Goal: Communication & Community: Answer question/provide support

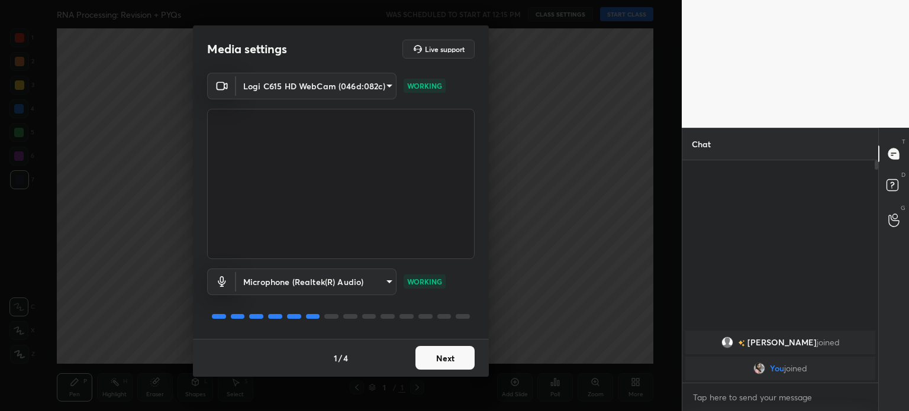
click at [435, 357] on button "Next" at bounding box center [445, 358] width 59 height 24
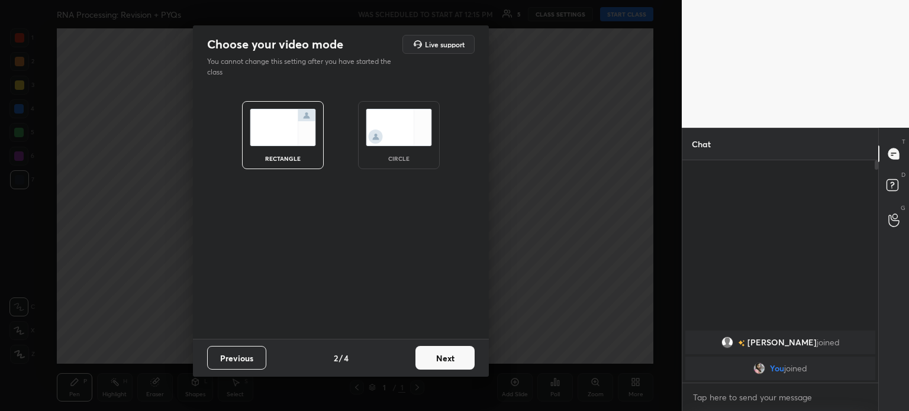
click at [404, 126] on img at bounding box center [399, 127] width 66 height 37
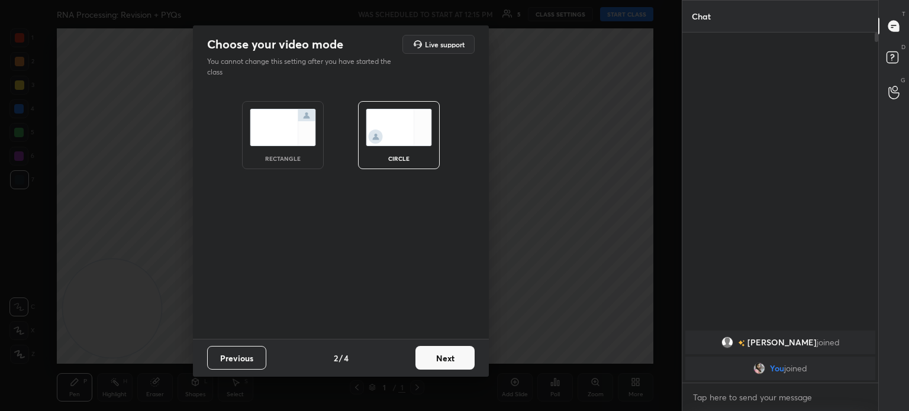
click at [443, 359] on button "Next" at bounding box center [445, 358] width 59 height 24
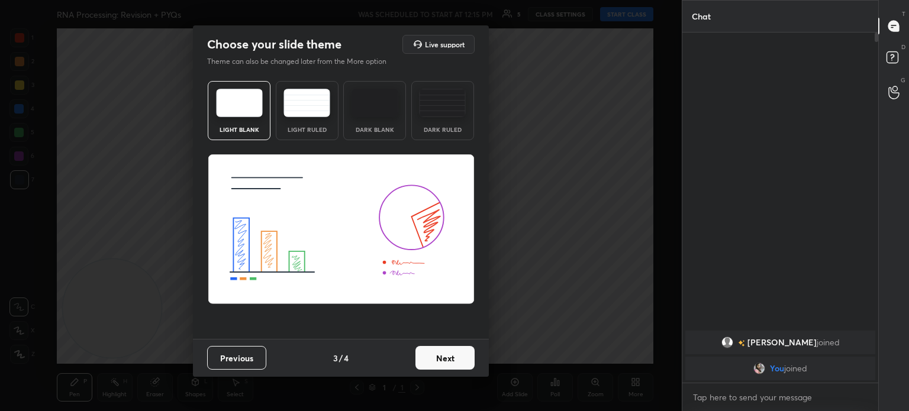
click at [436, 362] on button "Next" at bounding box center [445, 358] width 59 height 24
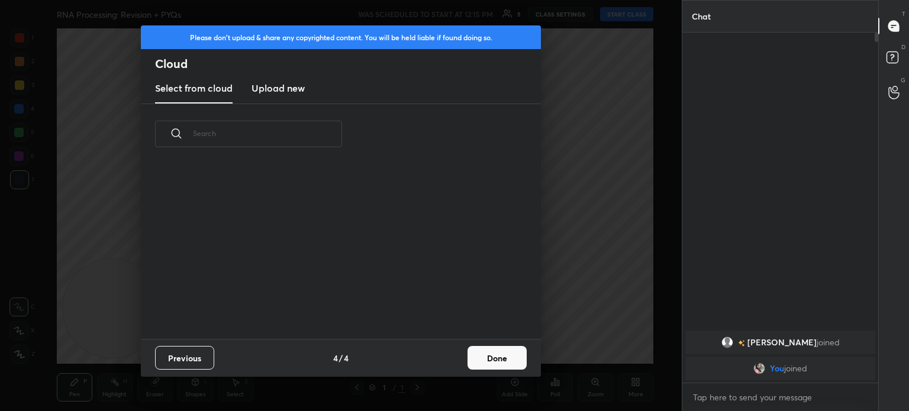
click at [503, 353] on button "Done" at bounding box center [497, 358] width 59 height 24
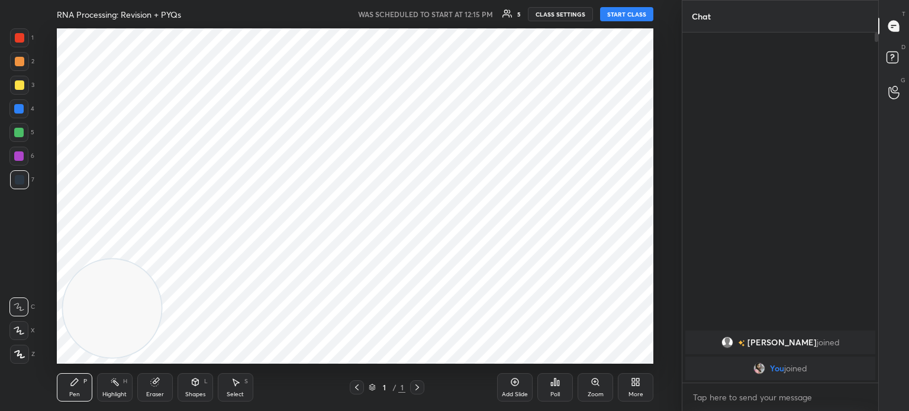
scroll to position [0, 0]
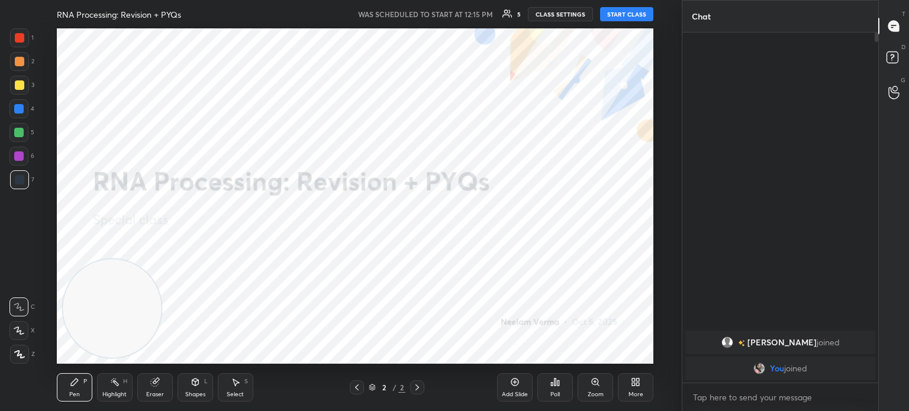
click at [639, 14] on button "START CLASS" at bounding box center [626, 14] width 53 height 14
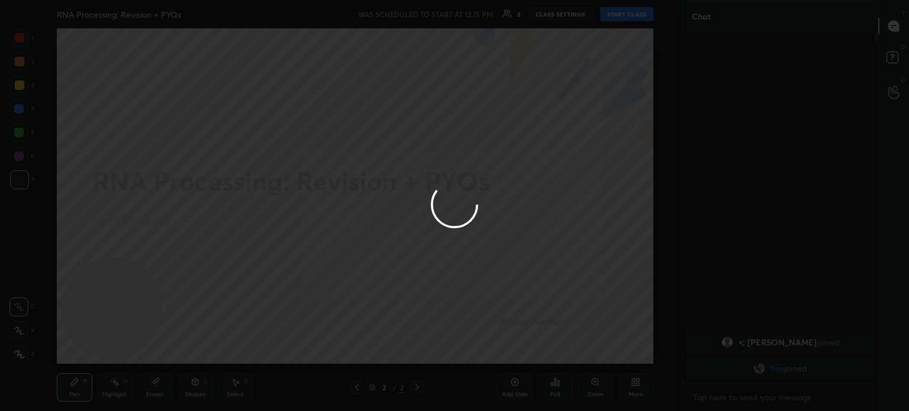
type textarea "x"
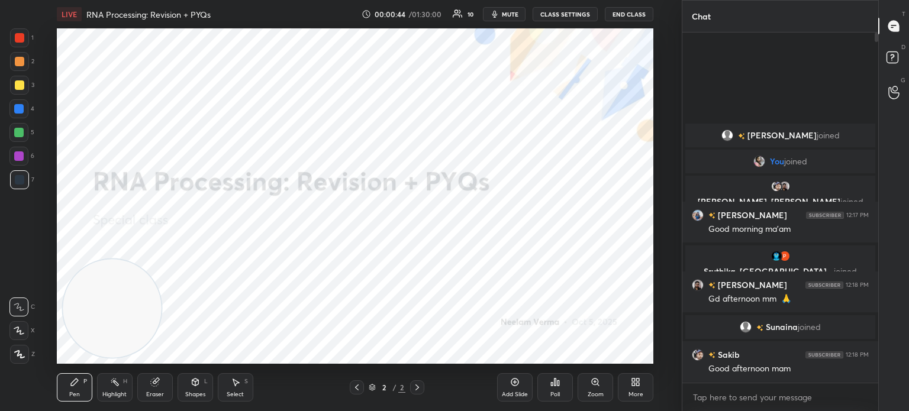
click at [185, 388] on div "Shapes L" at bounding box center [196, 388] width 36 height 28
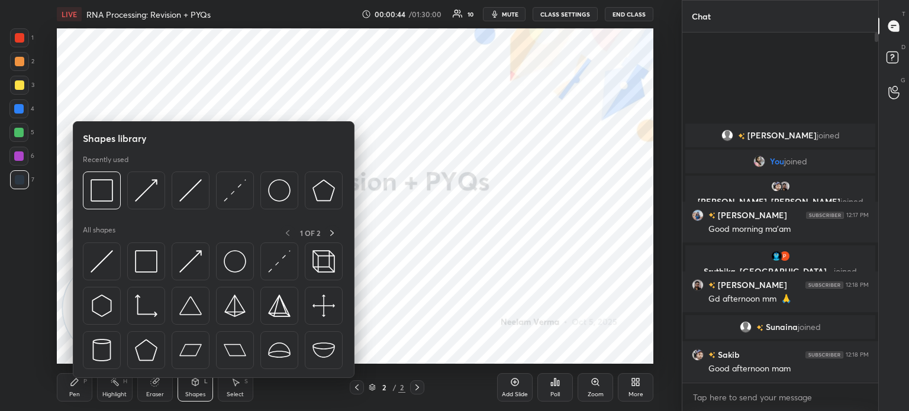
click at [141, 265] on img at bounding box center [146, 261] width 22 height 22
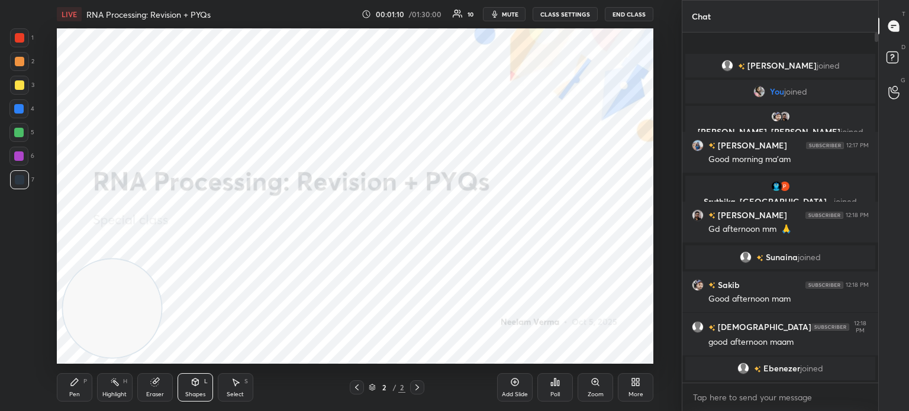
click at [85, 378] on div "Pen P" at bounding box center [75, 388] width 36 height 28
click at [23, 329] on icon at bounding box center [19, 331] width 11 height 8
click at [358, 385] on icon at bounding box center [356, 387] width 9 height 9
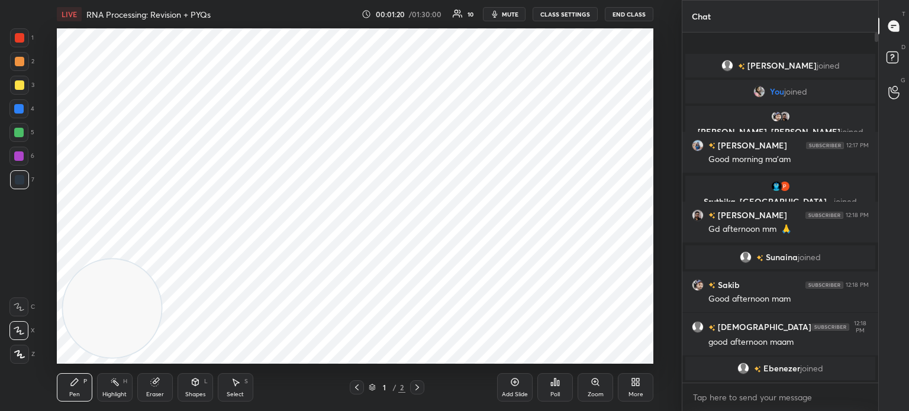
click at [17, 175] on div at bounding box center [19, 179] width 9 height 9
click at [15, 39] on div at bounding box center [19, 37] width 9 height 9
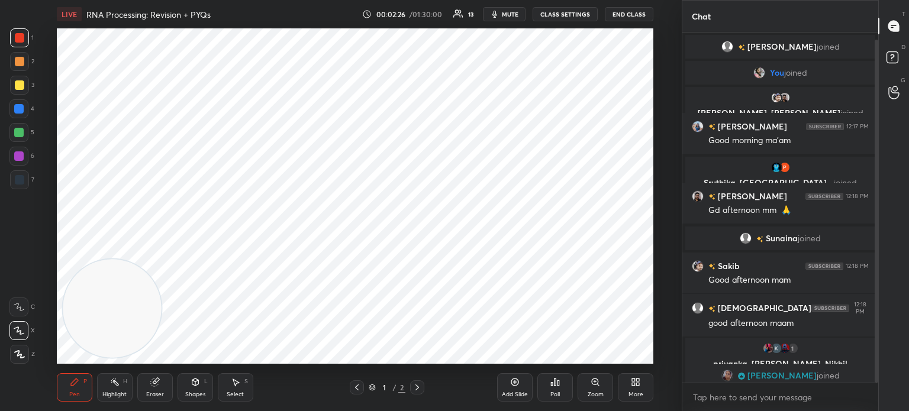
scroll to position [7, 0]
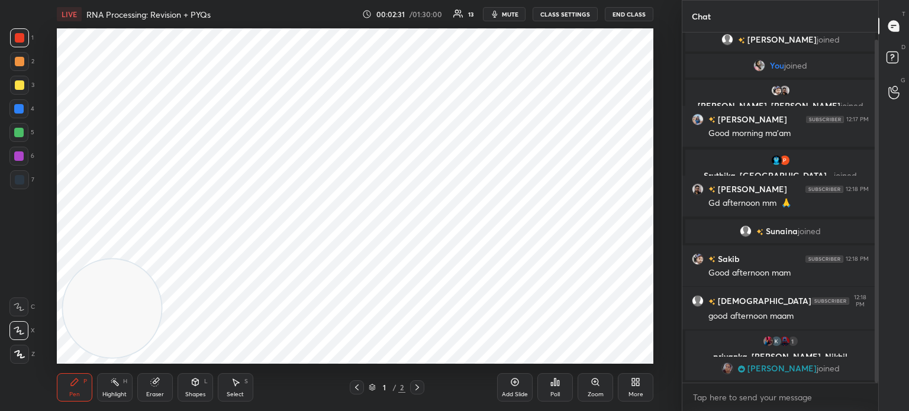
click at [21, 111] on div at bounding box center [18, 108] width 9 height 9
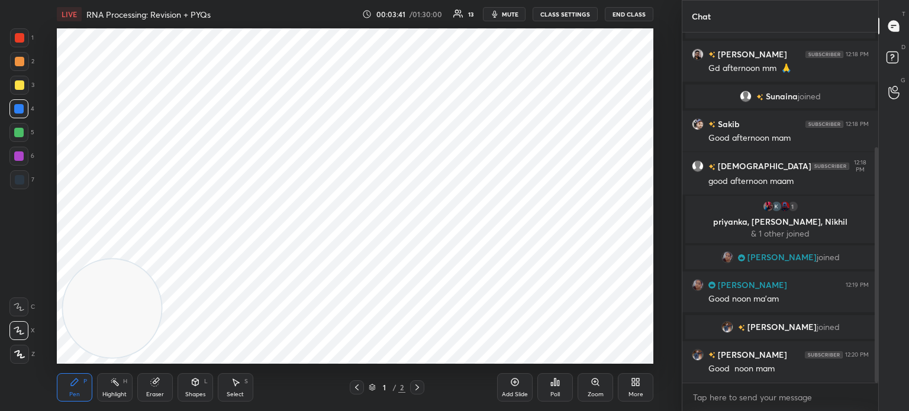
scroll to position [212, 0]
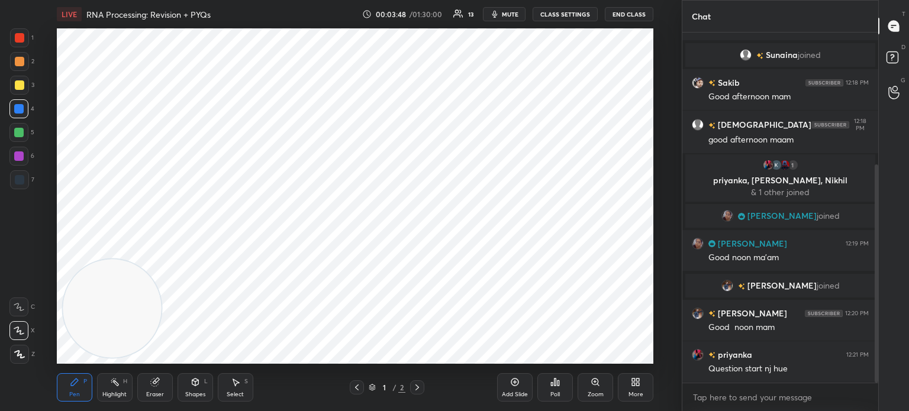
click at [28, 173] on div "7" at bounding box center [22, 179] width 24 height 19
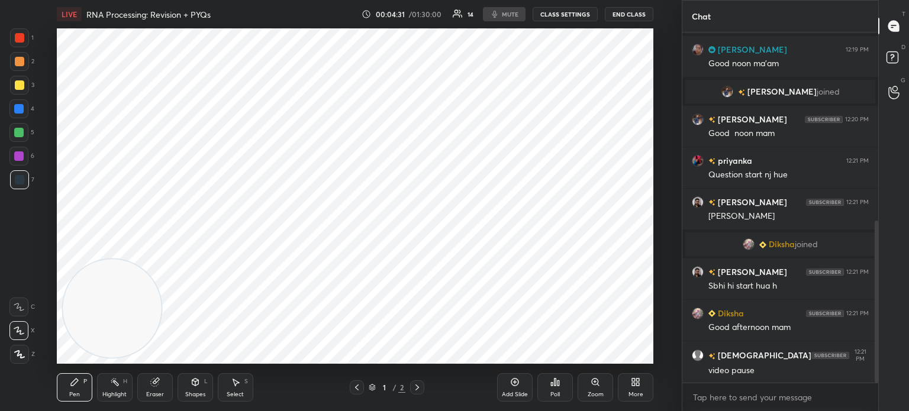
scroll to position [448, 0]
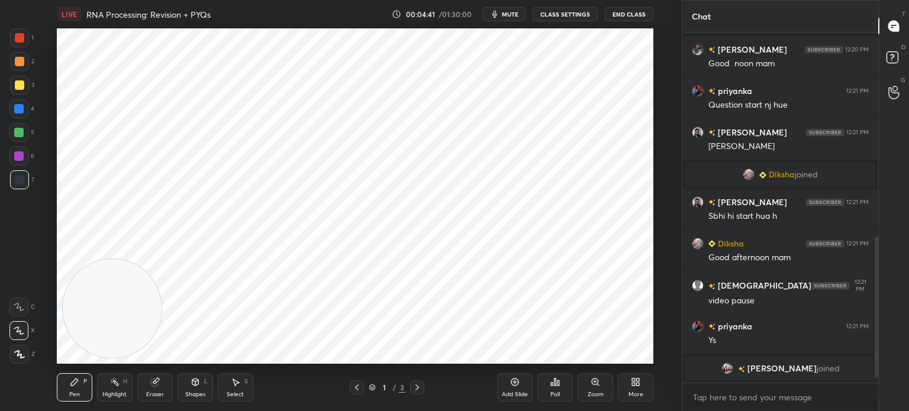
scroll to position [532, 0]
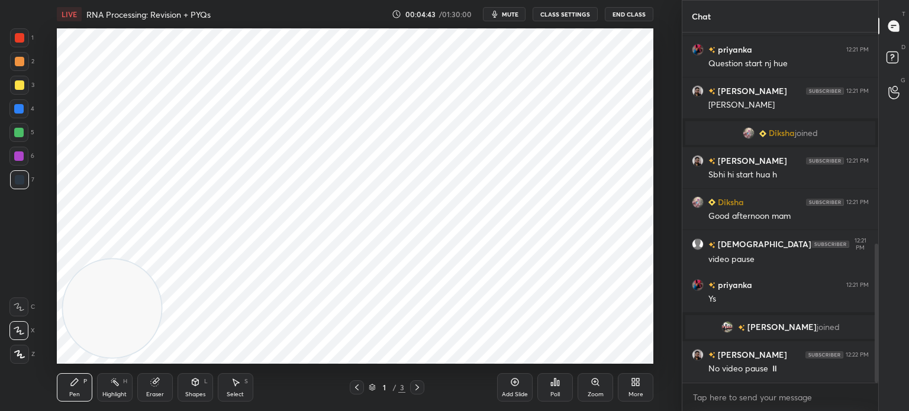
click at [567, 23] on div "LIVE RNA Processing: Revision + PYQs 00:04:43 / 01:30:00 mute CLASS SETTINGS En…" at bounding box center [355, 14] width 597 height 28
click at [567, 20] on button "CLASS SETTINGS" at bounding box center [565, 14] width 65 height 14
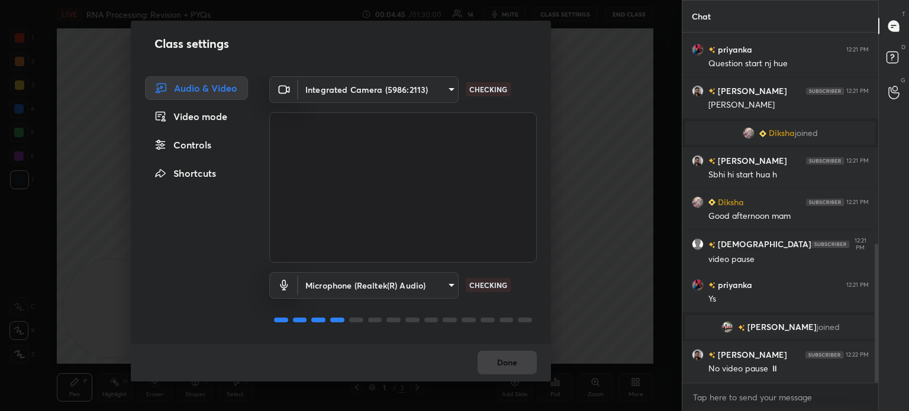
click at [340, 96] on body "1 2 3 4 5 6 7 C X Z C X Z E E Erase all H H LIVE RNA Processing: Revision + PYQ…" at bounding box center [454, 205] width 909 height 411
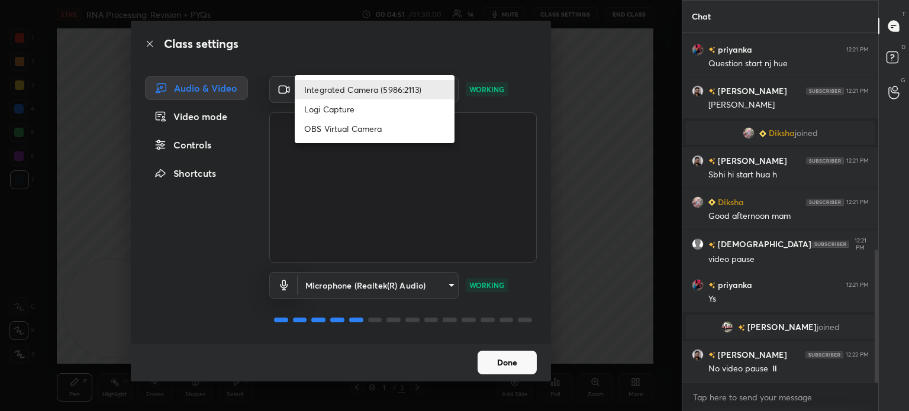
scroll to position [573, 0]
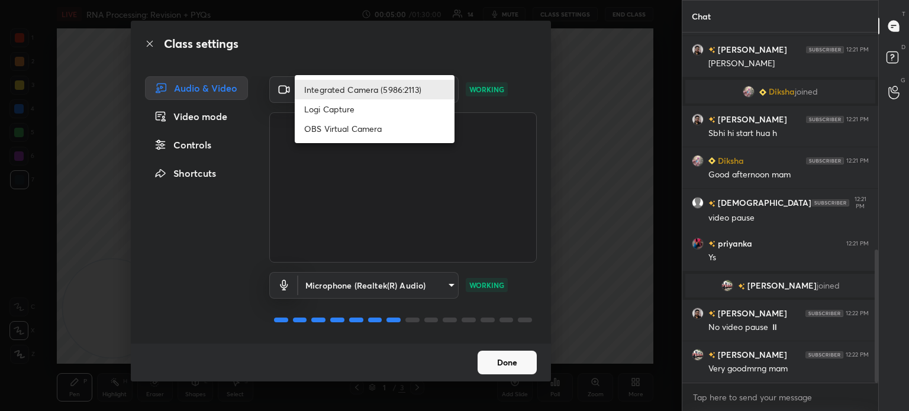
click at [411, 87] on li "Integrated Camera (5986:2113)" at bounding box center [375, 90] width 160 height 20
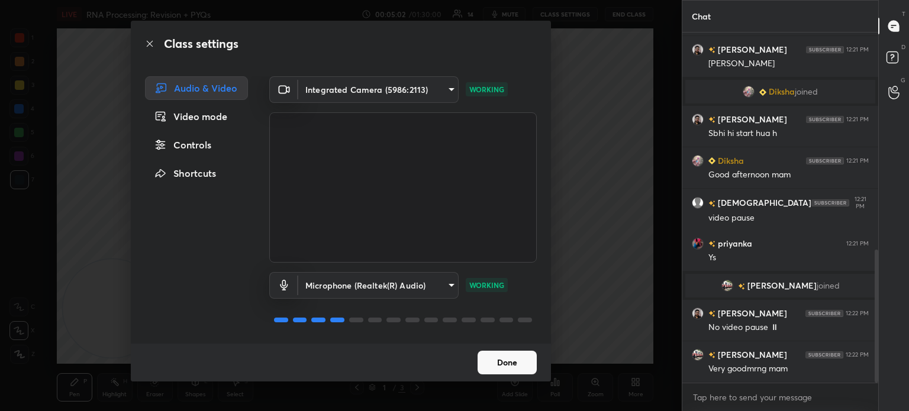
scroll to position [601, 0]
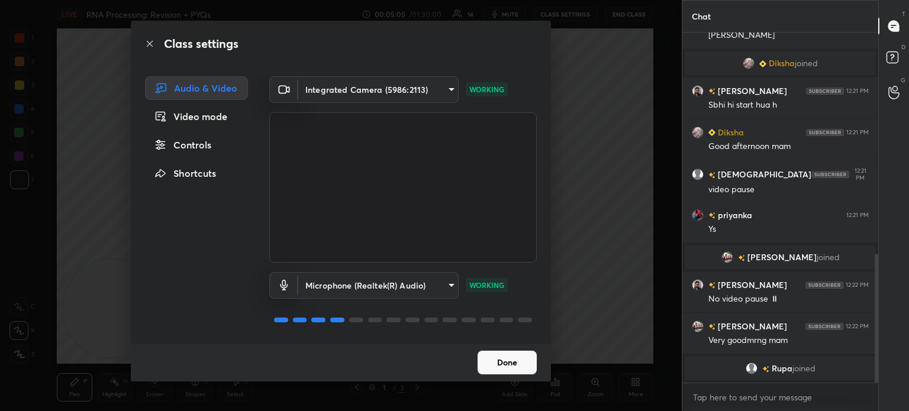
click at [448, 83] on body "1 2 3 4 5 6 7 C X Z C X Z E E Erase all H H LIVE RNA Processing: Revision + PYQ…" at bounding box center [454, 205] width 909 height 411
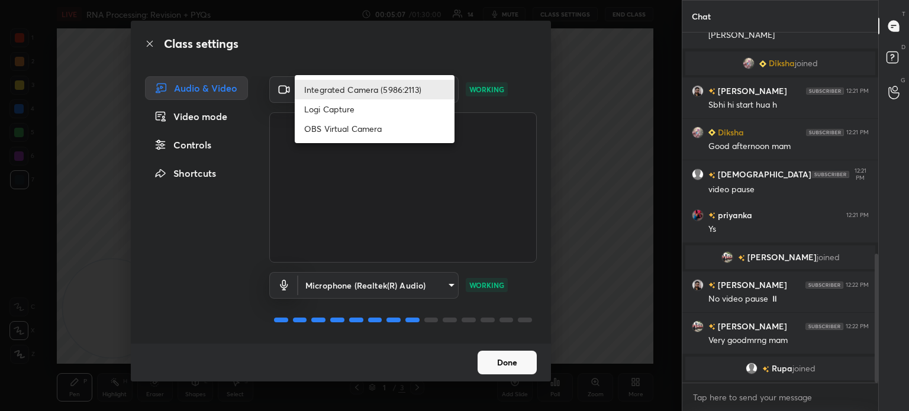
click at [419, 94] on li "Integrated Camera (5986:2113)" at bounding box center [375, 90] width 160 height 20
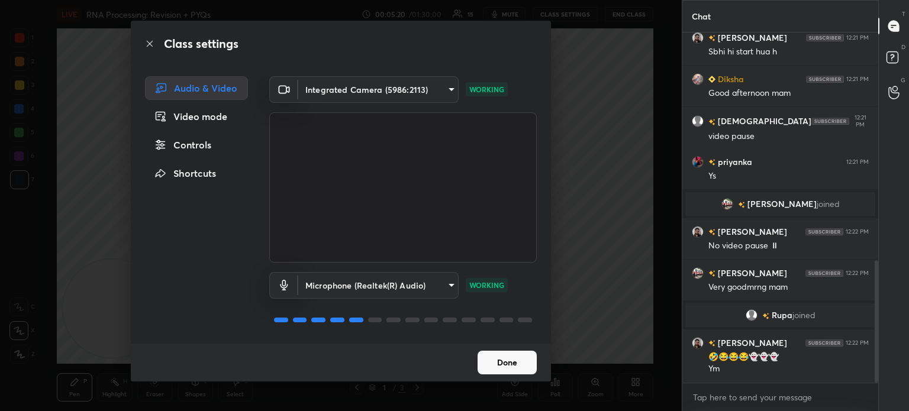
scroll to position [651, 0]
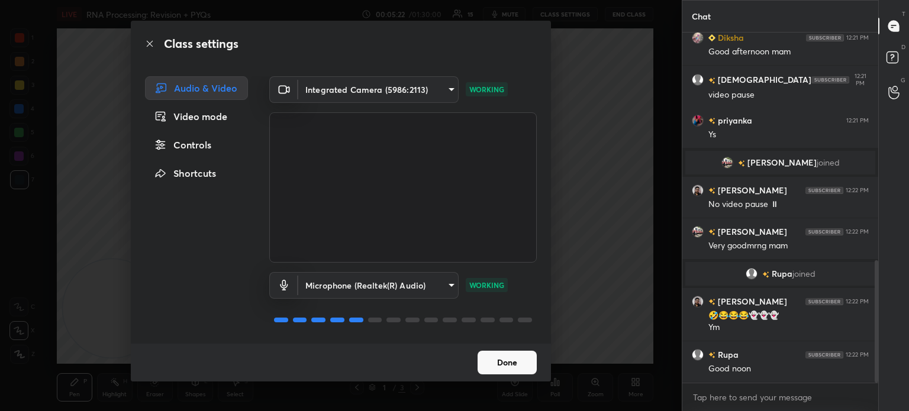
click at [435, 85] on body "1 2 3 4 5 6 7 C X Z C X Z E E Erase all H H LIVE RNA Processing: Revision + PYQ…" at bounding box center [454, 205] width 909 height 411
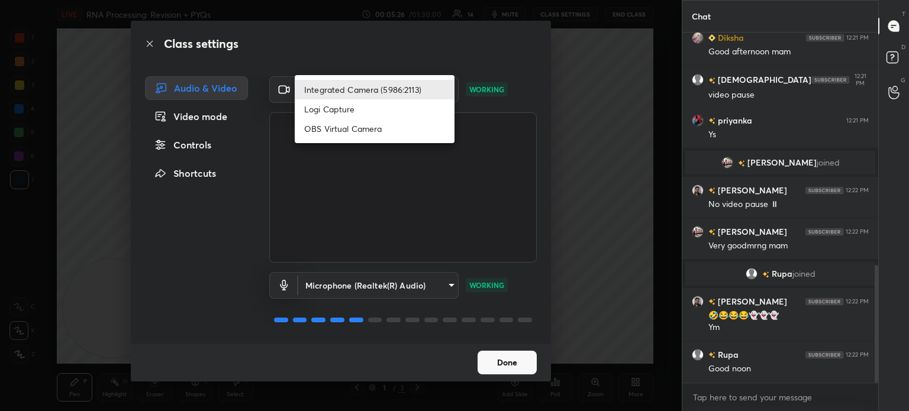
scroll to position [693, 0]
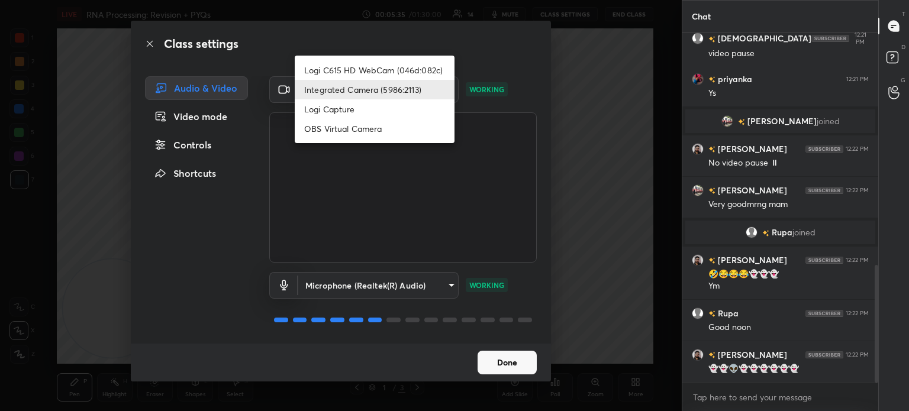
click at [416, 61] on li "Logi C615 HD WebCam (046d:082c)" at bounding box center [375, 70] width 160 height 20
type input "5310de810148678bdafdb66d4418c989fb87a473d5835ac9039ac26e0ff23d51"
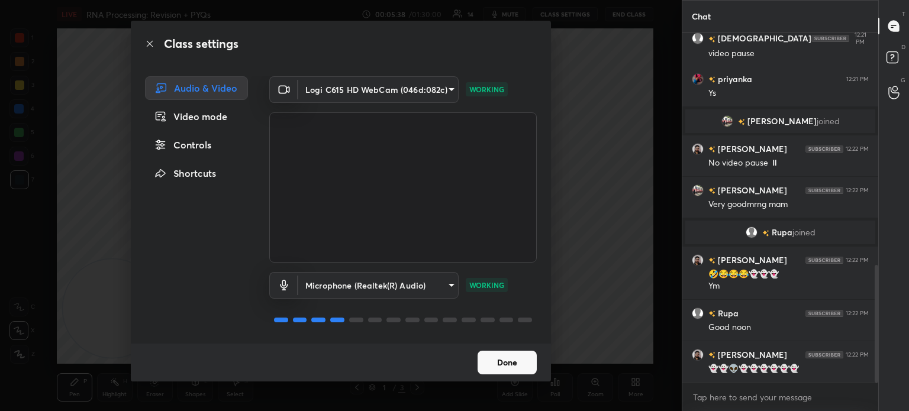
click at [501, 361] on button "Done" at bounding box center [507, 363] width 59 height 24
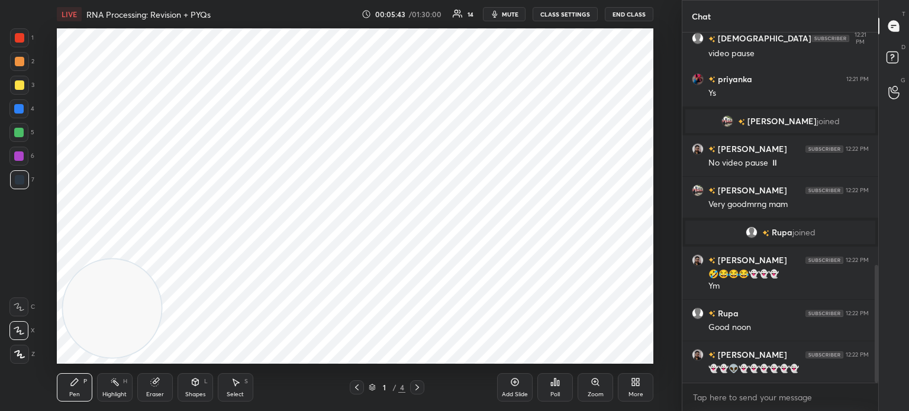
scroll to position [734, 0]
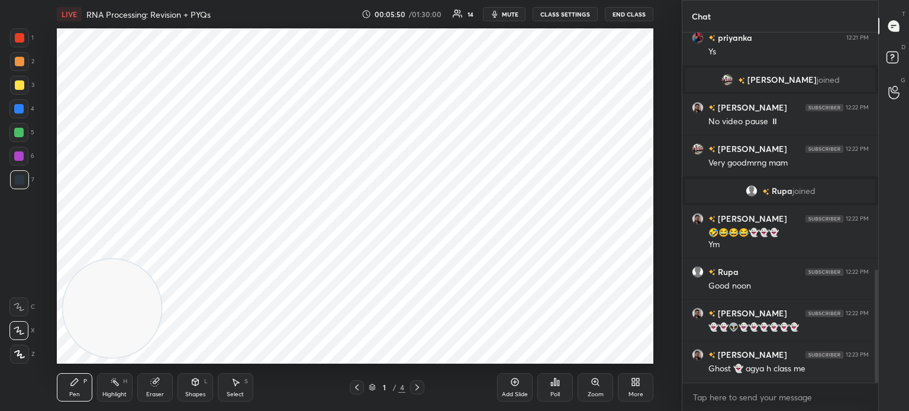
click at [19, 35] on div at bounding box center [19, 37] width 9 height 9
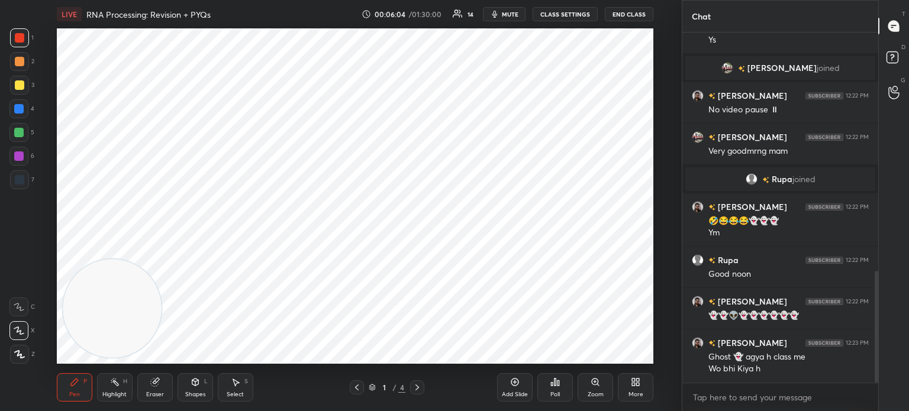
click at [156, 265] on video at bounding box center [112, 308] width 98 height 98
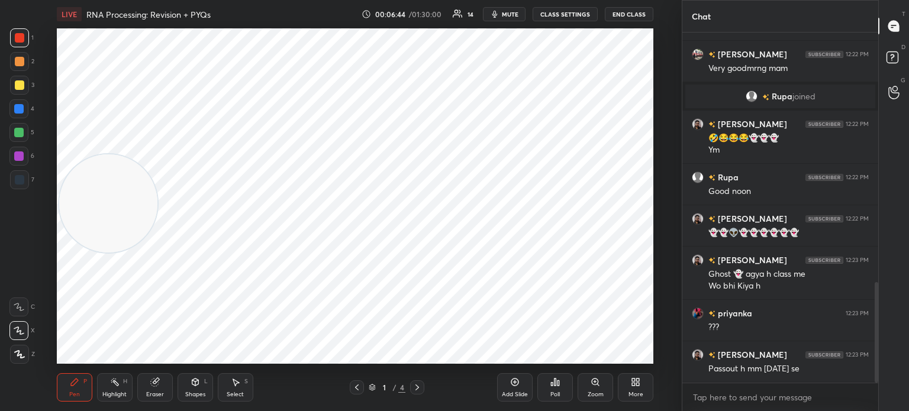
scroll to position [870, 0]
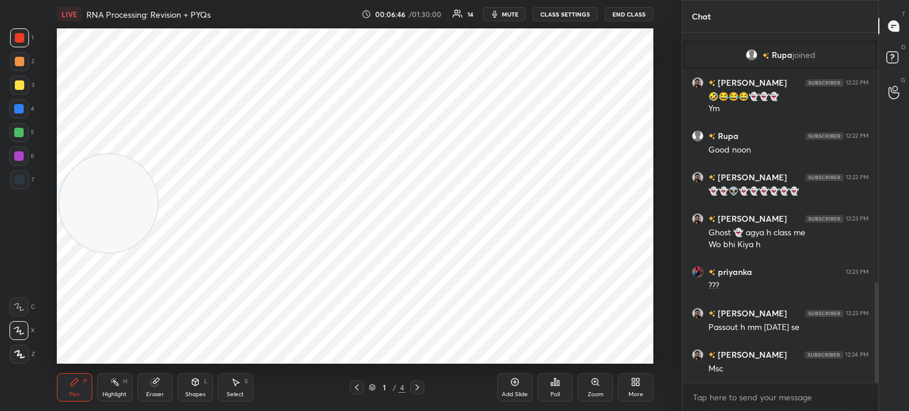
click at [414, 390] on icon at bounding box center [417, 387] width 9 height 9
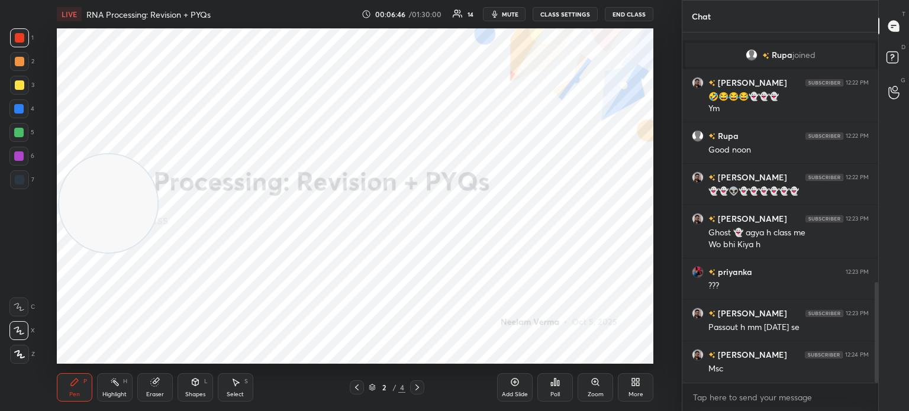
scroll to position [882, 0]
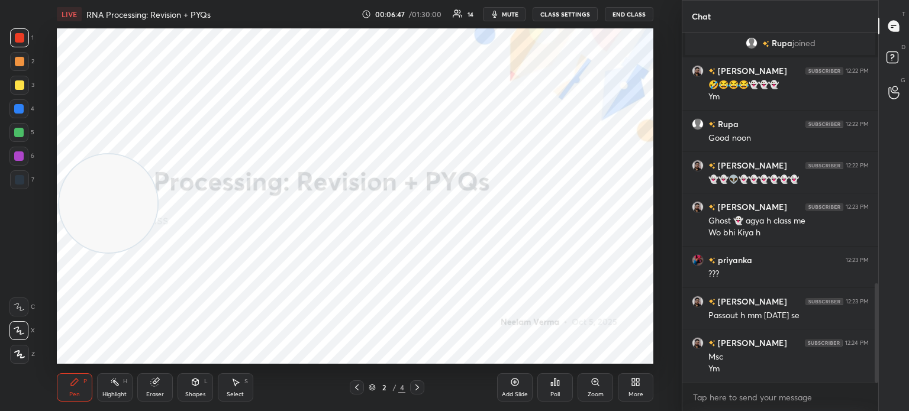
click at [358, 387] on icon at bounding box center [357, 388] width 4 height 6
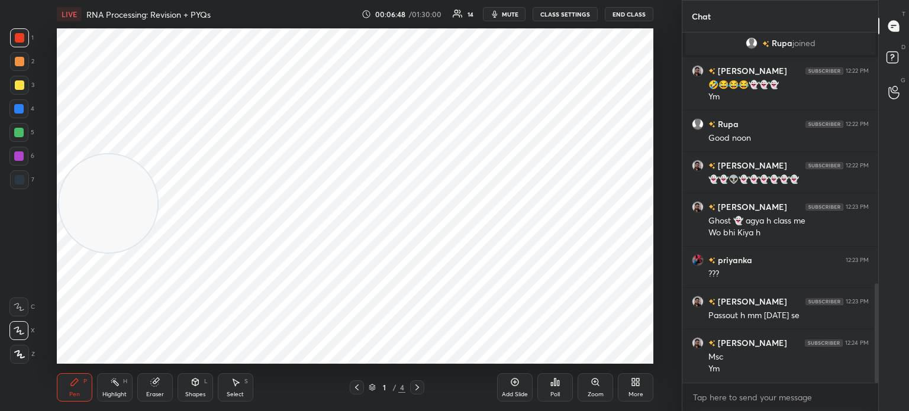
click at [639, 392] on div "More" at bounding box center [636, 395] width 15 height 6
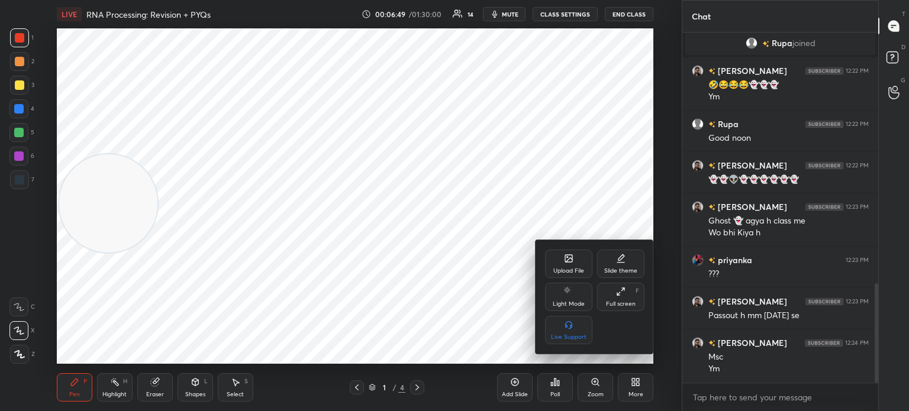
click at [578, 265] on div "Upload File" at bounding box center [568, 264] width 47 height 28
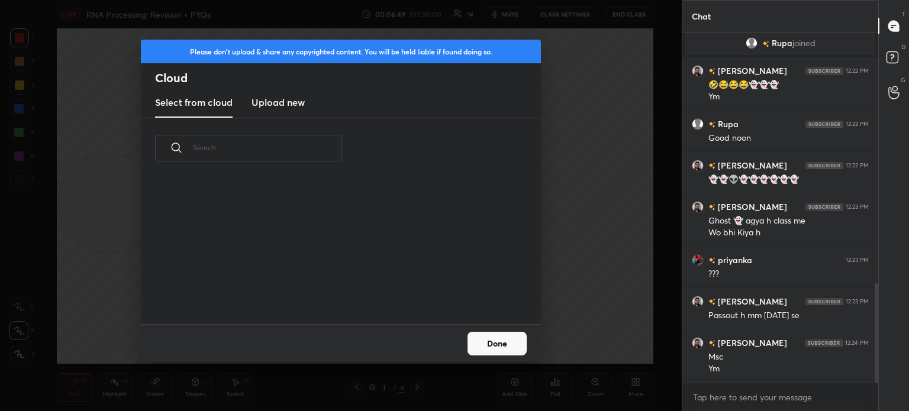
scroll to position [146, 380]
click at [277, 108] on h3 "Upload new" at bounding box center [278, 102] width 53 height 14
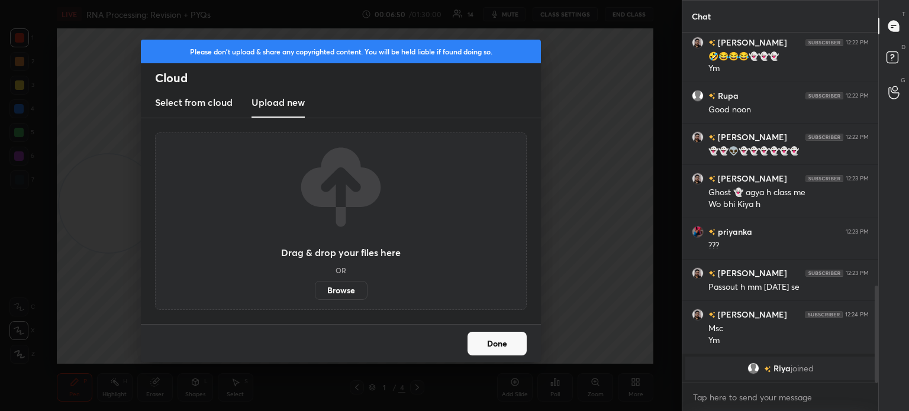
click at [340, 289] on label "Browse" at bounding box center [341, 290] width 53 height 19
click at [315, 289] on input "Browse" at bounding box center [315, 290] width 0 height 19
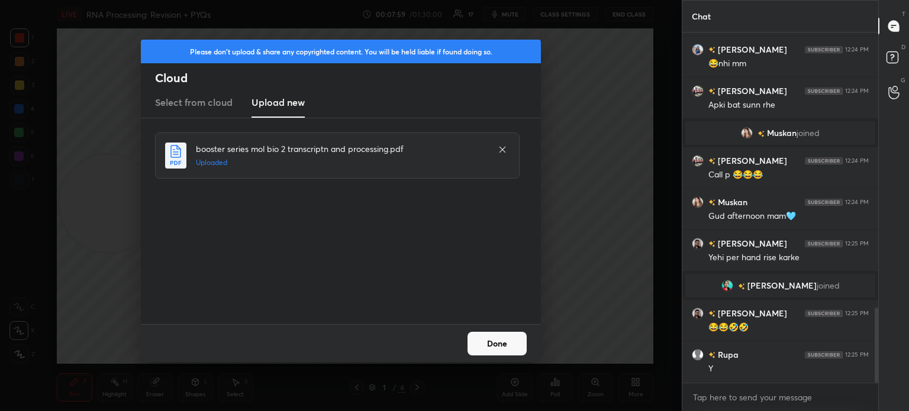
scroll to position [1278, 0]
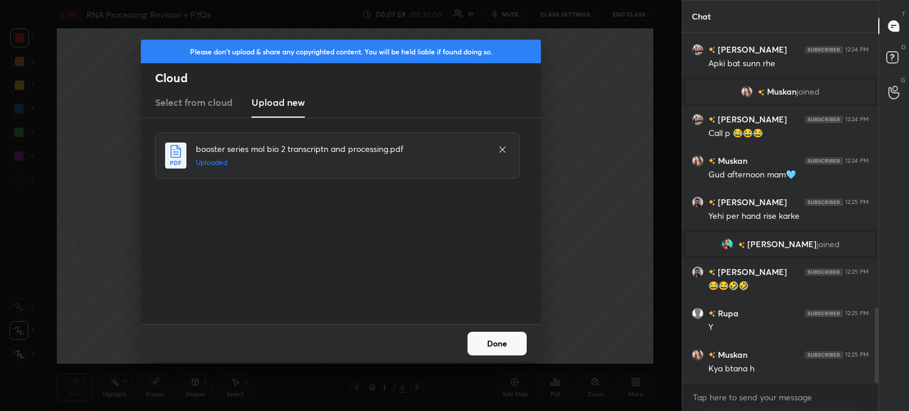
click at [488, 343] on button "Done" at bounding box center [497, 344] width 59 height 24
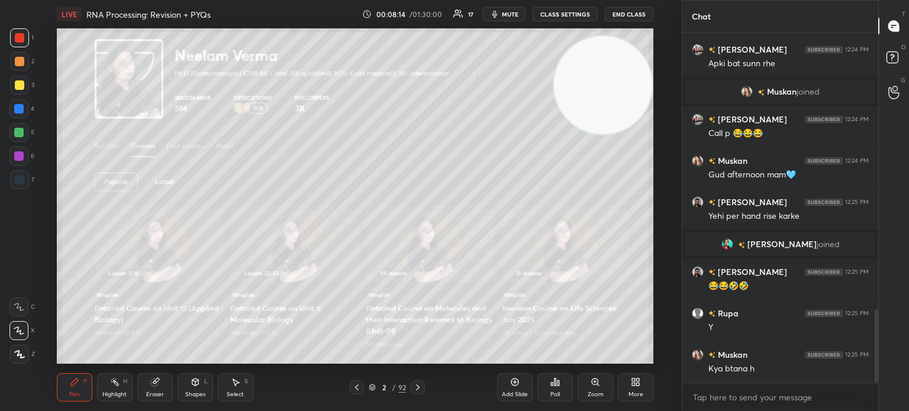
scroll to position [1319, 0]
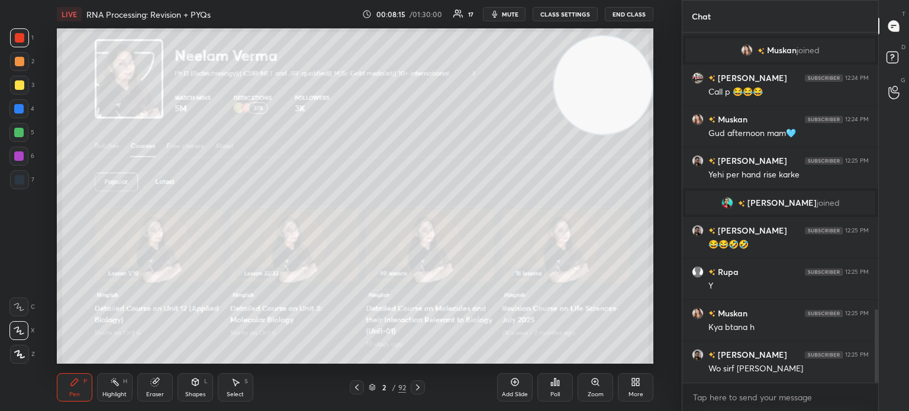
click at [716, 397] on body "1 2 3 4 5 6 7 C X Z C X Z E E Erase all H H LIVE RNA Processing: Revision + PYQ…" at bounding box center [454, 205] width 909 height 411
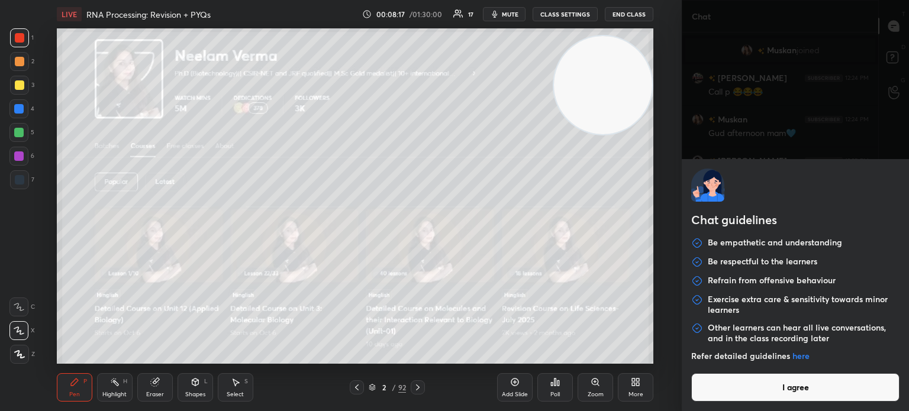
click at [760, 392] on button "I agree" at bounding box center [795, 388] width 208 height 28
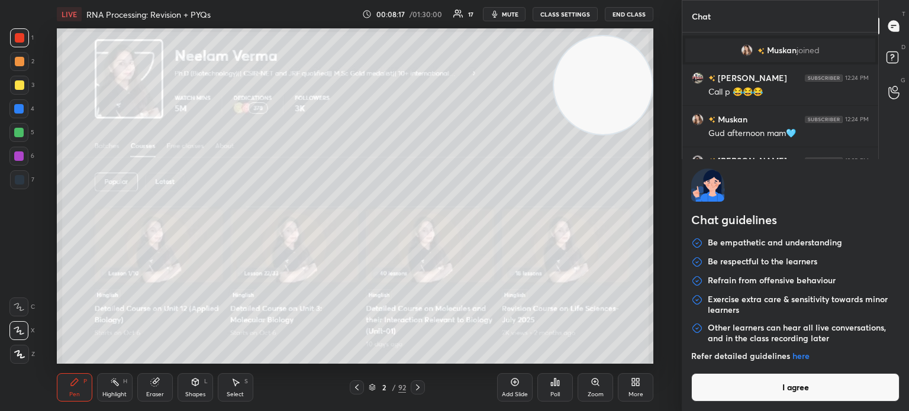
type textarea "x"
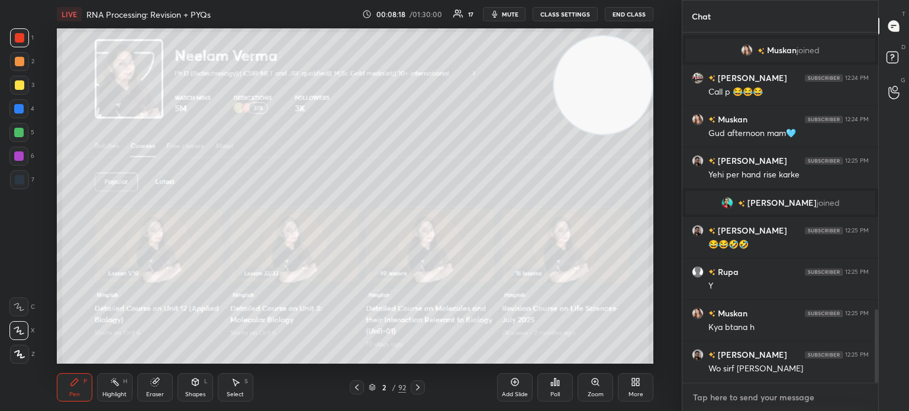
type textarea "f"
type textarea "x"
type textarea "fo"
type textarea "x"
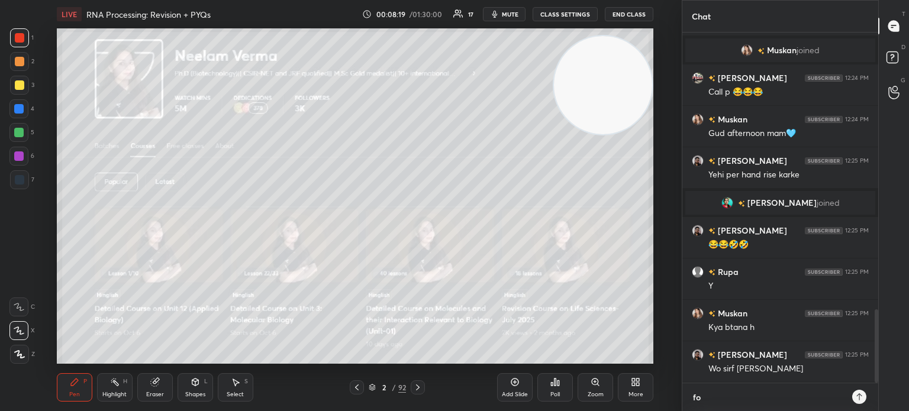
type textarea "fol"
type textarea "x"
type textarea "foll"
type textarea "x"
type textarea "follo"
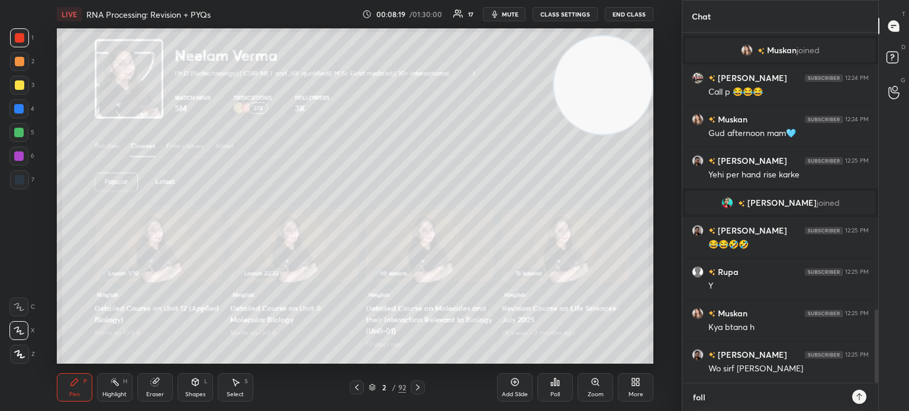
type textarea "x"
type textarea "follow"
type textarea "x"
type textarea "follow-"
type textarea "x"
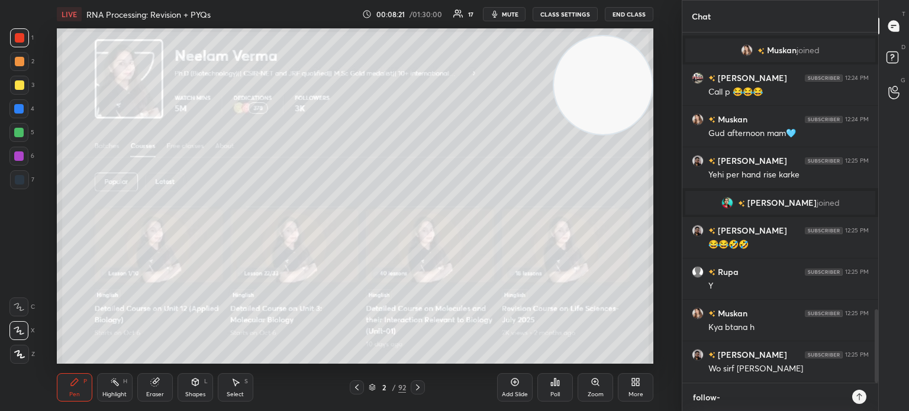
type textarea "follow-"
type textarea "x"
paste textarea "[URL][DOMAIN_NAME]"
type textarea "follow- [URL][DOMAIN_NAME]"
type textarea "x"
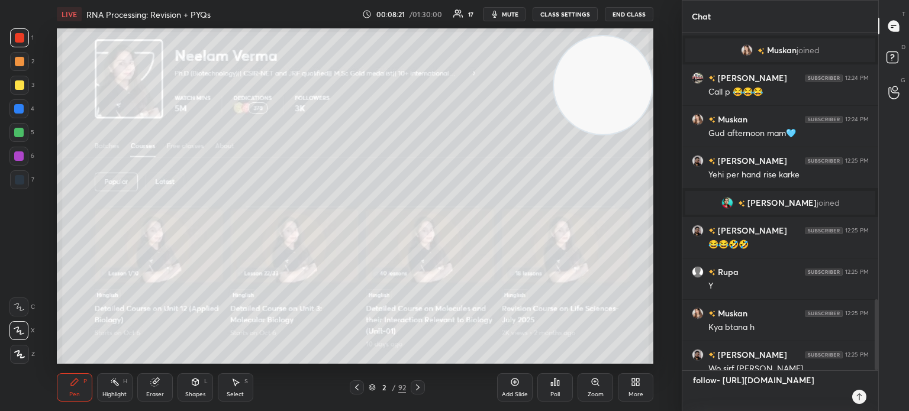
scroll to position [0, 0]
type textarea "follow- [URL][DOMAIN_NAME]"
type textarea "x"
type textarea "follow- [URL][DOMAIN_NAME]"
type textarea "x"
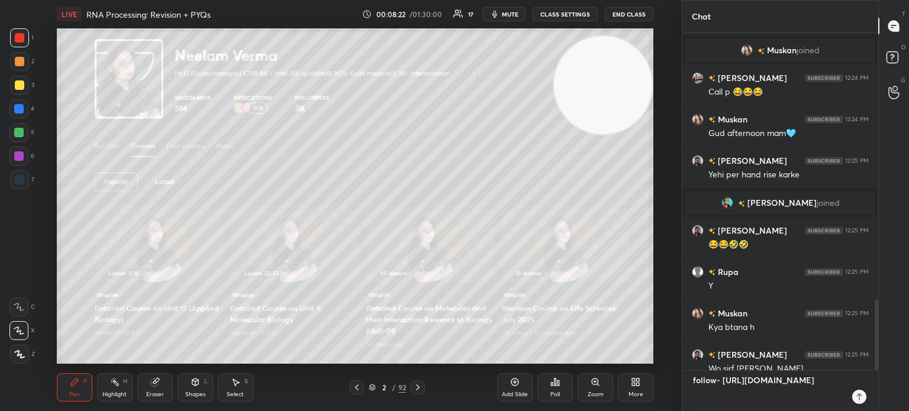
type textarea "follow- [URL][DOMAIN_NAME]"
type textarea "x"
type textarea "follow- [URL][DOMAIN_NAME]"
type textarea "x"
type textarea "follow- [URL][DOMAIN_NAME]"
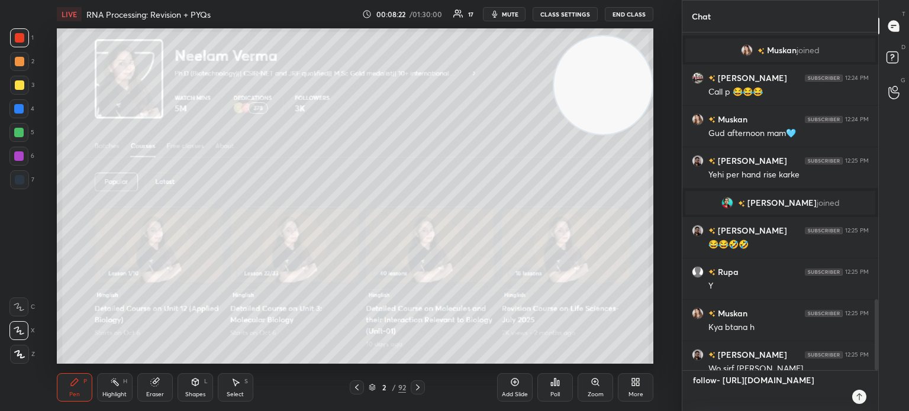
type textarea "x"
type textarea "follow- [URL][DOMAIN_NAME]"
type textarea "x"
type textarea "follow- [URL][DOMAIN_NAME]"
type textarea "x"
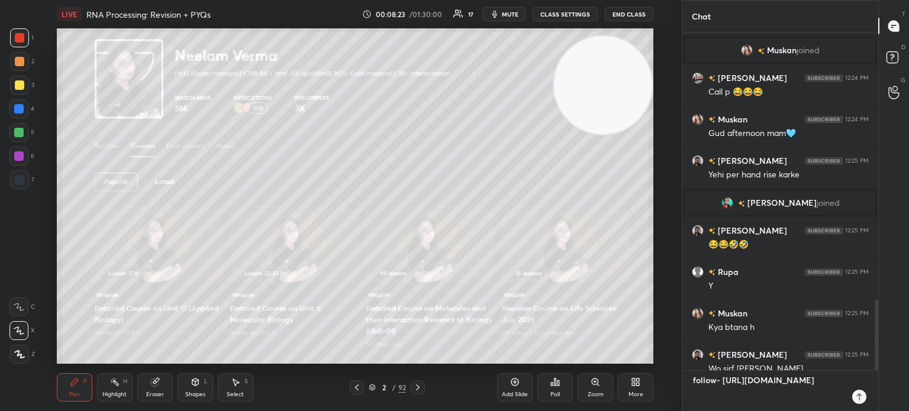
type textarea "follow- [URL][DOMAIN_NAME]"
type textarea "x"
type textarea "follow- [URL][DOMAIN_NAME]"
type textarea "x"
type textarea "follow- [URL][DOMAIN_NAME]"
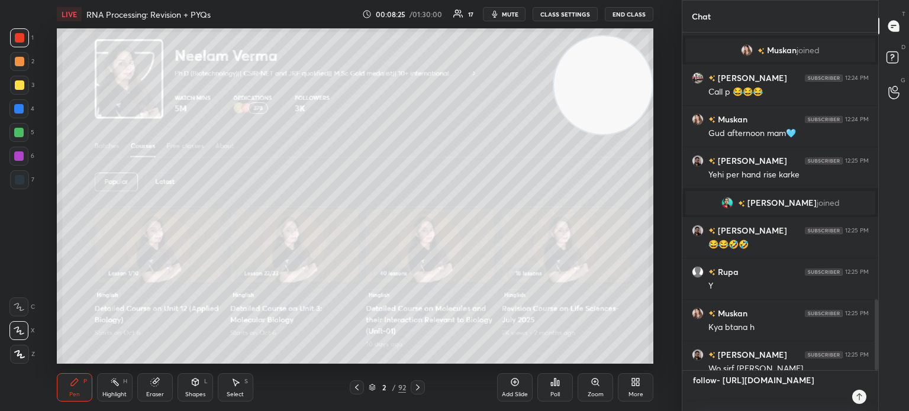
type textarea "x"
type textarea "follow- [URL][DOMAIN_NAME]"
type textarea "x"
type textarea "follow- [URL][DOMAIN_NAME]"
type textarea "x"
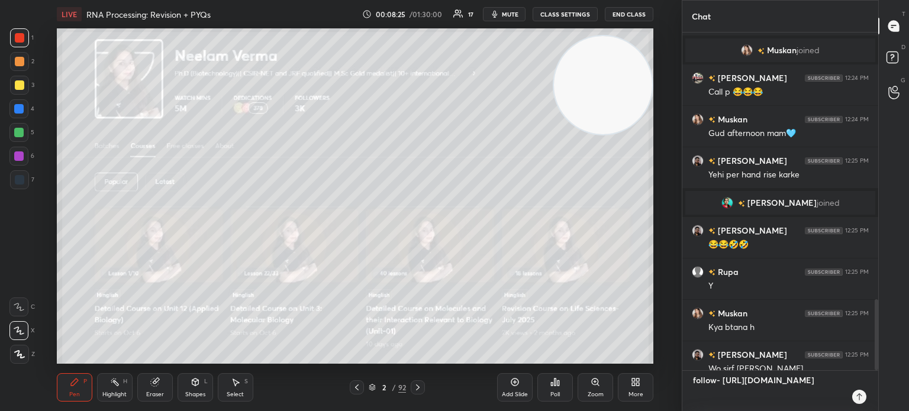
type textarea "follow- [URL][DOMAIN_NAME]"
type textarea "x"
type textarea "follow- [URL][DOMAIN_NAME]"
type textarea "x"
type textarea "follow- [URL][DOMAIN_NAME]"
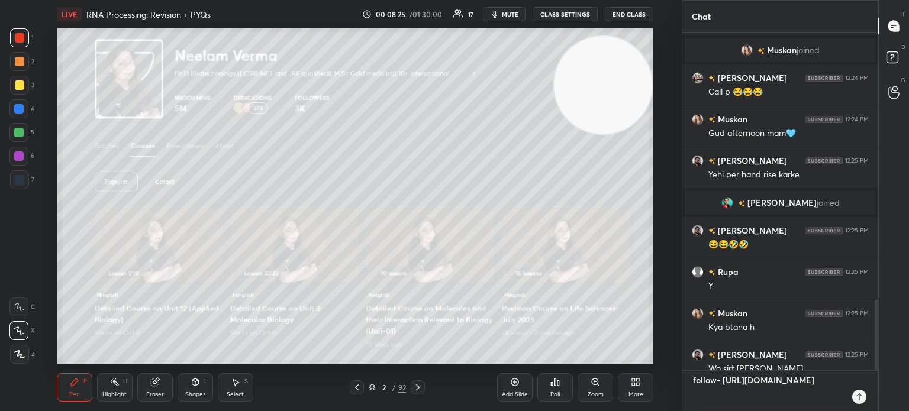
type textarea "x"
type textarea "follow- [URL][DOMAIN_NAME]"
type textarea "x"
type textarea "follow- [URL][DOMAIN_NAME]"
type textarea "x"
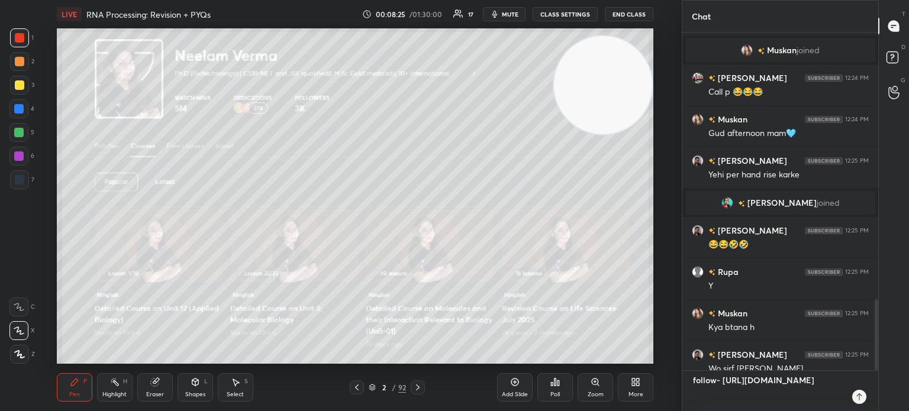
type textarea "follow- [URL][DOMAIN_NAME]"
type textarea "x"
type textarea "follow- [URL][DOMAIN_NAME]"
type textarea "x"
type textarea "follow- [URL][DOMAIN_NAME]"
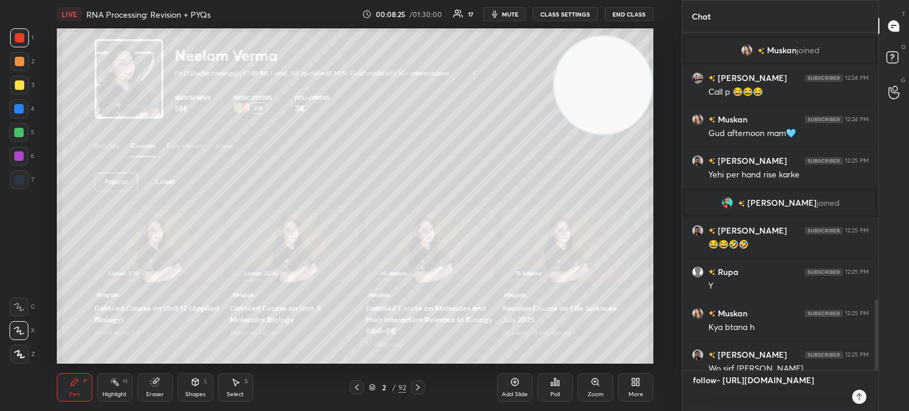
type textarea "x"
type textarea "follow- [URL][DOMAIN_NAME]"
type textarea "x"
type textarea "follow- [URL][DOMAIN_NAME]"
type textarea "x"
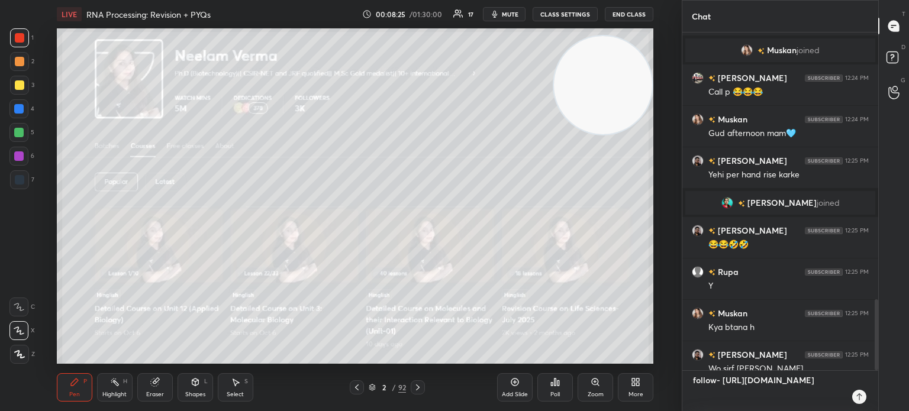
type textarea "follow- [URL][DOMAIN_NAME]"
type textarea "x"
type textarea "follow- [URL][DOMAIN_NAME]"
type textarea "x"
type textarea "follow- [URL][DOMAIN_NAME]"
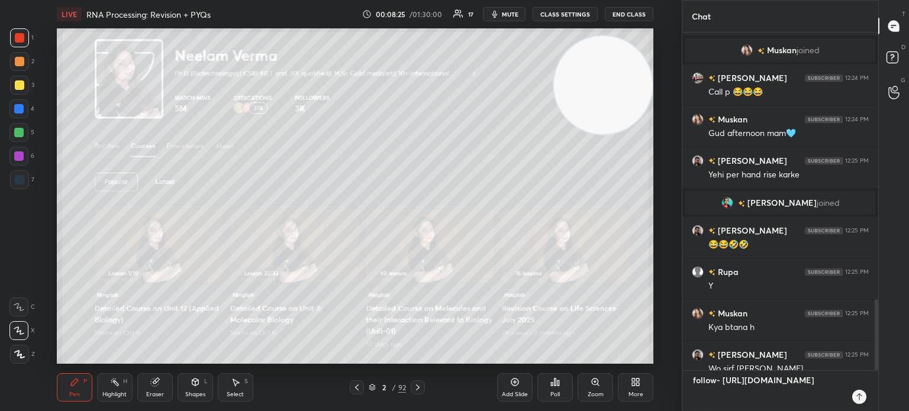
type textarea "x"
type textarea "follow- [URL][DOMAIN_NAME]"
type textarea "x"
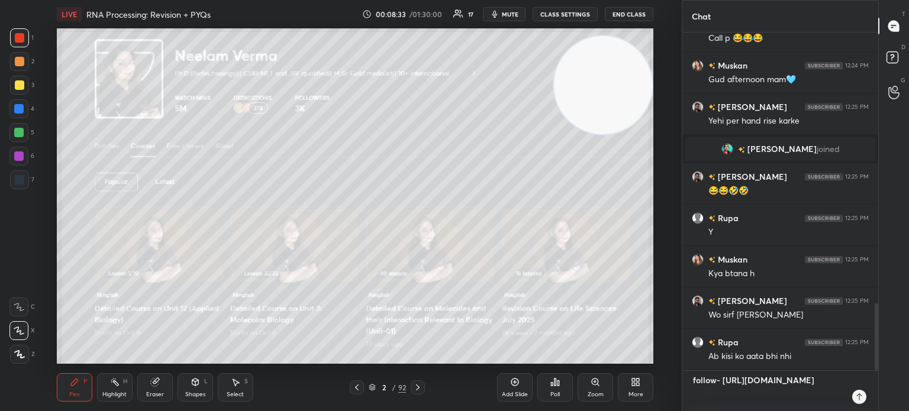
type textarea "follow- [URL][DOMAIN_NAME] t"
type textarea "x"
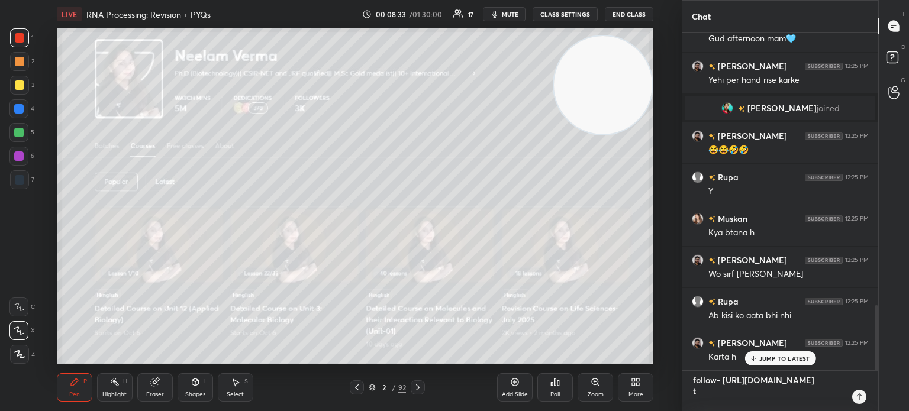
type textarea "follow- [URL][DOMAIN_NAME] te"
type textarea "x"
type textarea "follow- [URL][DOMAIN_NAME] tel"
type textarea "x"
type textarea "follow- [URL][DOMAIN_NAME] tele"
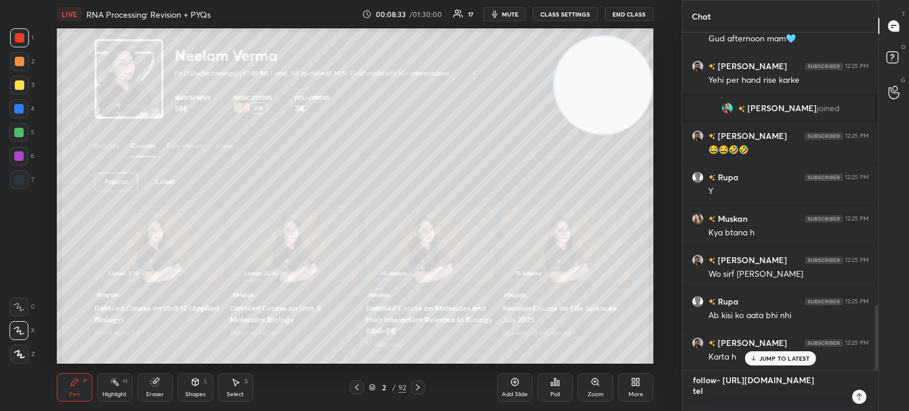
type textarea "x"
type textarea "follow- [URL][DOMAIN_NAME] teleg"
type textarea "x"
type textarea "follow- [URL][DOMAIN_NAME] telegr"
type textarea "x"
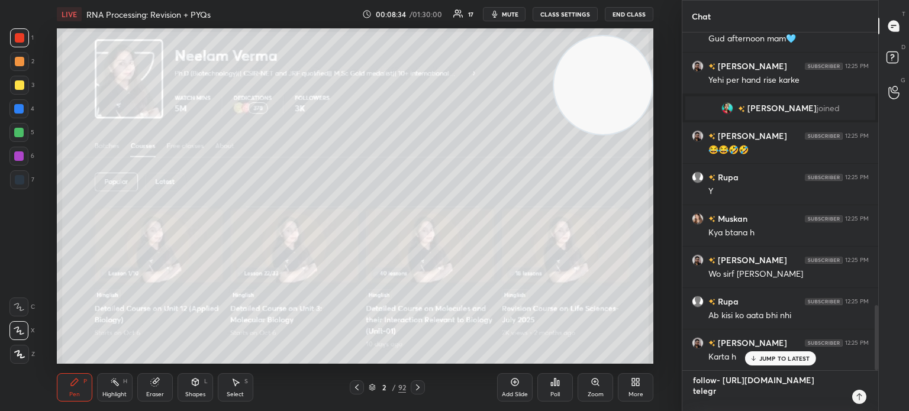
type textarea "follow- [URL][DOMAIN_NAME] telegra"
type textarea "x"
type textarea "follow- [URL][DOMAIN_NAME] telegram"
type textarea "x"
type textarea "follow- [URL][DOMAIN_NAME] telegram-"
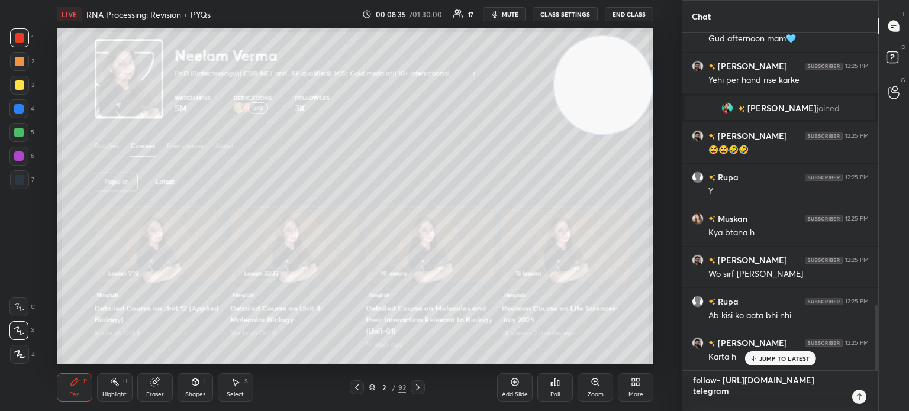
type textarea "x"
type textarea "follow- [URL][DOMAIN_NAME] telegram-"
type textarea "x"
type textarea "follow- [URL][DOMAIN_NAME] telegram- t"
type textarea "x"
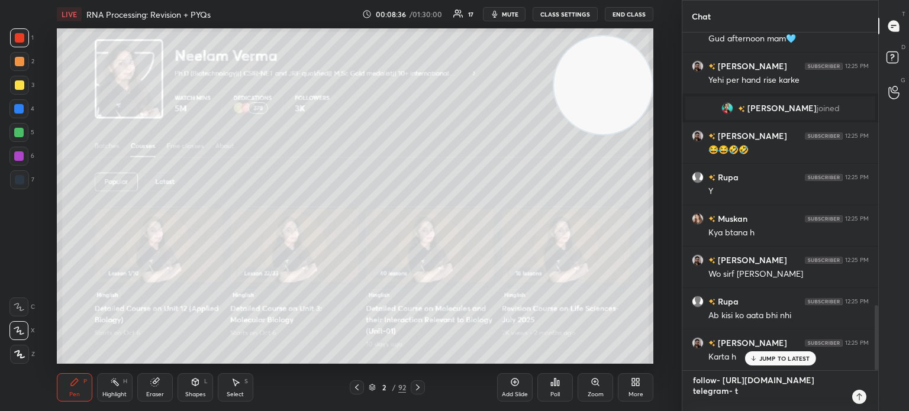
scroll to position [7, 0]
type textarea "follow- [URL][DOMAIN_NAME] telegram- t."
type textarea "x"
type textarea "follow- [URL][DOMAIN_NAME] telegram- t.m"
type textarea "x"
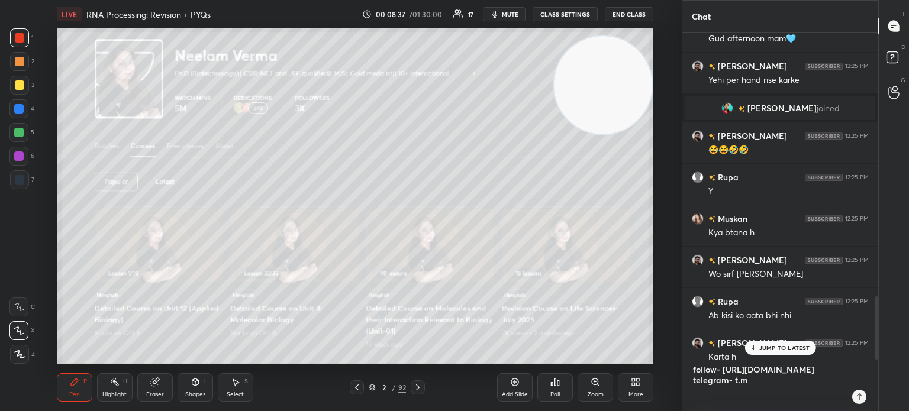
scroll to position [0, 0]
type textarea "follow- [URL][DOMAIN_NAME] telegram- [DOMAIN_NAME]"
type textarea "x"
type textarea "follow- [URL][DOMAIN_NAME] telegram- [DOMAIN_NAME][URL]"
type textarea "x"
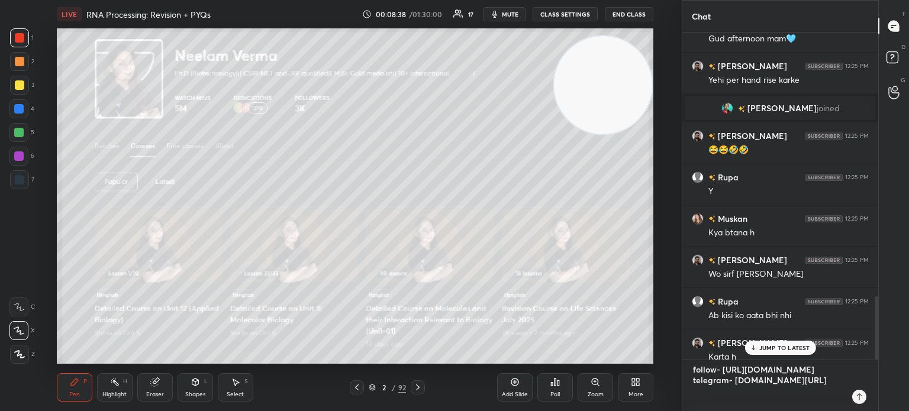
type textarea "follow- [URL][DOMAIN_NAME] telegram- [DOMAIN_NAME][URL]"
type textarea "x"
type textarea "follow- [URL][DOMAIN_NAME] telegram- [DOMAIN_NAME][URL]"
type textarea "x"
type textarea "follow- [URL][DOMAIN_NAME] telegram- [DOMAIN_NAME][URL]"
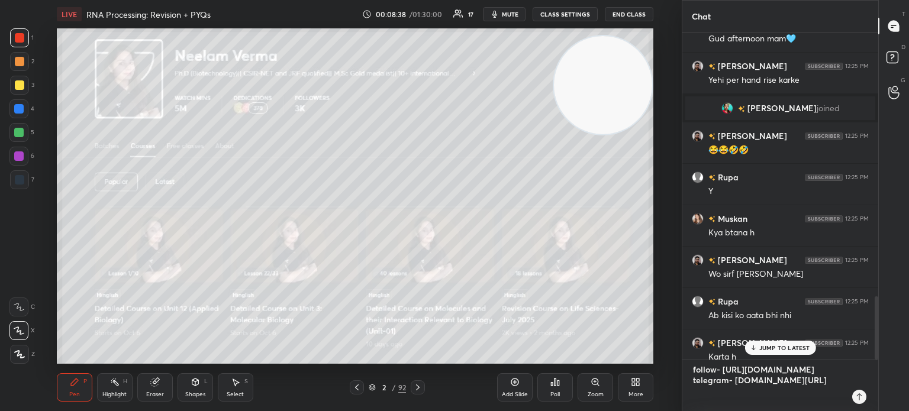
type textarea "x"
type textarea "follow- [URL][DOMAIN_NAME] telegram- [DOMAIN_NAME][URL][PERSON_NAME]"
type textarea "x"
type textarea "follow- [URL][DOMAIN_NAME] telegram- [DOMAIN_NAME][URL]"
type textarea "x"
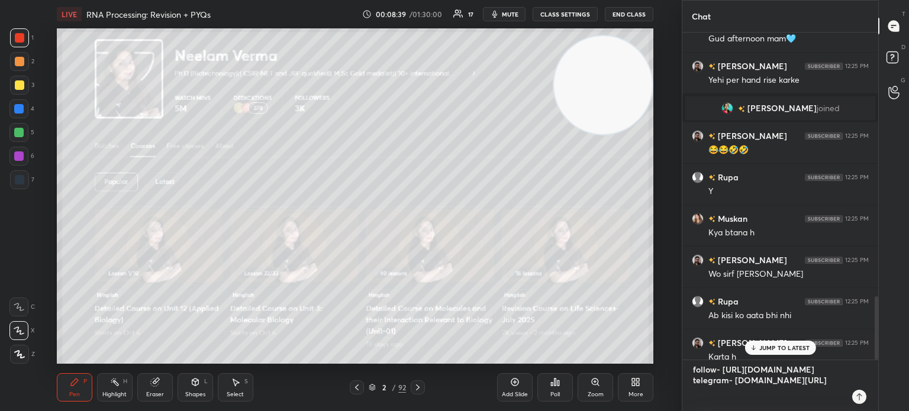
type textarea "follow- [URL][DOMAIN_NAME] telegram- [DOMAIN_NAME][URL][PERSON_NAME]"
type textarea "x"
type textarea "follow- [URL][DOMAIN_NAME] telegram- [DOMAIN_NAME][URL]"
type textarea "x"
type textarea "follow- [URL][DOMAIN_NAME] telegram- [DOMAIN_NAME][URL]"
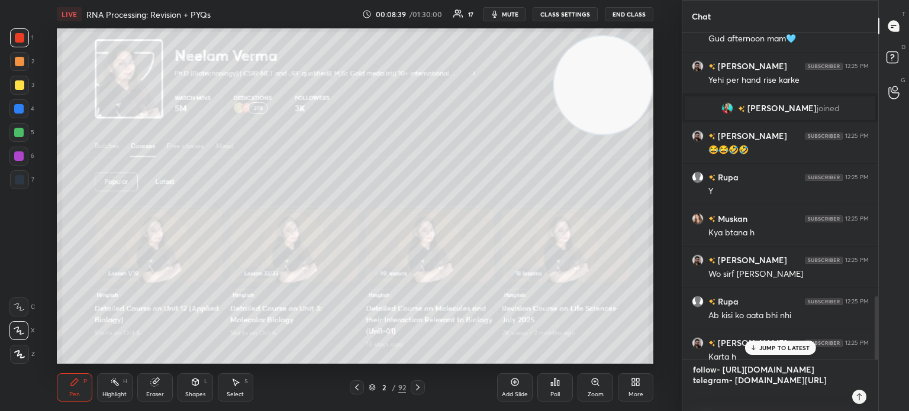
type textarea "x"
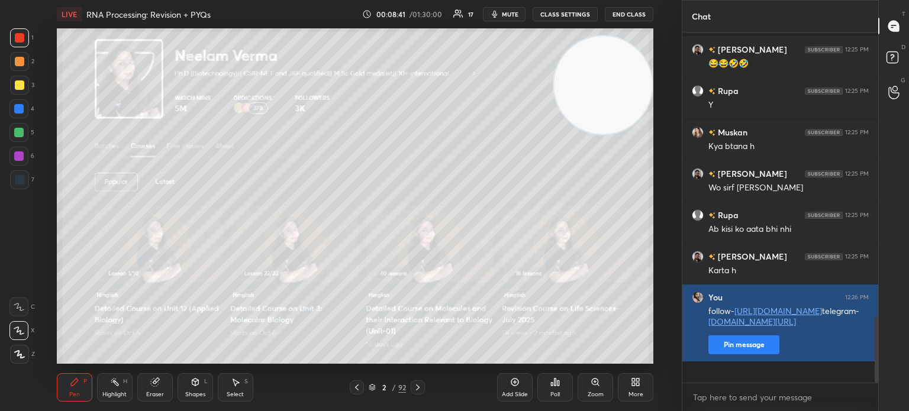
click at [741, 355] on button "Pin message" at bounding box center [744, 345] width 71 height 19
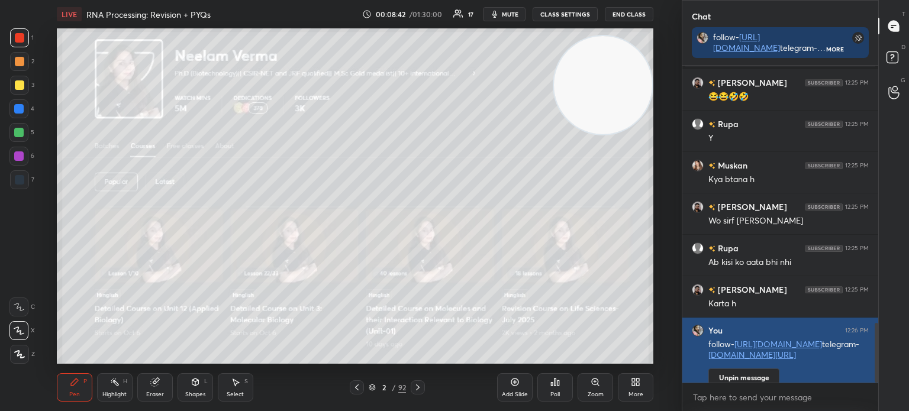
scroll to position [215, 192]
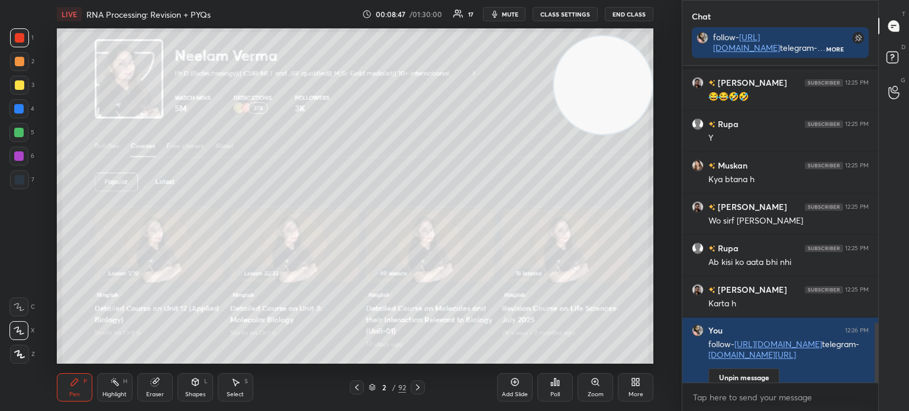
click at [17, 92] on div at bounding box center [19, 85] width 19 height 19
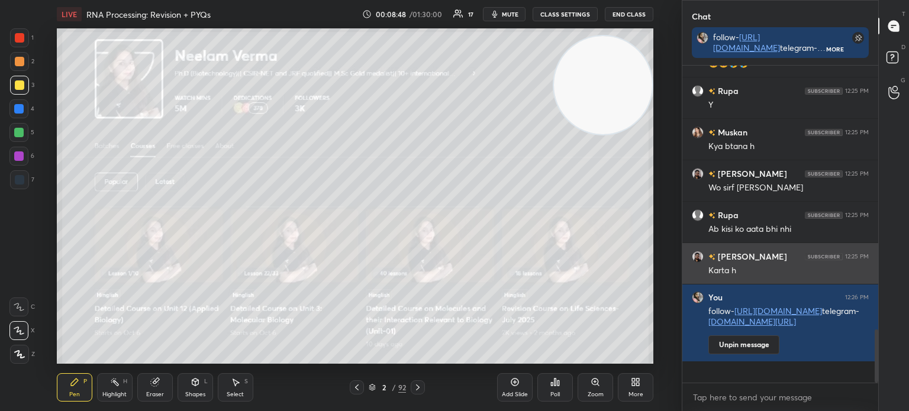
scroll to position [1575, 0]
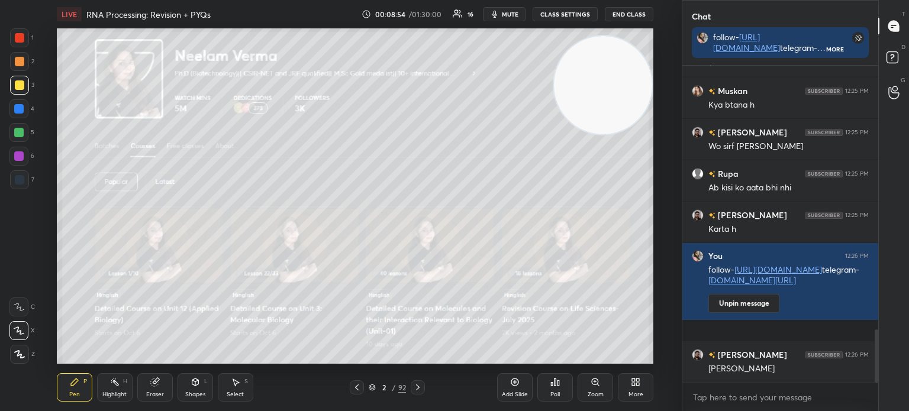
click at [21, 353] on icon at bounding box center [19, 354] width 11 height 8
click at [20, 342] on div "Z" at bounding box center [22, 352] width 25 height 24
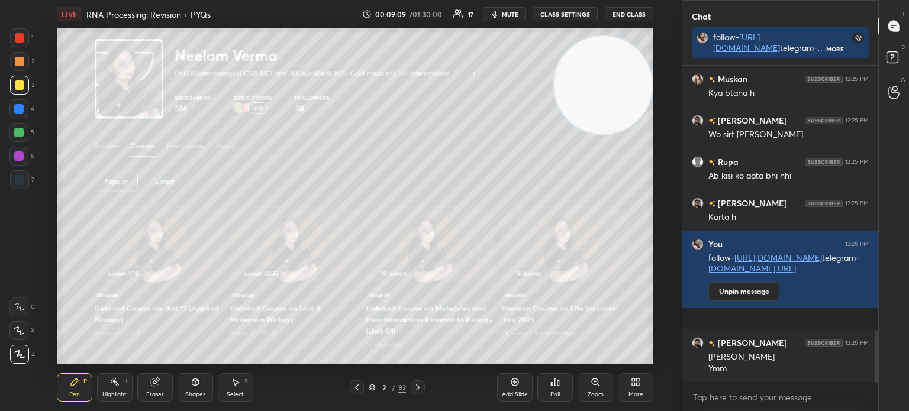
scroll to position [1628, 0]
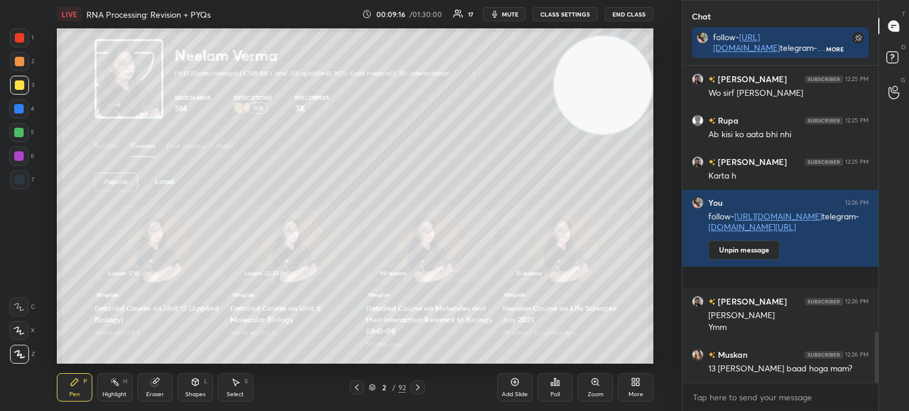
click at [414, 388] on icon at bounding box center [417, 387] width 9 height 9
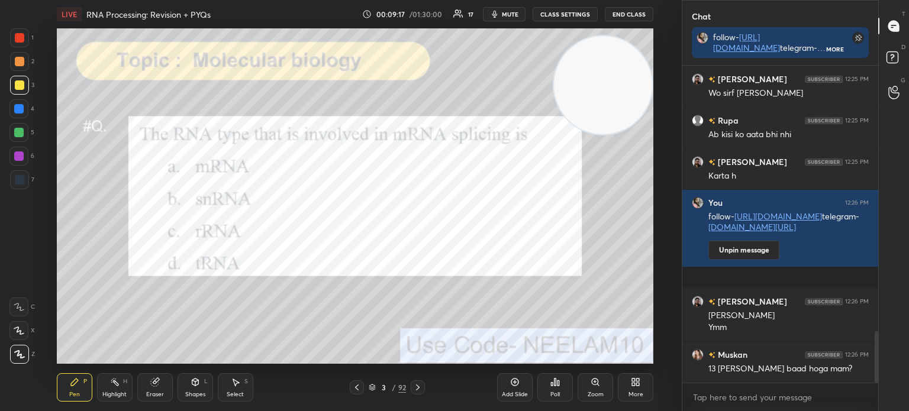
click at [369, 385] on icon at bounding box center [372, 387] width 7 height 7
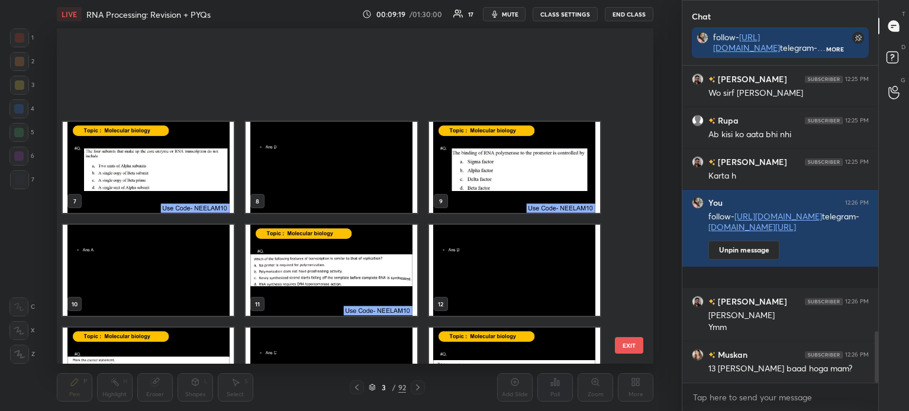
scroll to position [0, 0]
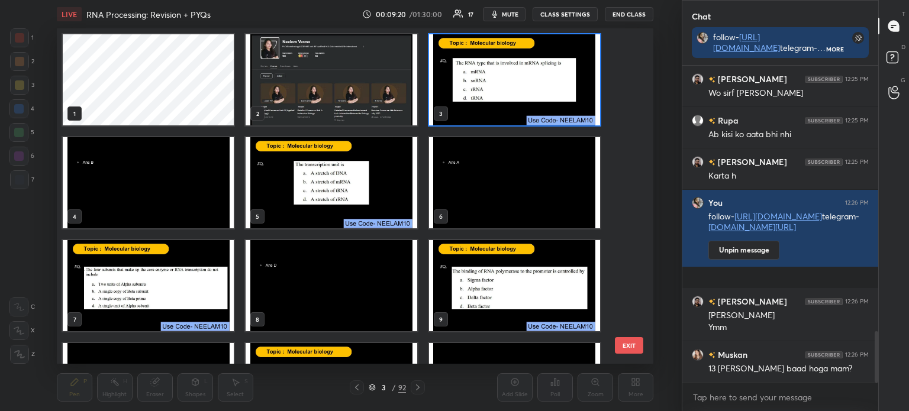
click at [378, 108] on img "grid" at bounding box center [331, 79] width 171 height 91
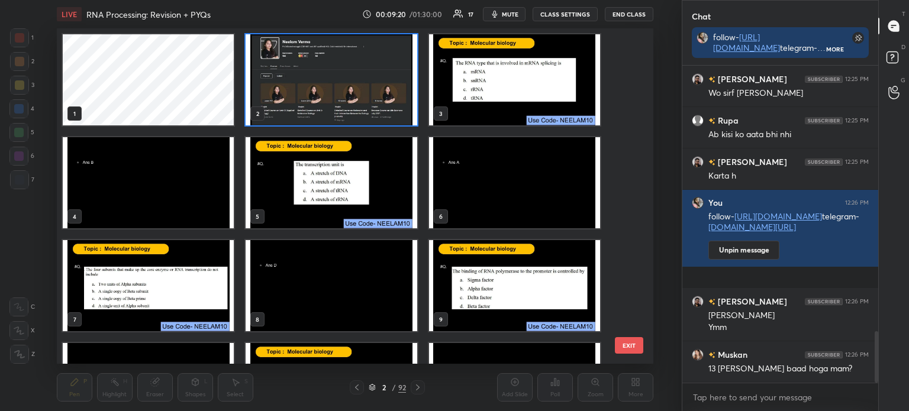
click at [377, 108] on img "grid" at bounding box center [331, 79] width 171 height 91
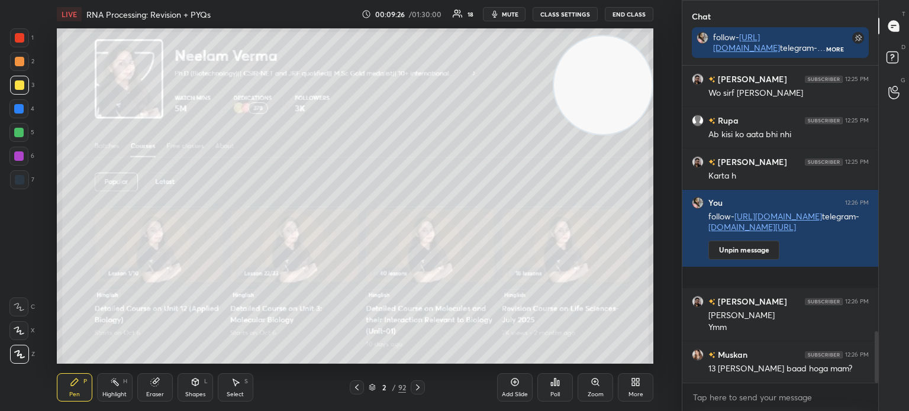
click at [369, 385] on icon at bounding box center [372, 387] width 7 height 7
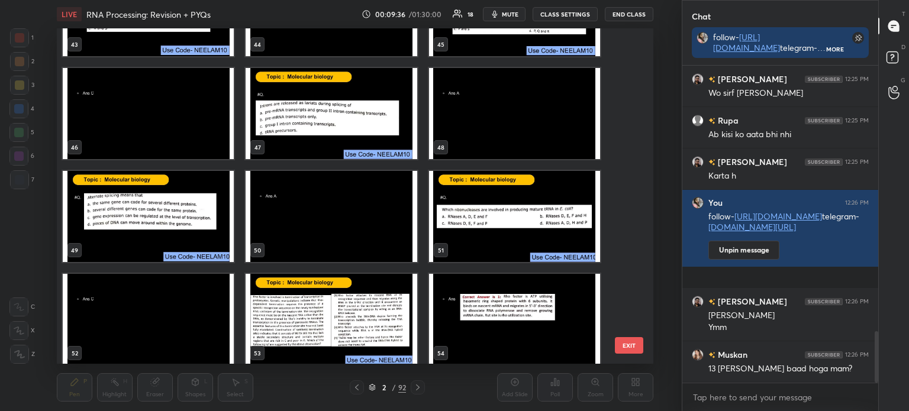
scroll to position [1640, 0]
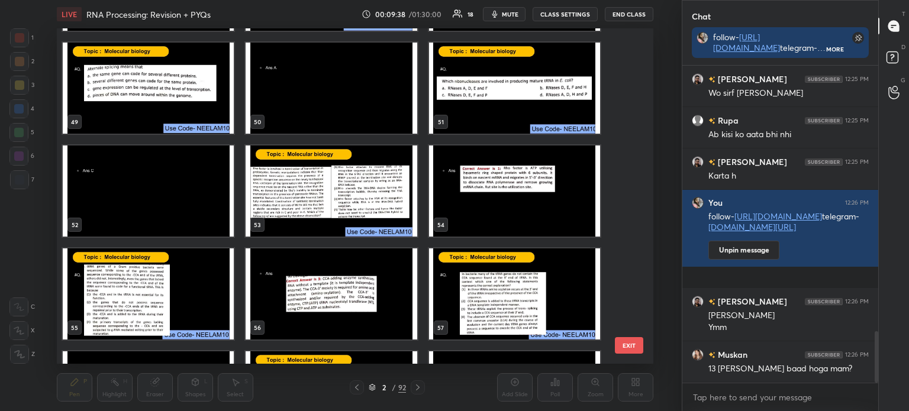
click at [341, 213] on img "grid" at bounding box center [331, 191] width 171 height 91
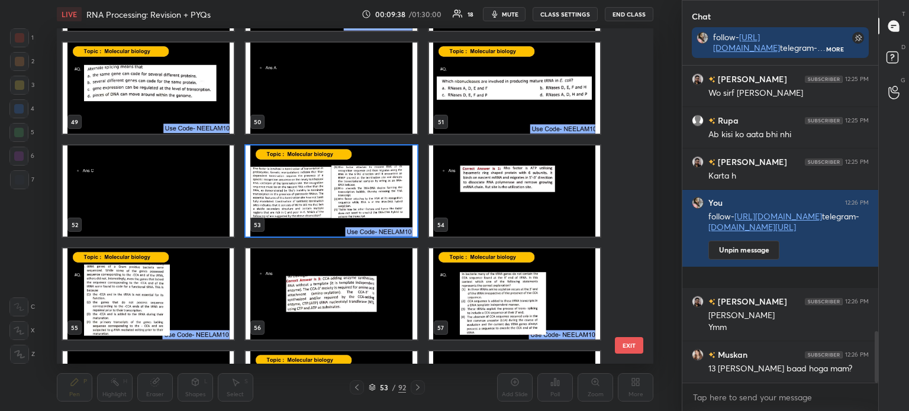
click at [339, 197] on img "grid" at bounding box center [331, 191] width 171 height 91
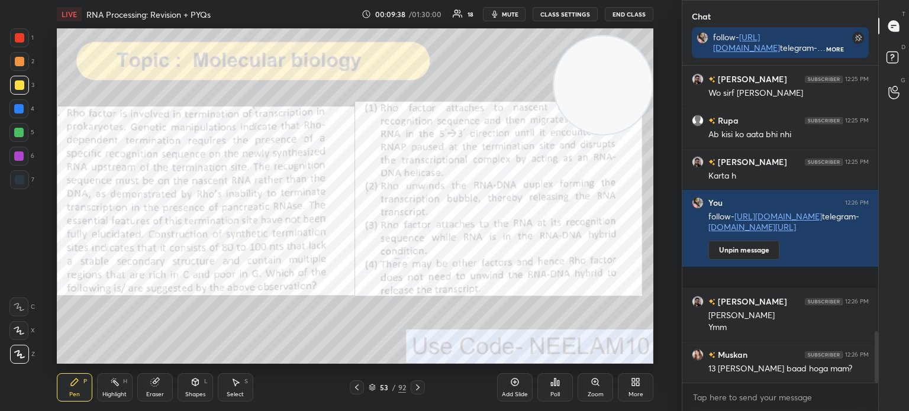
click at [339, 200] on img "grid" at bounding box center [331, 191] width 171 height 91
click at [376, 386] on div "53 / 92" at bounding box center [387, 387] width 37 height 11
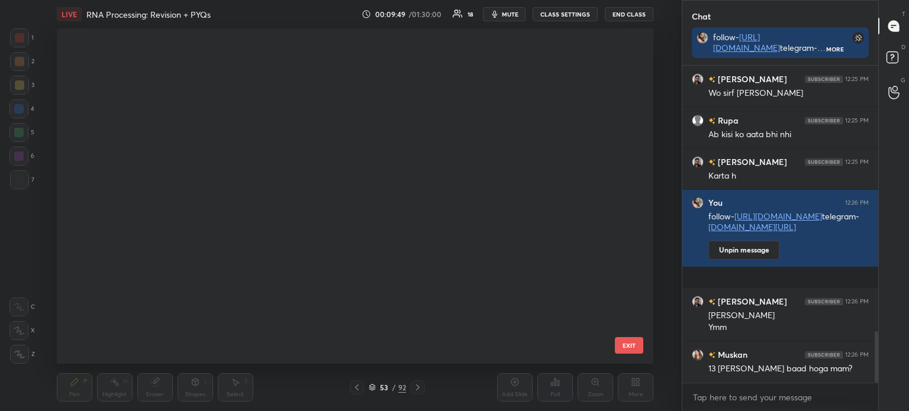
scroll to position [332, 591]
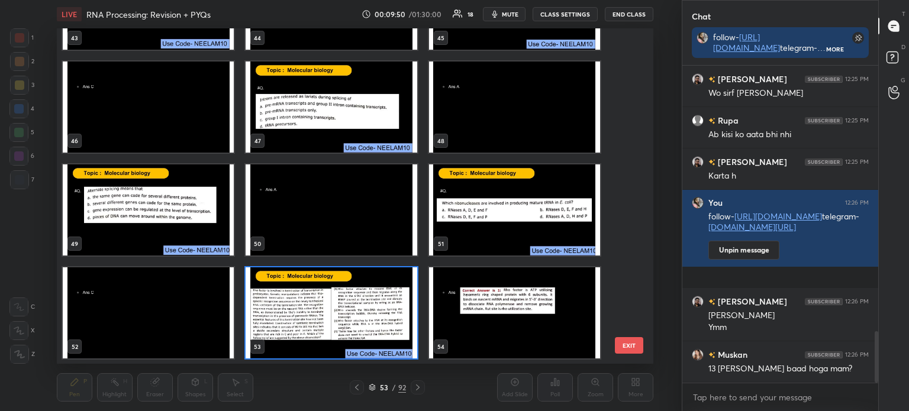
click at [317, 307] on img "grid" at bounding box center [331, 313] width 171 height 91
click at [322, 310] on img "grid" at bounding box center [331, 313] width 171 height 91
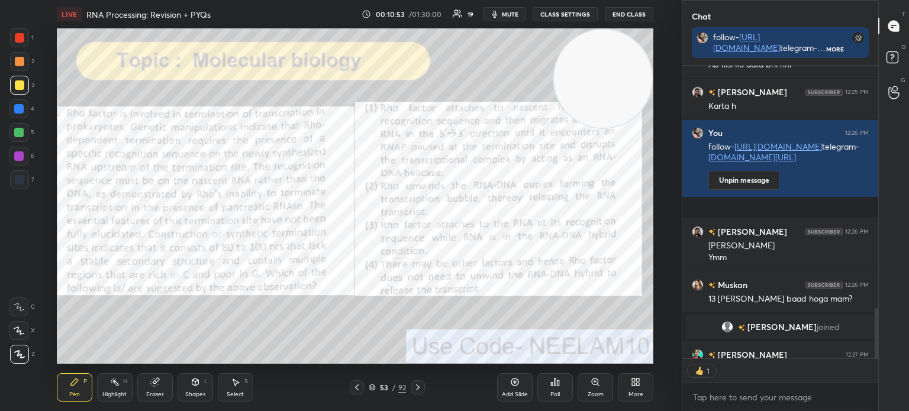
scroll to position [4, 4]
click at [20, 35] on div at bounding box center [19, 37] width 9 height 9
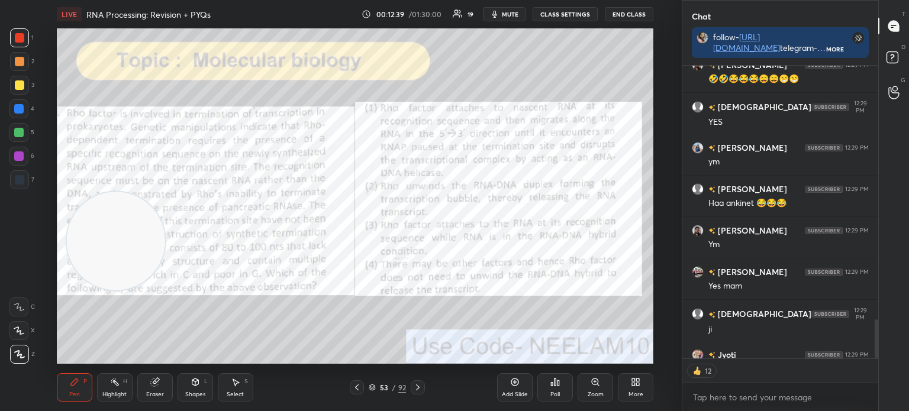
scroll to position [2119, 0]
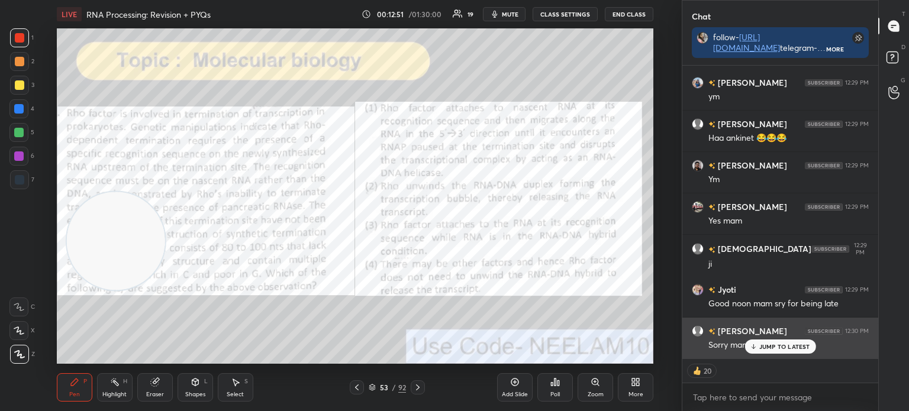
click at [767, 347] on p "JUMP TO LATEST" at bounding box center [785, 346] width 51 height 7
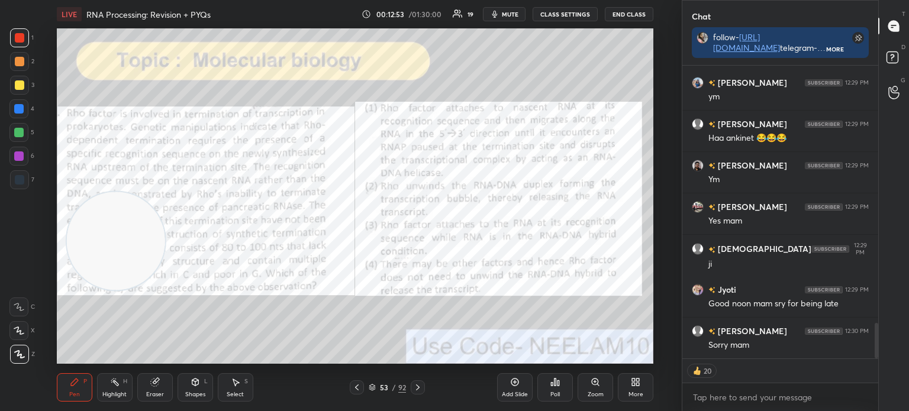
click at [369, 386] on icon at bounding box center [372, 386] width 6 height 3
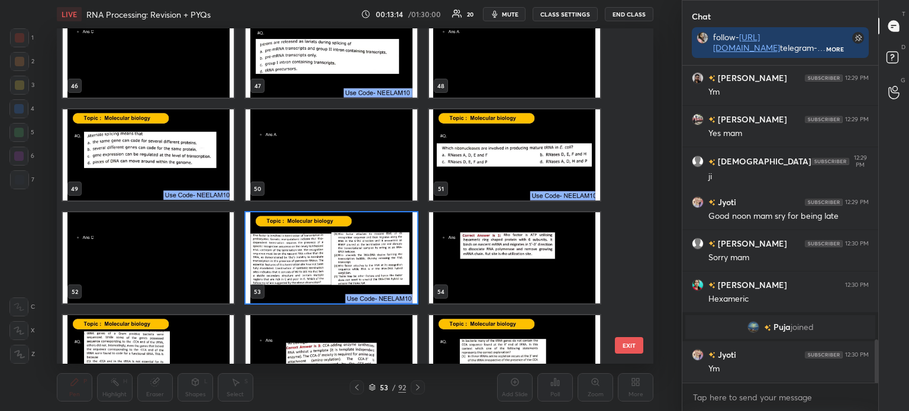
scroll to position [2051, 0]
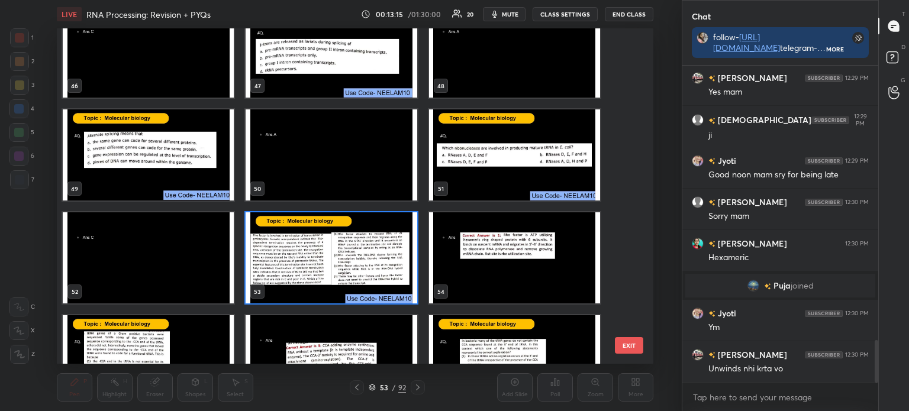
click at [341, 259] on img "grid" at bounding box center [331, 258] width 171 height 91
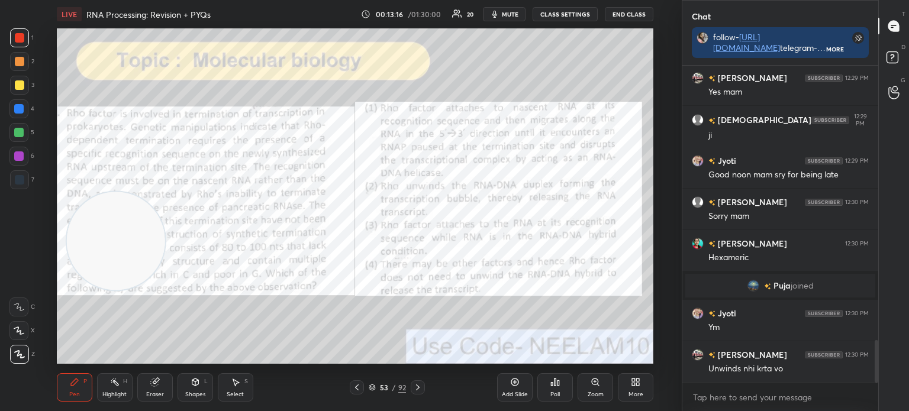
click at [345, 262] on img "grid" at bounding box center [331, 258] width 171 height 91
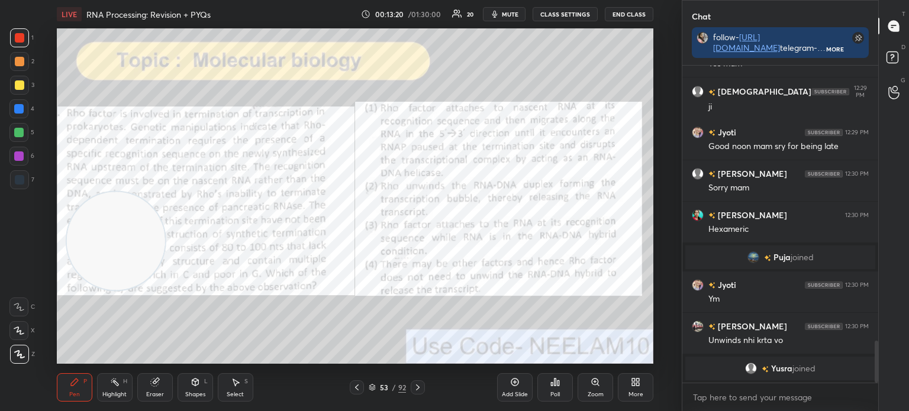
click at [556, 389] on div "Poll" at bounding box center [556, 388] width 36 height 28
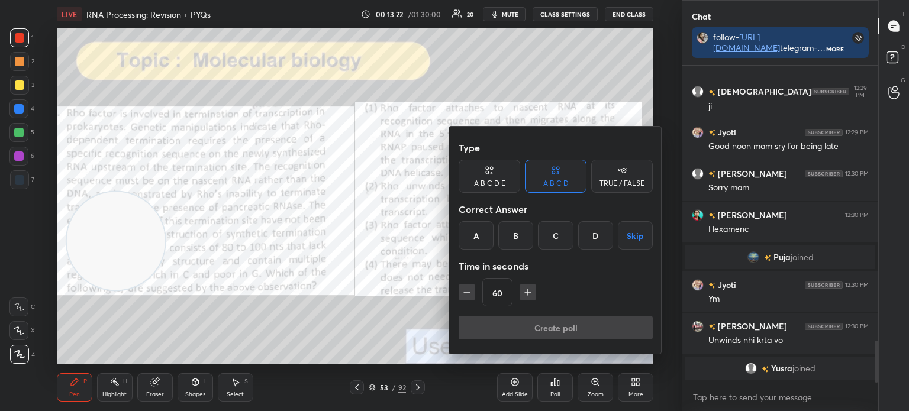
click at [476, 239] on div "A" at bounding box center [476, 235] width 35 height 28
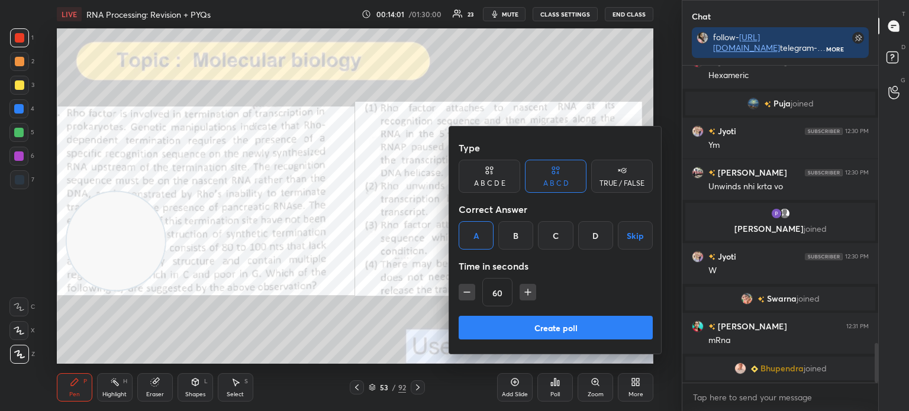
scroll to position [2207, 0]
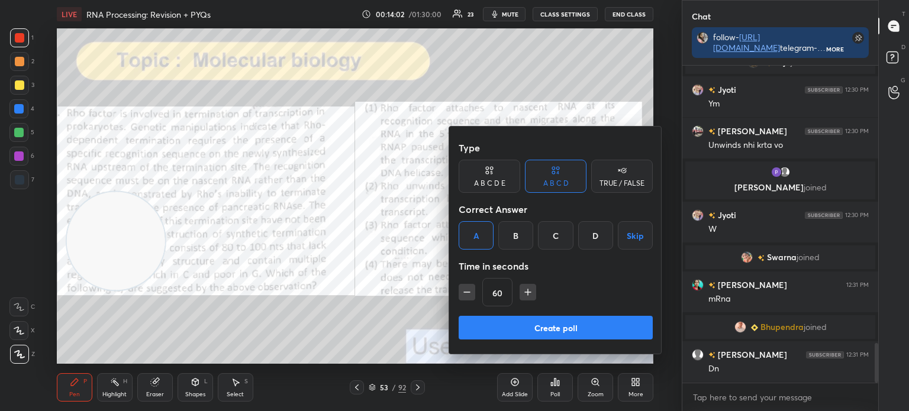
click at [535, 326] on button "Create poll" at bounding box center [556, 328] width 194 height 24
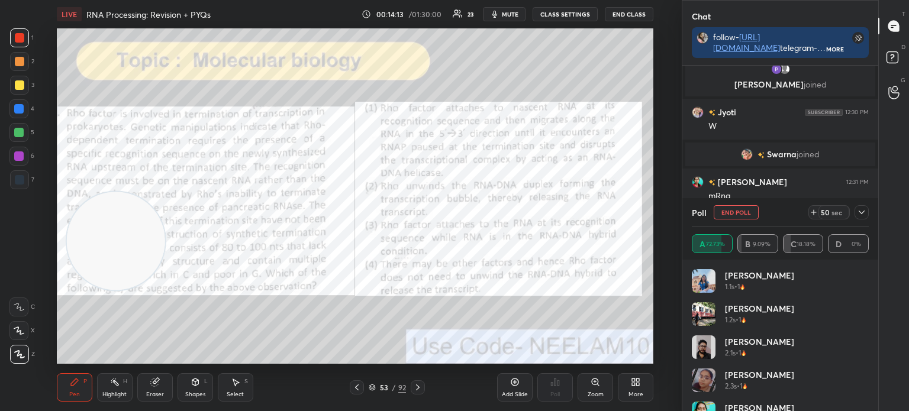
scroll to position [2351, 0]
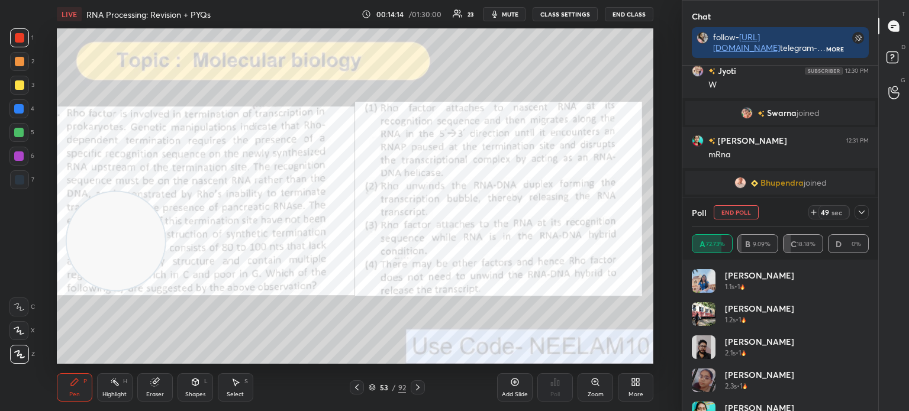
click at [860, 213] on icon at bounding box center [862, 213] width 6 height 4
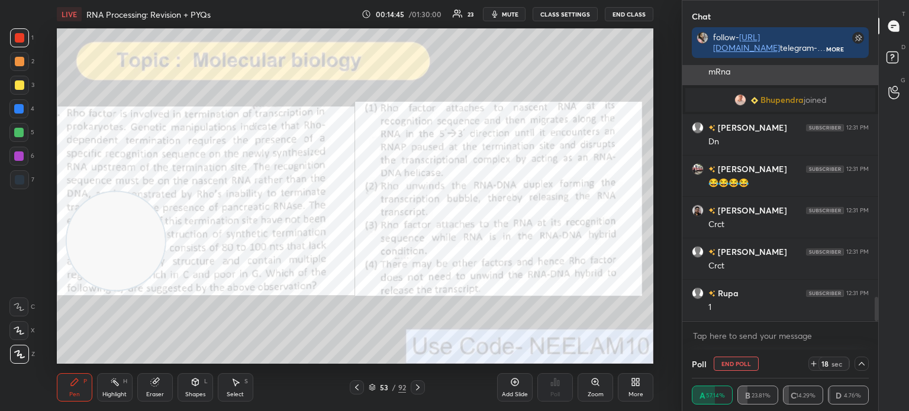
scroll to position [2476, 0]
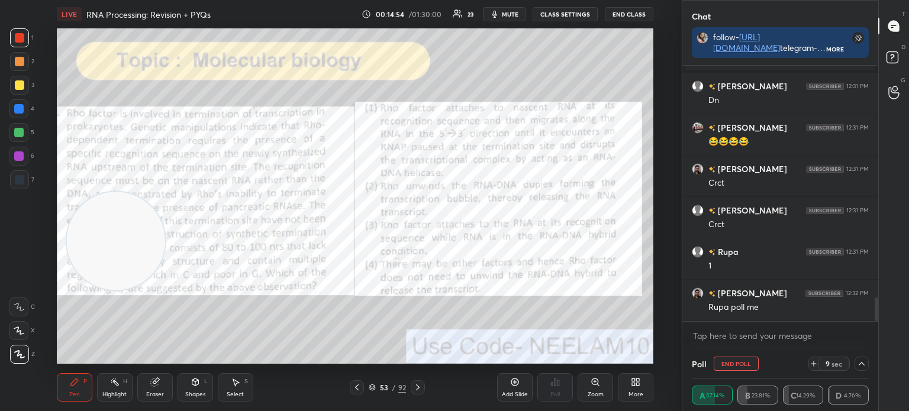
click at [19, 85] on div at bounding box center [19, 85] width 9 height 9
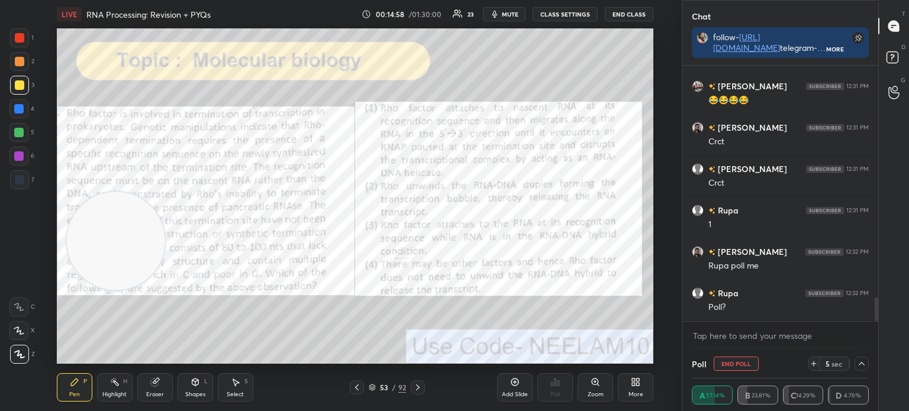
click at [22, 150] on div at bounding box center [18, 156] width 19 height 19
click at [26, 40] on div at bounding box center [19, 37] width 19 height 19
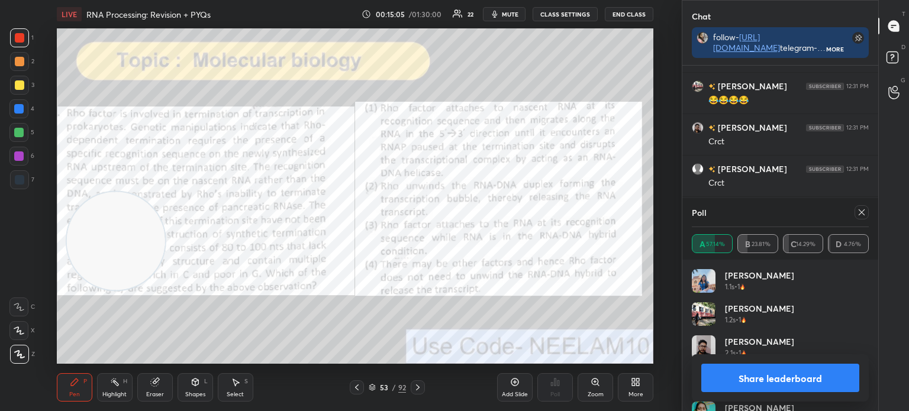
scroll to position [2559, 0]
click at [20, 107] on div at bounding box center [18, 108] width 9 height 9
click at [864, 208] on div at bounding box center [862, 212] width 14 height 14
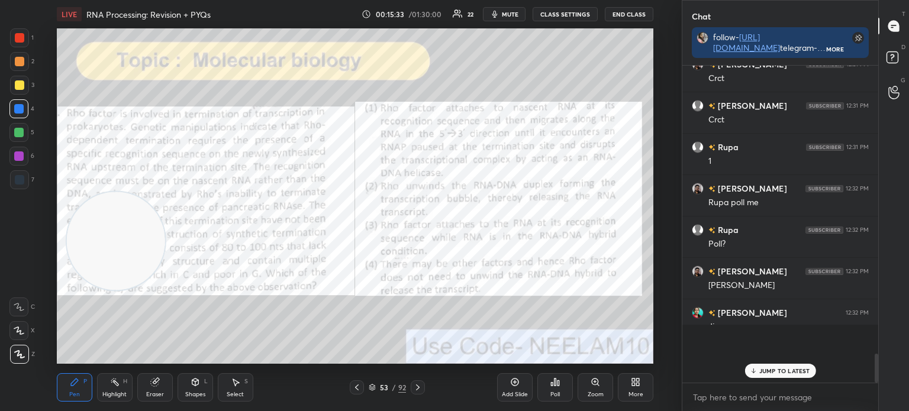
scroll to position [209, 192]
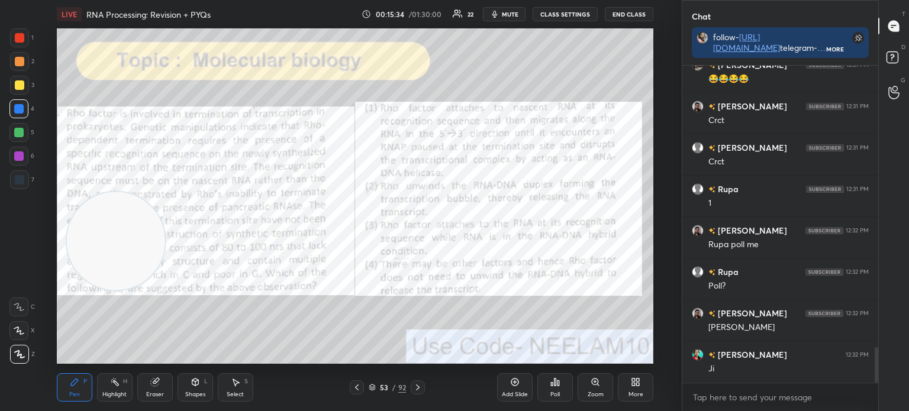
click at [21, 34] on div at bounding box center [19, 37] width 9 height 9
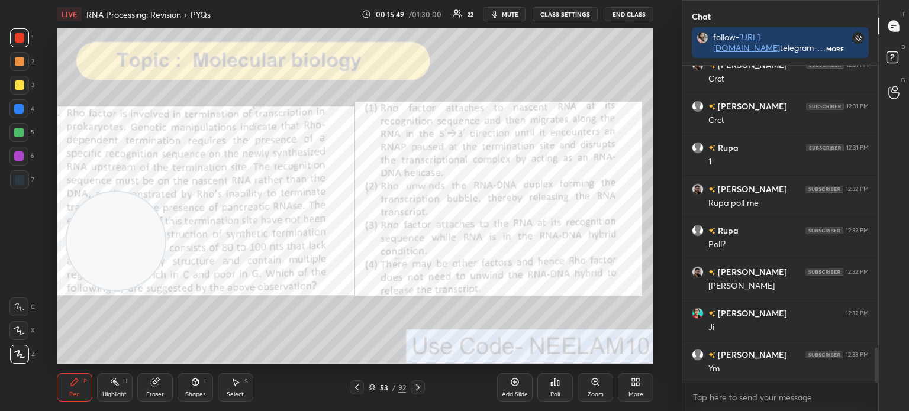
click at [422, 388] on icon at bounding box center [417, 387] width 9 height 9
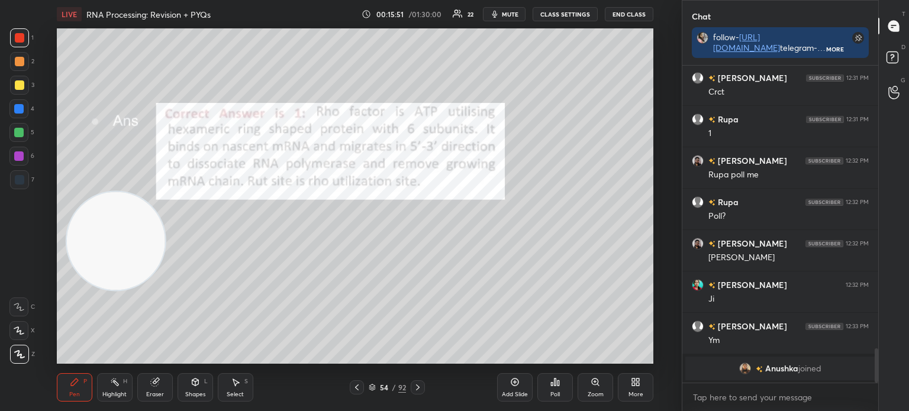
scroll to position [2533, 0]
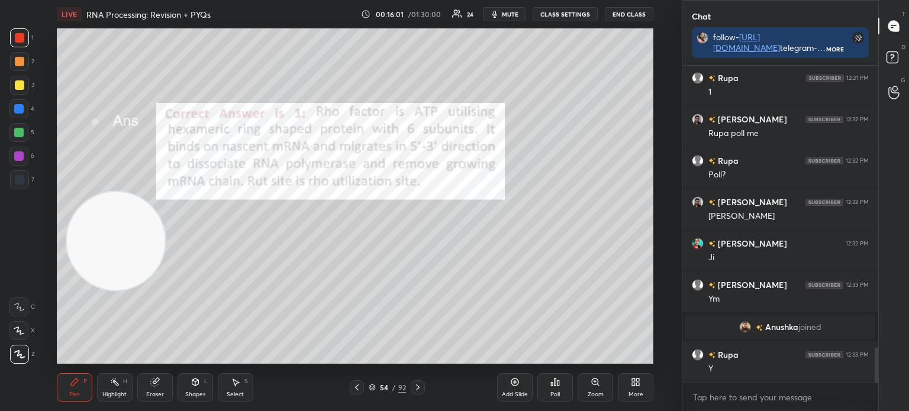
click at [375, 388] on icon at bounding box center [372, 389] width 6 height 2
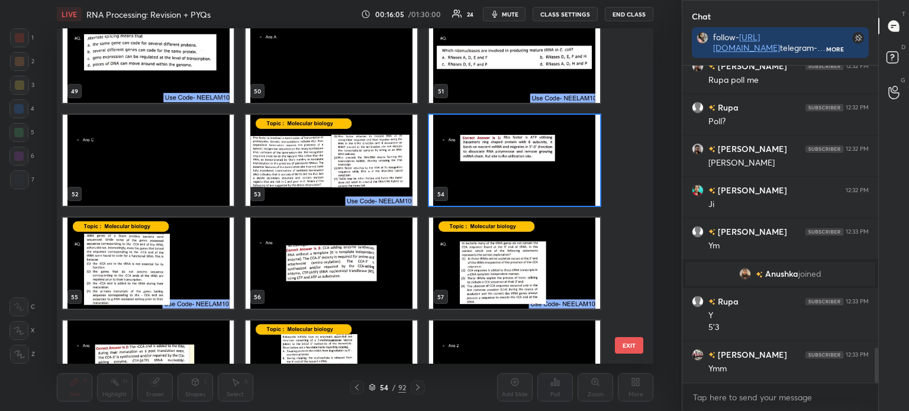
scroll to position [1670, 0]
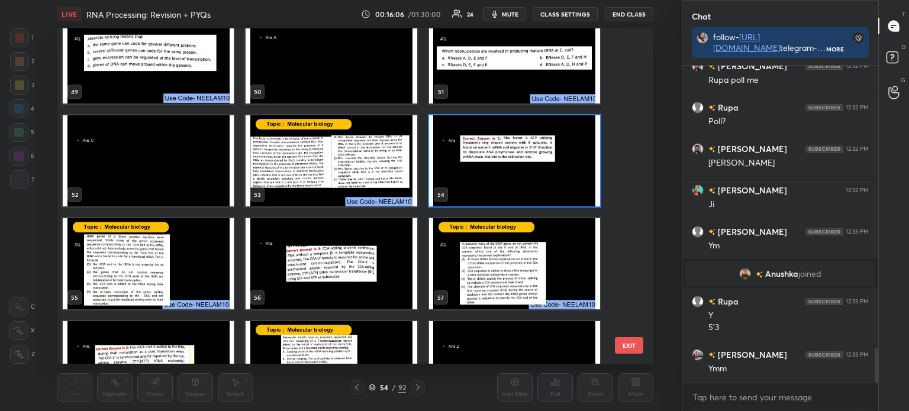
click at [172, 264] on img "grid" at bounding box center [148, 263] width 171 height 91
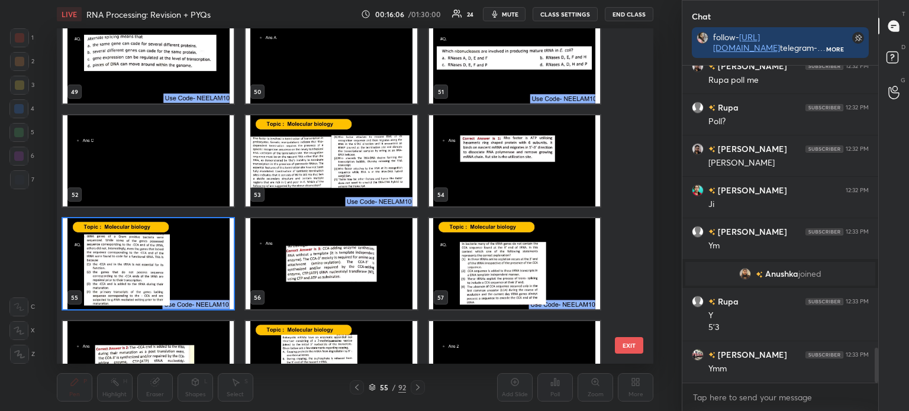
click at [173, 262] on img "grid" at bounding box center [148, 263] width 171 height 91
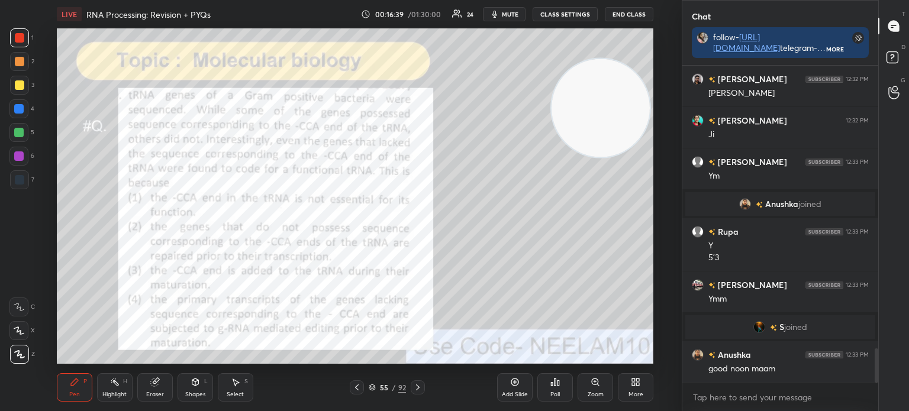
scroll to position [4, 4]
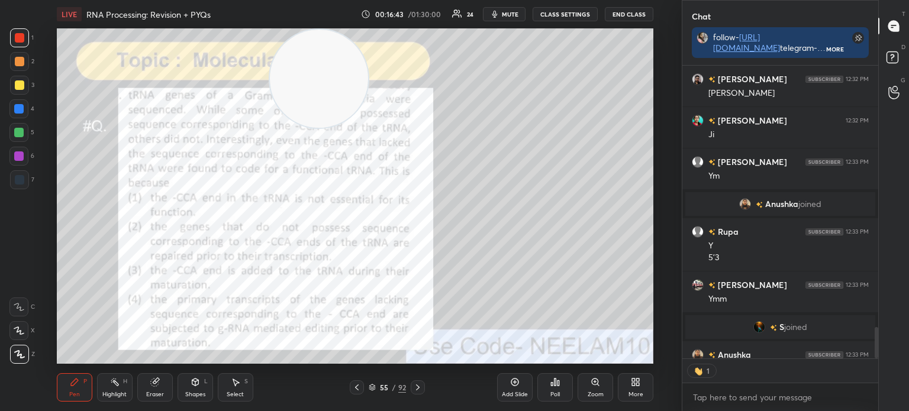
click at [15, 88] on div at bounding box center [19, 85] width 9 height 9
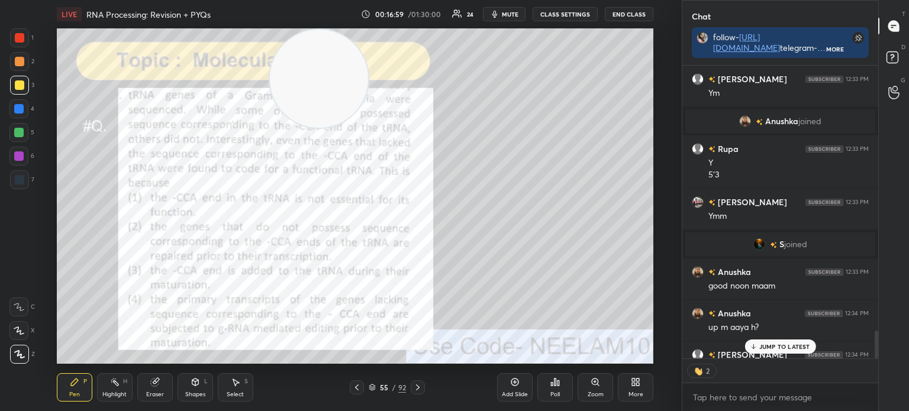
scroll to position [2768, 0]
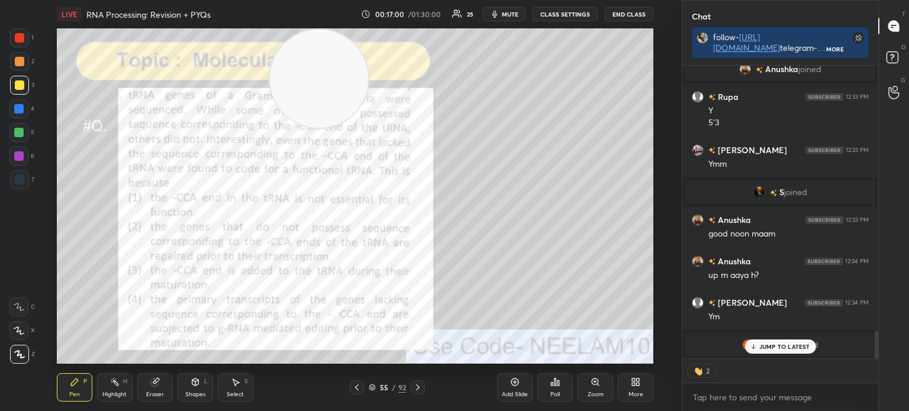
click at [779, 354] on div "JUMP TO LATEST" at bounding box center [780, 347] width 71 height 14
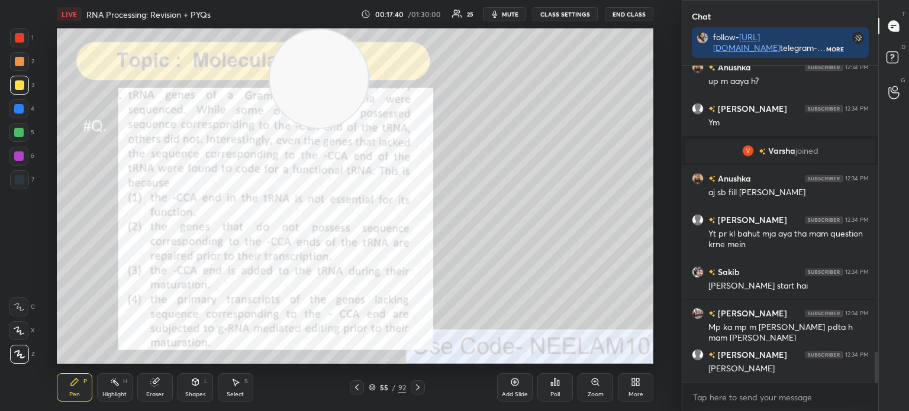
scroll to position [2968, 0]
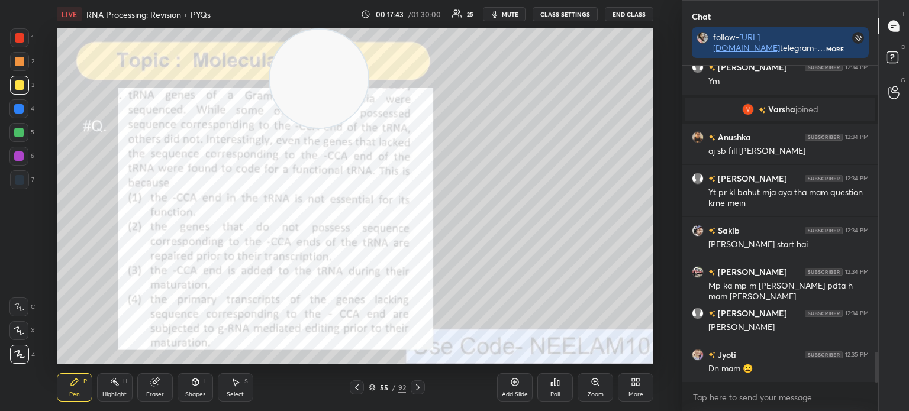
click at [369, 388] on icon at bounding box center [372, 389] width 6 height 2
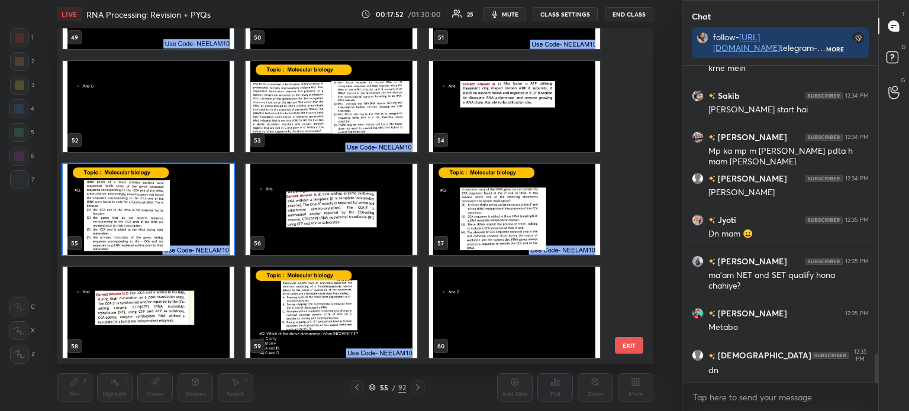
scroll to position [3132, 0]
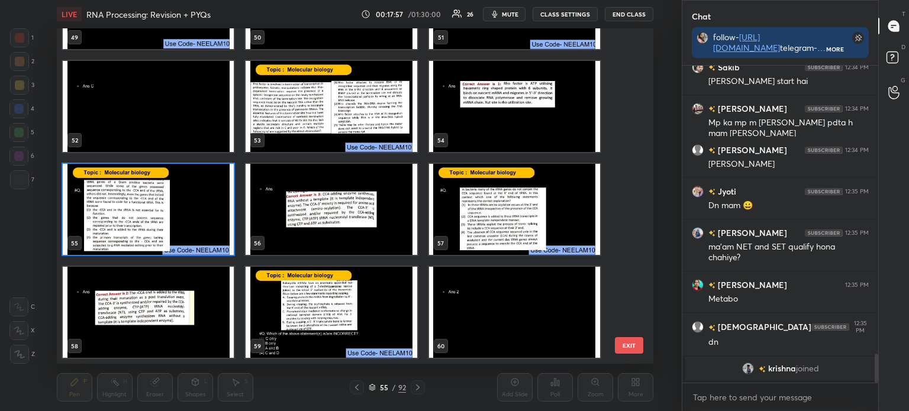
click at [137, 208] on img "grid" at bounding box center [148, 209] width 171 height 91
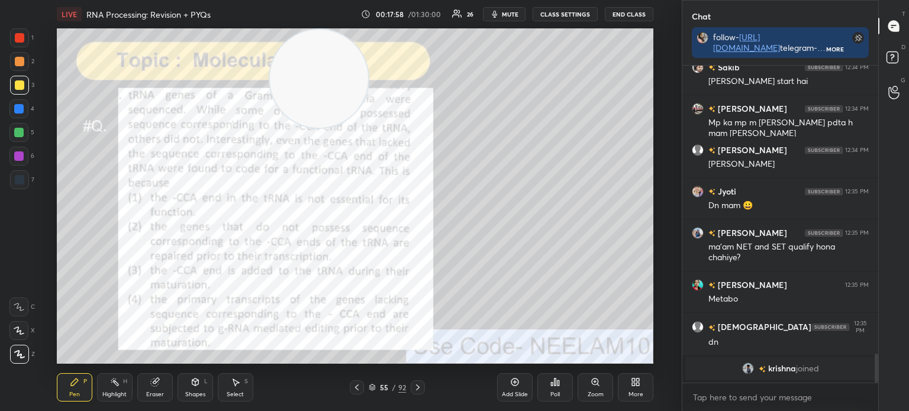
click at [137, 208] on img "grid" at bounding box center [148, 209] width 171 height 91
click at [552, 392] on div "Poll" at bounding box center [555, 395] width 9 height 6
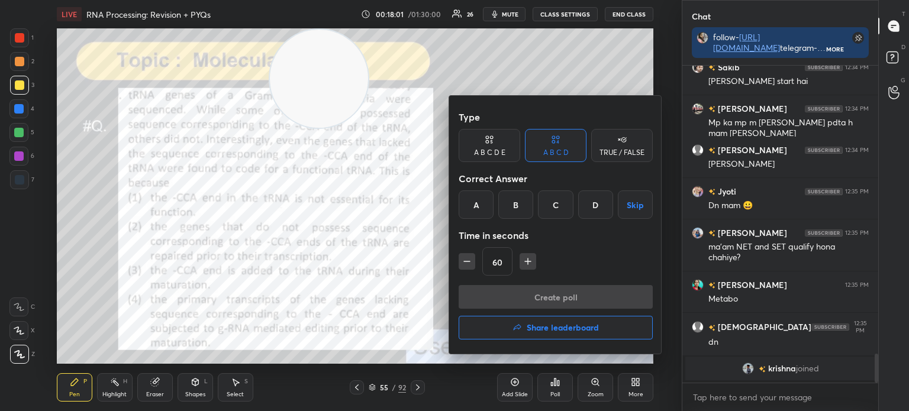
click at [560, 206] on div "C" at bounding box center [555, 205] width 35 height 28
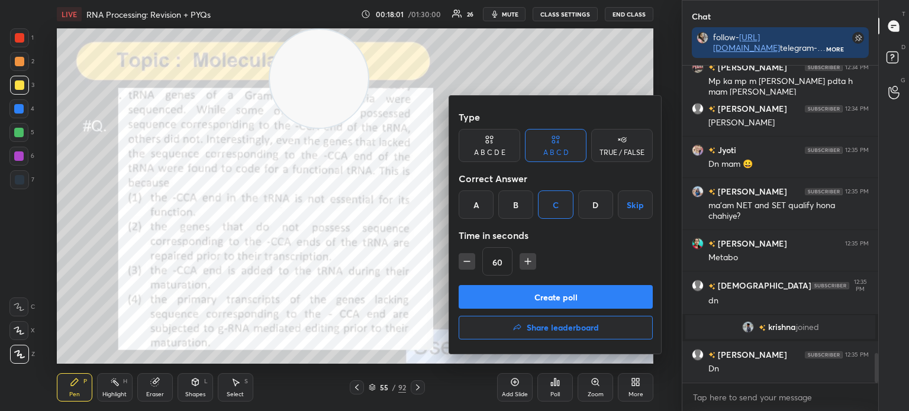
scroll to position [3068, 0]
click at [552, 294] on button "Create poll" at bounding box center [556, 297] width 194 height 24
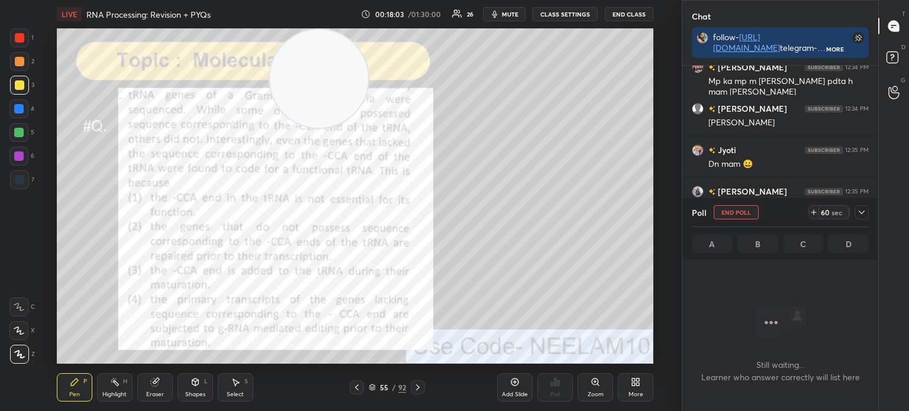
scroll to position [154, 192]
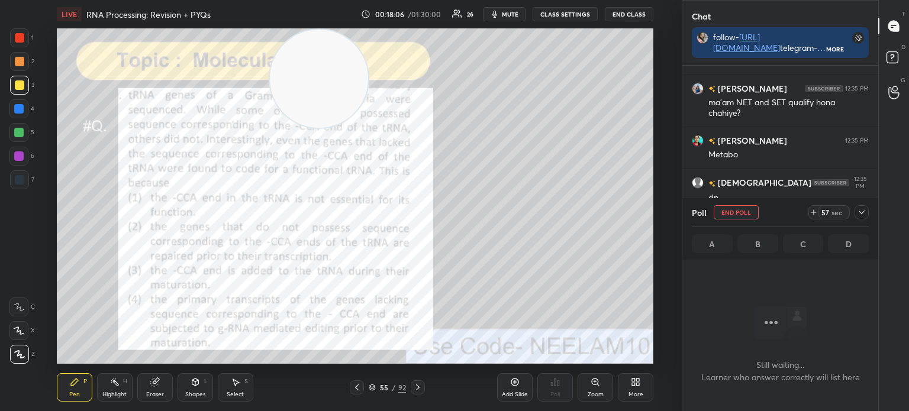
click at [863, 213] on icon at bounding box center [861, 212] width 9 height 9
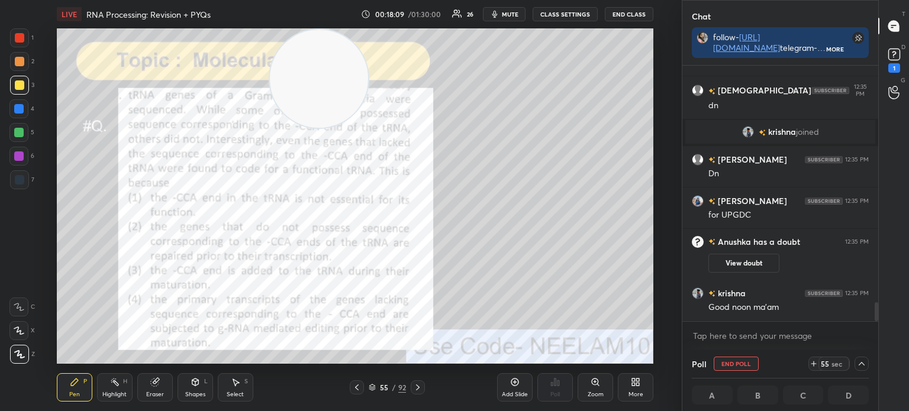
scroll to position [3218, 0]
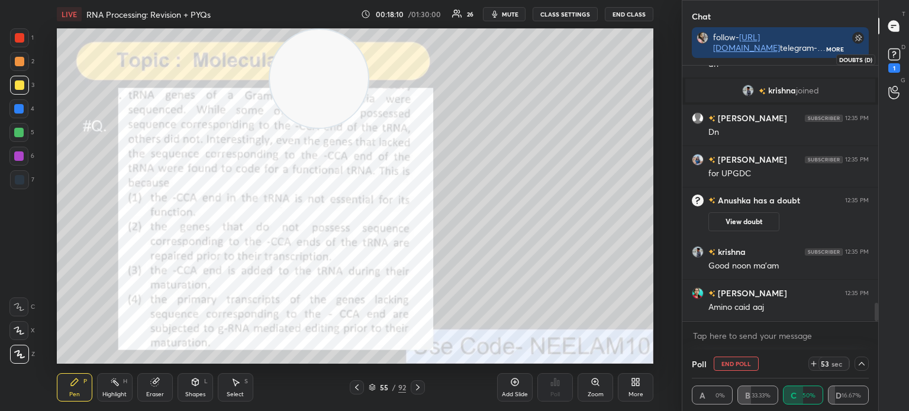
click at [891, 54] on rect at bounding box center [894, 54] width 11 height 11
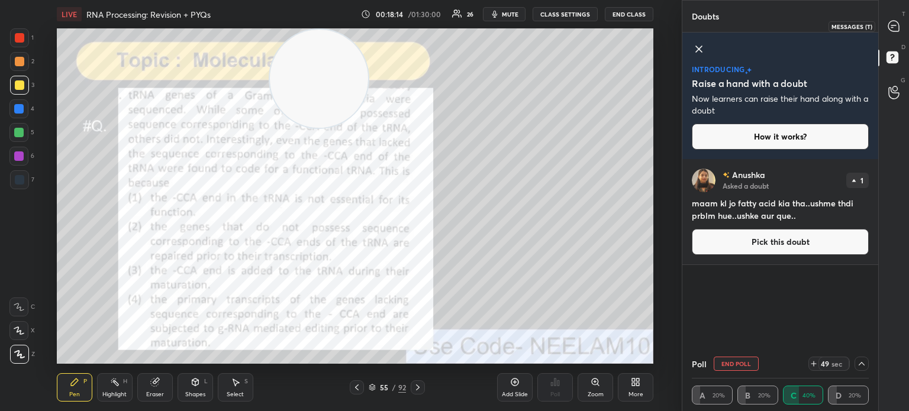
click at [898, 24] on icon at bounding box center [894, 26] width 11 height 11
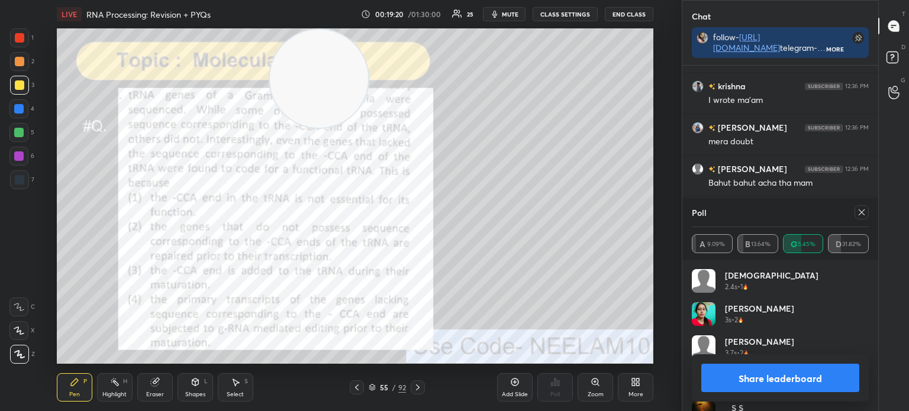
scroll to position [3882, 0]
click at [867, 211] on div at bounding box center [862, 212] width 14 height 14
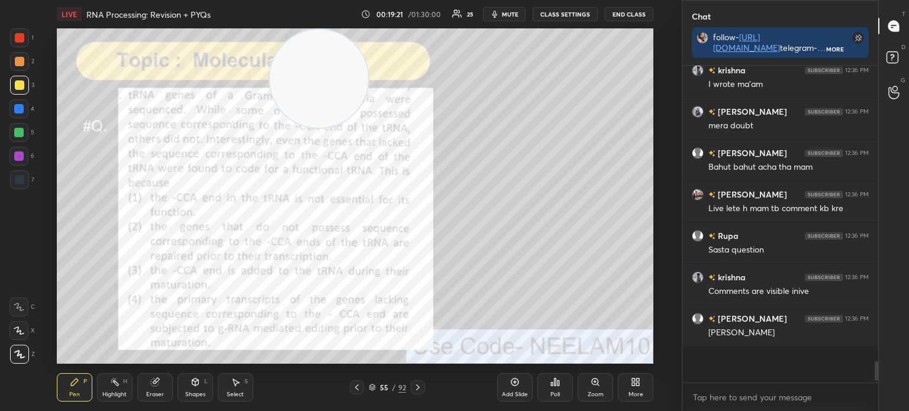
scroll to position [212, 192]
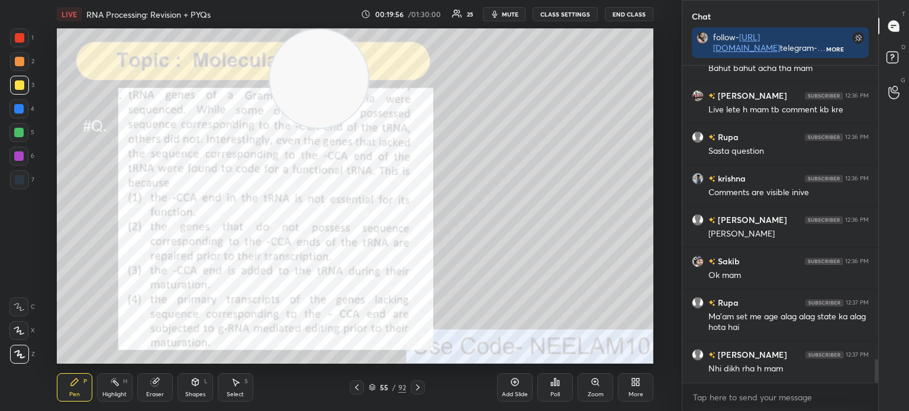
click at [23, 44] on div at bounding box center [19, 37] width 19 height 19
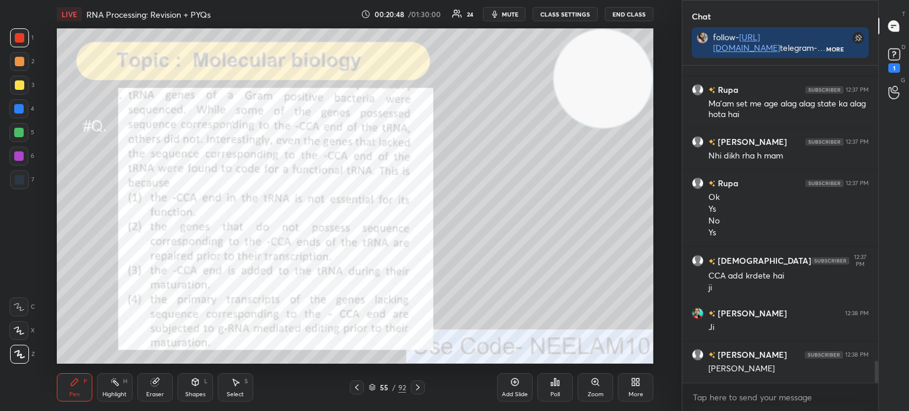
scroll to position [4220, 0]
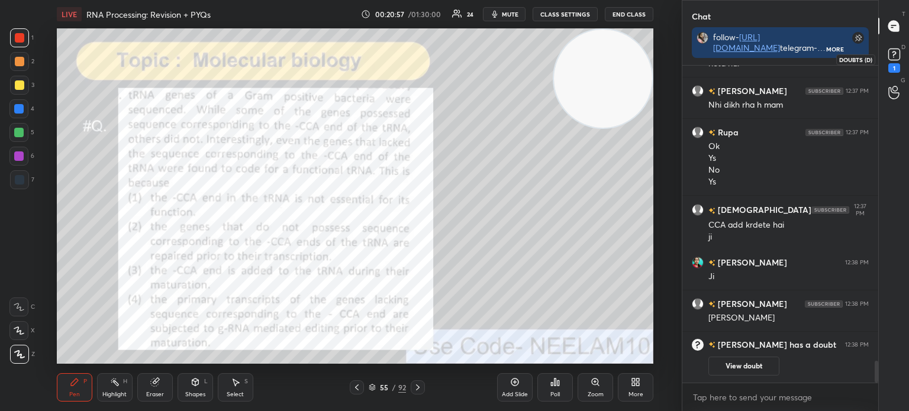
click at [883, 56] on div "1" at bounding box center [895, 59] width 24 height 21
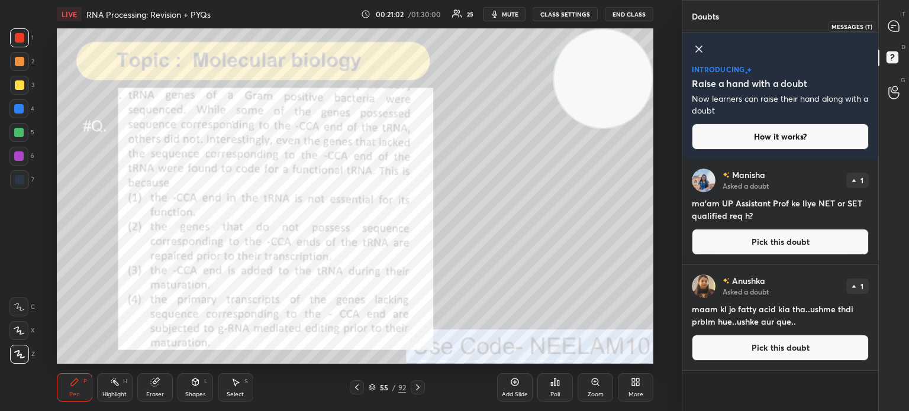
click at [897, 19] on div at bounding box center [895, 25] width 24 height 21
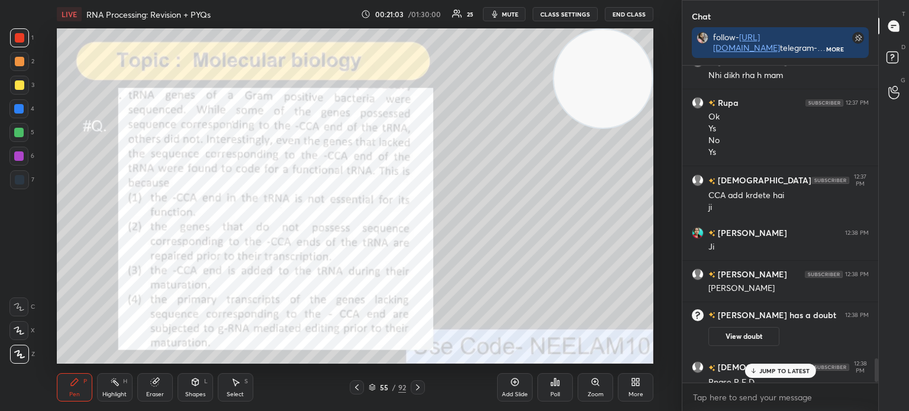
scroll to position [3937, 0]
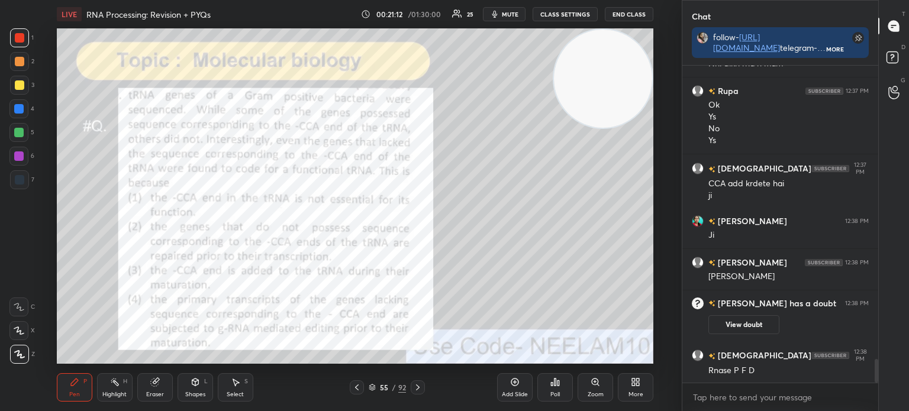
click at [174, 385] on div "Pen P Highlight H Eraser Shapes L Select S" at bounding box center [167, 388] width 220 height 28
click at [204, 383] on div "Shapes L" at bounding box center [196, 388] width 36 height 28
click at [168, 384] on div "Eraser" at bounding box center [155, 388] width 36 height 28
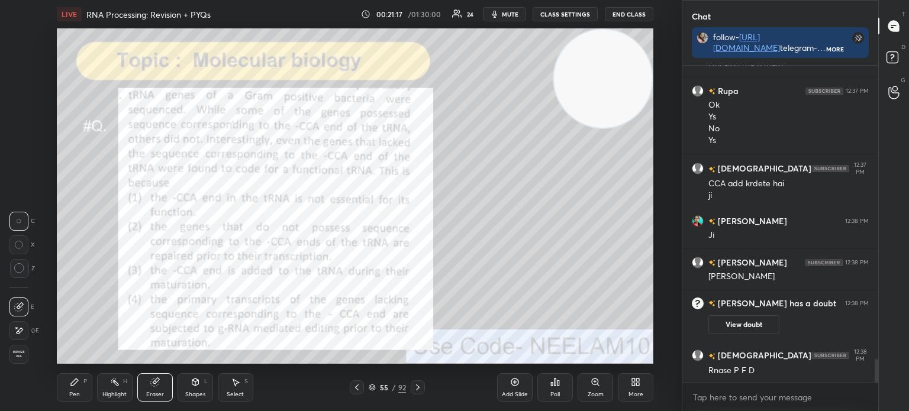
click at [69, 388] on div "Pen P" at bounding box center [75, 388] width 36 height 28
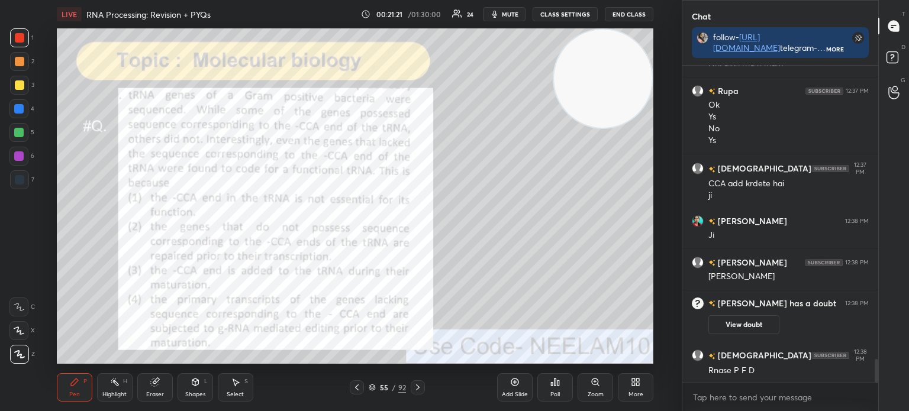
click at [377, 388] on div "55 / 92" at bounding box center [387, 387] width 37 height 11
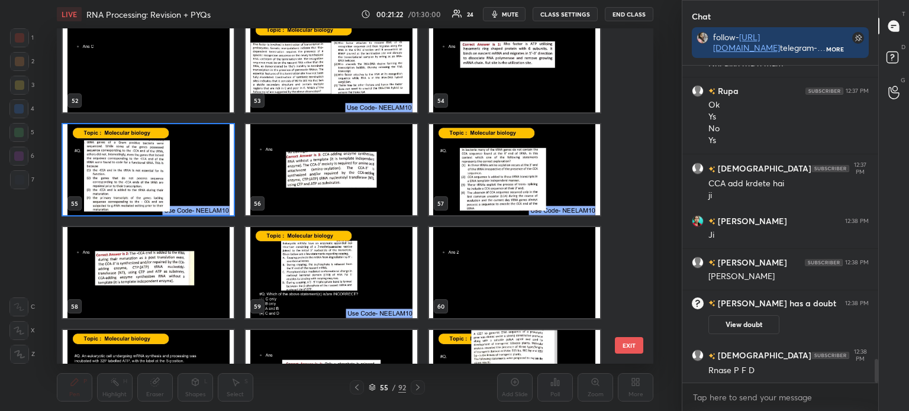
scroll to position [1759, 0]
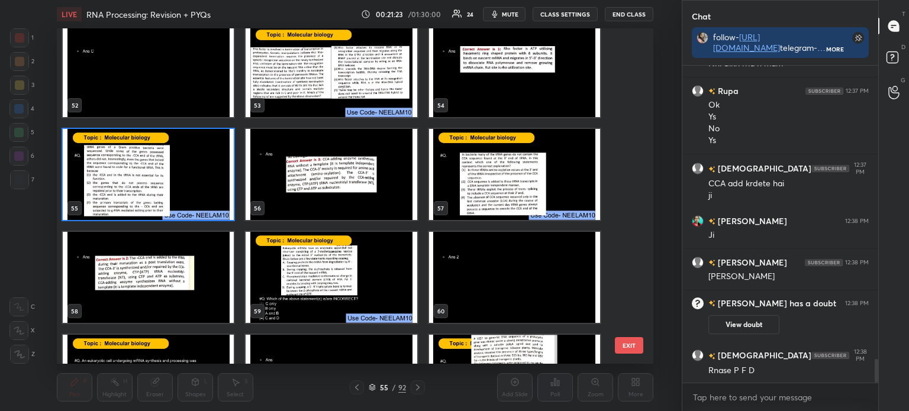
click at [513, 175] on img "grid" at bounding box center [514, 174] width 171 height 91
click at [514, 179] on img "grid" at bounding box center [514, 174] width 171 height 91
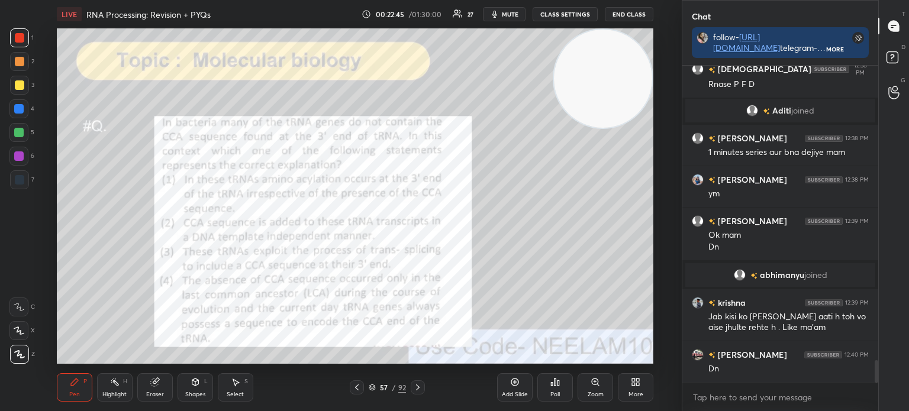
scroll to position [4145, 0]
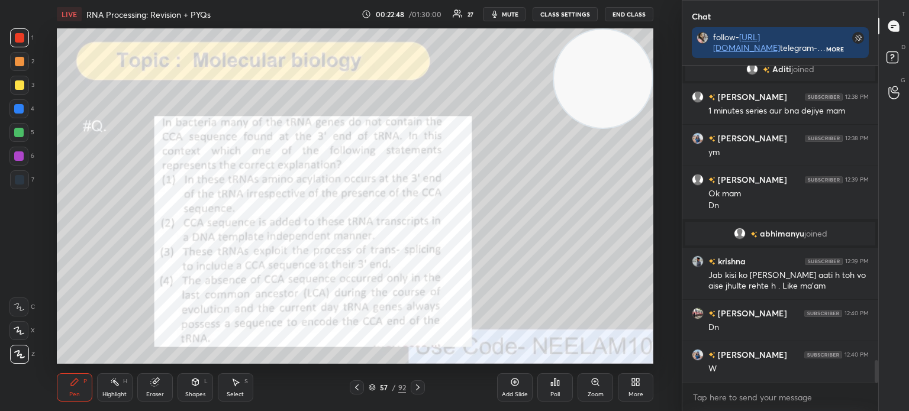
click at [375, 384] on div "57 / 92" at bounding box center [387, 387] width 37 height 11
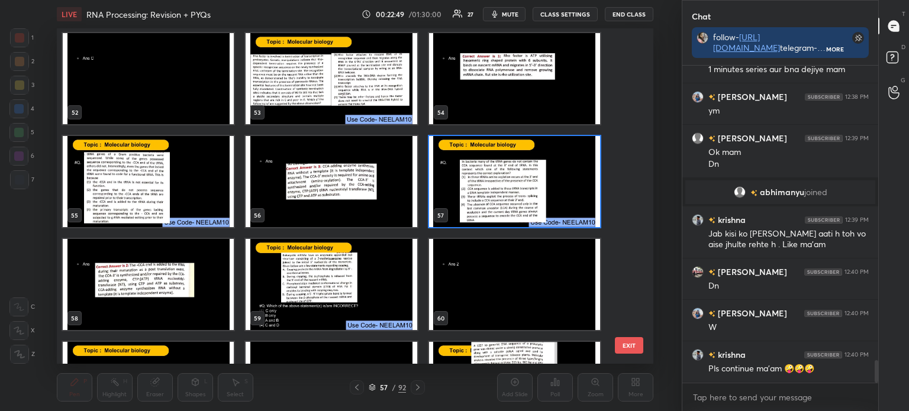
scroll to position [1753, 0]
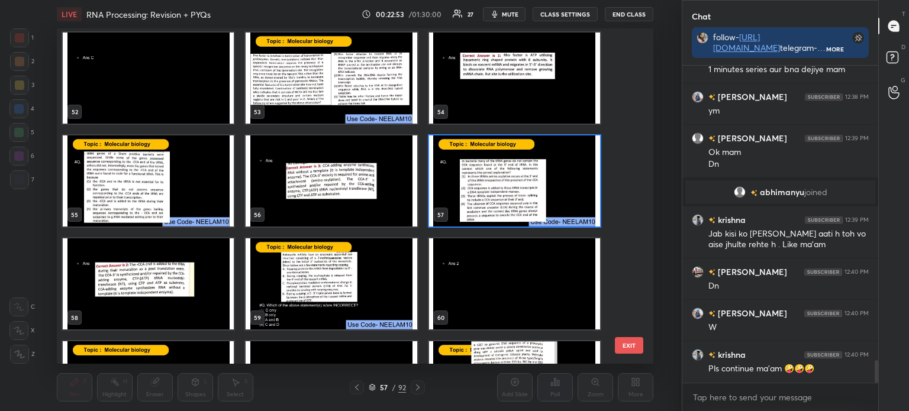
click at [516, 185] on img "grid" at bounding box center [514, 181] width 171 height 91
click at [517, 186] on img "grid" at bounding box center [514, 181] width 171 height 91
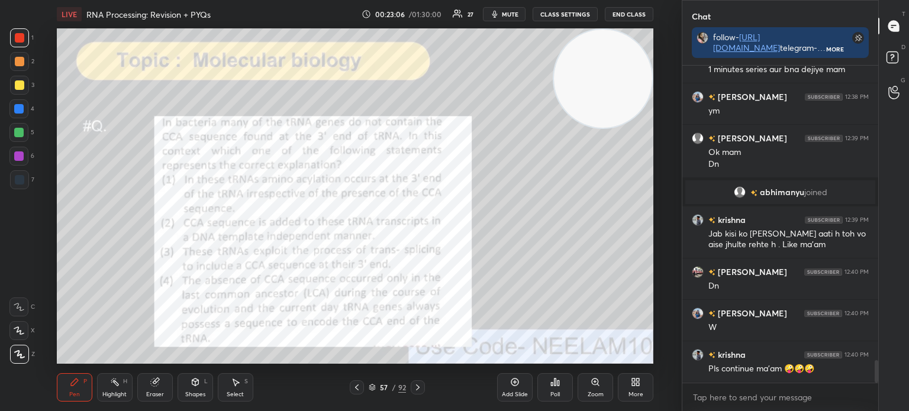
click at [555, 388] on div "Poll" at bounding box center [556, 388] width 36 height 28
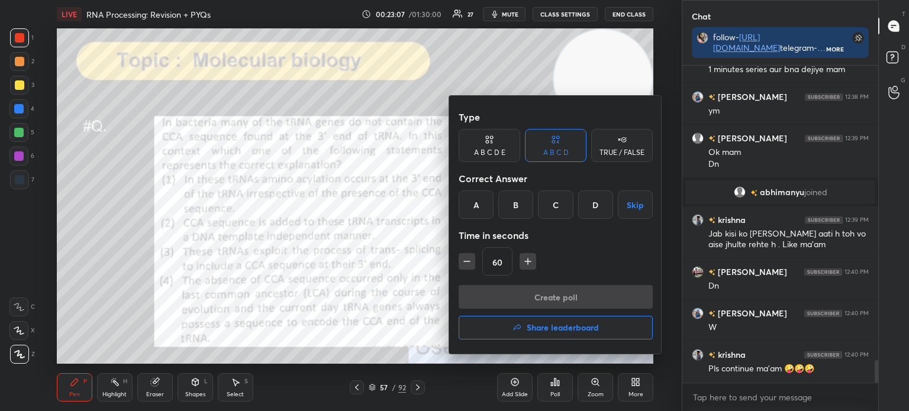
click at [519, 205] on div "B" at bounding box center [515, 205] width 35 height 28
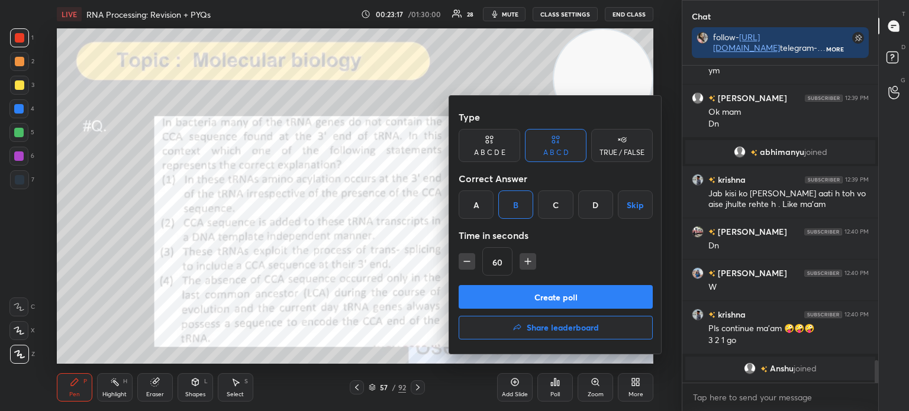
scroll to position [4191, 0]
click at [582, 293] on button "Create poll" at bounding box center [556, 297] width 194 height 24
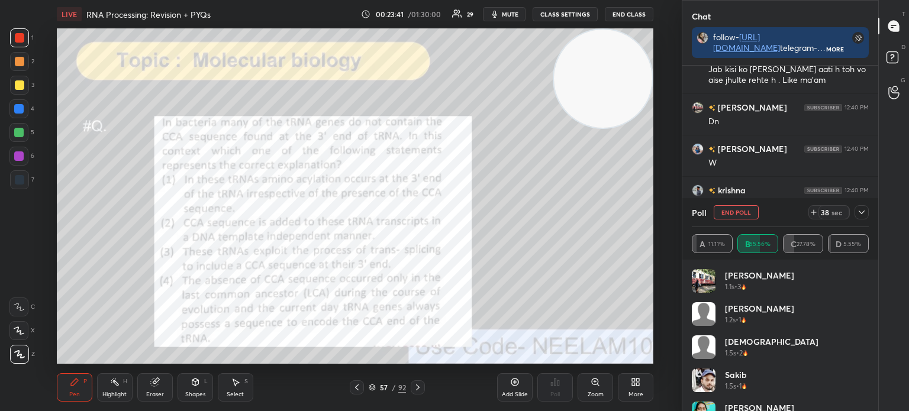
scroll to position [4344, 0]
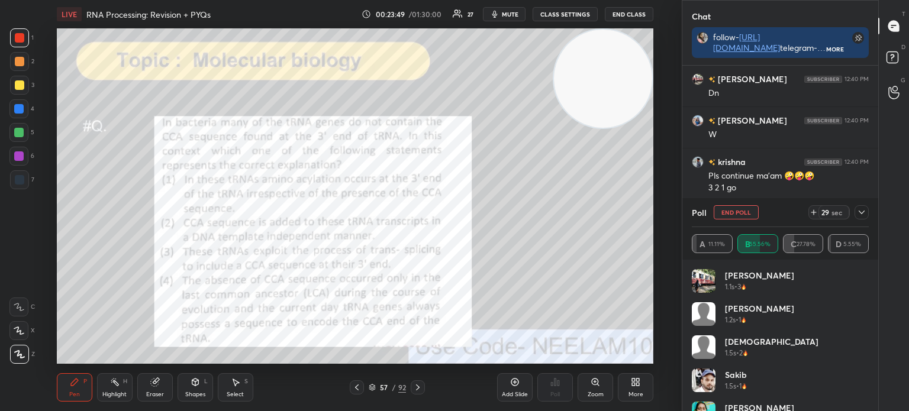
click at [864, 211] on icon at bounding box center [861, 212] width 9 height 9
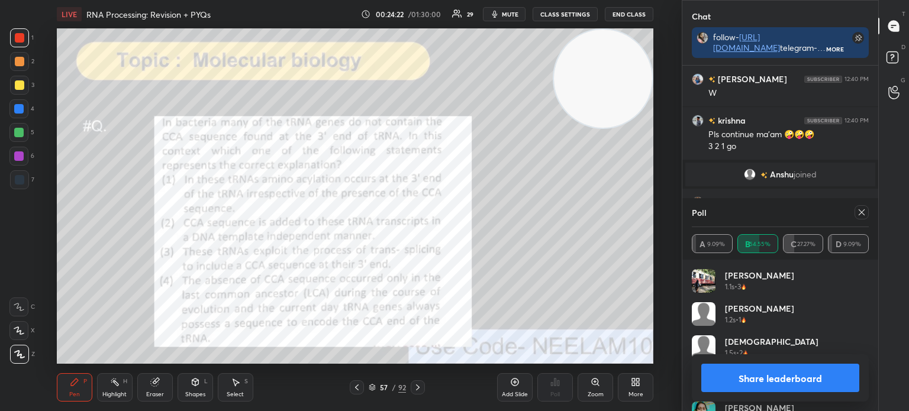
scroll to position [4380, 0]
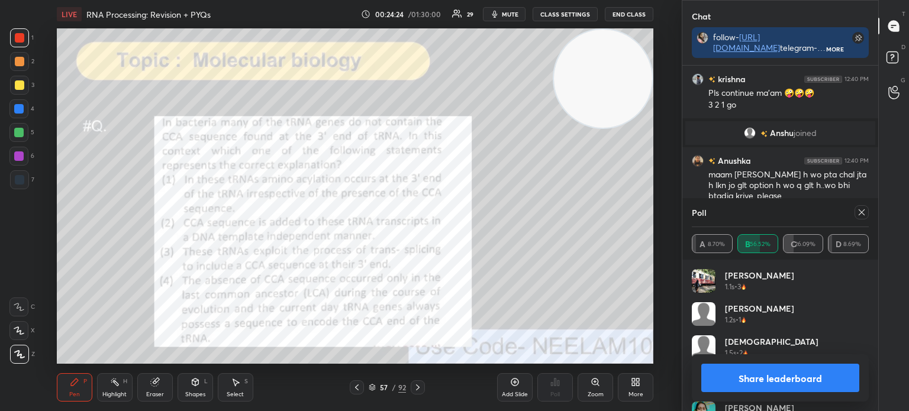
click at [864, 213] on icon at bounding box center [861, 212] width 9 height 9
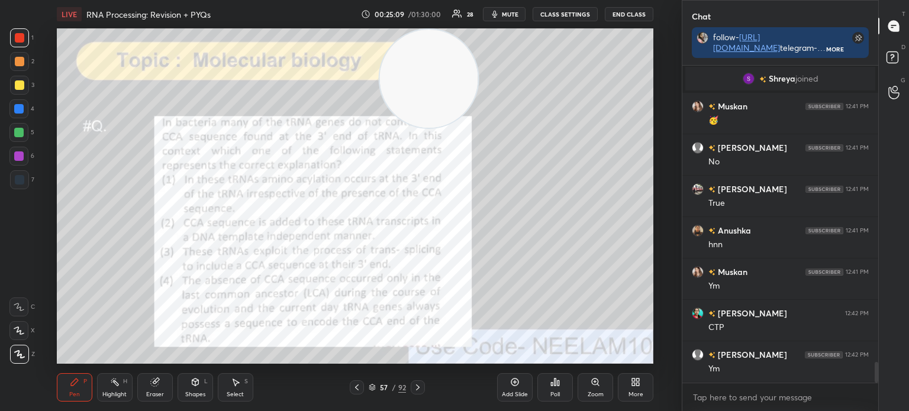
scroll to position [4567, 0]
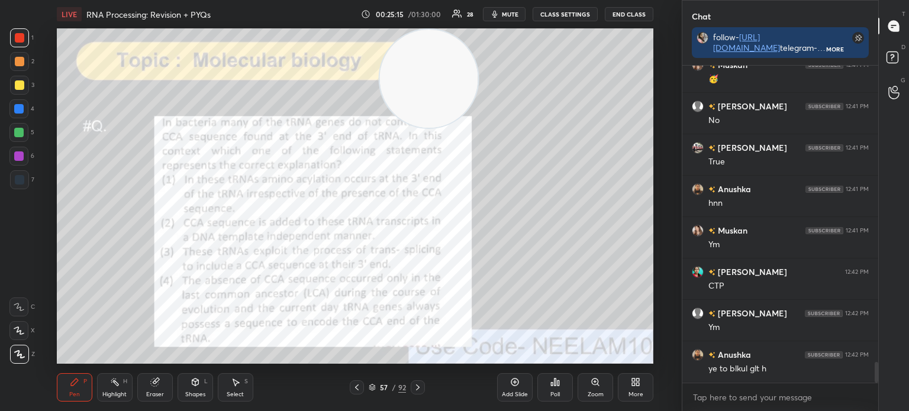
click at [371, 385] on icon at bounding box center [372, 386] width 6 height 3
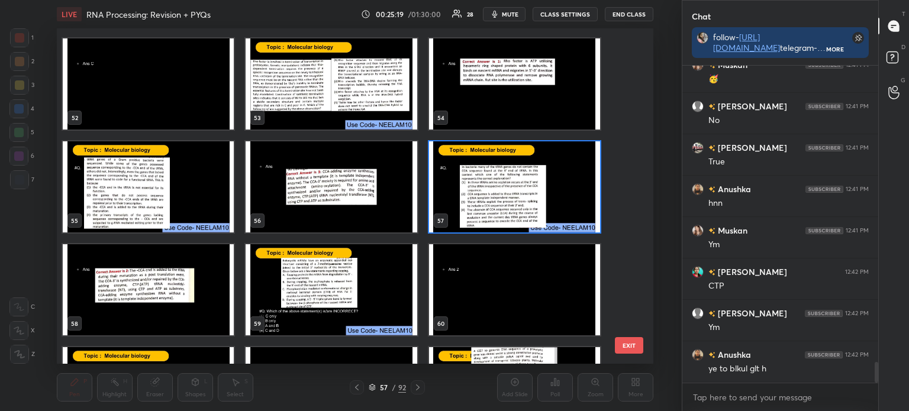
scroll to position [1841, 0]
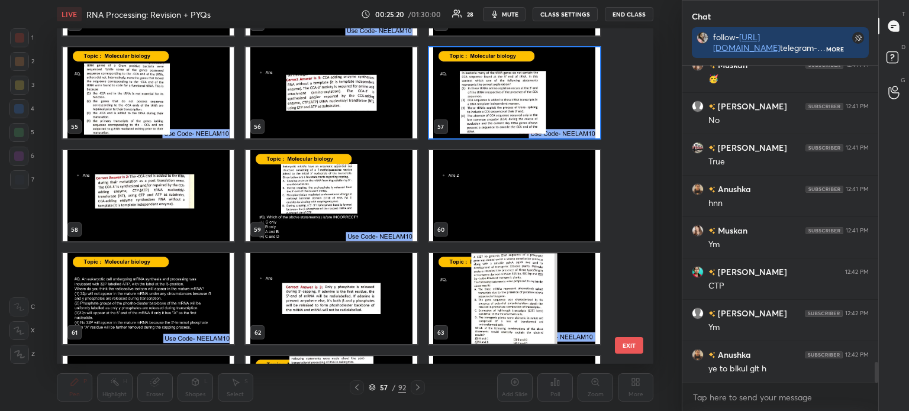
click at [379, 191] on img "grid" at bounding box center [331, 195] width 171 height 91
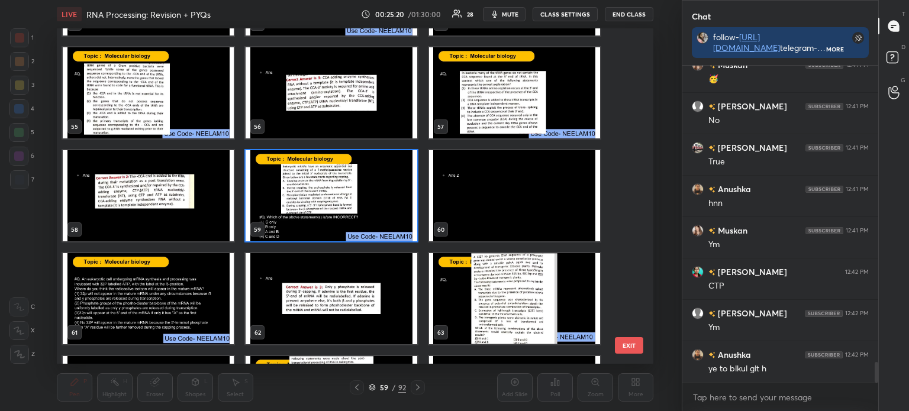
click at [377, 198] on img "grid" at bounding box center [331, 195] width 171 height 91
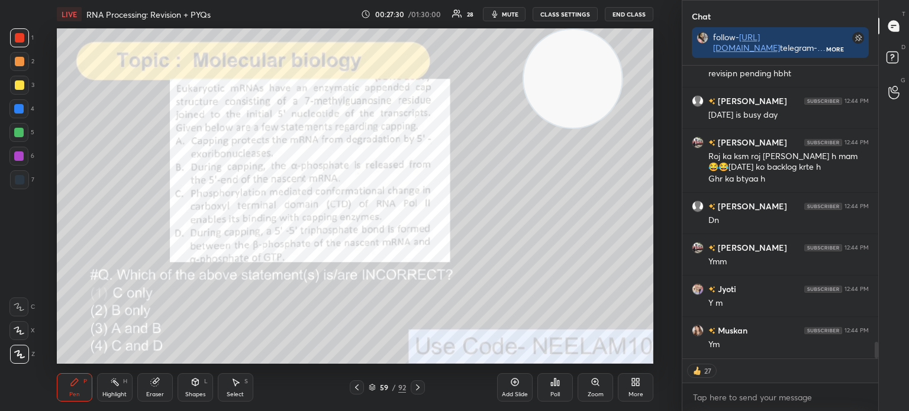
scroll to position [4918, 0]
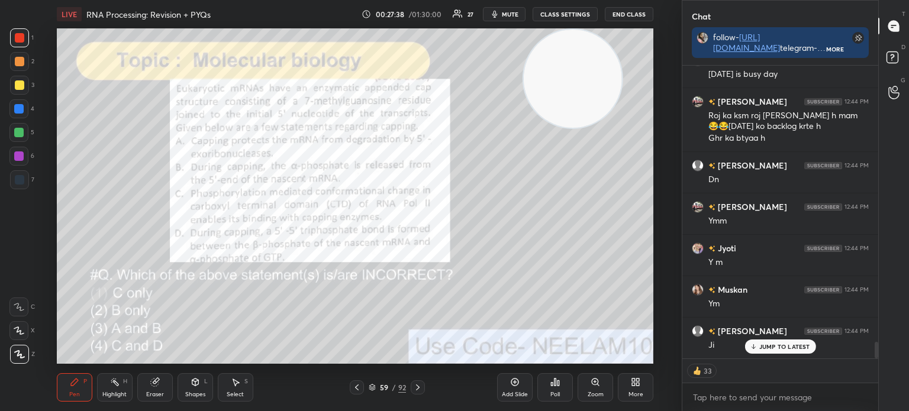
click at [373, 388] on icon at bounding box center [372, 386] width 6 height 3
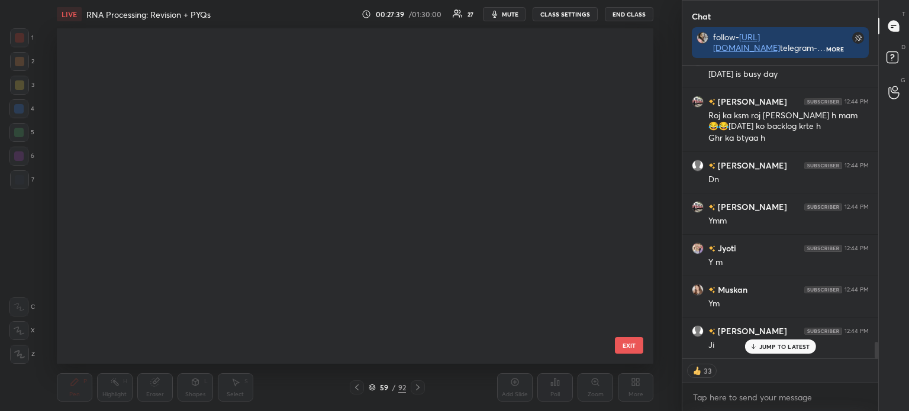
scroll to position [332, 591]
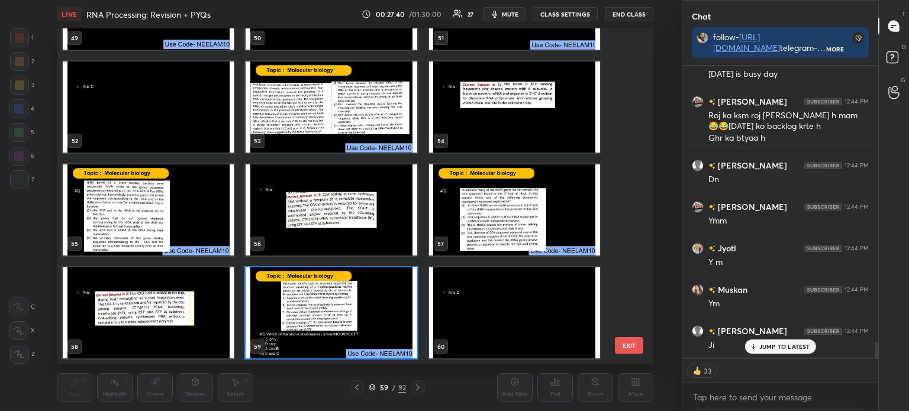
click at [353, 313] on img "grid" at bounding box center [331, 313] width 171 height 91
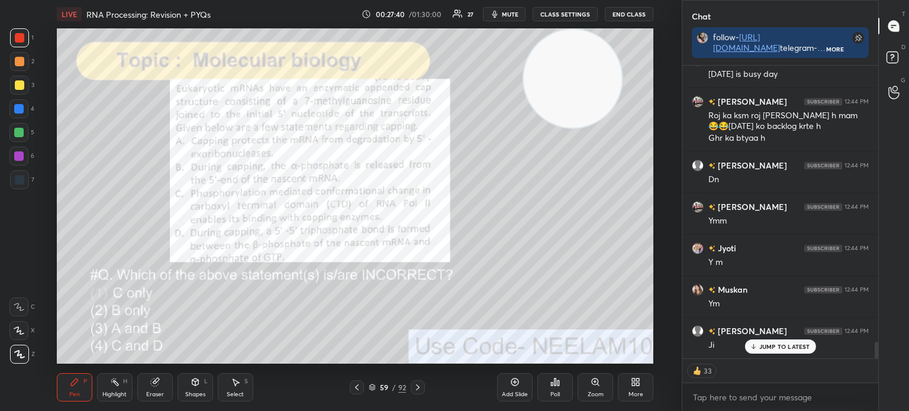
click at [358, 313] on img "grid" at bounding box center [331, 313] width 171 height 91
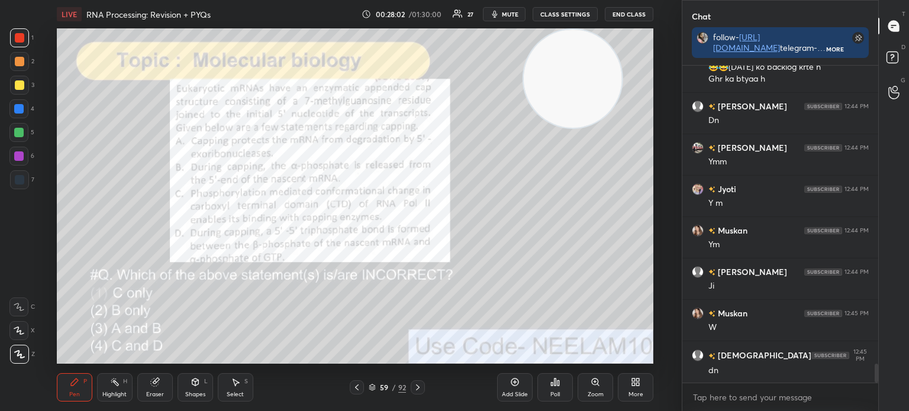
scroll to position [5019, 0]
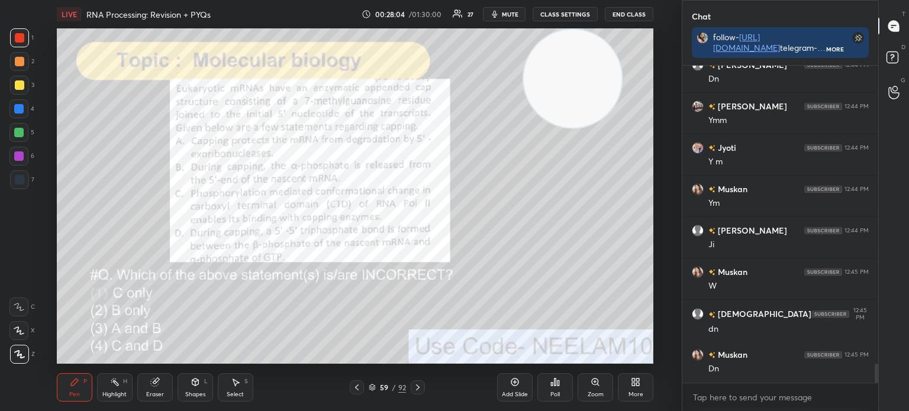
click at [552, 386] on icon at bounding box center [553, 384] width 2 height 3
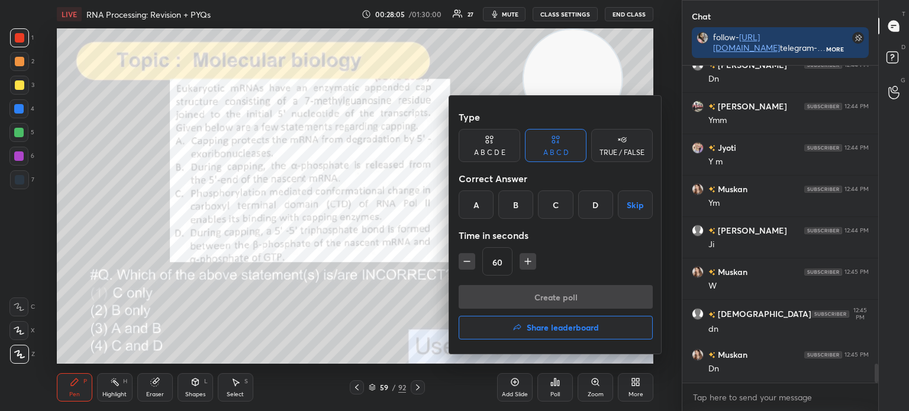
click at [519, 204] on div "B" at bounding box center [515, 205] width 35 height 28
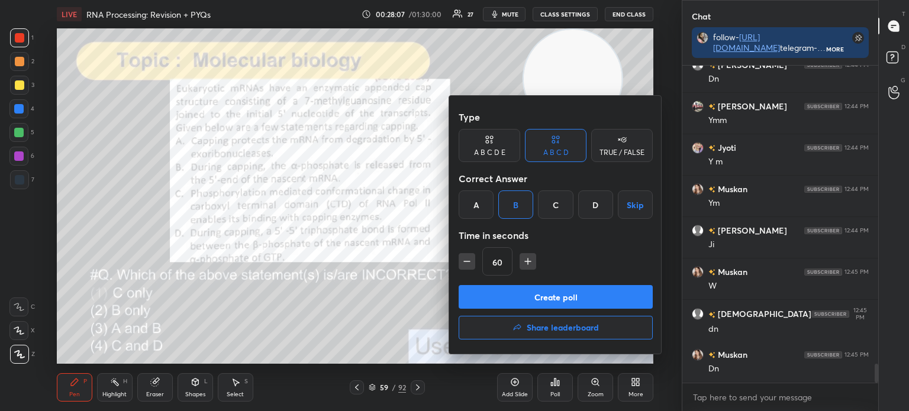
click at [533, 295] on button "Create poll" at bounding box center [556, 297] width 194 height 24
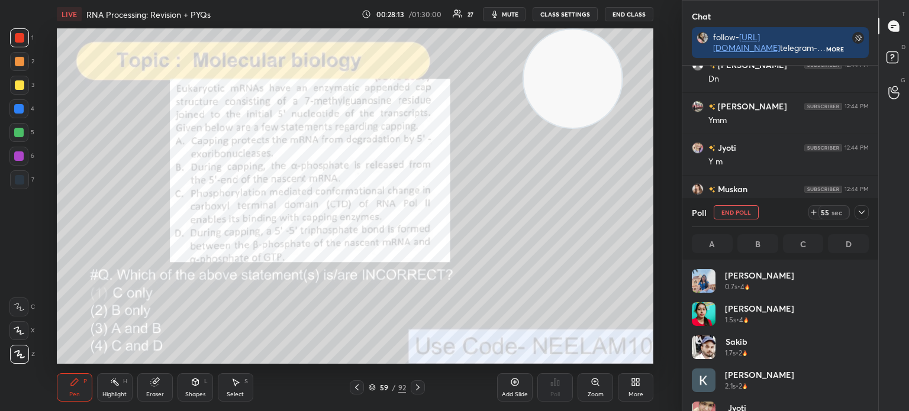
scroll to position [57, 0]
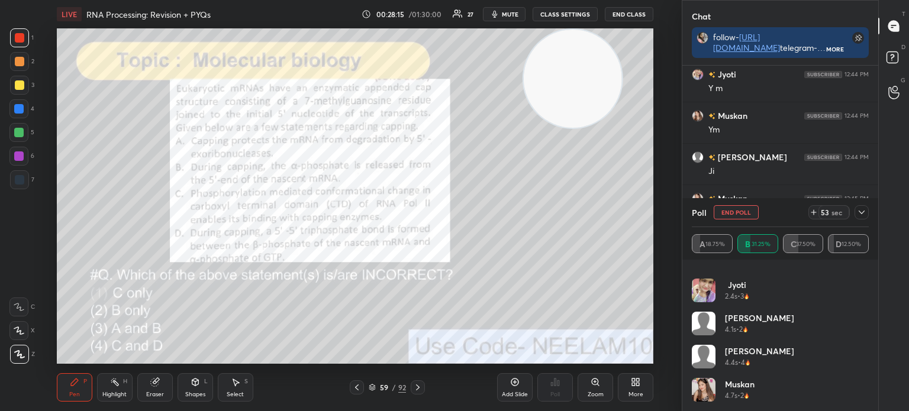
click at [861, 213] on icon at bounding box center [861, 212] width 9 height 9
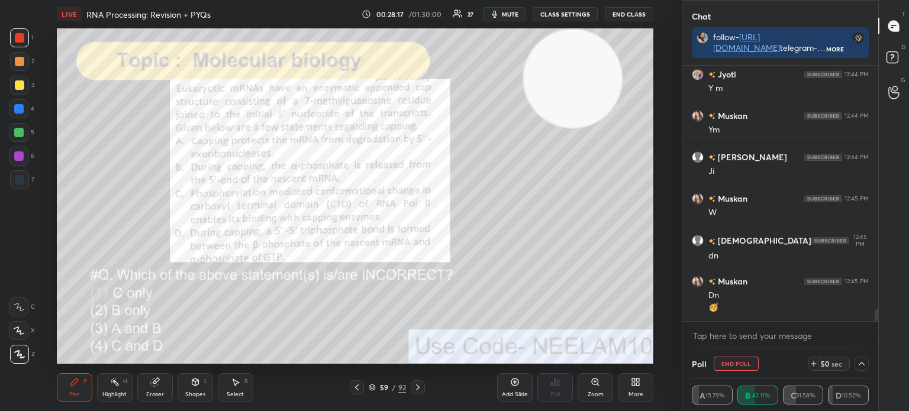
click at [189, 387] on div "Shapes L" at bounding box center [196, 388] width 36 height 28
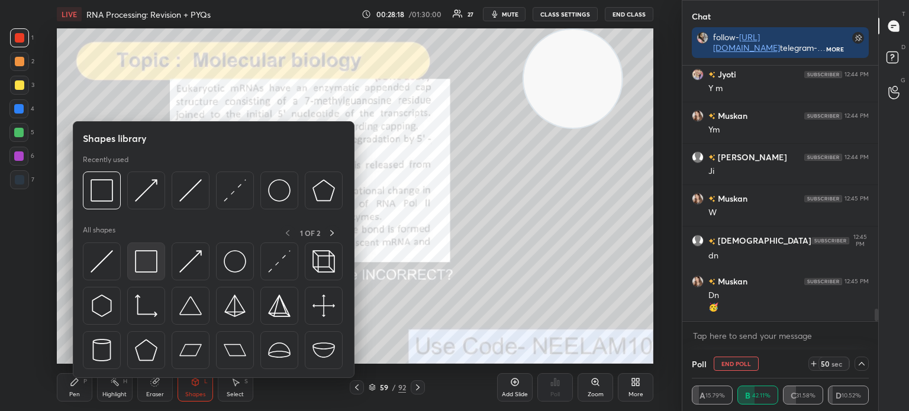
click at [142, 267] on img at bounding box center [146, 261] width 22 height 22
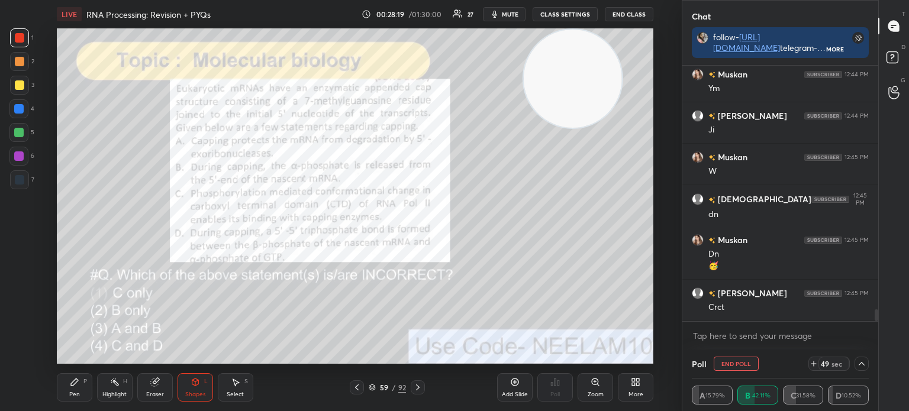
click at [18, 80] on div at bounding box center [19, 85] width 19 height 19
click at [121, 385] on div "Highlight H" at bounding box center [115, 388] width 36 height 28
click at [22, 352] on icon at bounding box center [18, 354] width 9 height 9
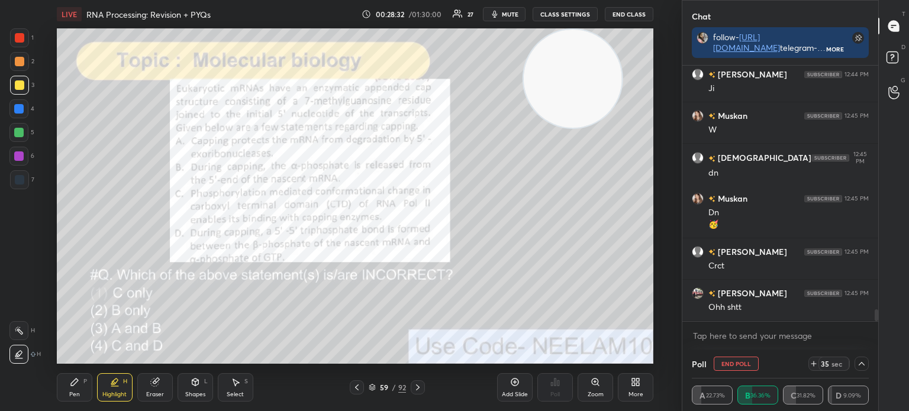
click at [63, 385] on div "Pen P" at bounding box center [75, 388] width 36 height 28
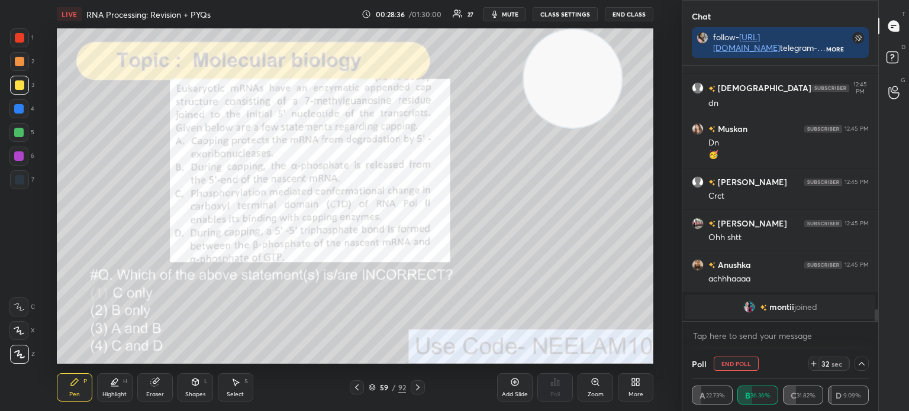
click at [16, 47] on div "1" at bounding box center [22, 40] width 24 height 24
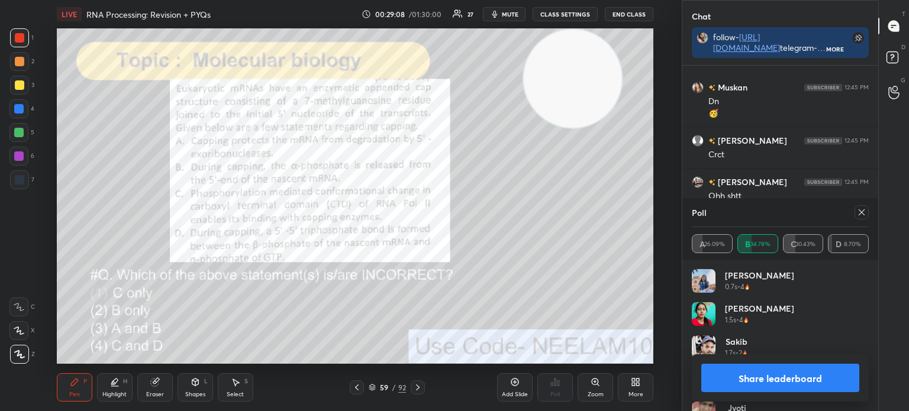
scroll to position [139, 173]
click at [864, 215] on icon at bounding box center [861, 212] width 9 height 9
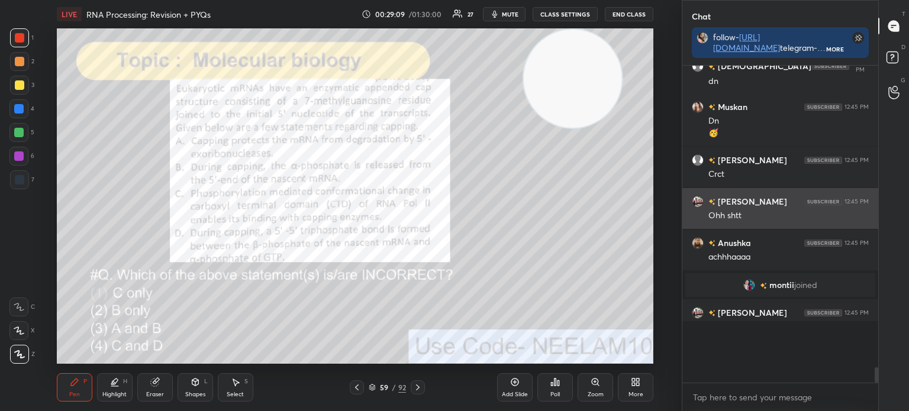
scroll to position [209, 192]
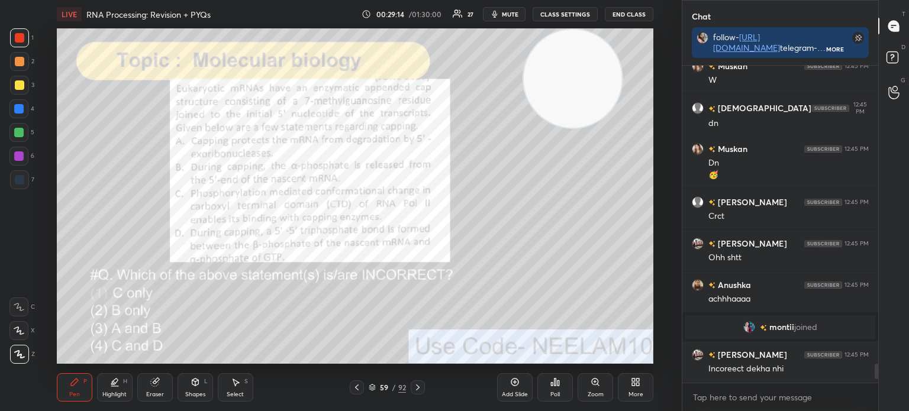
click at [157, 386] on icon at bounding box center [154, 382] width 9 height 9
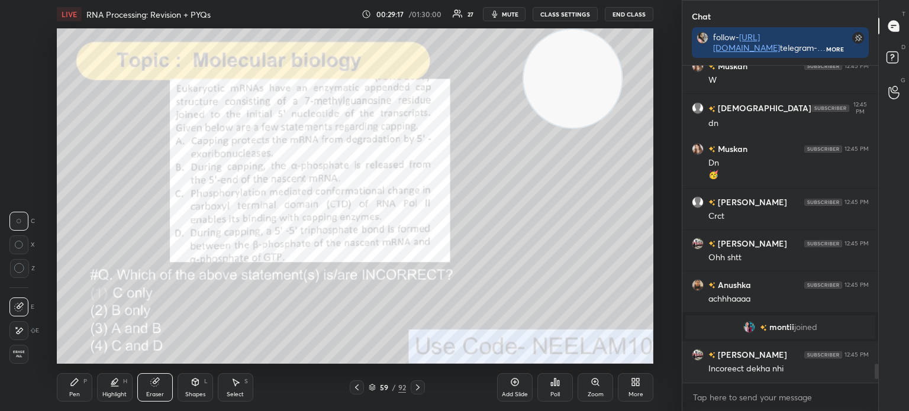
click at [72, 392] on div "Pen" at bounding box center [74, 395] width 11 height 6
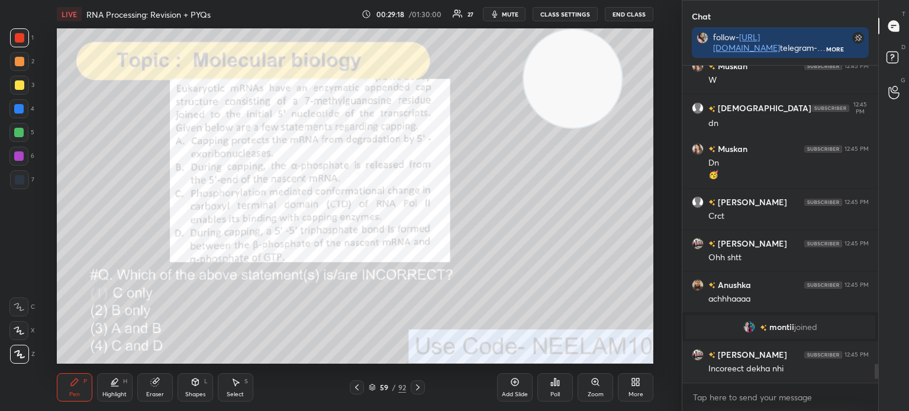
click at [15, 95] on div "3" at bounding box center [22, 88] width 24 height 24
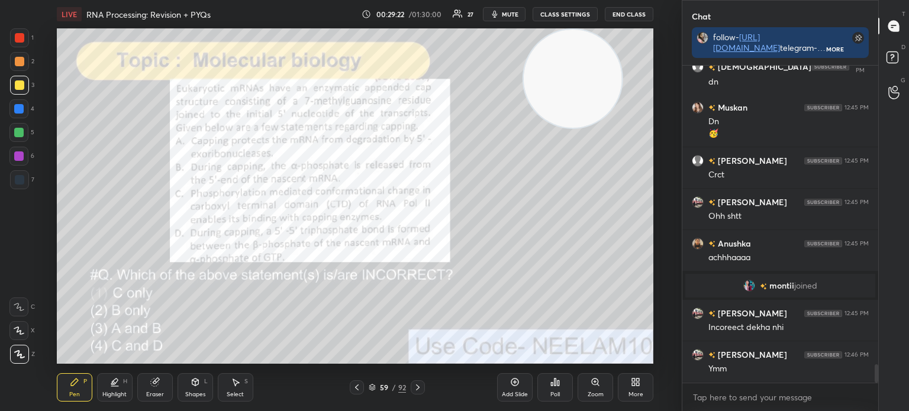
scroll to position [5102, 0]
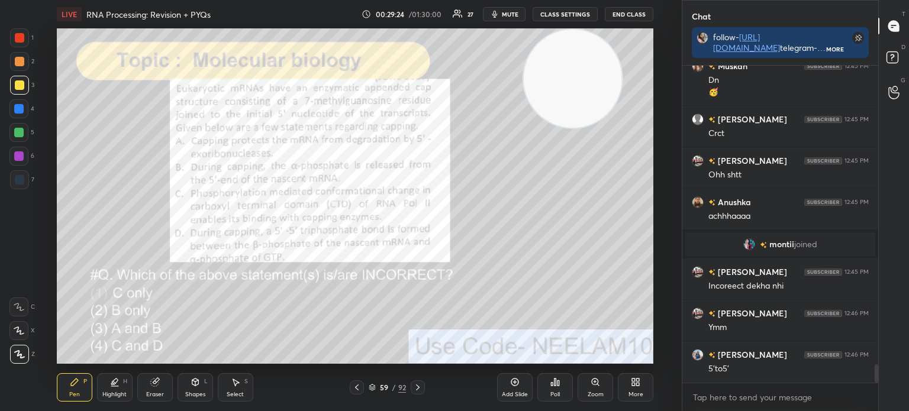
click at [21, 137] on div at bounding box center [18, 132] width 9 height 9
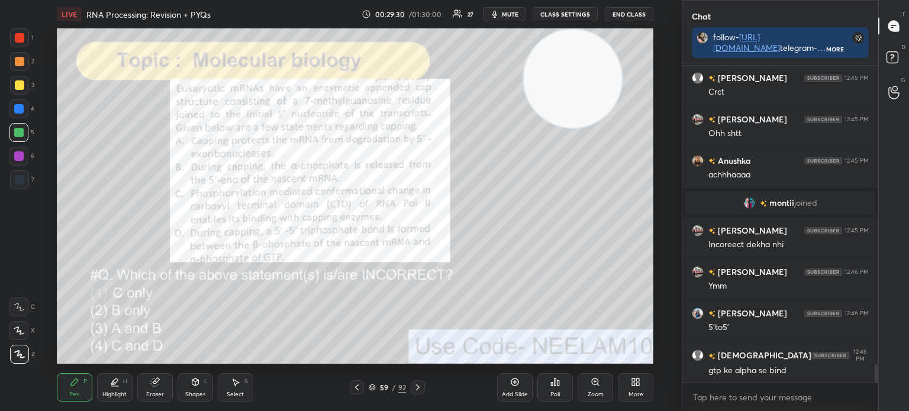
click at [18, 86] on div at bounding box center [19, 85] width 9 height 9
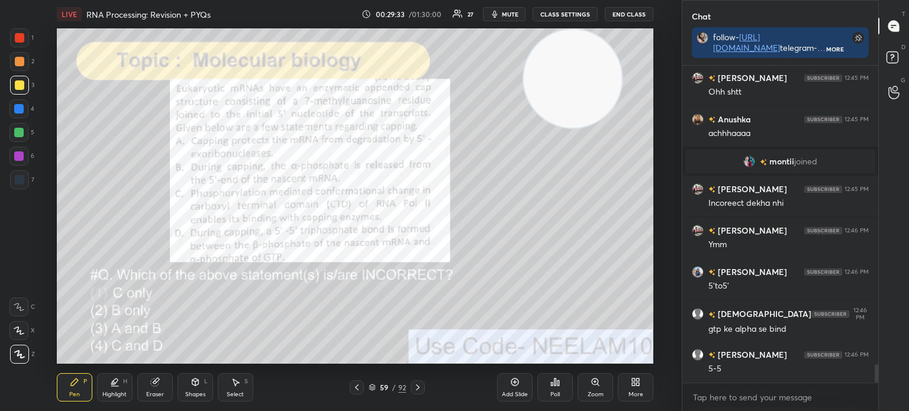
click at [19, 144] on div "5" at bounding box center [21, 135] width 25 height 24
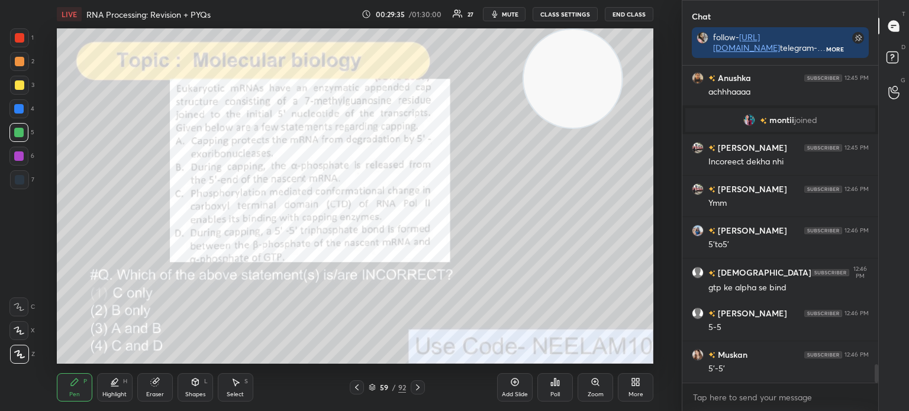
scroll to position [5268, 0]
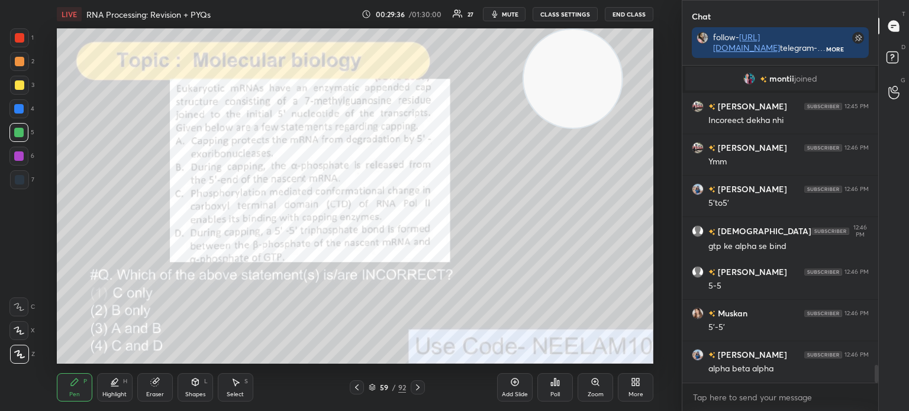
click at [20, 151] on div at bounding box center [18, 156] width 19 height 19
click at [23, 88] on div at bounding box center [19, 85] width 9 height 9
click at [27, 137] on div at bounding box center [18, 132] width 19 height 19
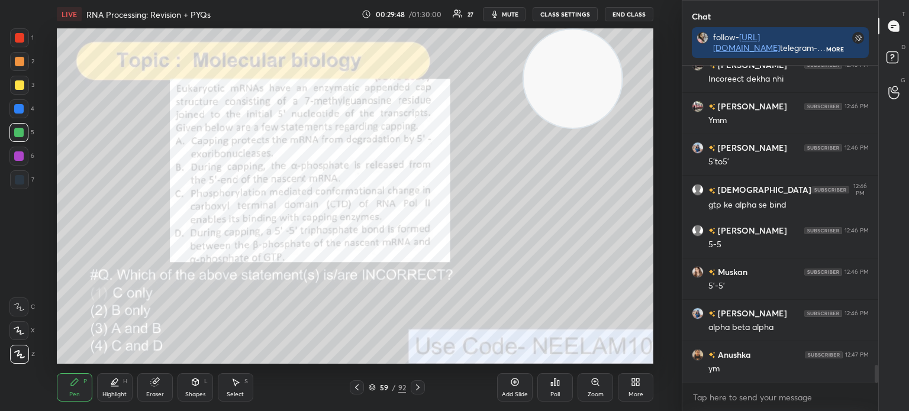
scroll to position [5350, 0]
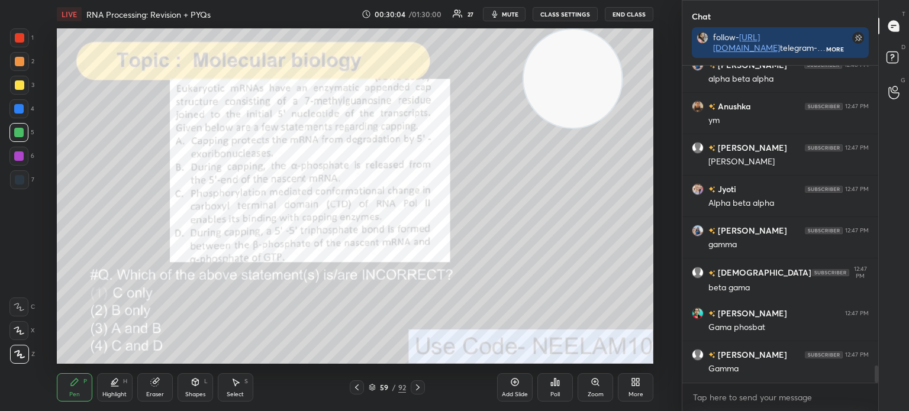
click at [21, 37] on div at bounding box center [19, 37] width 9 height 9
click at [21, 82] on div at bounding box center [19, 85] width 9 height 9
click at [28, 45] on div "1" at bounding box center [22, 37] width 24 height 19
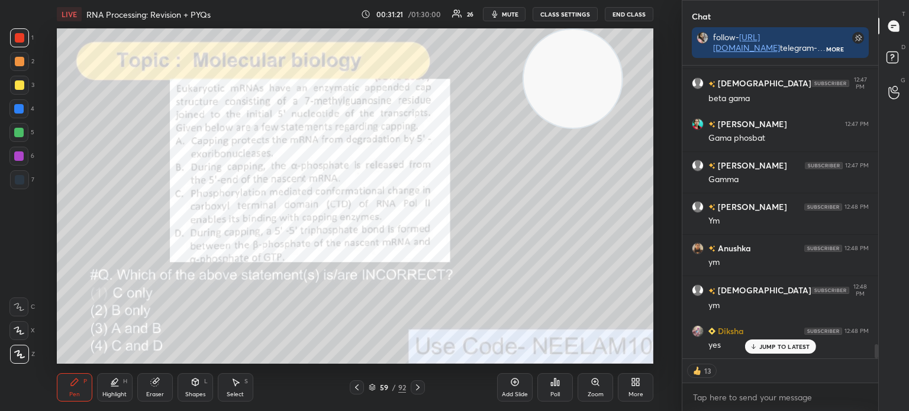
scroll to position [5789, 0]
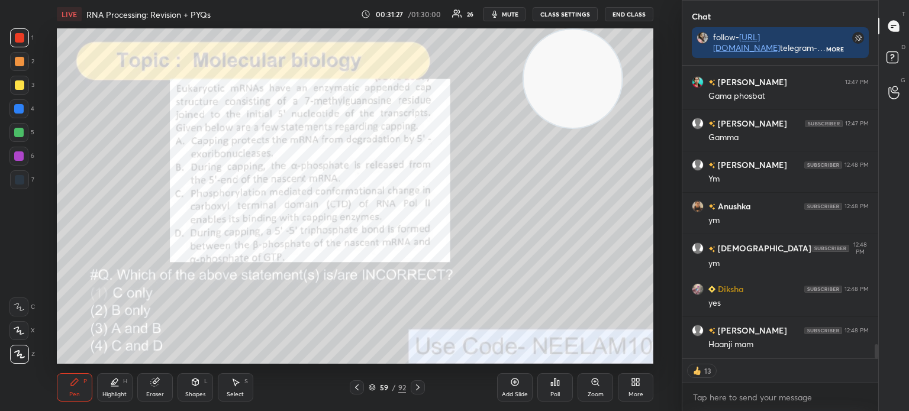
click at [374, 388] on icon at bounding box center [372, 387] width 7 height 7
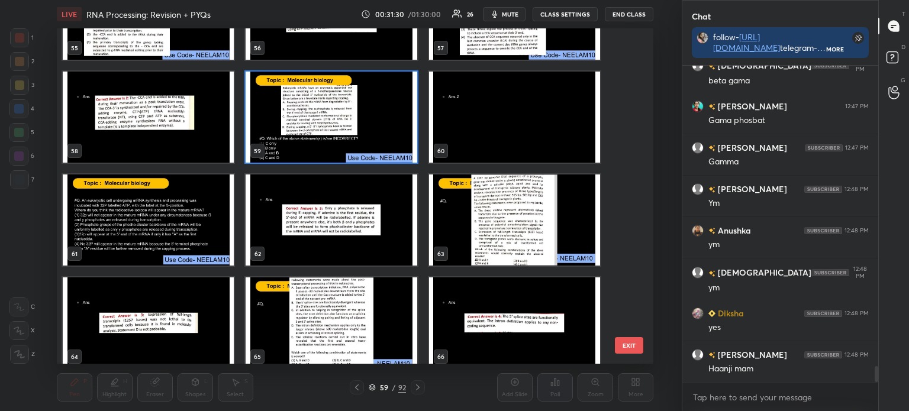
scroll to position [1922, 0]
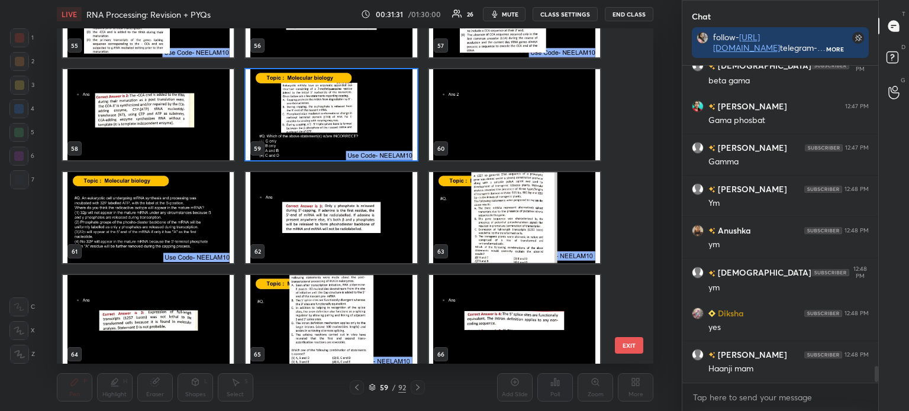
click at [156, 224] on img "grid" at bounding box center [148, 217] width 171 height 91
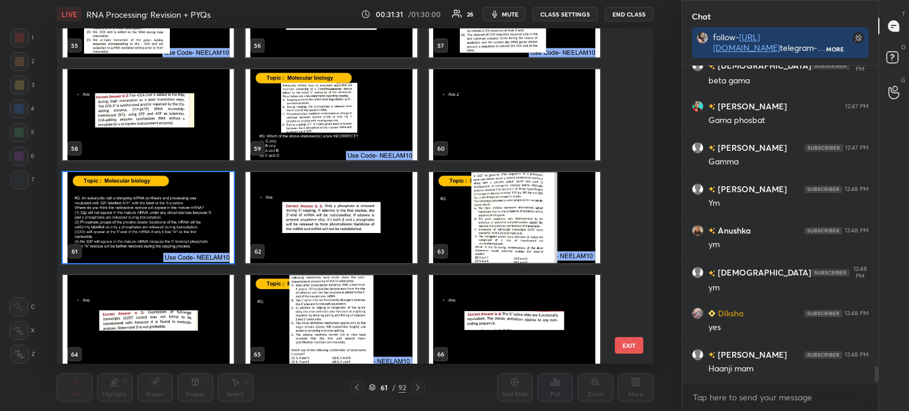
click at [165, 227] on img "grid" at bounding box center [148, 217] width 171 height 91
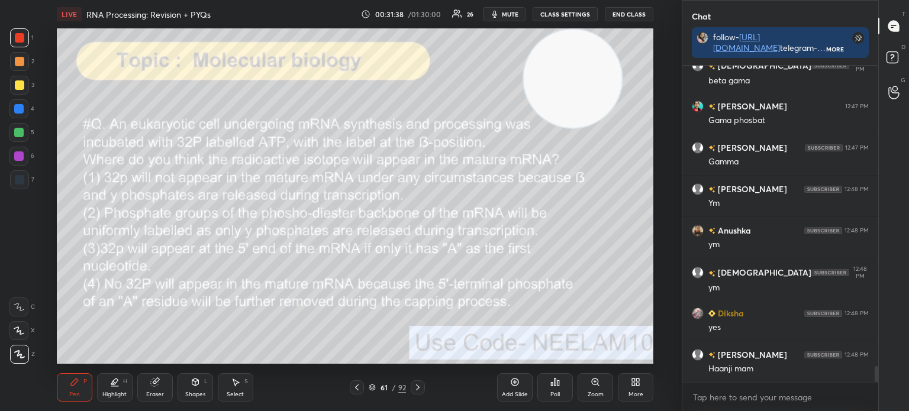
click at [22, 78] on div at bounding box center [19, 85] width 19 height 19
click at [149, 385] on div "Eraser" at bounding box center [155, 388] width 36 height 28
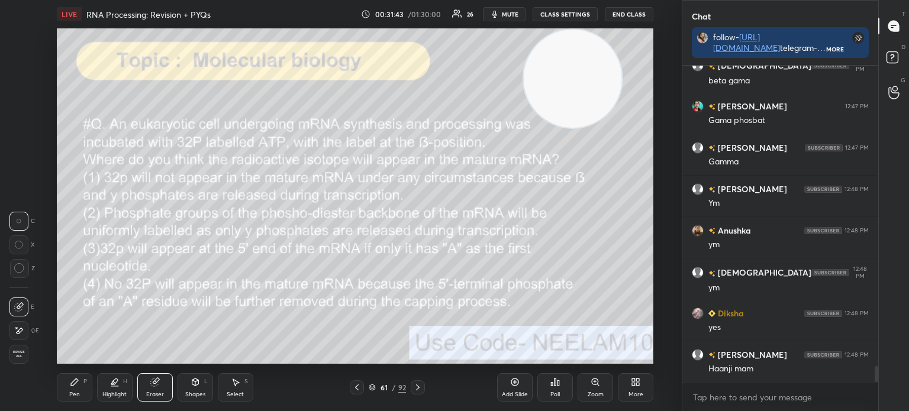
click at [88, 392] on div "Pen P" at bounding box center [75, 388] width 36 height 28
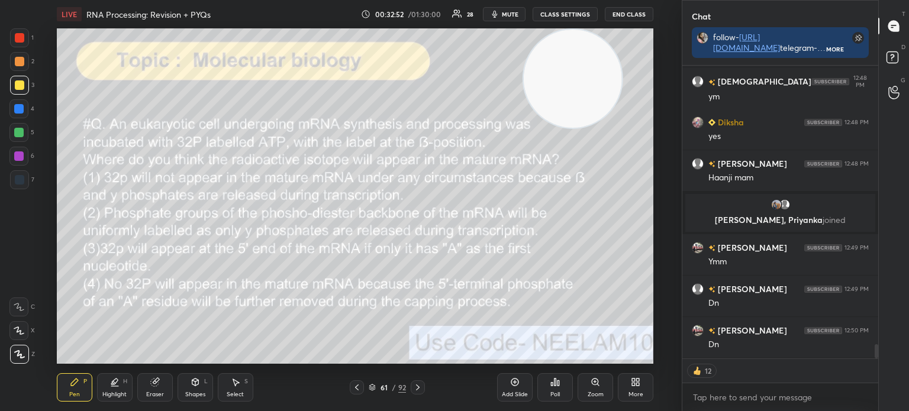
scroll to position [314, 192]
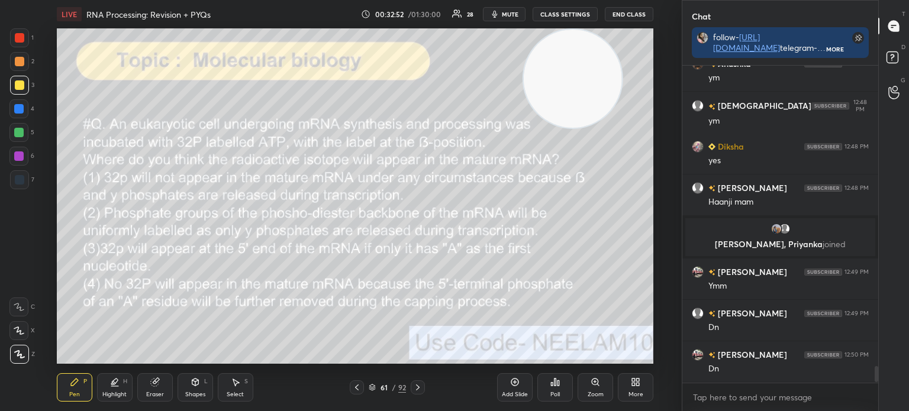
click at [556, 392] on div "Poll" at bounding box center [555, 395] width 9 height 6
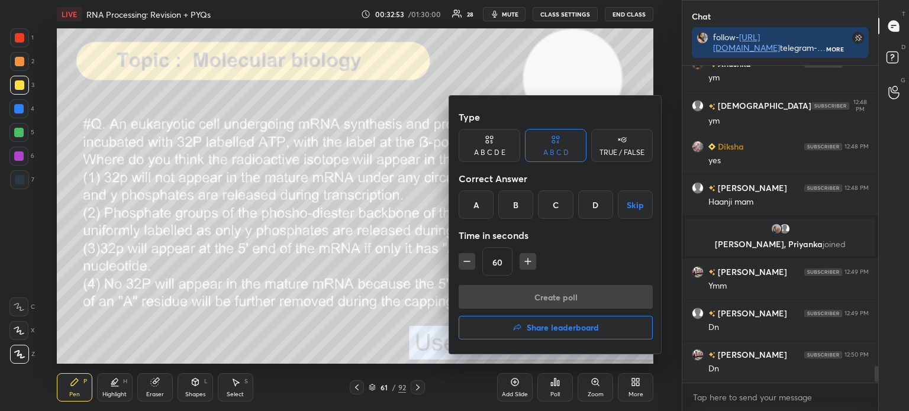
click at [559, 205] on div "C" at bounding box center [555, 205] width 35 height 28
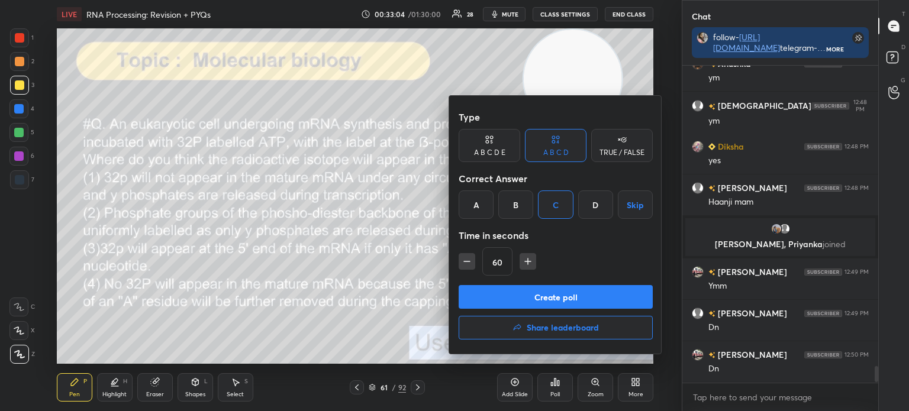
scroll to position [5740, 0]
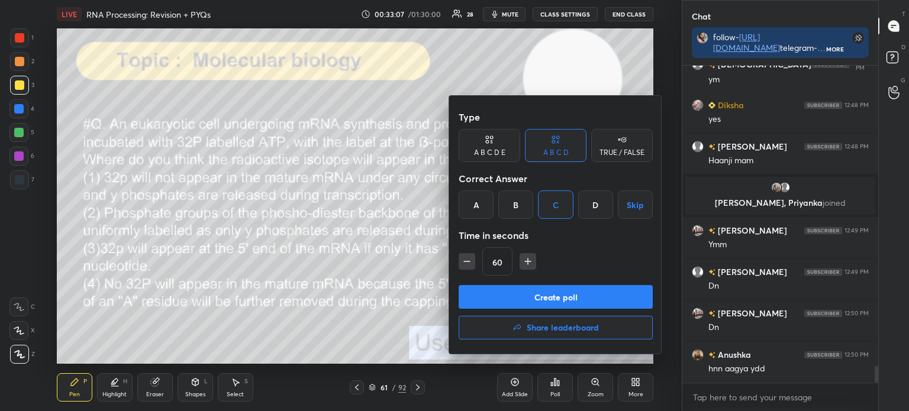
click at [535, 300] on button "Create poll" at bounding box center [556, 297] width 194 height 24
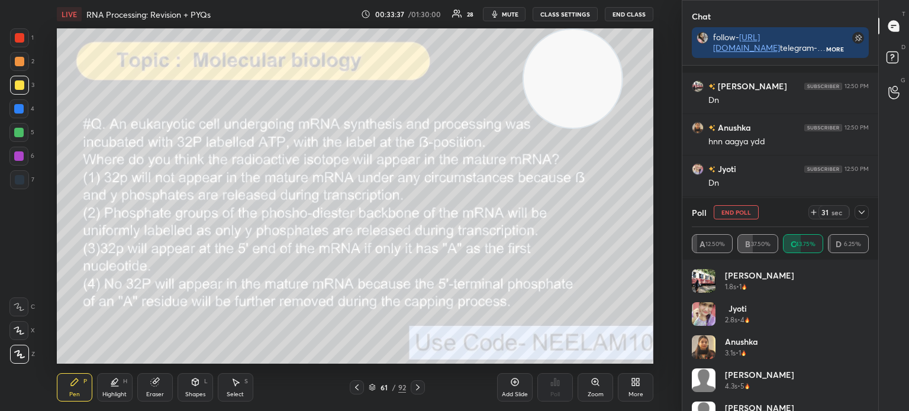
scroll to position [6041, 0]
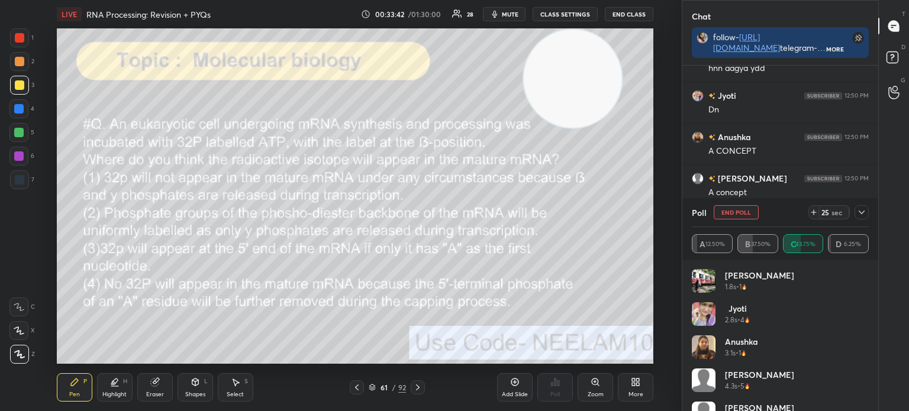
click at [859, 209] on icon at bounding box center [861, 212] width 9 height 9
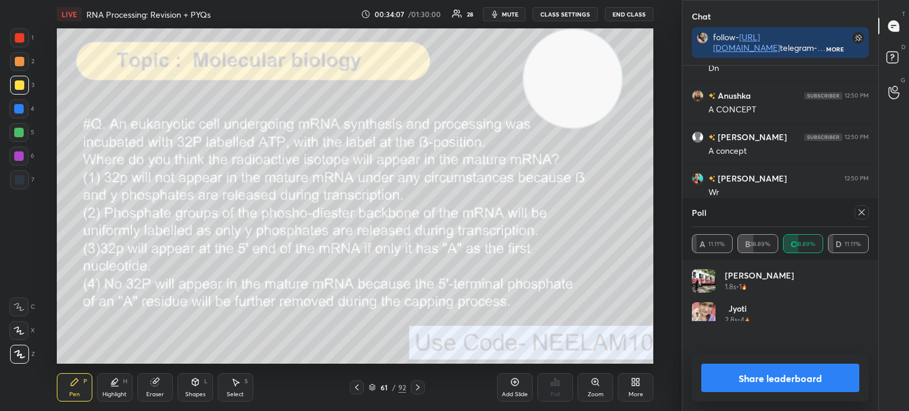
scroll to position [139, 173]
click at [513, 380] on icon at bounding box center [515, 383] width 8 height 8
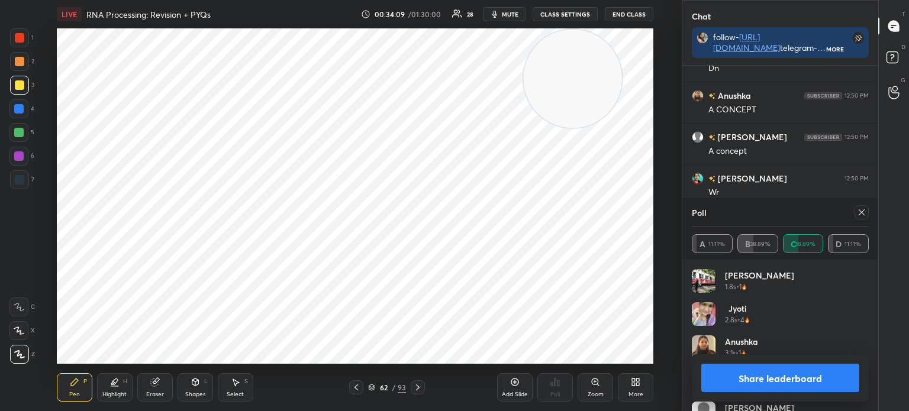
click at [20, 182] on div at bounding box center [19, 179] width 9 height 9
click at [24, 112] on div at bounding box center [18, 108] width 19 height 19
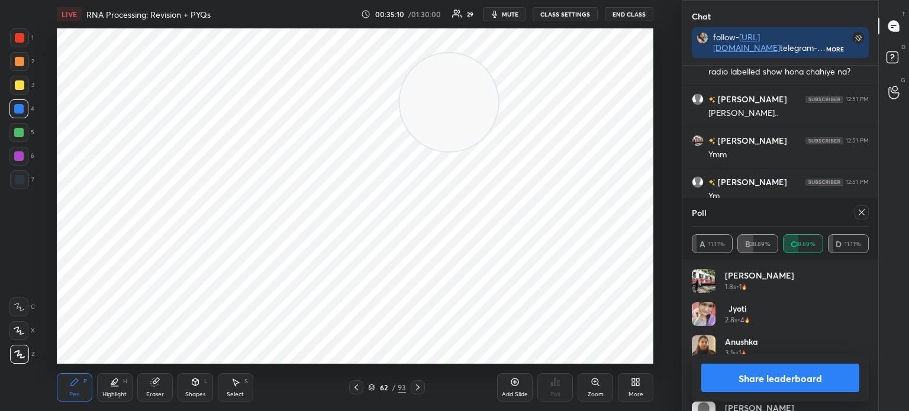
scroll to position [6087, 0]
click at [24, 189] on div "7" at bounding box center [22, 182] width 24 height 24
click at [859, 214] on icon at bounding box center [861, 212] width 9 height 9
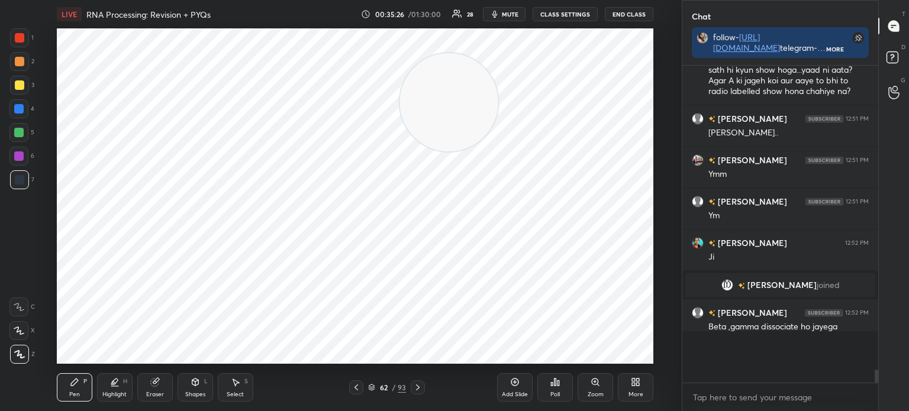
scroll to position [308, 192]
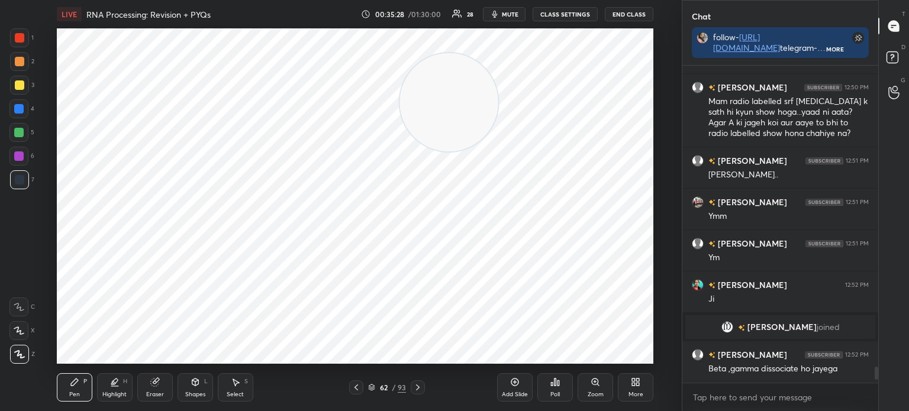
click at [357, 387] on icon at bounding box center [357, 388] width 4 height 6
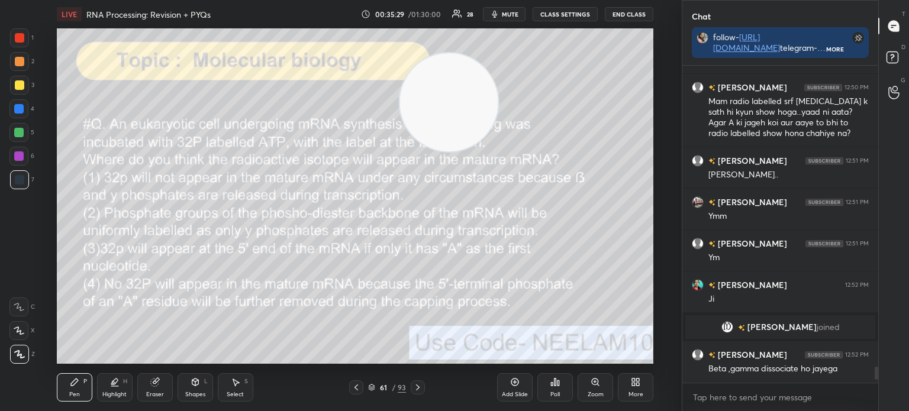
click at [24, 86] on div at bounding box center [19, 85] width 19 height 19
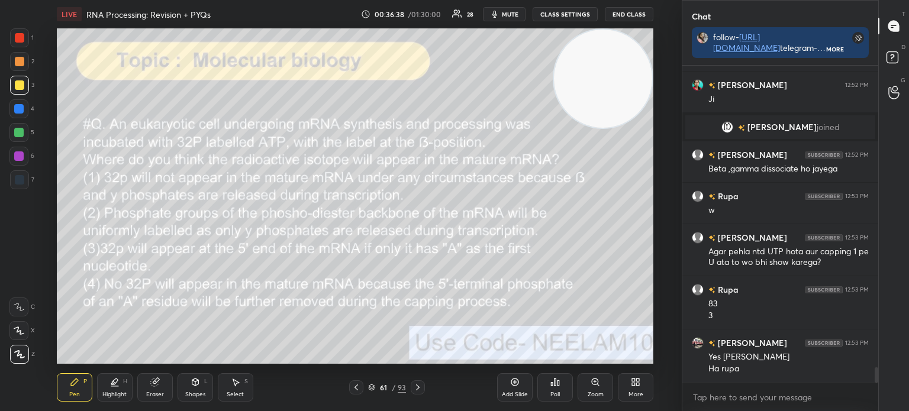
scroll to position [6267, 0]
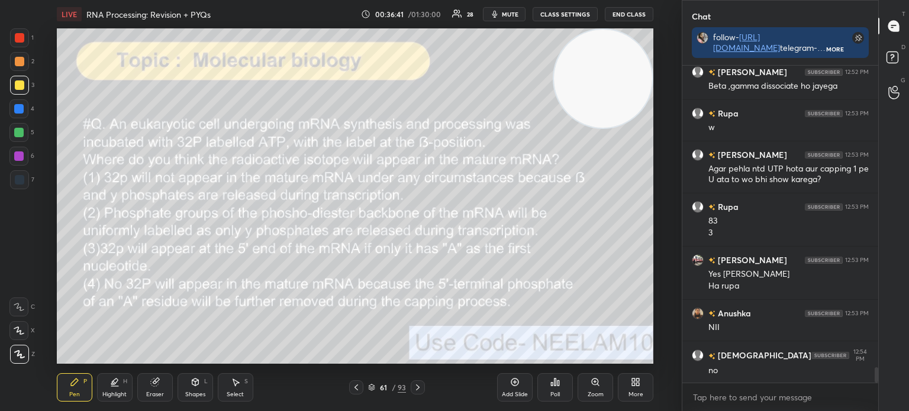
click at [421, 390] on icon at bounding box center [417, 387] width 9 height 9
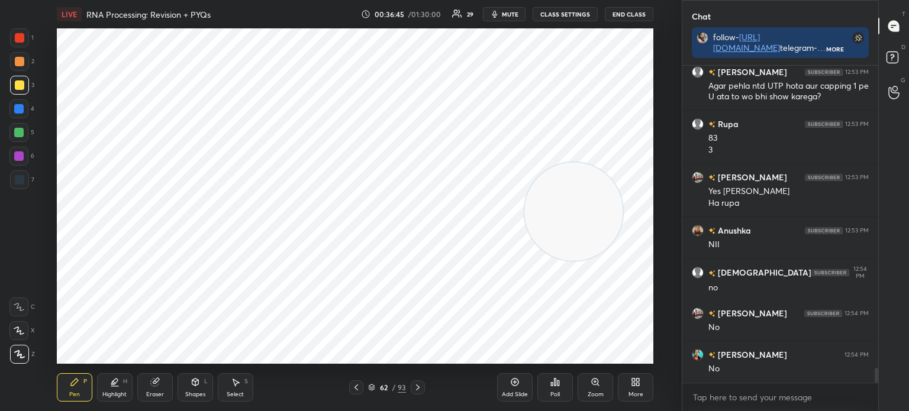
scroll to position [6420, 0]
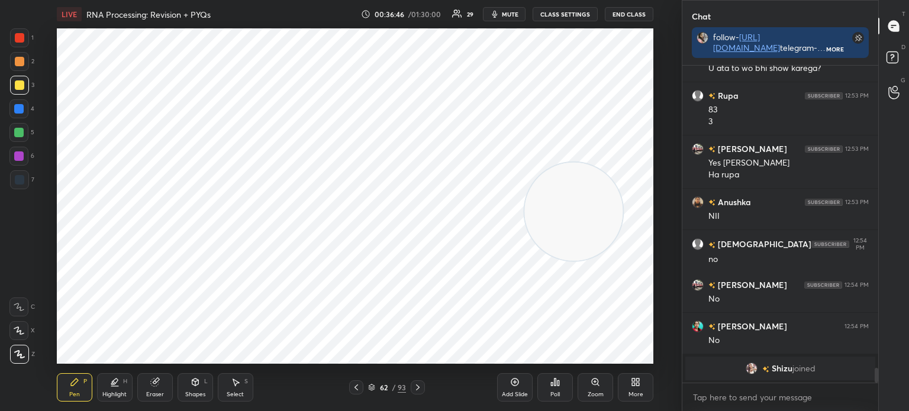
click at [160, 384] on div "Eraser" at bounding box center [155, 388] width 36 height 28
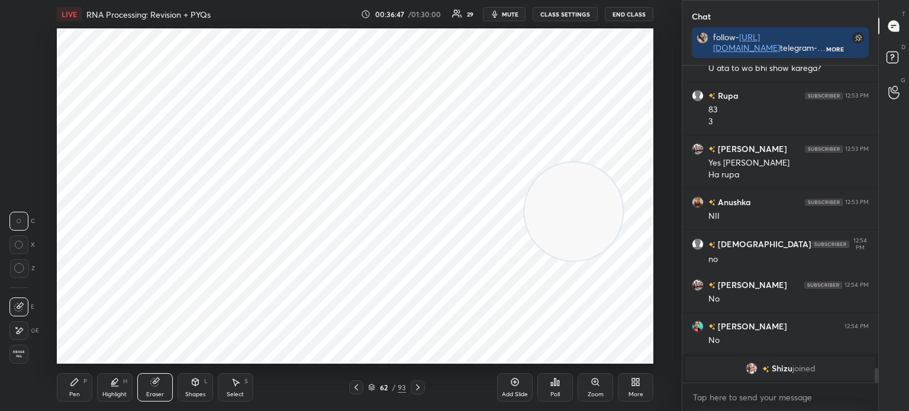
click at [71, 392] on div "Pen" at bounding box center [74, 395] width 11 height 6
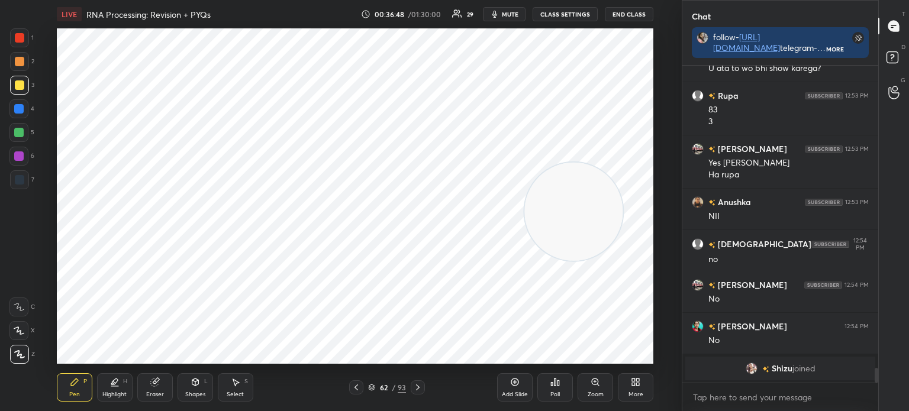
scroll to position [6365, 0]
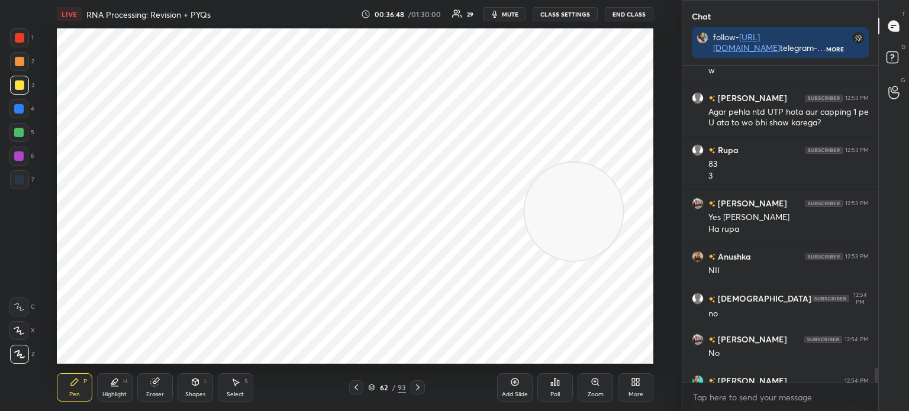
click at [24, 180] on div at bounding box center [19, 179] width 19 height 19
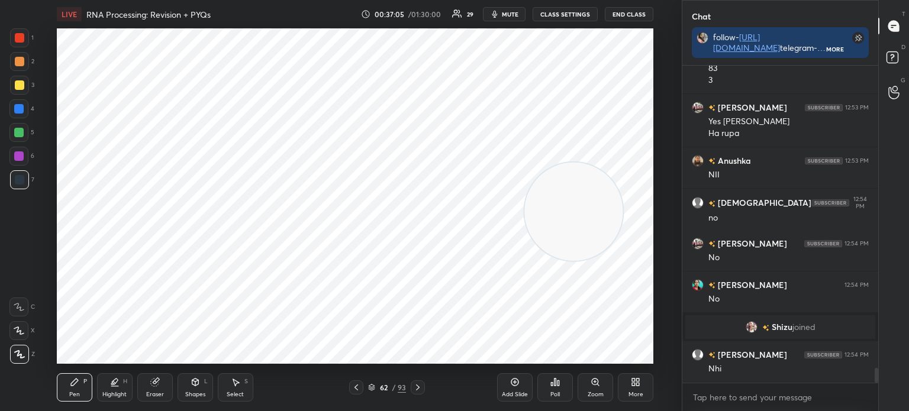
click at [355, 391] on icon at bounding box center [356, 387] width 9 height 9
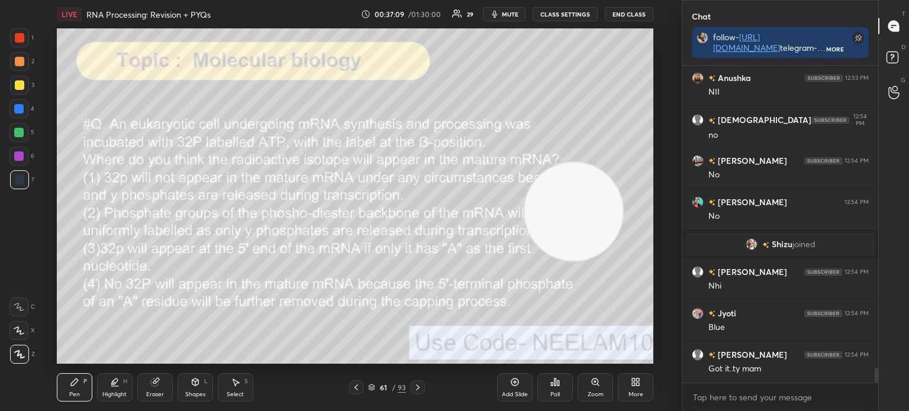
scroll to position [6489, 0]
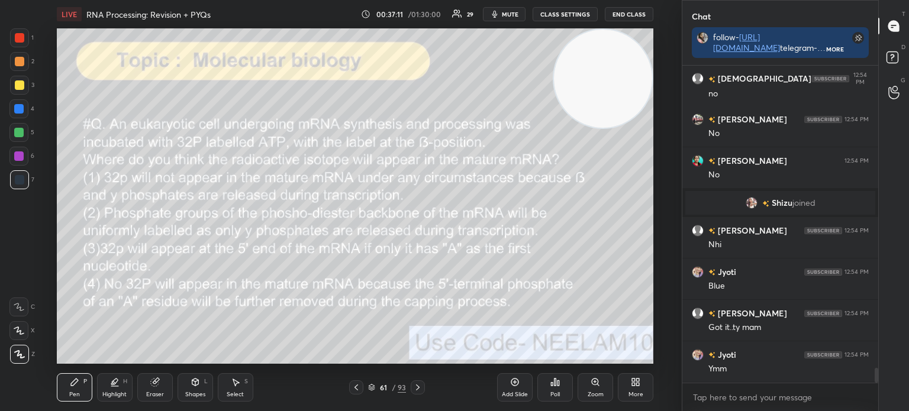
click at [170, 382] on div "Eraser" at bounding box center [155, 388] width 36 height 28
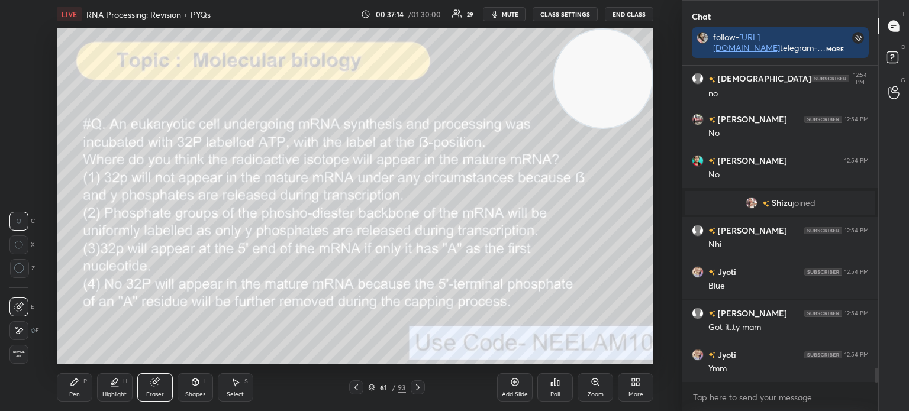
scroll to position [6531, 0]
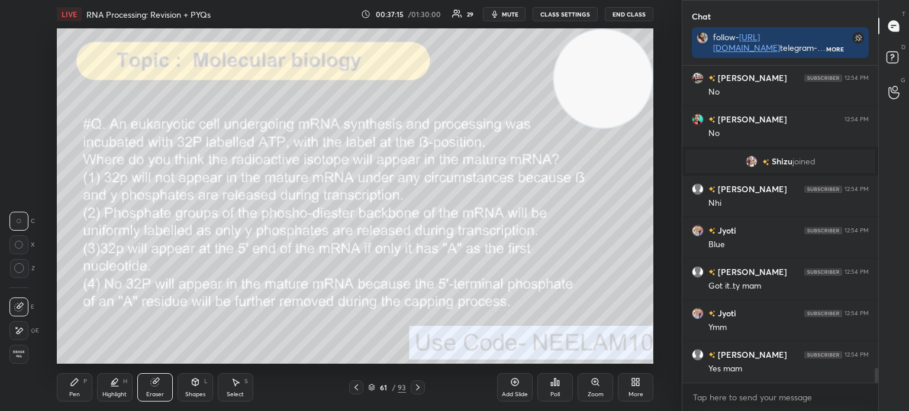
click at [420, 387] on icon at bounding box center [417, 387] width 9 height 9
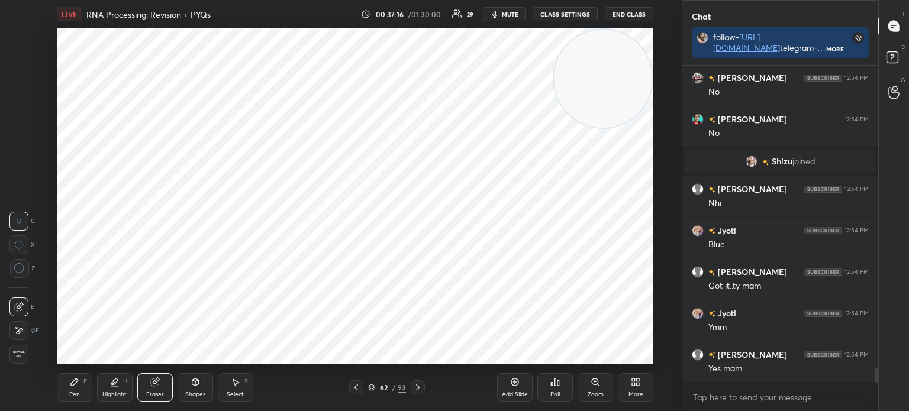
click at [82, 381] on div "Pen P" at bounding box center [75, 388] width 36 height 28
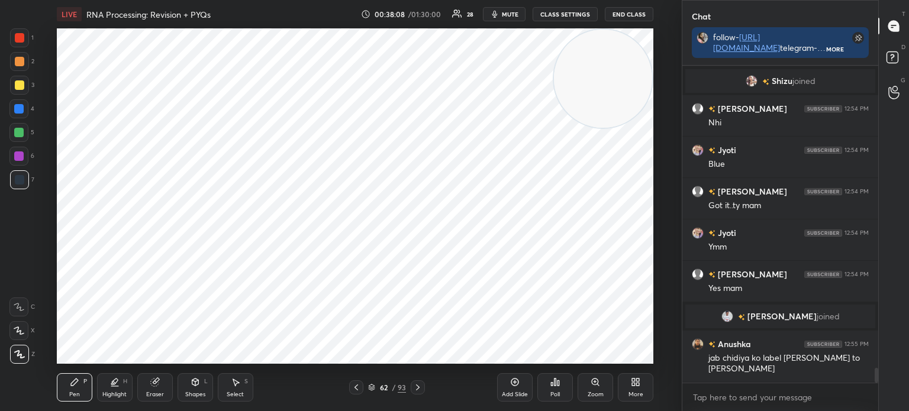
scroll to position [6562, 0]
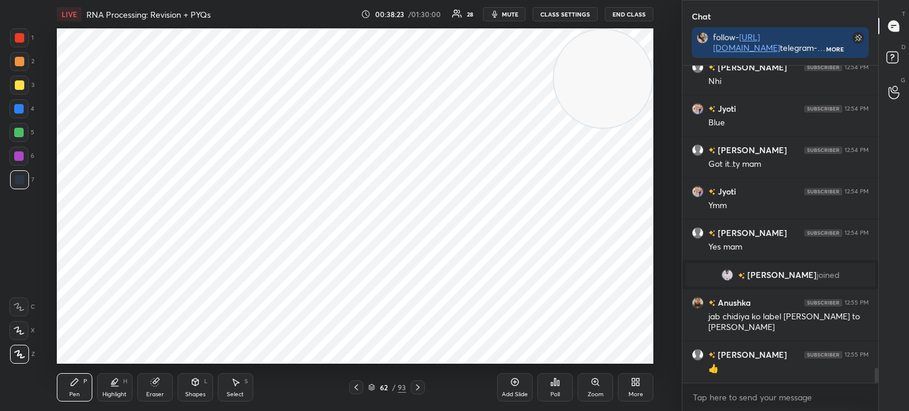
click at [350, 388] on div at bounding box center [356, 388] width 14 height 14
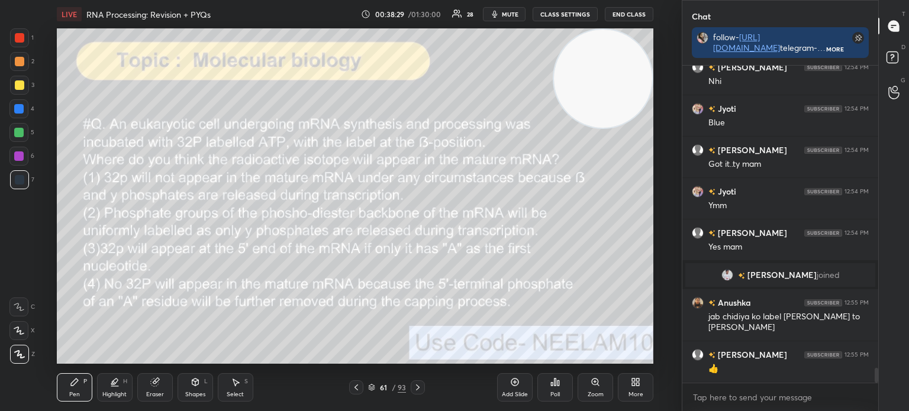
click at [24, 86] on div at bounding box center [19, 85] width 19 height 19
click at [353, 386] on icon at bounding box center [356, 387] width 9 height 9
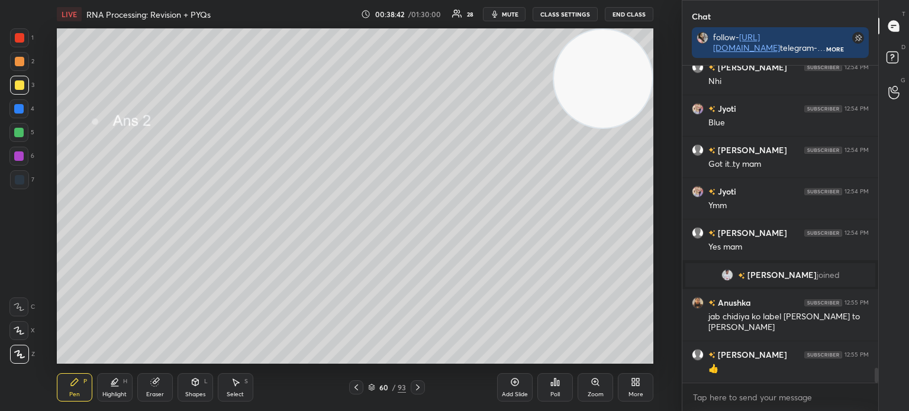
click at [355, 386] on icon at bounding box center [356, 387] width 9 height 9
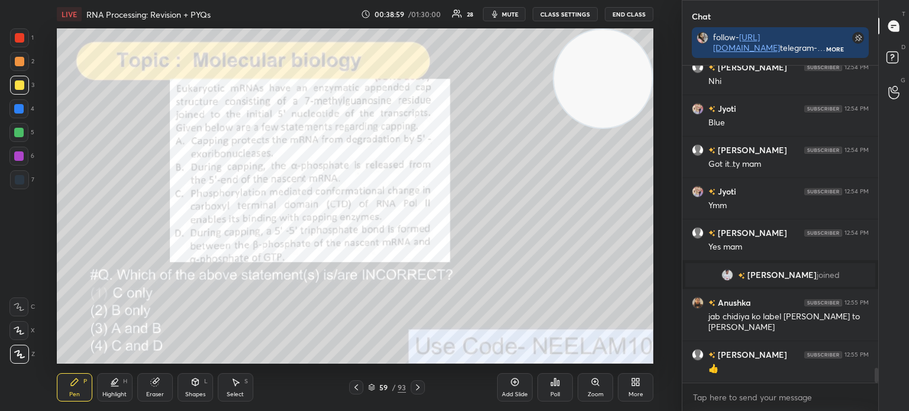
click at [414, 388] on icon at bounding box center [417, 387] width 9 height 9
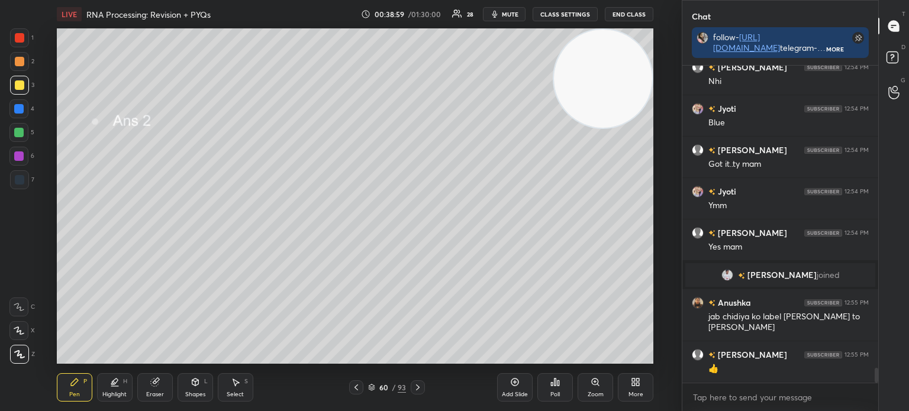
click at [419, 383] on icon at bounding box center [417, 387] width 9 height 9
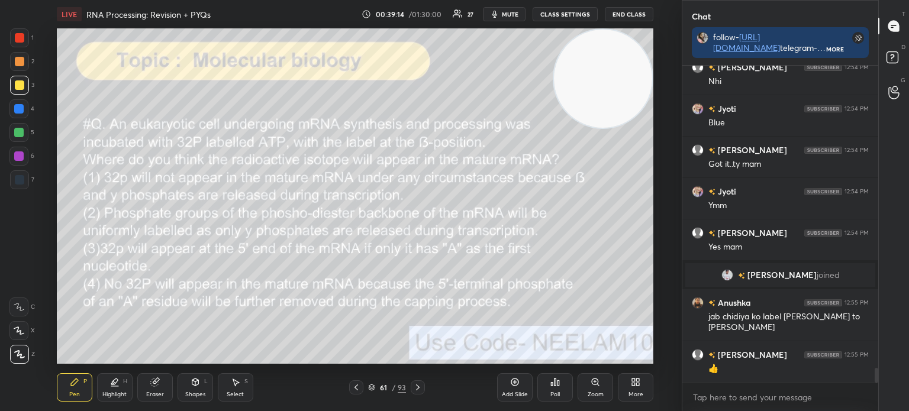
scroll to position [6603, 0]
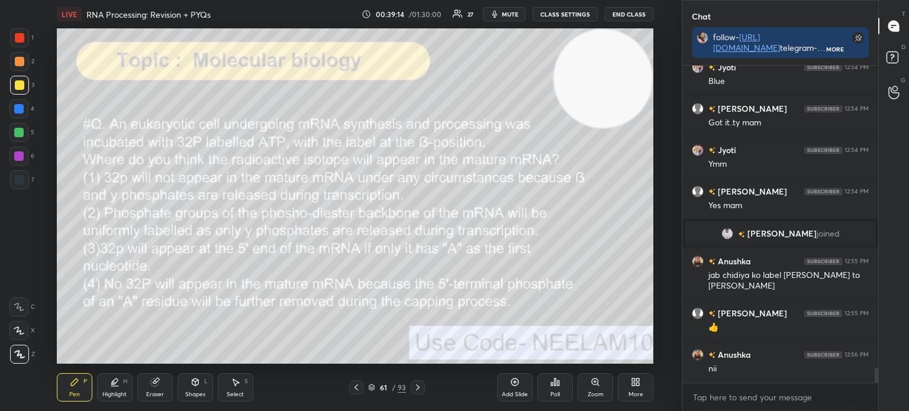
click at [413, 385] on icon at bounding box center [417, 387] width 9 height 9
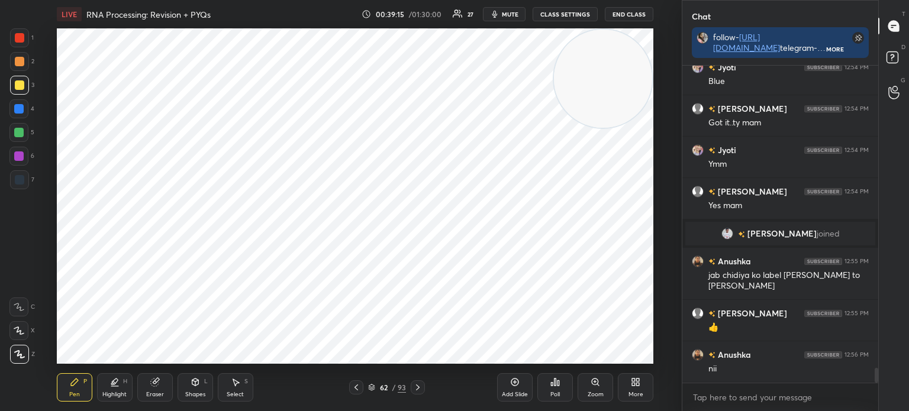
click at [242, 391] on div "Select S" at bounding box center [236, 388] width 36 height 28
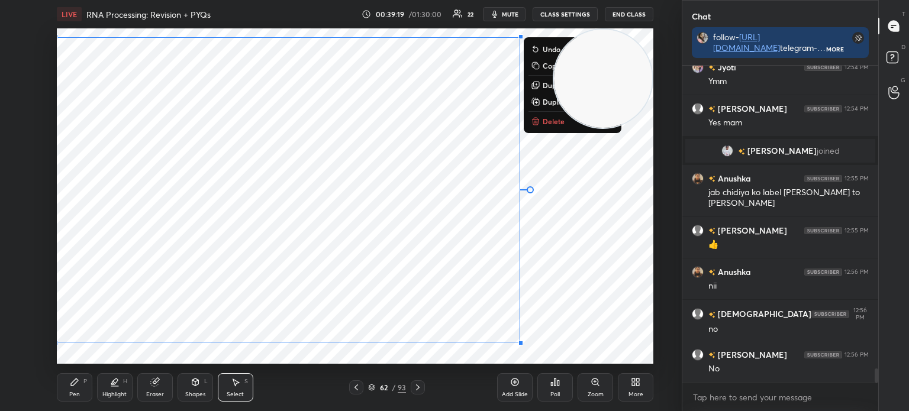
scroll to position [6769, 0]
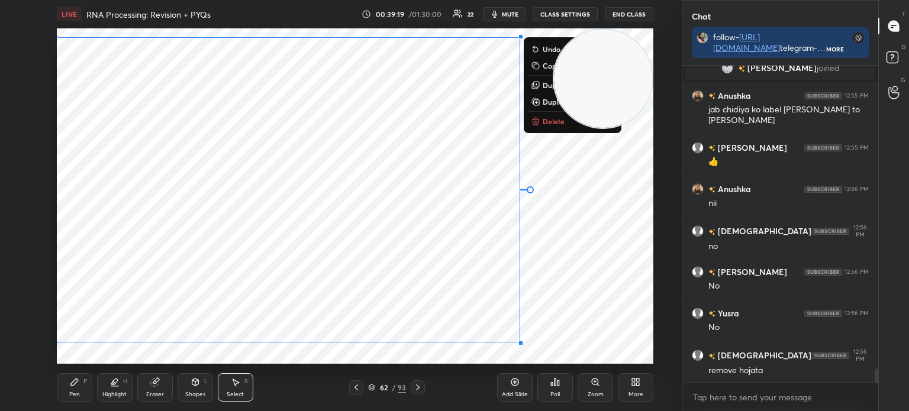
click at [551, 125] on p "Delete" at bounding box center [554, 121] width 22 height 9
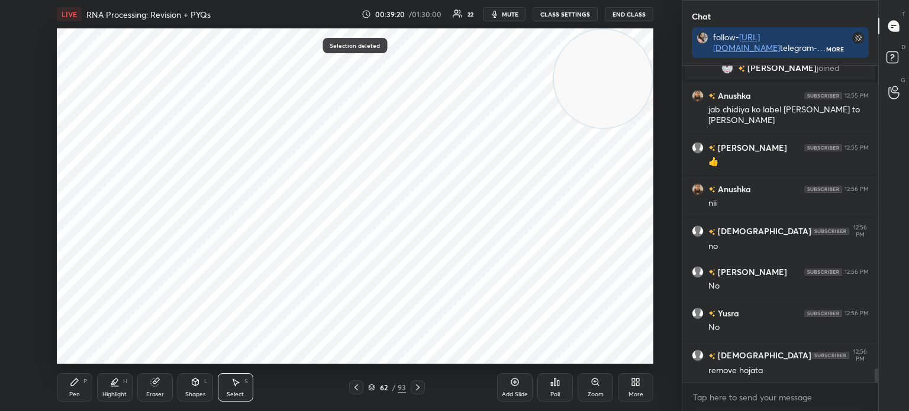
click at [86, 381] on div "P" at bounding box center [85, 382] width 4 height 6
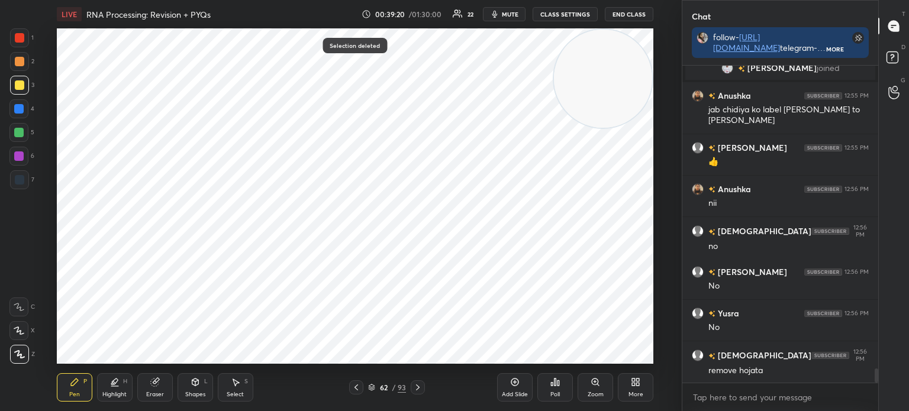
scroll to position [6839, 0]
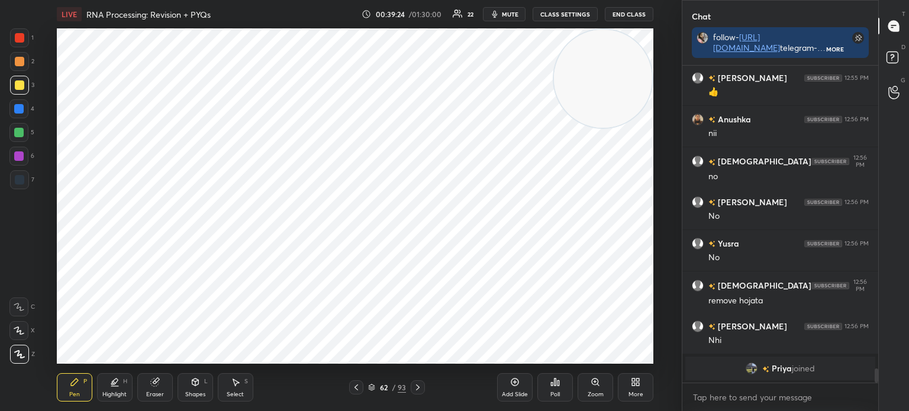
click at [24, 176] on div at bounding box center [19, 179] width 19 height 19
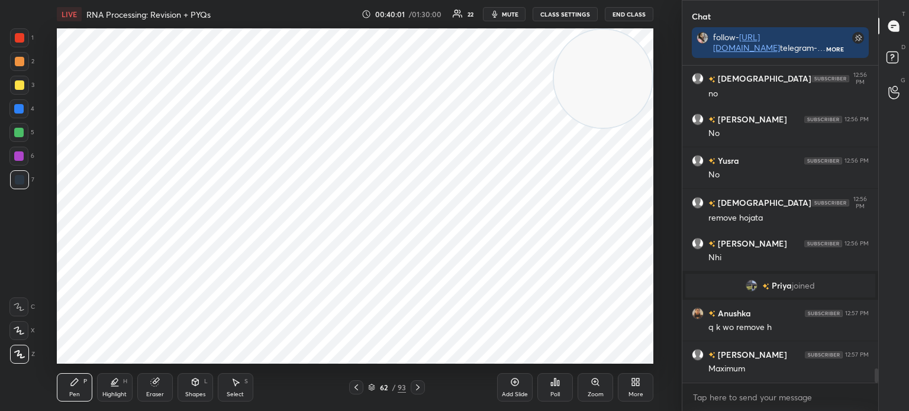
scroll to position [6811, 0]
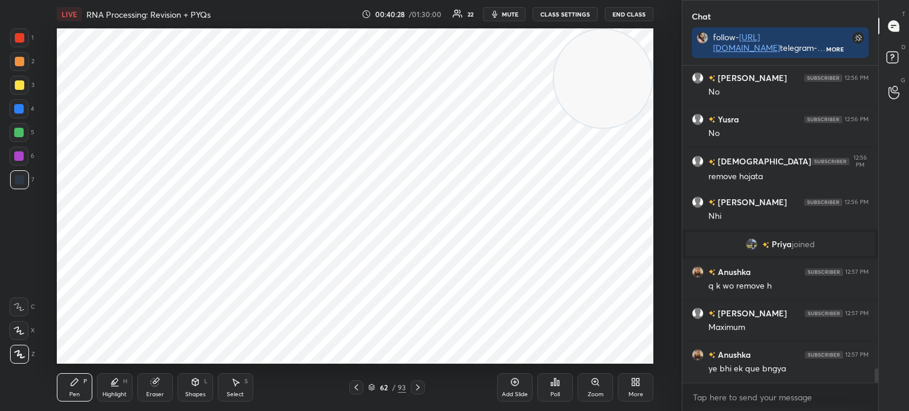
click at [17, 182] on div at bounding box center [19, 179] width 9 height 9
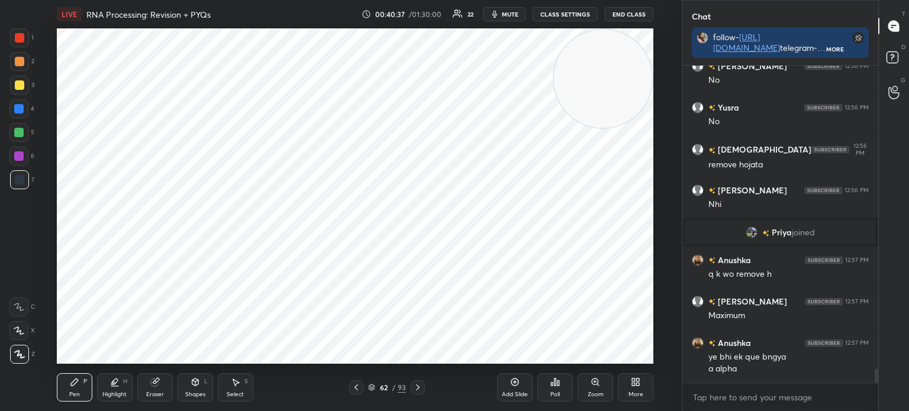
scroll to position [6865, 0]
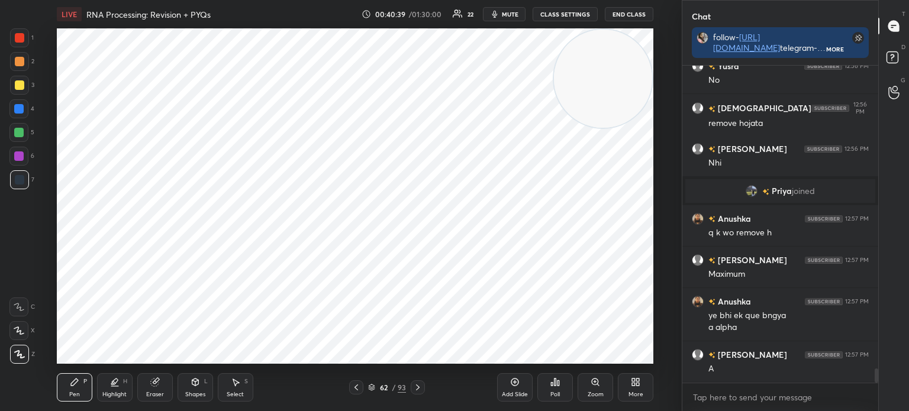
click at [417, 392] on icon at bounding box center [417, 387] width 9 height 9
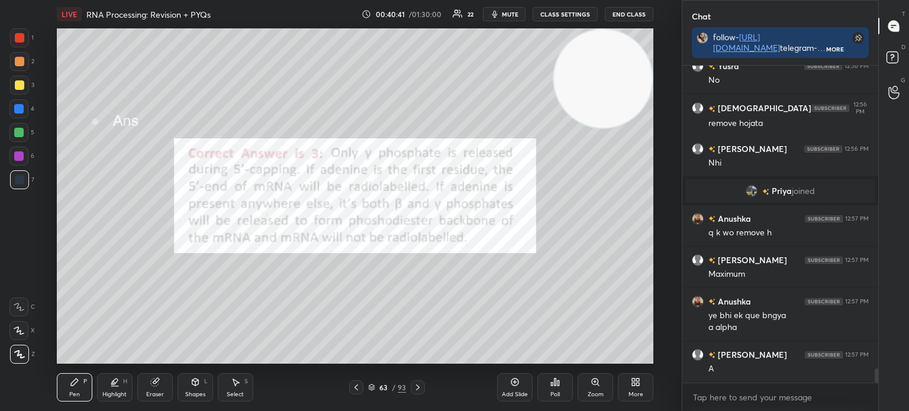
click at [415, 388] on icon at bounding box center [417, 387] width 9 height 9
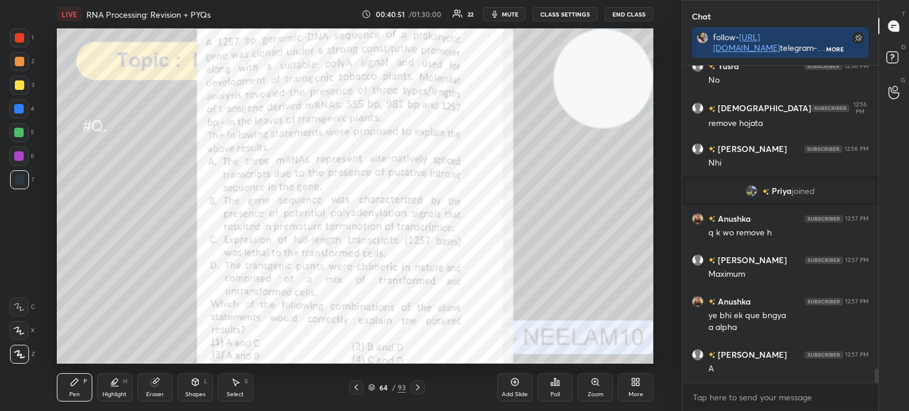
click at [368, 389] on icon at bounding box center [371, 387] width 7 height 7
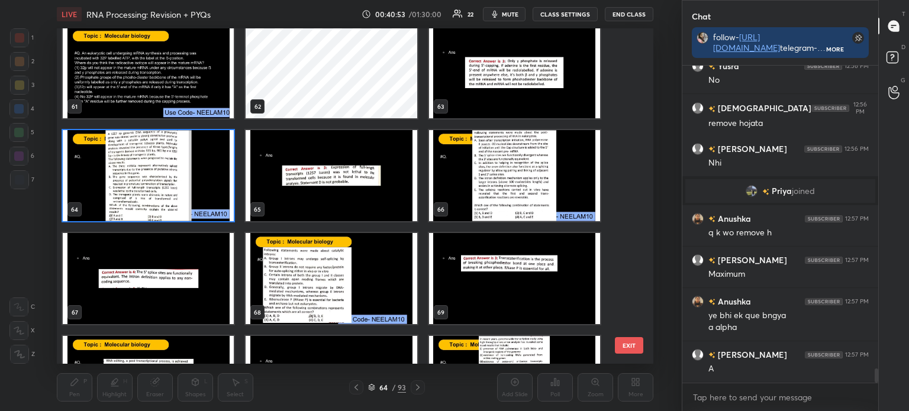
scroll to position [2064, 0]
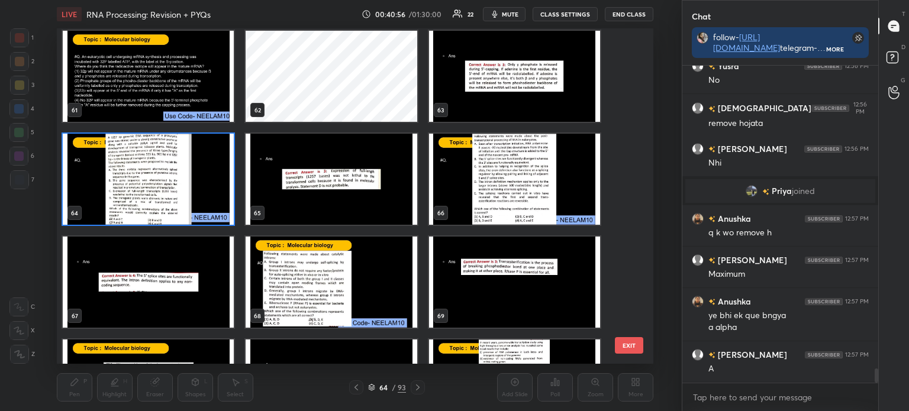
click at [362, 281] on img "grid" at bounding box center [331, 282] width 171 height 91
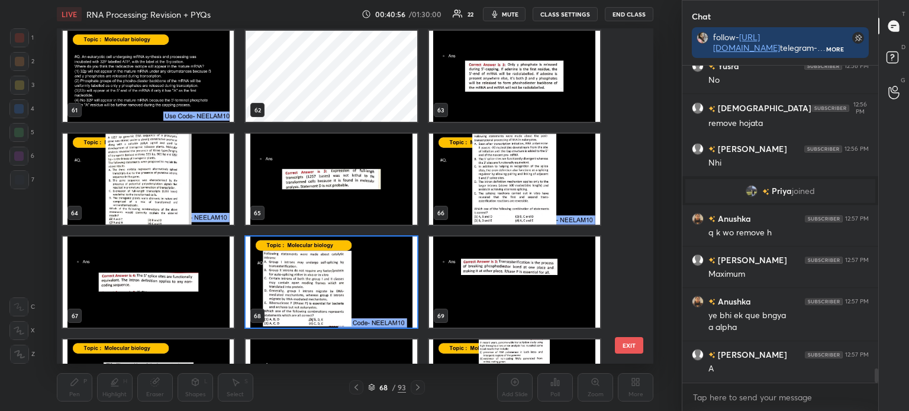
click at [363, 282] on img "grid" at bounding box center [331, 282] width 171 height 91
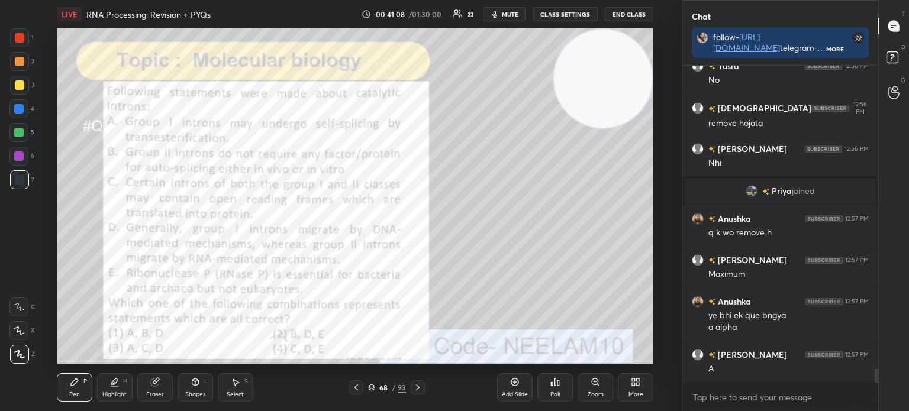
scroll to position [6893, 0]
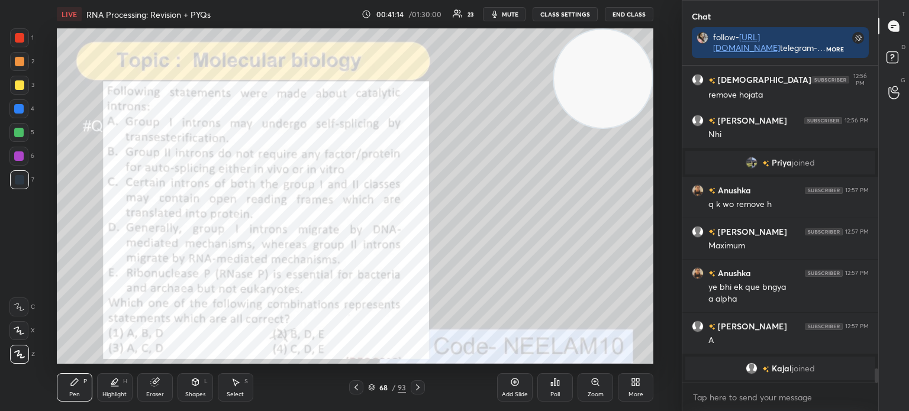
click at [16, 92] on div at bounding box center [19, 85] width 19 height 19
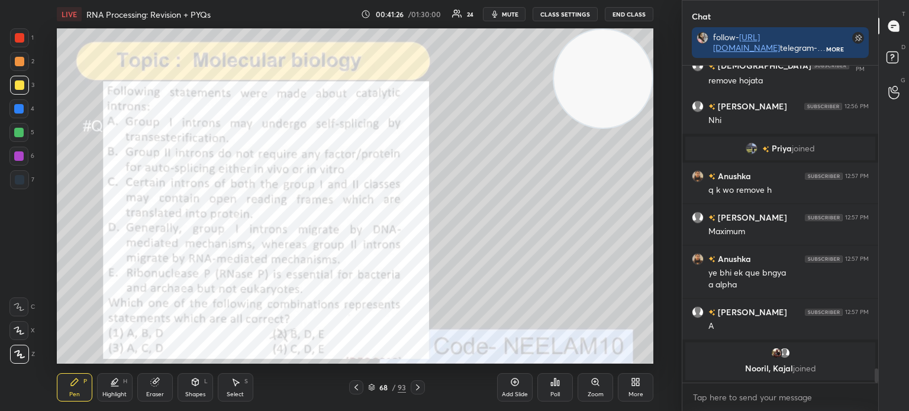
click at [372, 387] on icon at bounding box center [371, 387] width 7 height 7
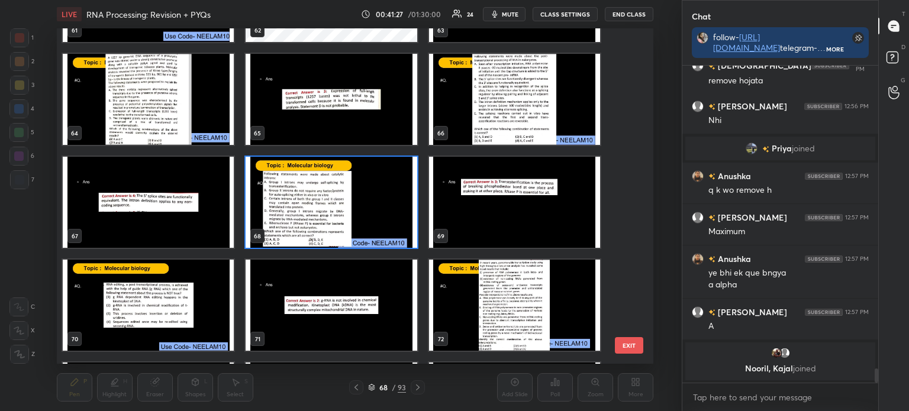
scroll to position [2145, 0]
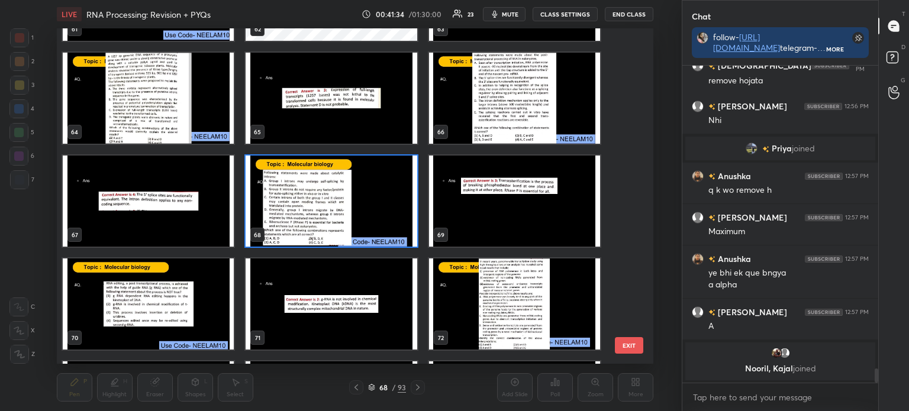
click at [359, 201] on img "grid" at bounding box center [331, 201] width 171 height 91
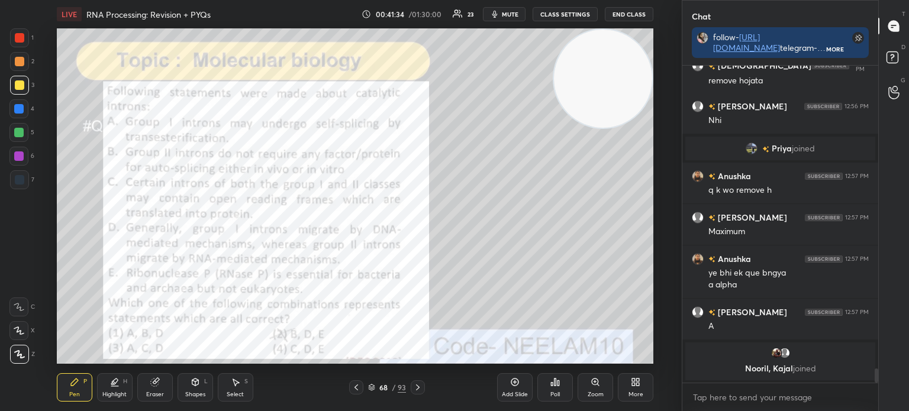
click at [360, 202] on img "grid" at bounding box center [331, 201] width 171 height 91
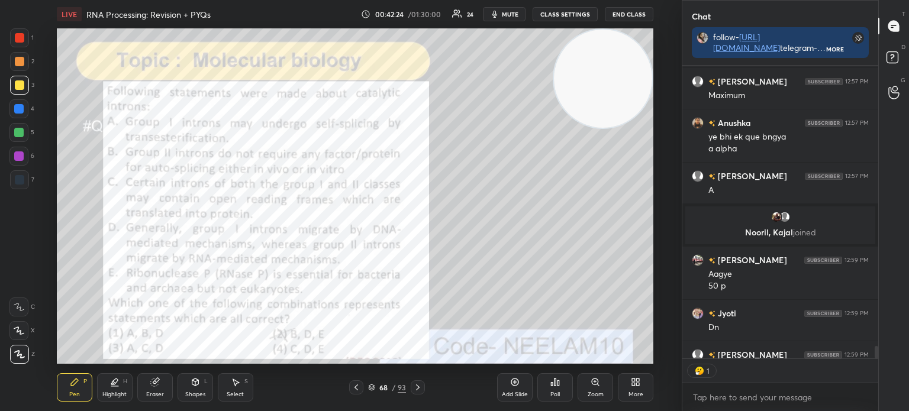
scroll to position [290, 192]
click at [555, 390] on div "Poll" at bounding box center [556, 388] width 36 height 28
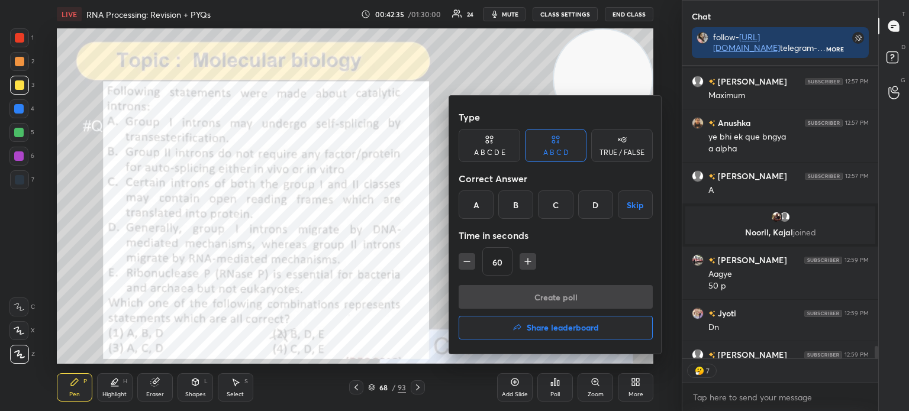
click at [559, 210] on div "C" at bounding box center [555, 205] width 35 height 28
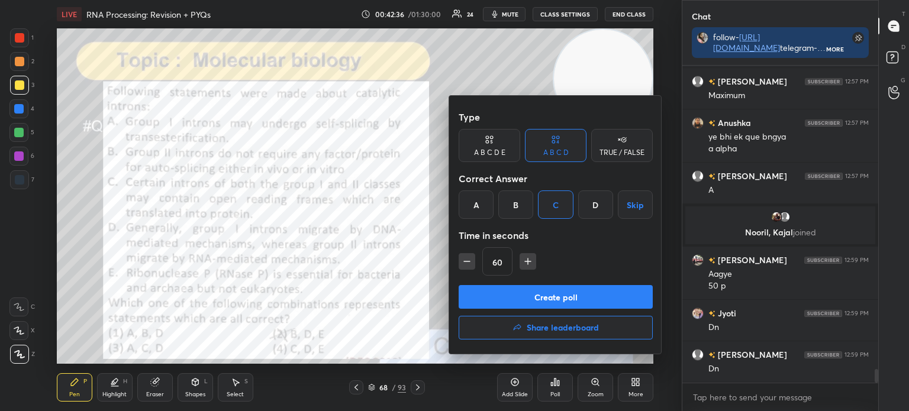
scroll to position [3, 4]
click at [555, 298] on button "Create poll" at bounding box center [556, 297] width 194 height 24
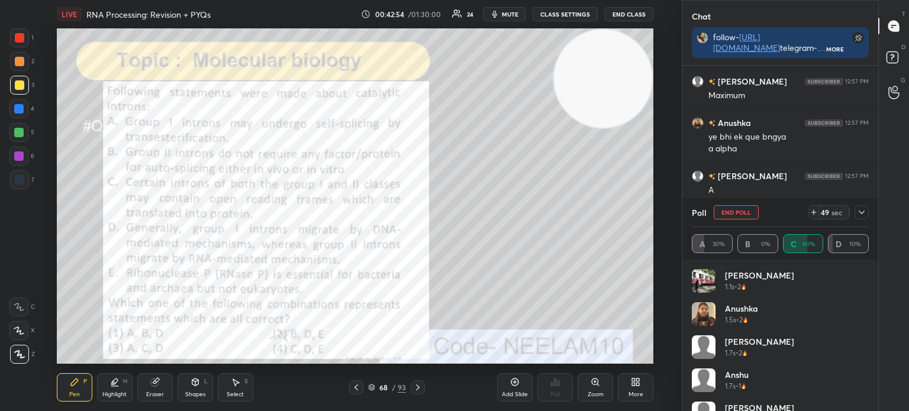
scroll to position [7071, 0]
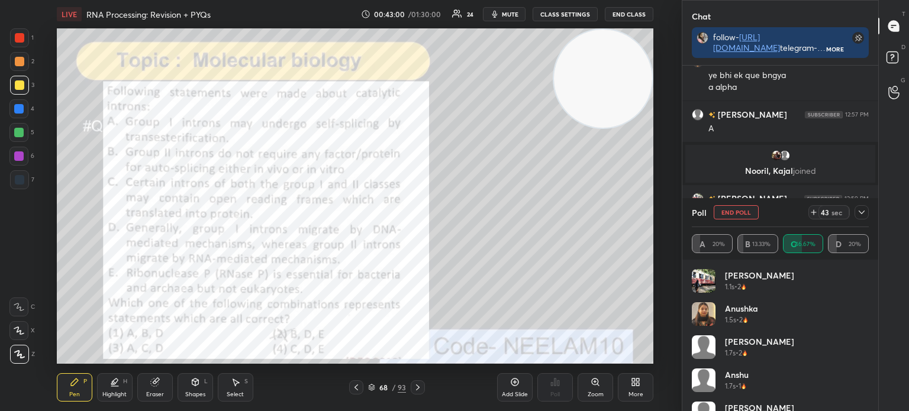
click at [862, 217] on div at bounding box center [862, 212] width 14 height 14
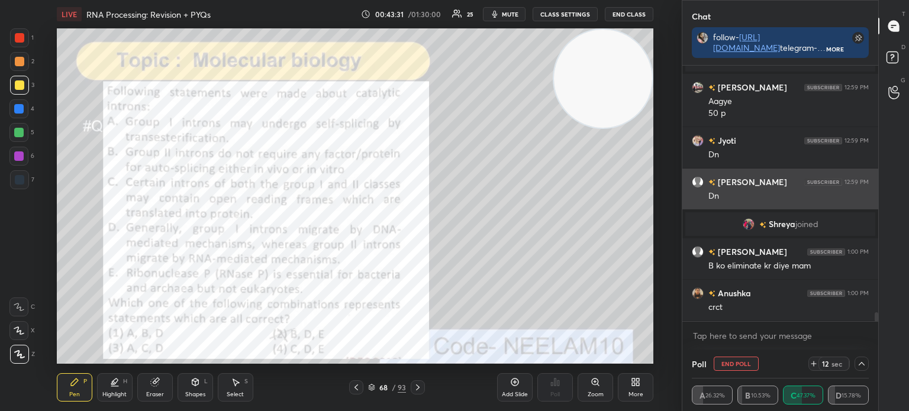
scroll to position [7143, 0]
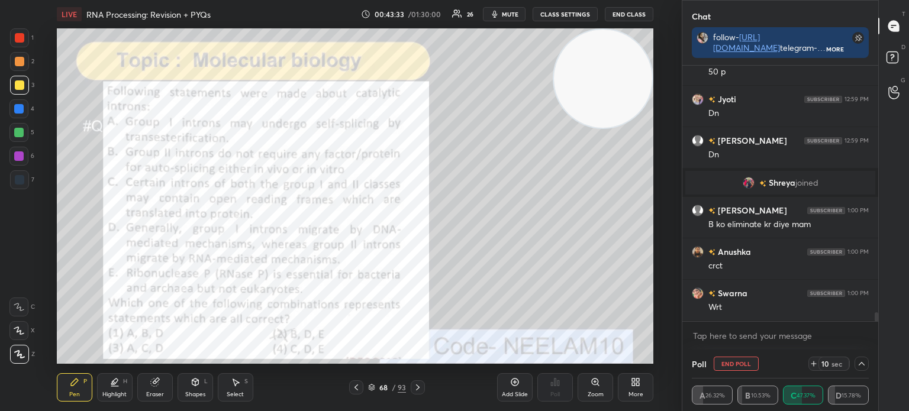
click at [22, 37] on div at bounding box center [19, 37] width 9 height 9
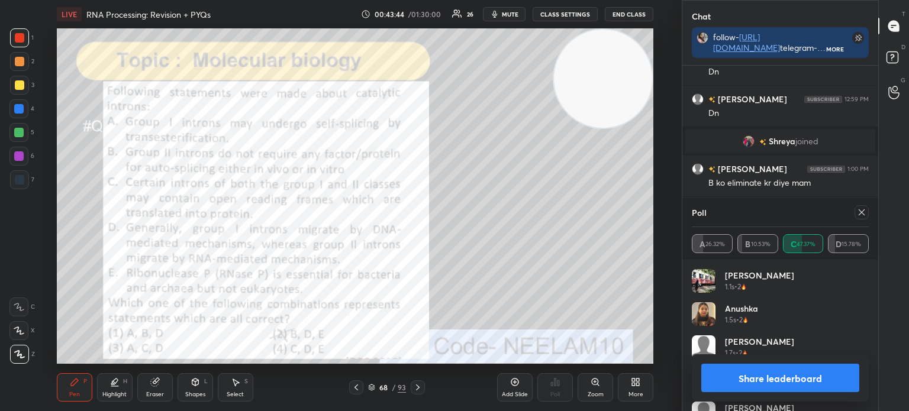
scroll to position [7226, 0]
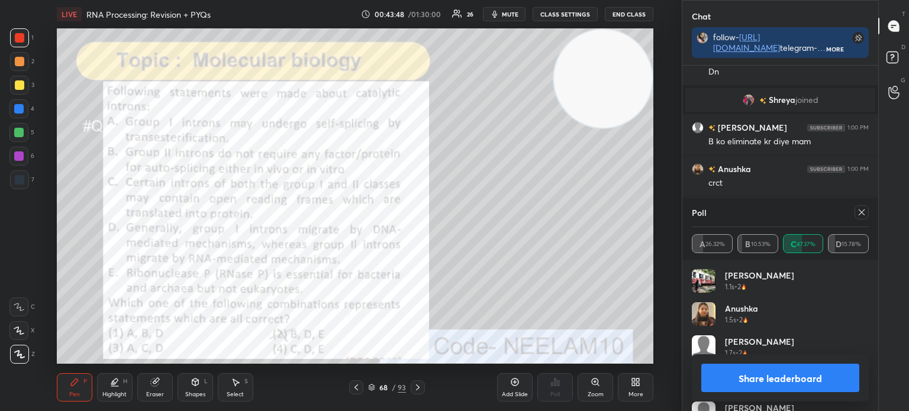
click at [368, 387] on icon at bounding box center [371, 387] width 7 height 7
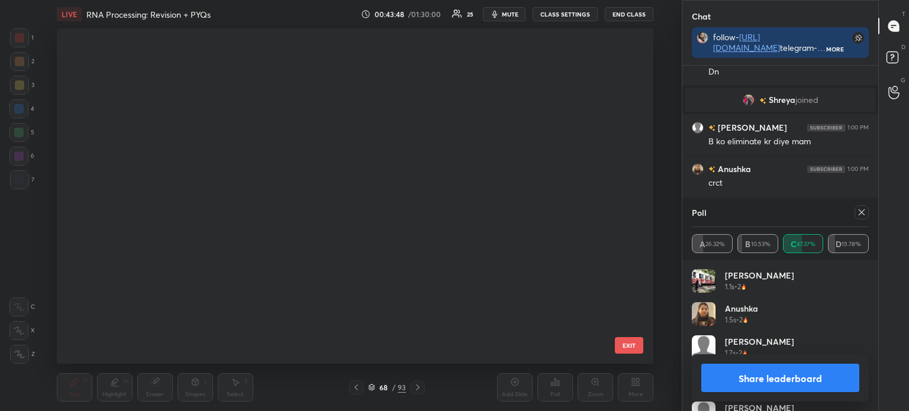
scroll to position [332, 591]
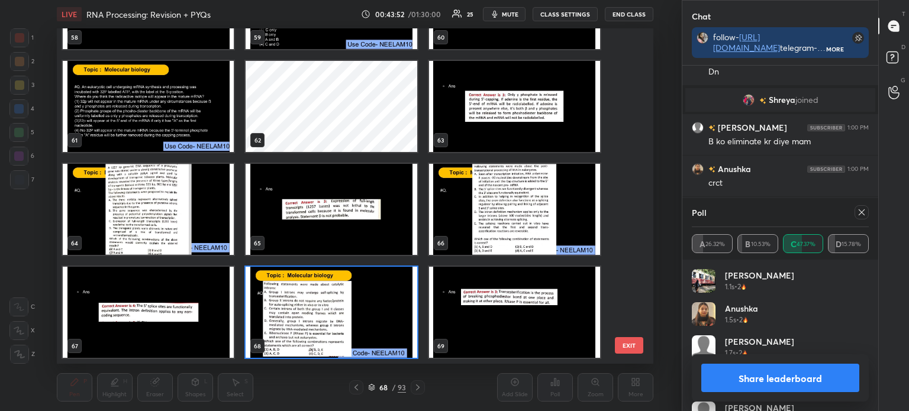
click at [323, 321] on img "grid" at bounding box center [331, 312] width 171 height 91
click at [324, 321] on img "grid" at bounding box center [331, 312] width 171 height 91
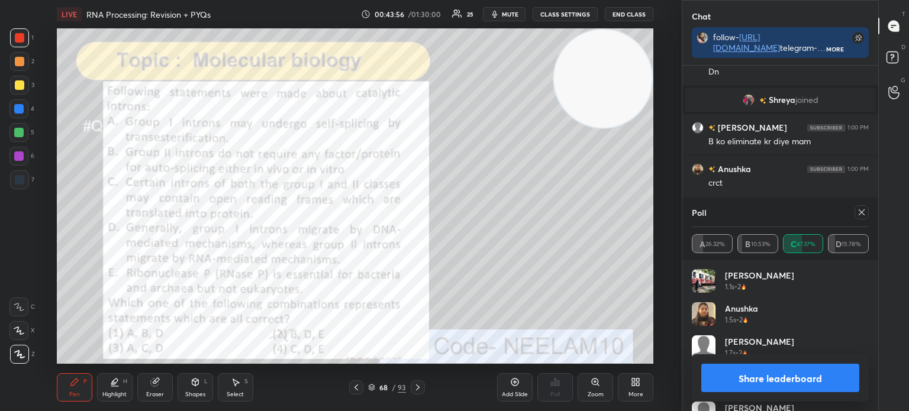
scroll to position [7238, 0]
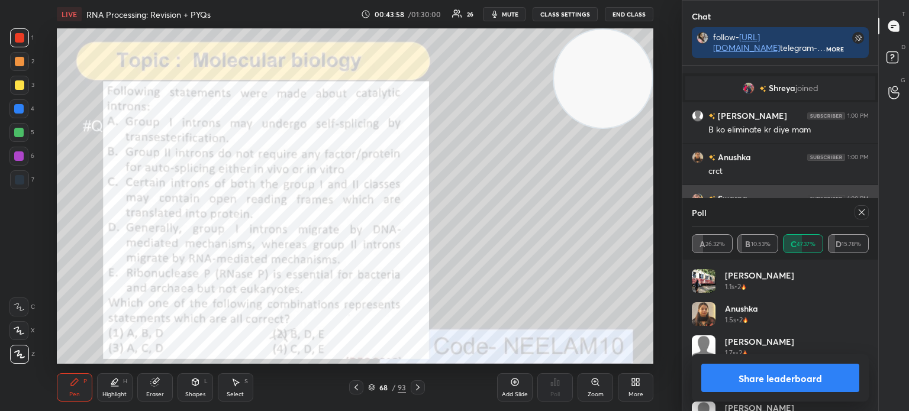
click at [860, 207] on div at bounding box center [862, 212] width 14 height 14
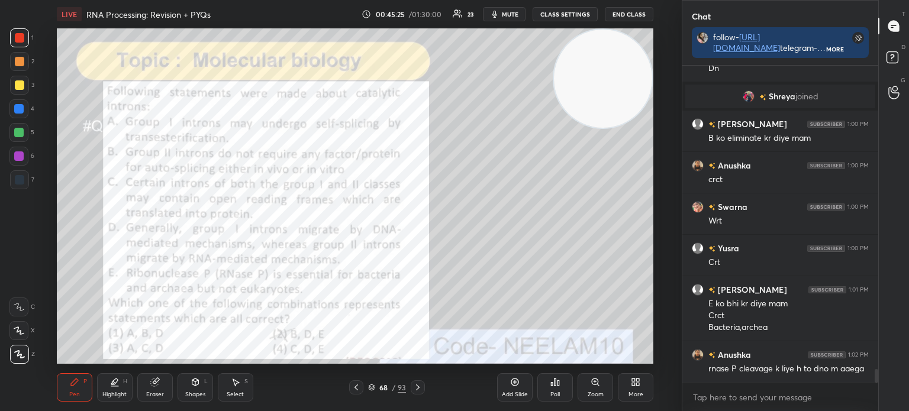
scroll to position [7271, 0]
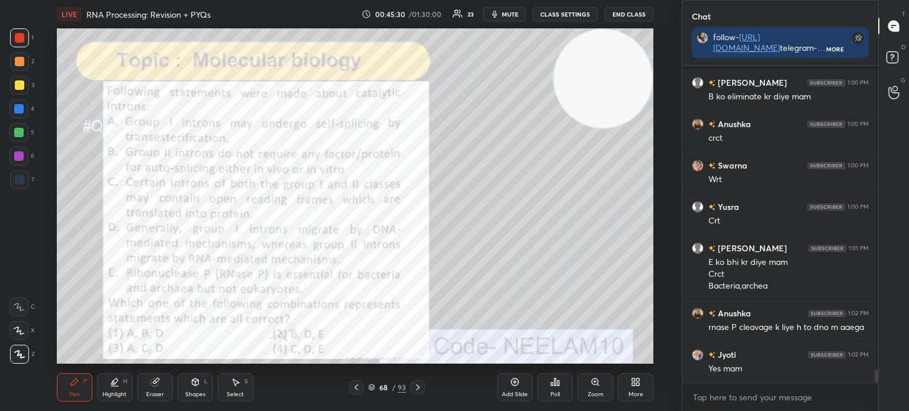
click at [161, 382] on div "Eraser" at bounding box center [155, 388] width 36 height 28
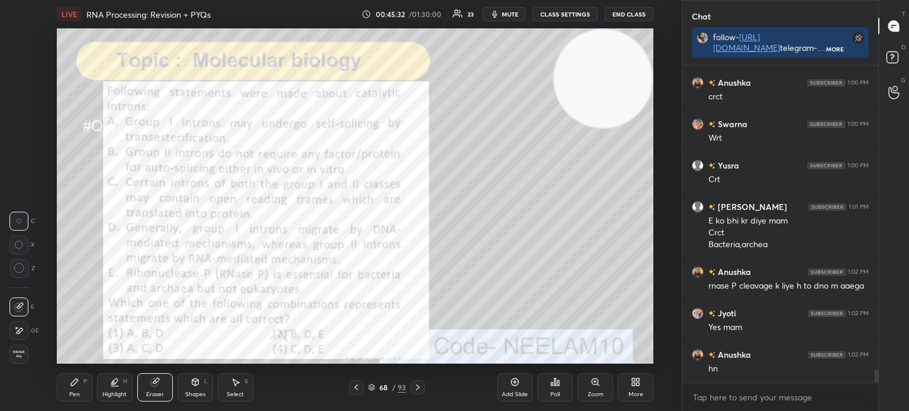
click at [82, 381] on div "Pen P" at bounding box center [75, 388] width 36 height 28
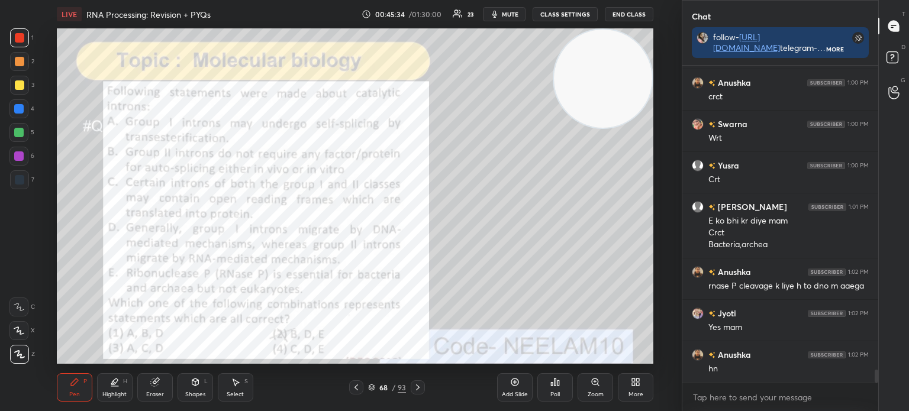
scroll to position [7354, 0]
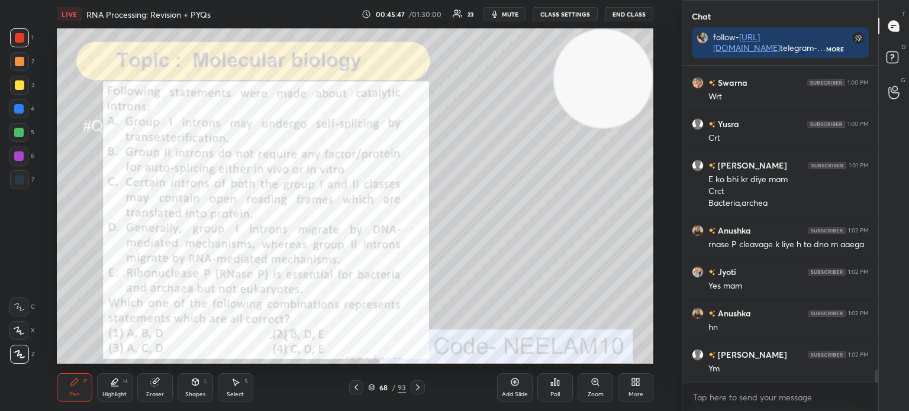
click at [421, 388] on icon at bounding box center [417, 387] width 9 height 9
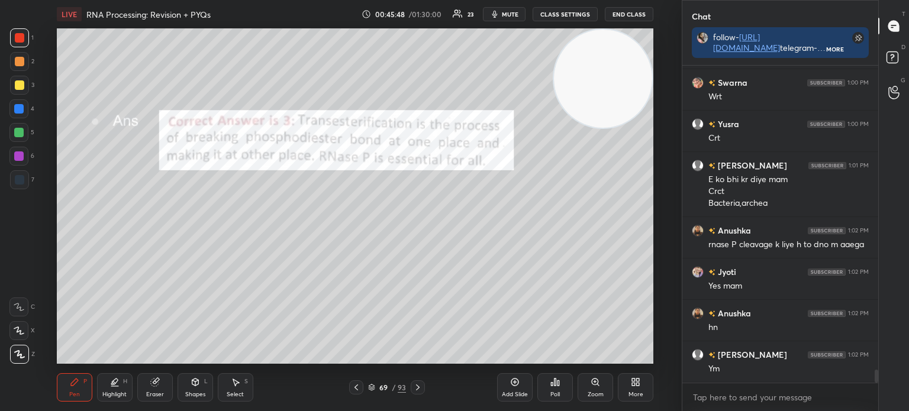
click at [407, 384] on div "69 / 93" at bounding box center [387, 388] width 76 height 14
click at [420, 387] on icon at bounding box center [417, 387] width 9 height 9
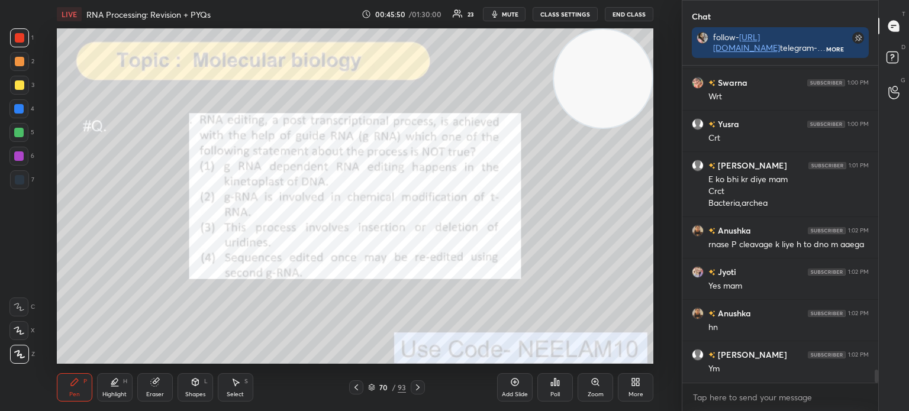
click at [356, 390] on icon at bounding box center [356, 387] width 9 height 9
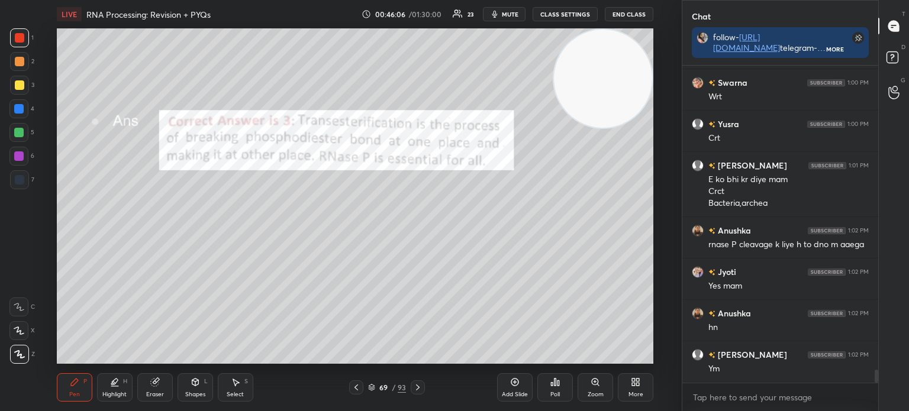
click at [421, 388] on icon at bounding box center [417, 387] width 9 height 9
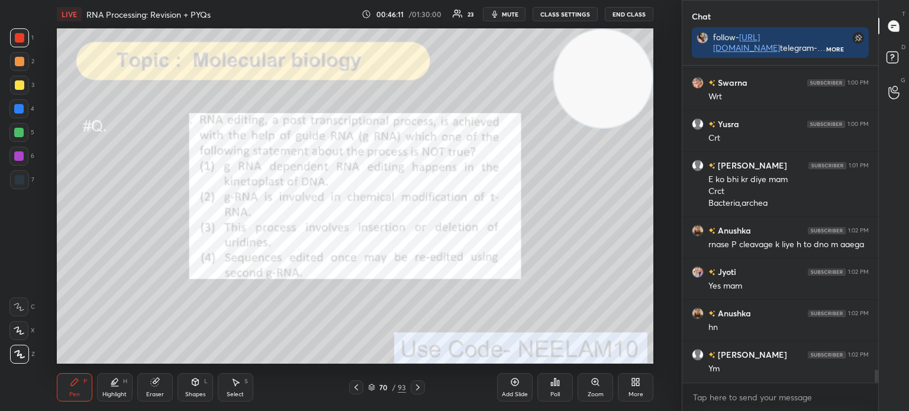
click at [374, 386] on icon at bounding box center [372, 386] width 6 height 3
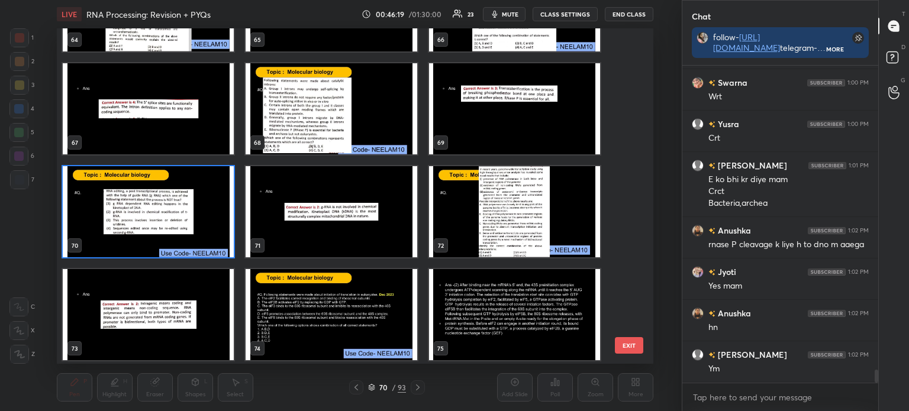
scroll to position [2238, 0]
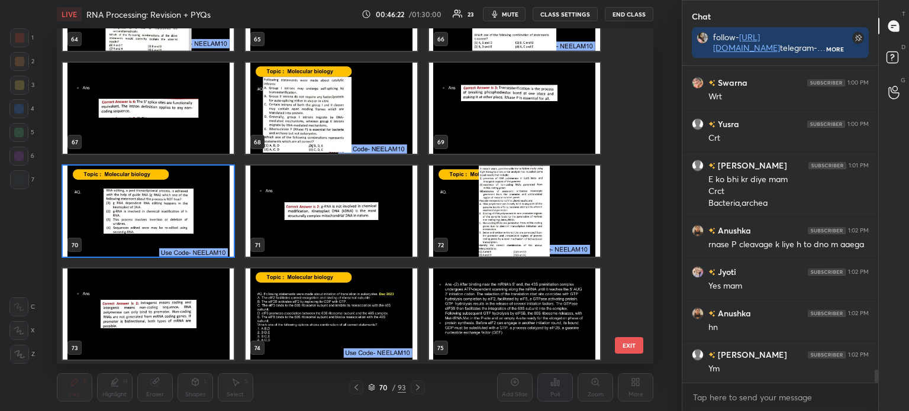
click at [175, 207] on img "grid" at bounding box center [148, 211] width 171 height 91
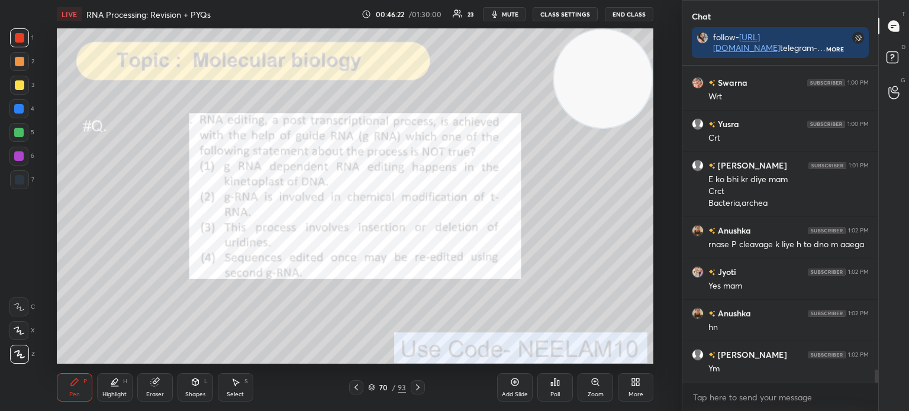
click at [172, 205] on img "grid" at bounding box center [148, 211] width 171 height 91
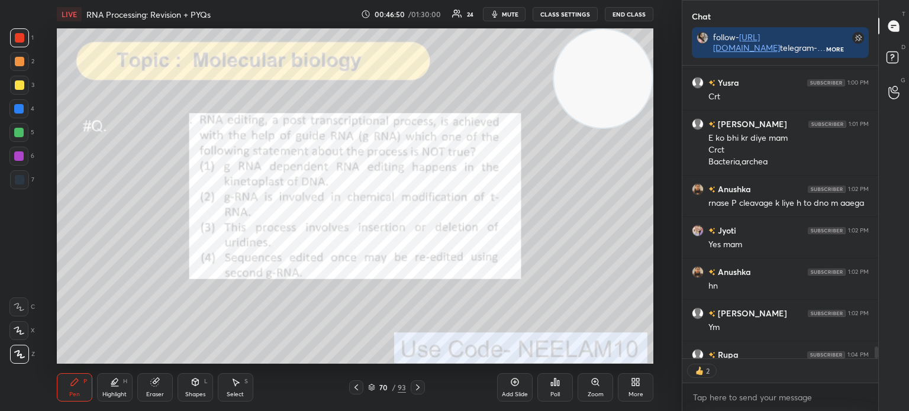
scroll to position [4, 4]
click at [372, 389] on icon at bounding box center [371, 387] width 7 height 7
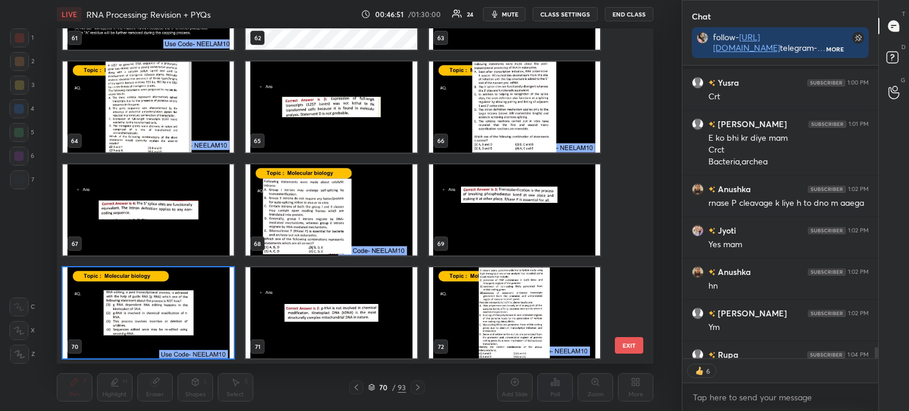
scroll to position [7461, 0]
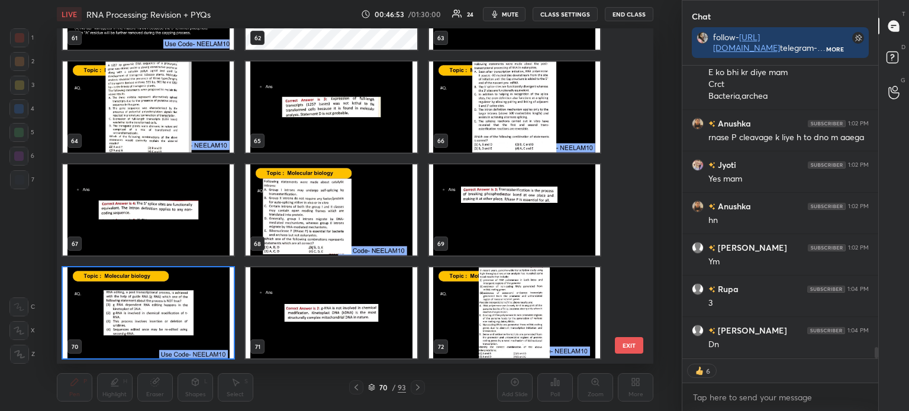
click at [170, 316] on img "grid" at bounding box center [148, 313] width 171 height 91
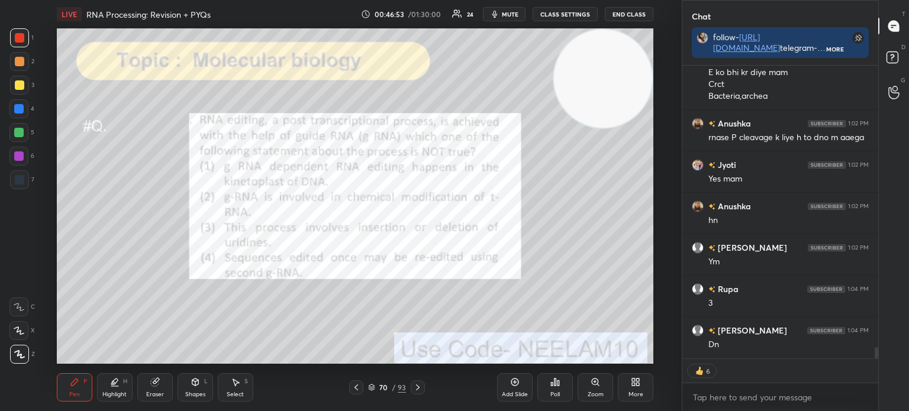
click at [173, 313] on img "grid" at bounding box center [148, 313] width 171 height 91
click at [556, 389] on div "Poll" at bounding box center [556, 388] width 36 height 28
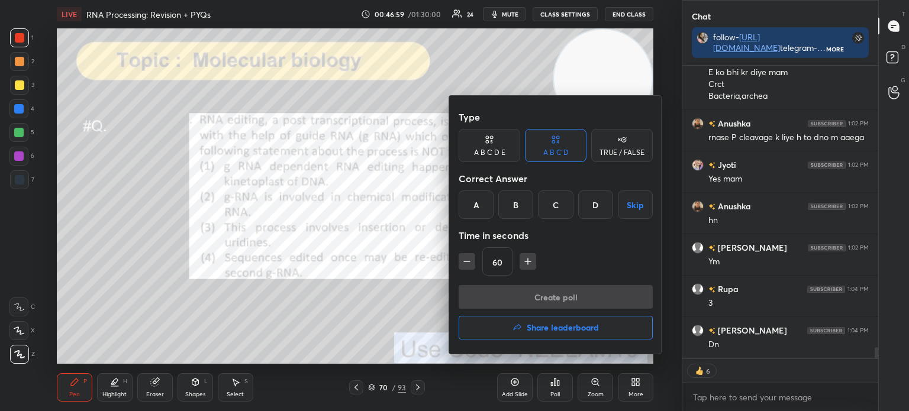
click at [516, 201] on div "B" at bounding box center [515, 205] width 35 height 28
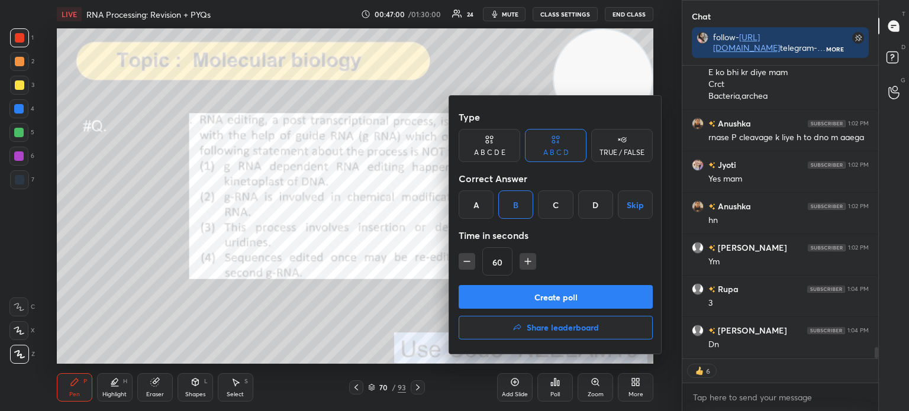
click at [540, 295] on button "Create poll" at bounding box center [556, 297] width 194 height 24
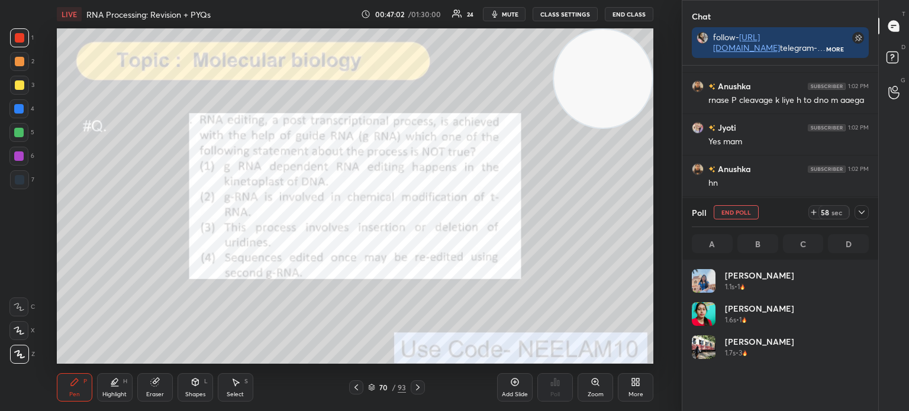
scroll to position [4, 4]
click at [864, 210] on icon at bounding box center [861, 212] width 9 height 9
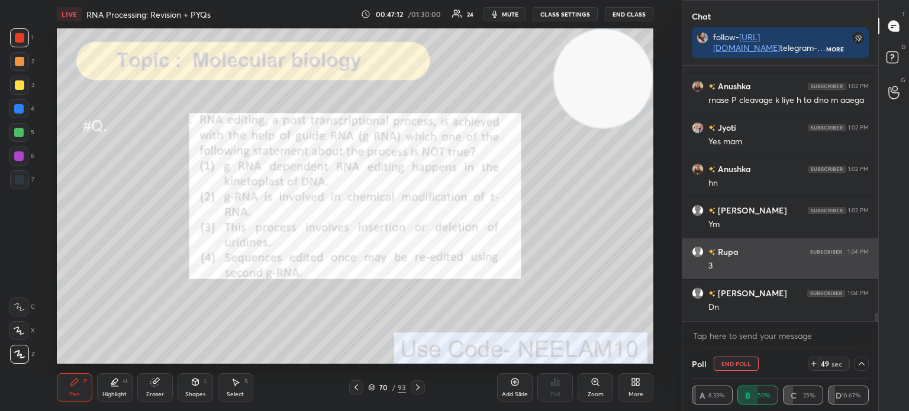
scroll to position [0, 0]
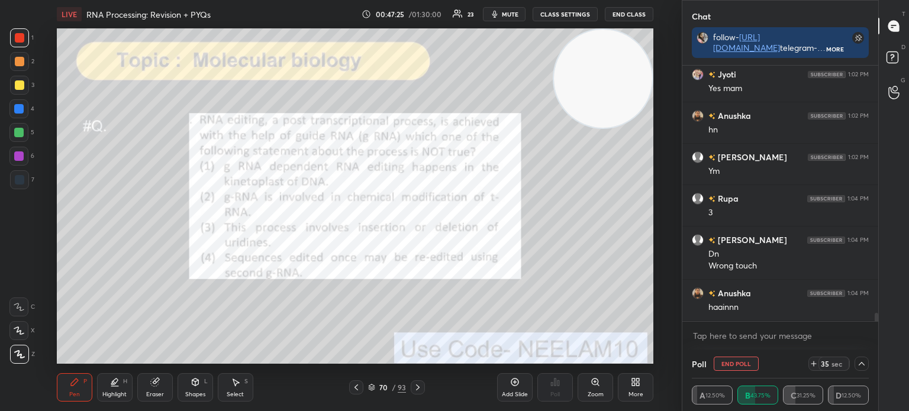
click at [194, 385] on icon at bounding box center [195, 382] width 7 height 7
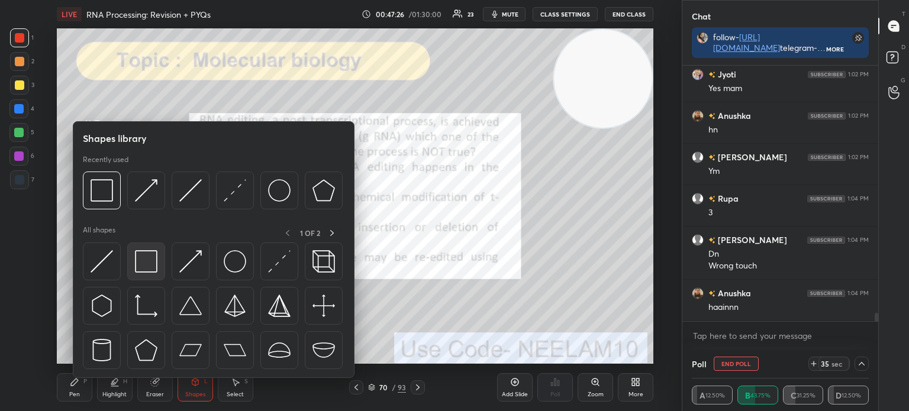
click at [164, 272] on div at bounding box center [146, 262] width 38 height 38
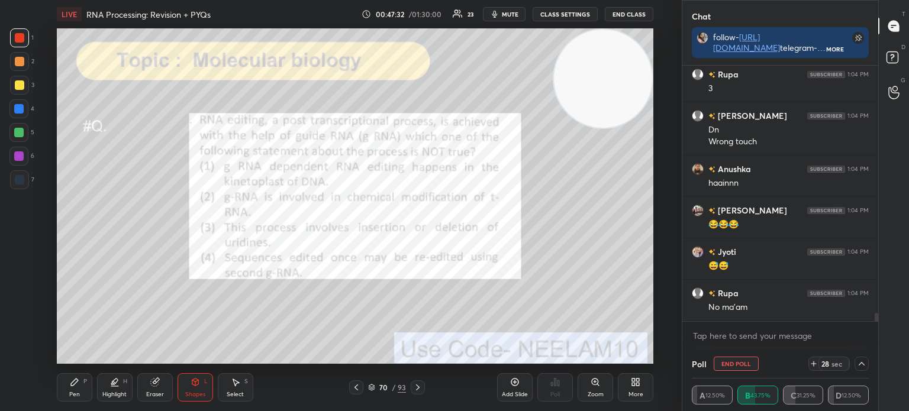
click at [80, 388] on div "Pen P" at bounding box center [75, 388] width 36 height 28
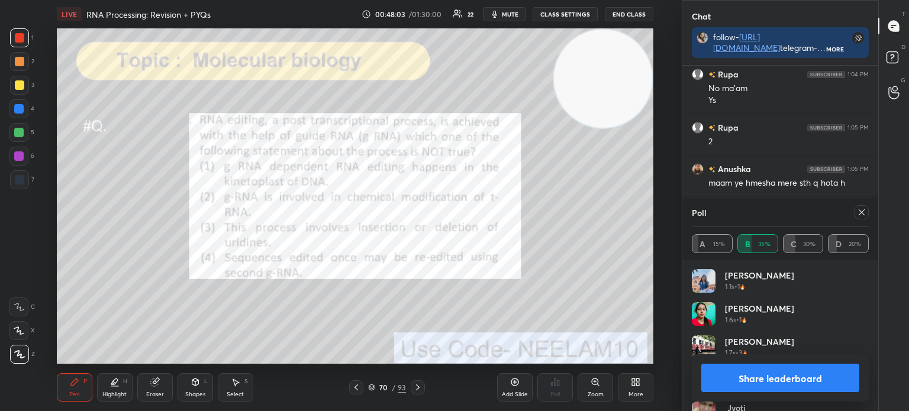
scroll to position [7936, 0]
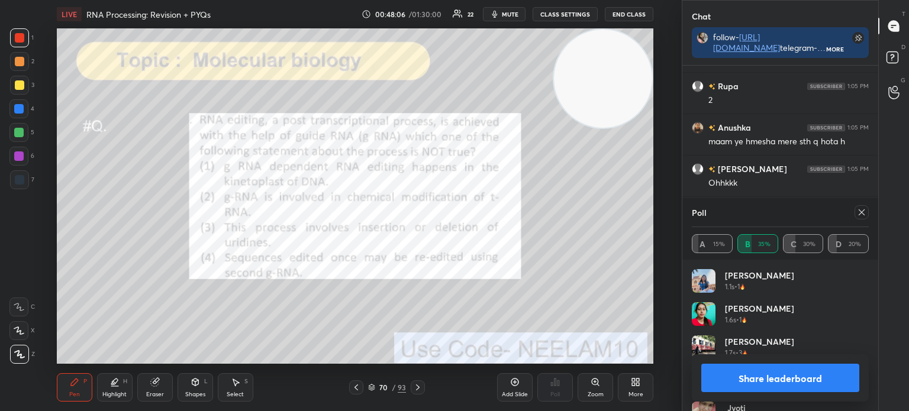
click at [864, 215] on icon at bounding box center [862, 213] width 6 height 6
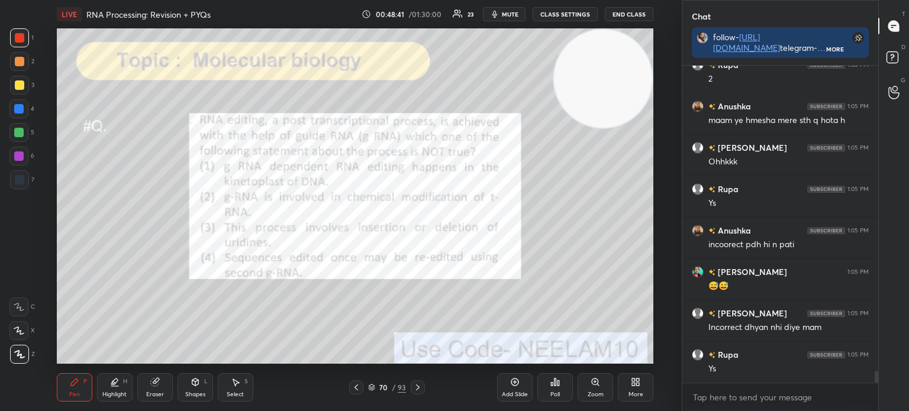
scroll to position [7999, 0]
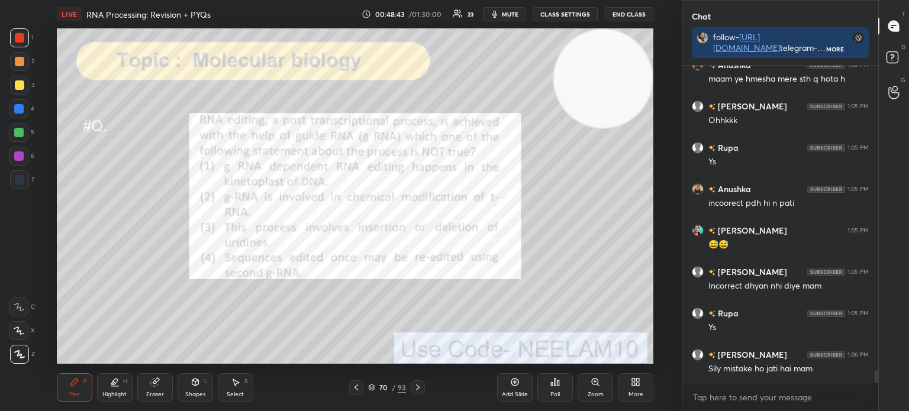
click at [372, 390] on icon at bounding box center [371, 387] width 7 height 7
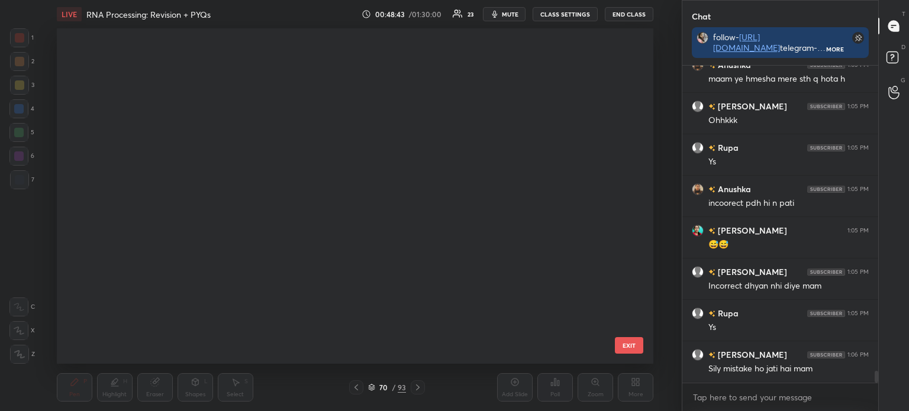
scroll to position [4, 6]
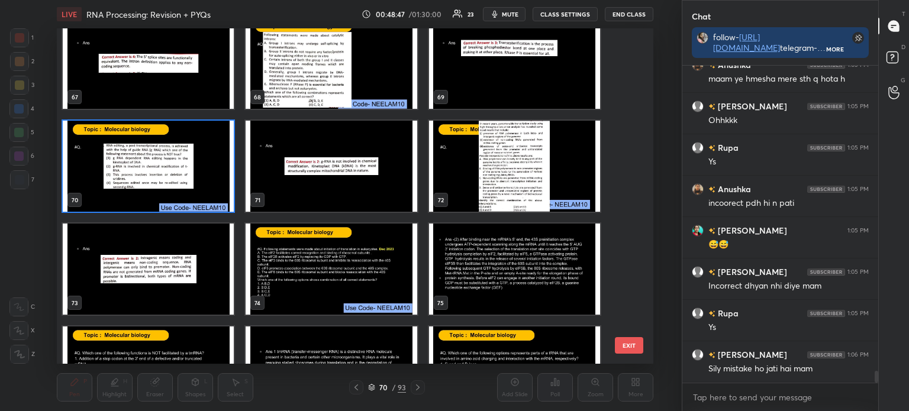
click at [497, 177] on img "grid" at bounding box center [514, 166] width 171 height 91
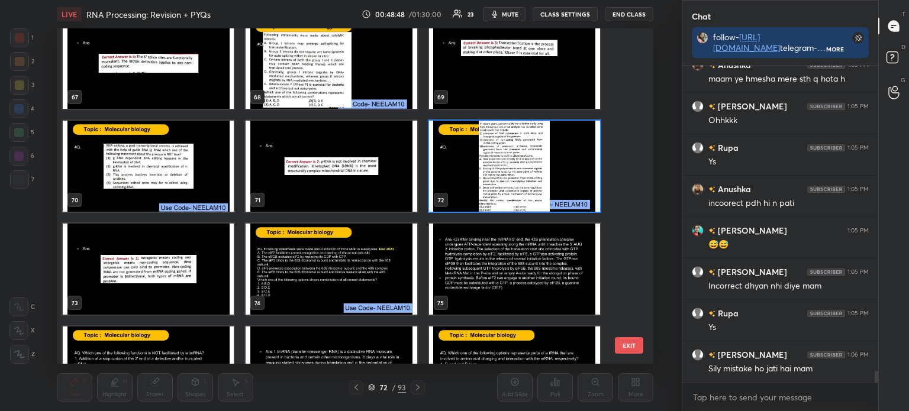
click at [337, 287] on img "grid" at bounding box center [331, 269] width 171 height 91
click at [339, 285] on img "grid" at bounding box center [331, 269] width 171 height 91
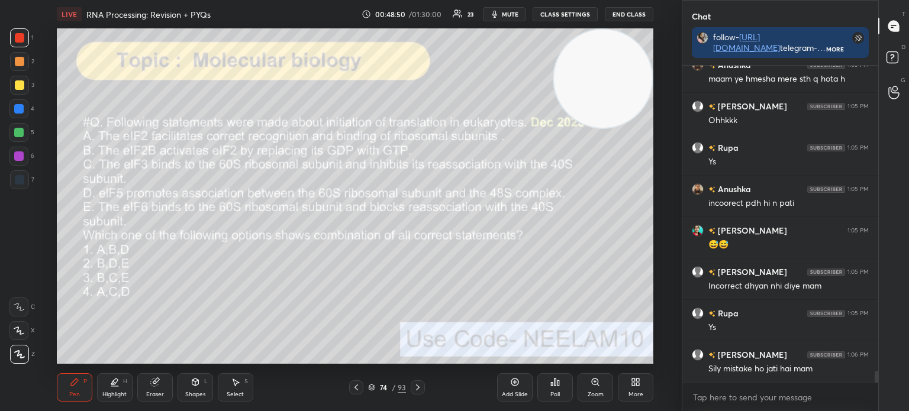
click at [374, 388] on icon at bounding box center [371, 387] width 7 height 7
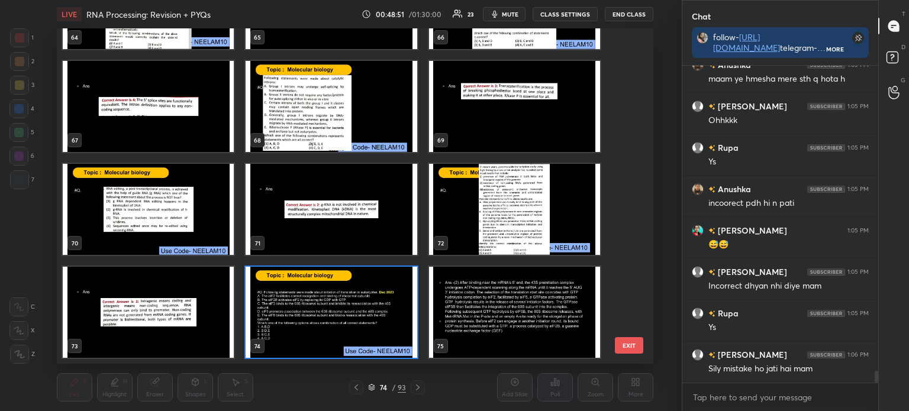
click at [495, 206] on img "grid" at bounding box center [514, 209] width 171 height 91
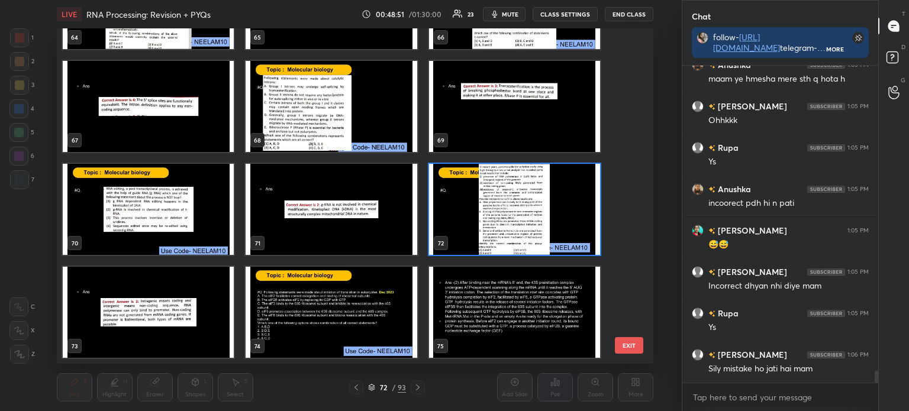
click at [494, 214] on img "grid" at bounding box center [514, 209] width 171 height 91
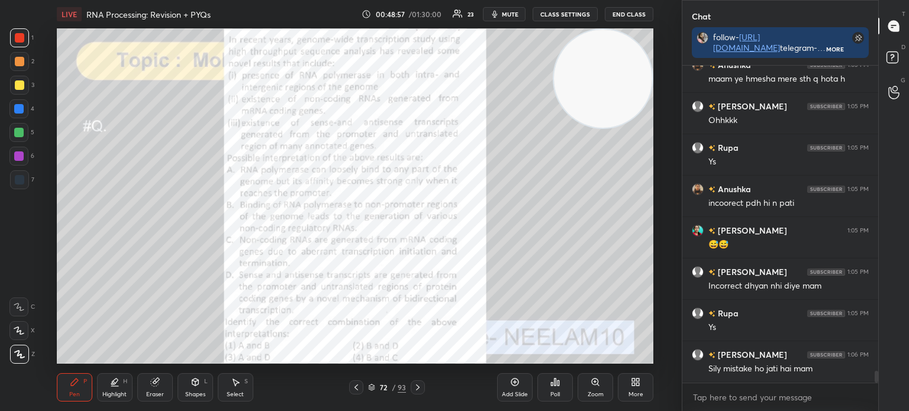
click at [373, 391] on icon at bounding box center [371, 387] width 7 height 7
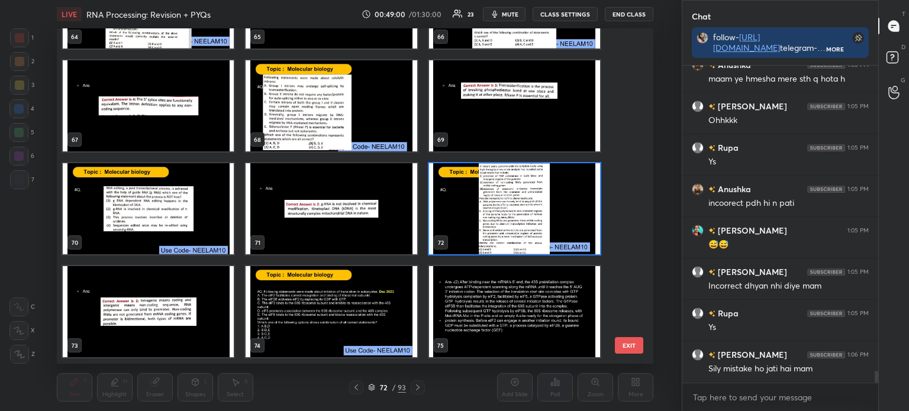
click at [494, 234] on img "grid" at bounding box center [514, 208] width 171 height 91
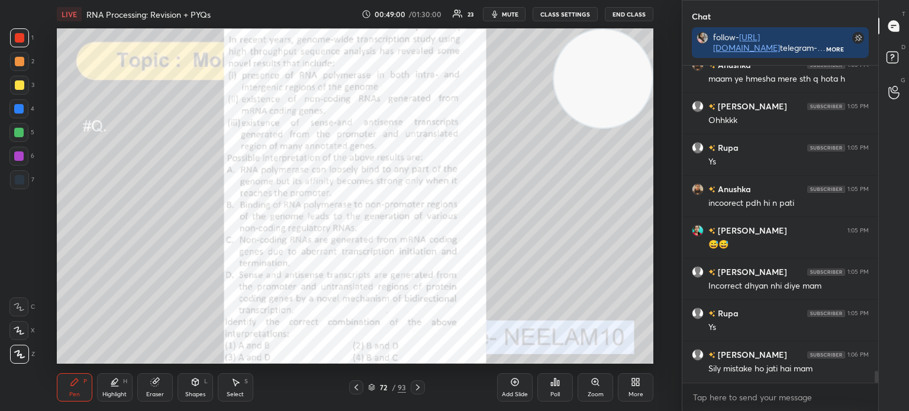
click at [493, 233] on img "grid" at bounding box center [514, 208] width 171 height 91
click at [374, 386] on icon at bounding box center [372, 386] width 6 height 3
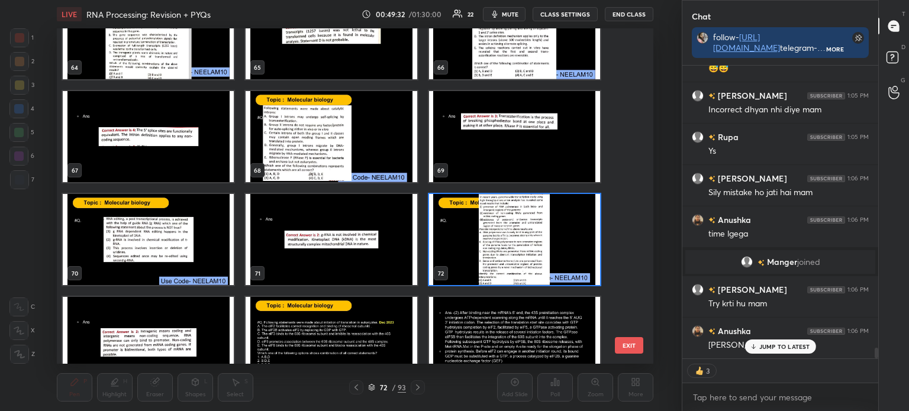
scroll to position [7923, 0]
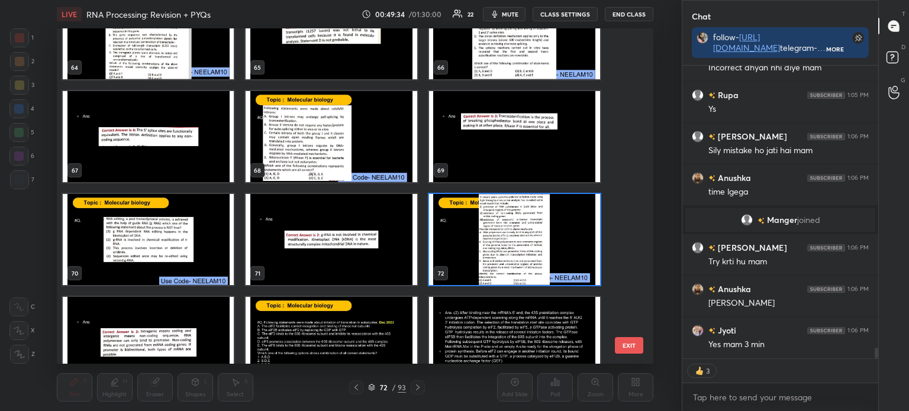
click at [506, 236] on img "grid" at bounding box center [514, 239] width 171 height 91
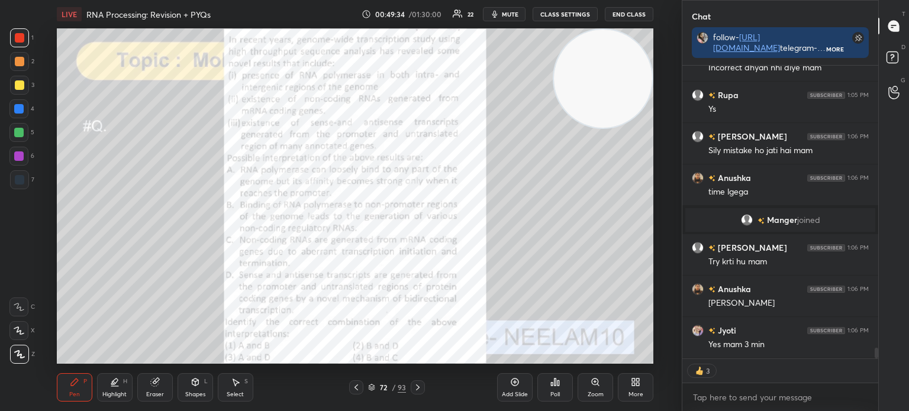
click at [509, 236] on img "grid" at bounding box center [514, 239] width 171 height 91
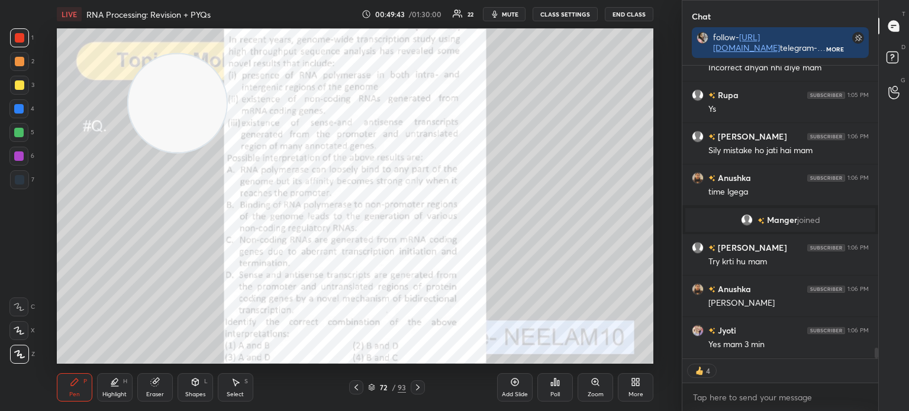
click at [14, 87] on div at bounding box center [19, 85] width 19 height 19
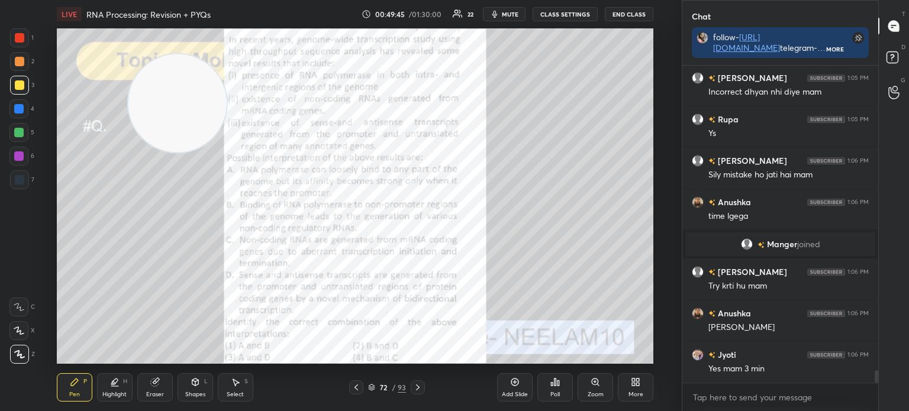
scroll to position [3, 4]
click at [371, 387] on icon at bounding box center [371, 387] width 7 height 7
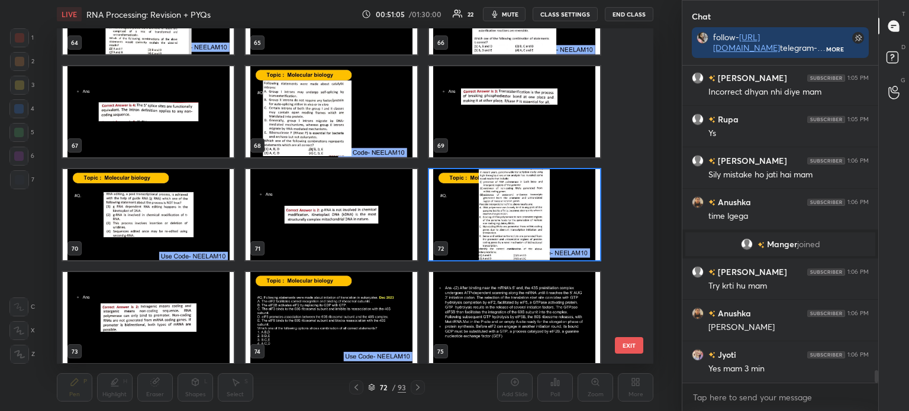
scroll to position [7940, 0]
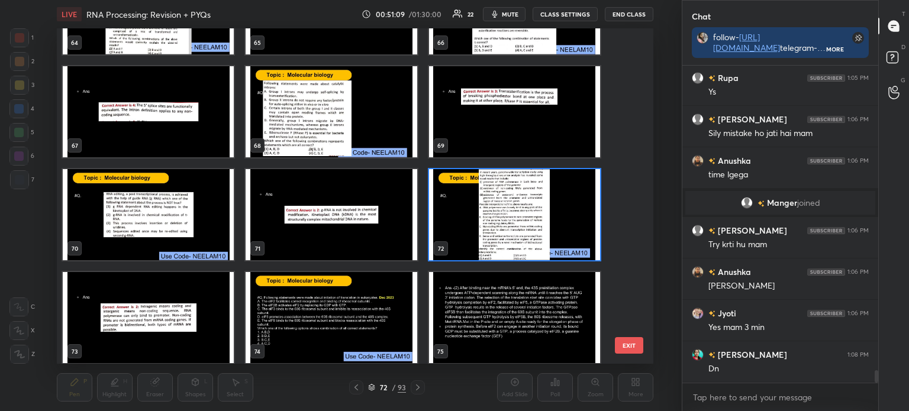
click at [525, 224] on img "grid" at bounding box center [514, 214] width 171 height 91
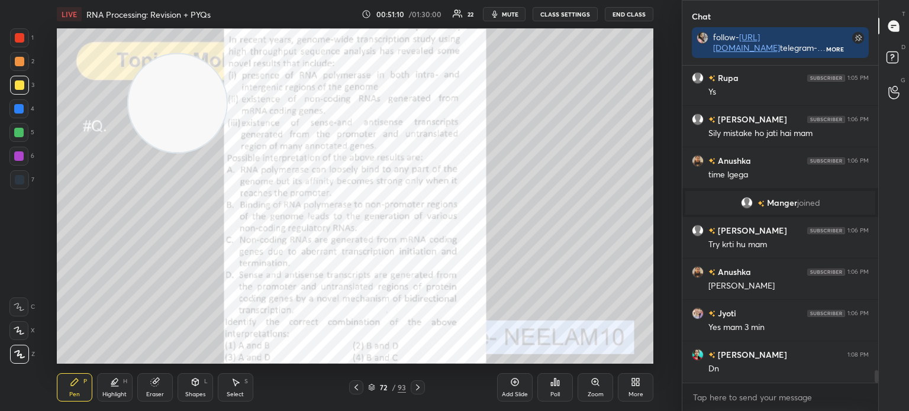
click at [522, 223] on img "grid" at bounding box center [514, 214] width 171 height 91
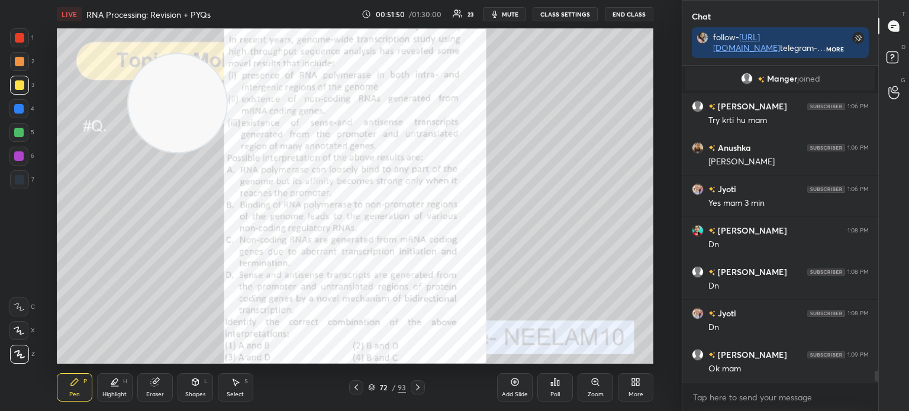
scroll to position [3, 4]
click at [555, 388] on div "Poll" at bounding box center [556, 388] width 36 height 28
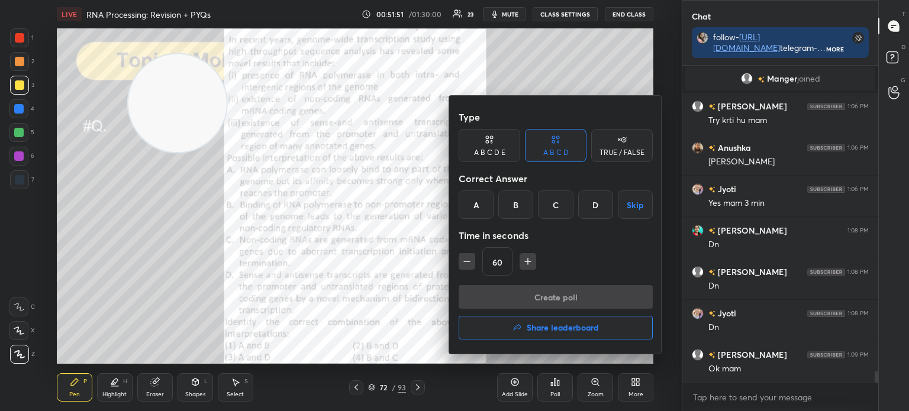
click at [522, 201] on div "B" at bounding box center [515, 205] width 35 height 28
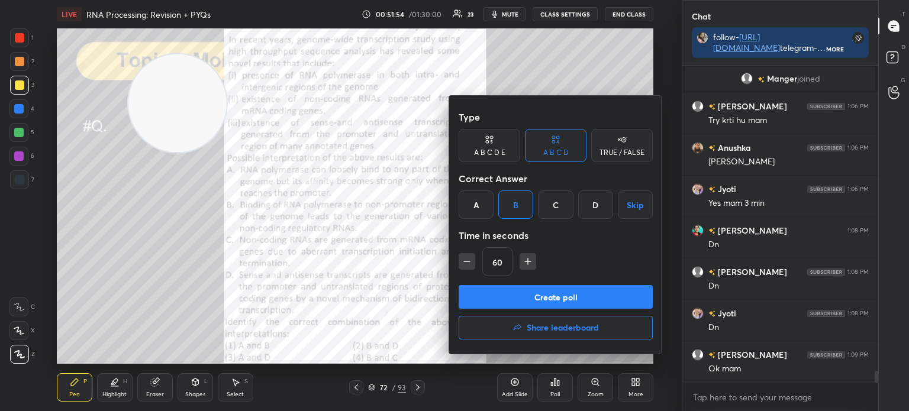
scroll to position [8106, 0]
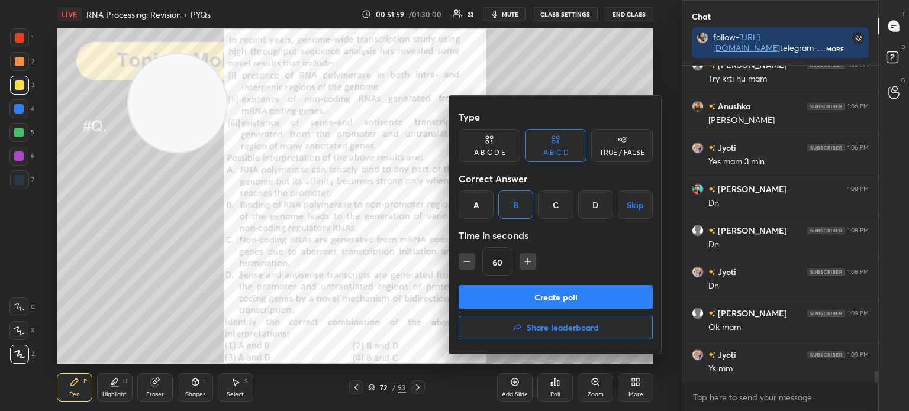
click at [552, 298] on button "Create poll" at bounding box center [556, 297] width 194 height 24
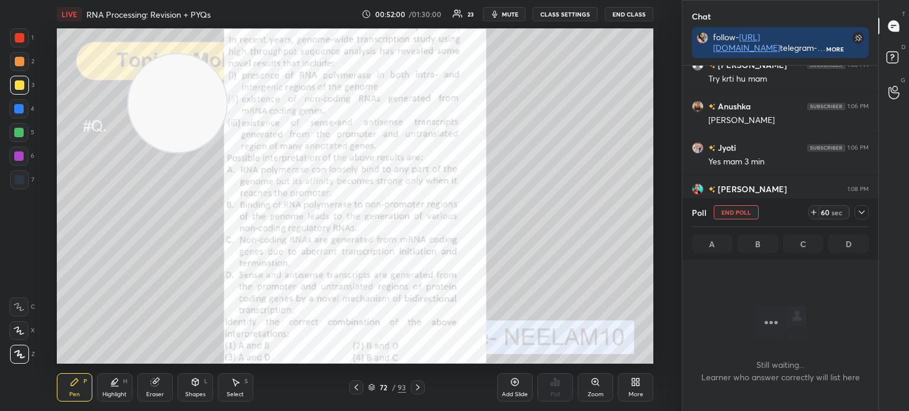
scroll to position [252, 192]
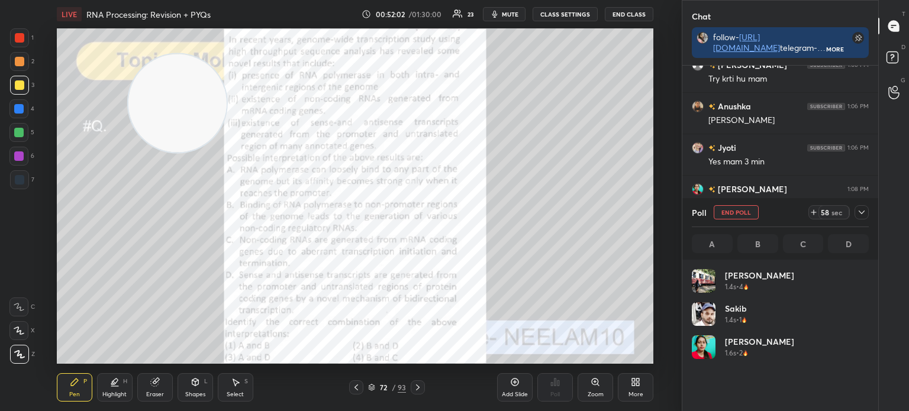
click at [864, 214] on icon at bounding box center [861, 212] width 9 height 9
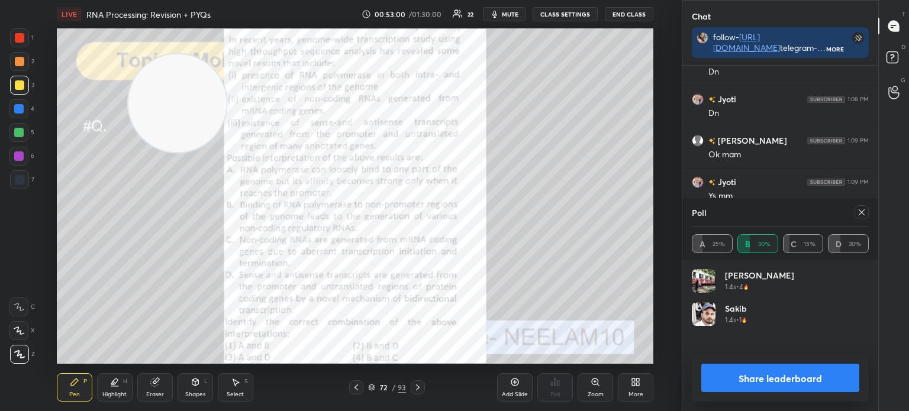
scroll to position [139, 173]
click at [863, 216] on icon at bounding box center [861, 212] width 9 height 9
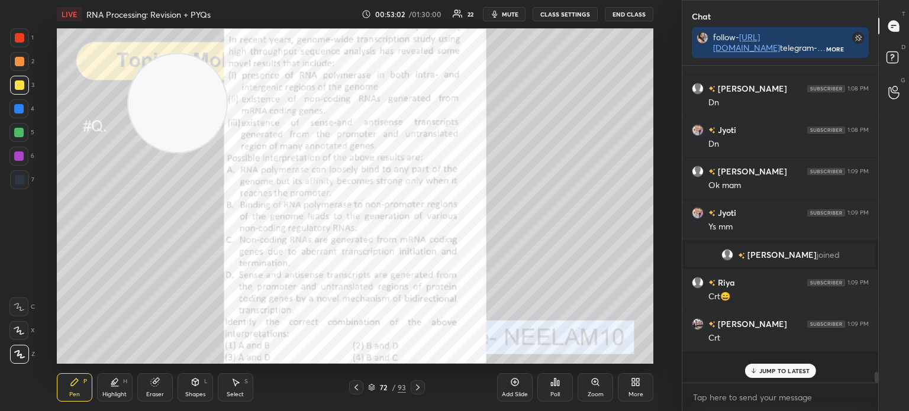
scroll to position [215, 192]
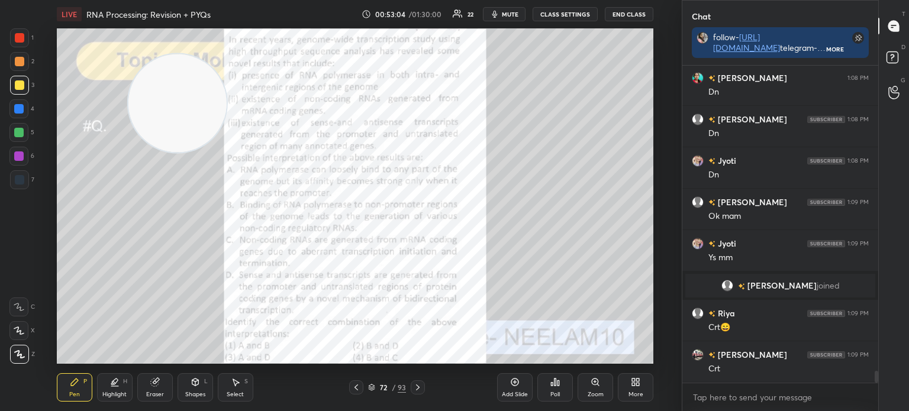
click at [22, 43] on div at bounding box center [19, 37] width 19 height 19
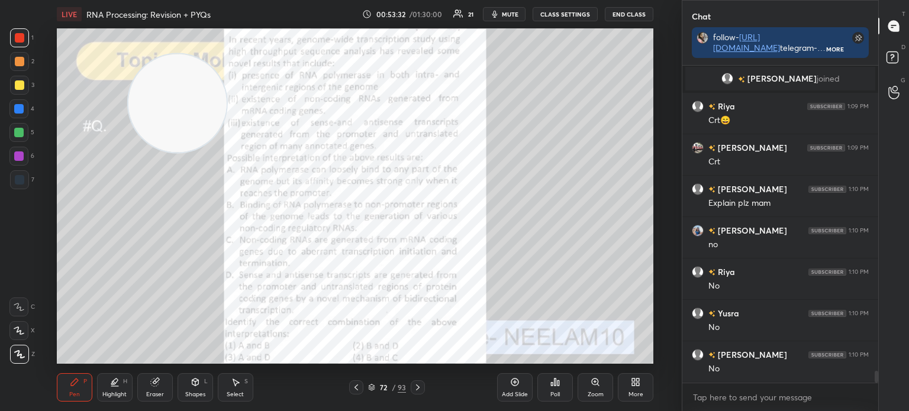
scroll to position [8312, 0]
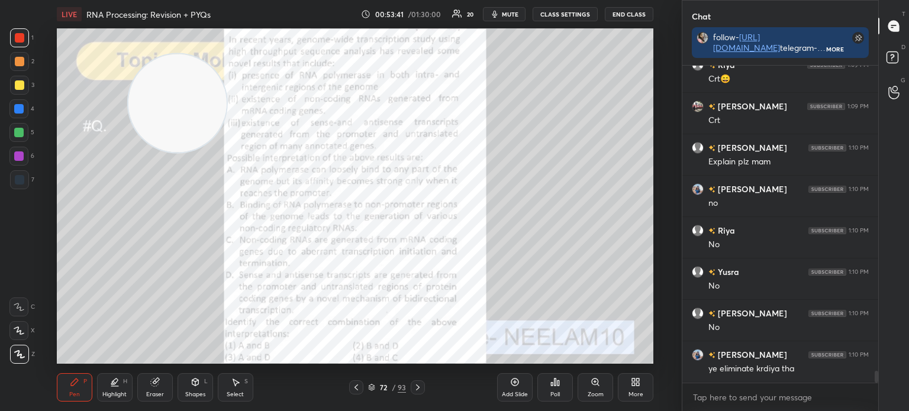
click at [159, 397] on div "Eraser" at bounding box center [155, 395] width 18 height 6
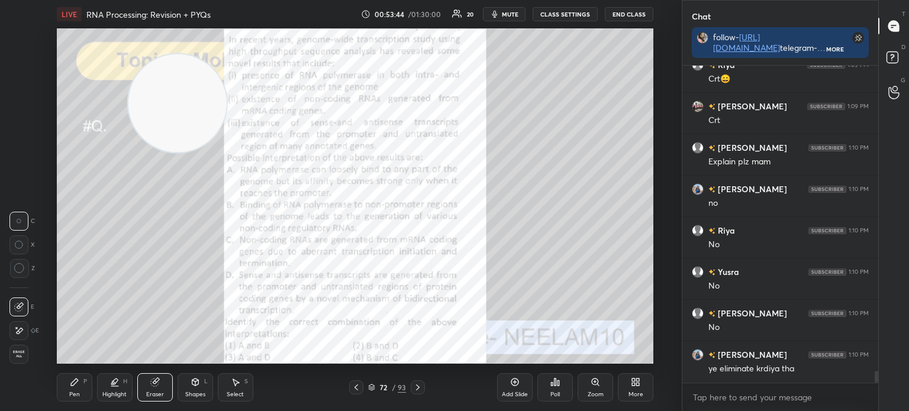
click at [70, 392] on div "Pen" at bounding box center [74, 395] width 11 height 6
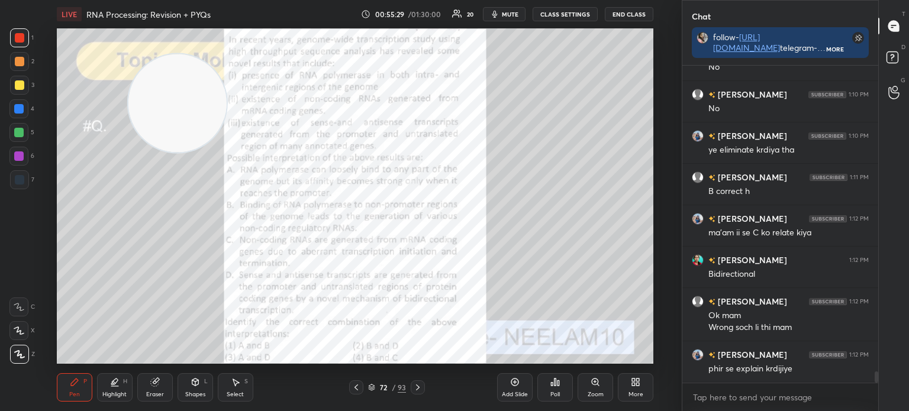
scroll to position [8542, 0]
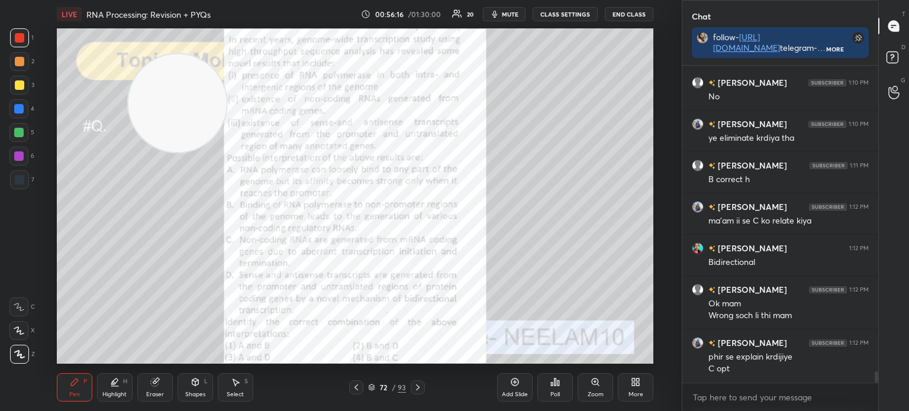
click at [374, 398] on div "Pen P Highlight H Eraser Shapes L Select S 72 / 93 Add Slide Poll Zoom More" at bounding box center [355, 387] width 597 height 47
click at [373, 391] on icon at bounding box center [371, 387] width 7 height 7
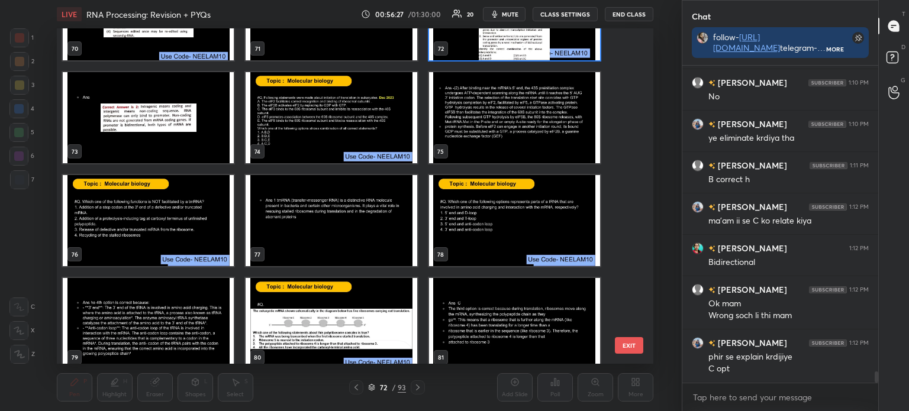
scroll to position [8584, 0]
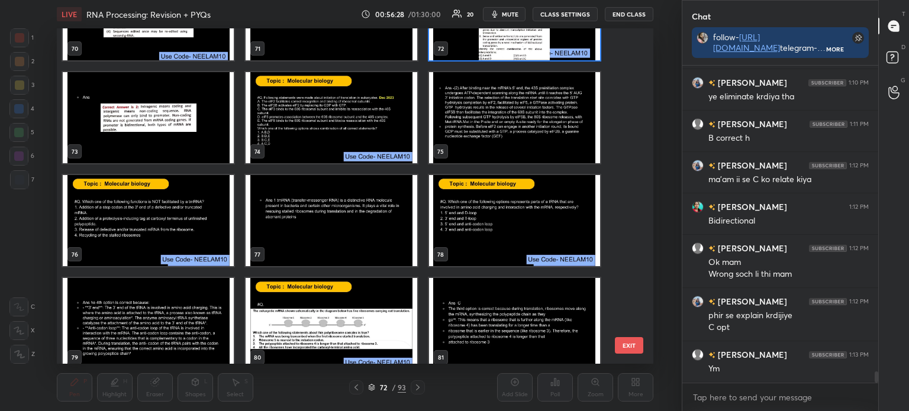
click at [501, 219] on img "grid" at bounding box center [514, 220] width 171 height 91
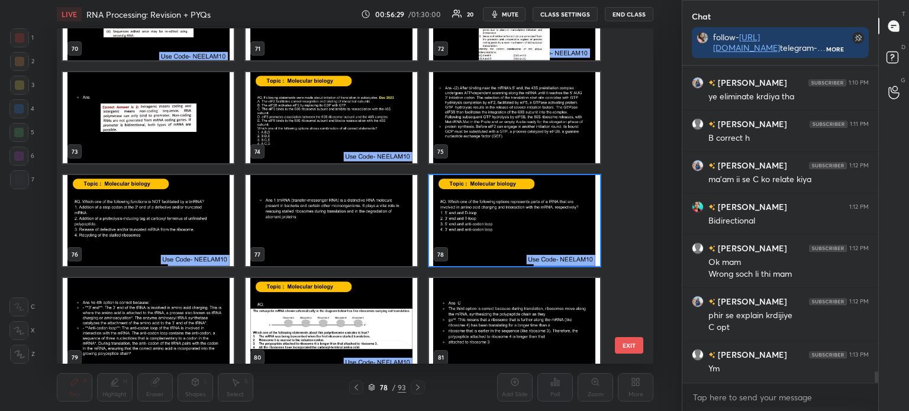
click at [502, 218] on img "grid" at bounding box center [514, 220] width 171 height 91
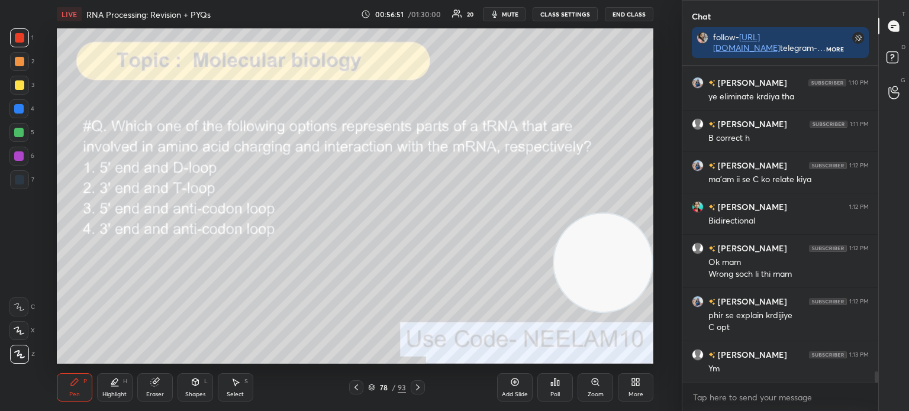
scroll to position [8625, 0]
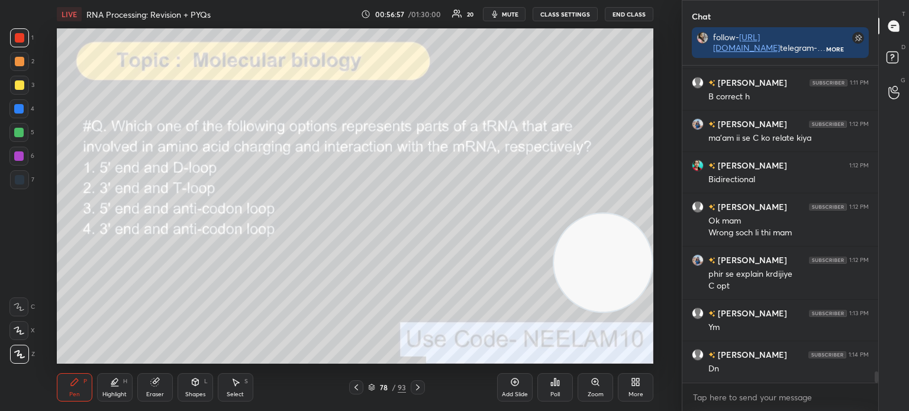
click at [372, 388] on icon at bounding box center [371, 387] width 7 height 7
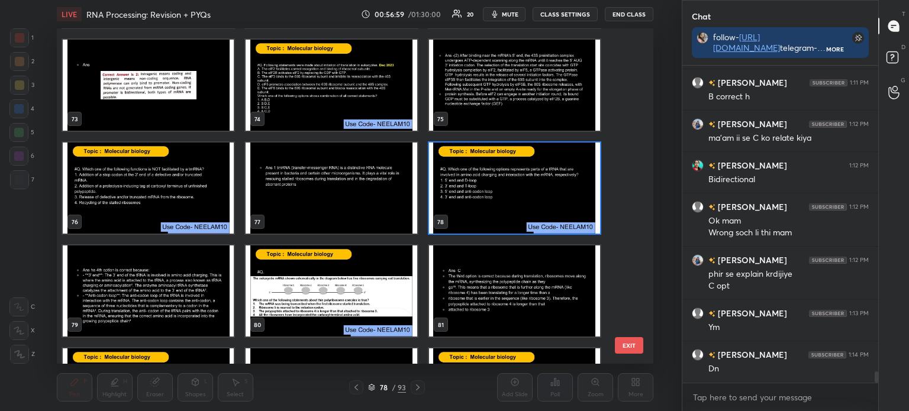
scroll to position [2461, 0]
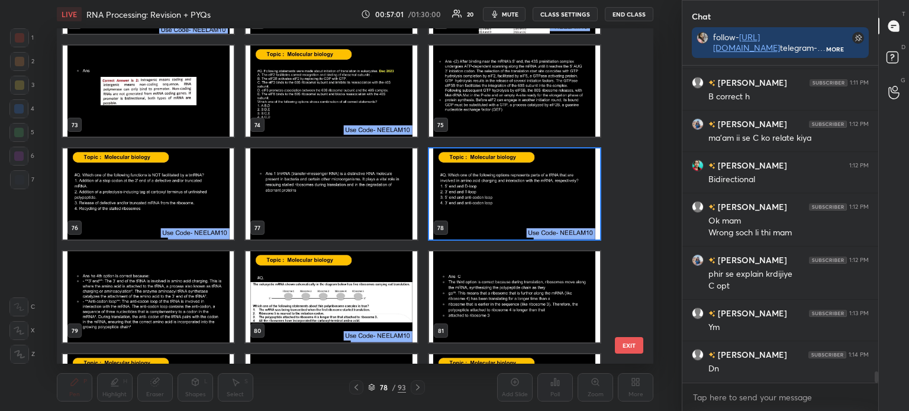
click at [471, 198] on img "grid" at bounding box center [514, 194] width 171 height 91
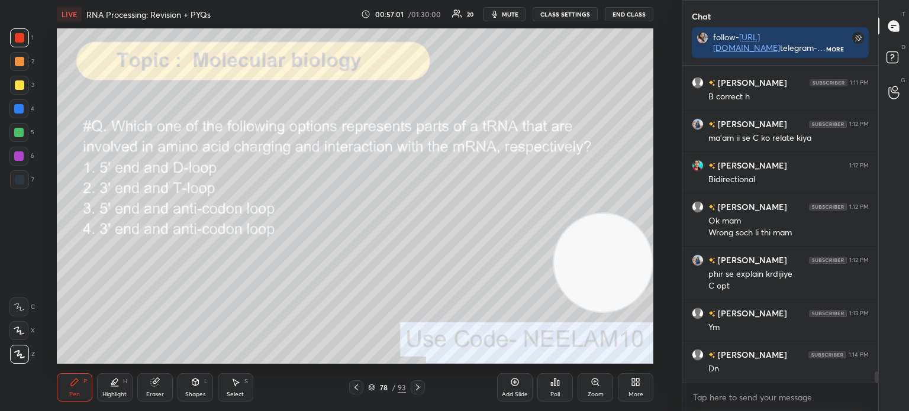
click at [475, 201] on img "grid" at bounding box center [514, 194] width 171 height 91
click at [543, 388] on div "Poll" at bounding box center [556, 388] width 36 height 28
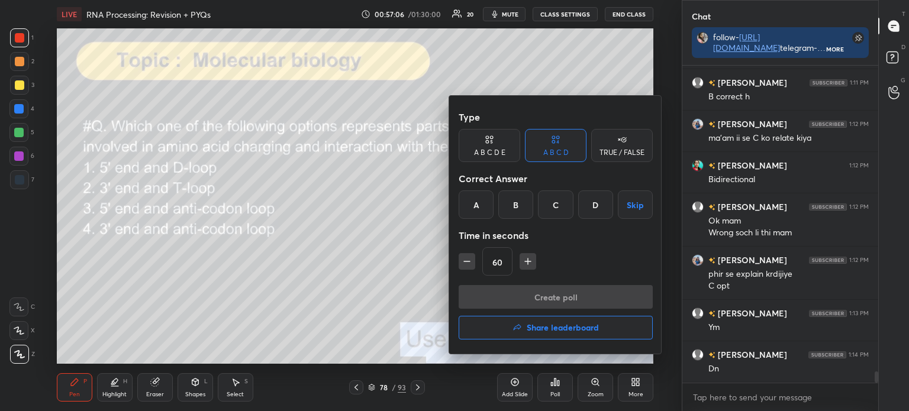
click at [597, 202] on div "D" at bounding box center [595, 205] width 35 height 28
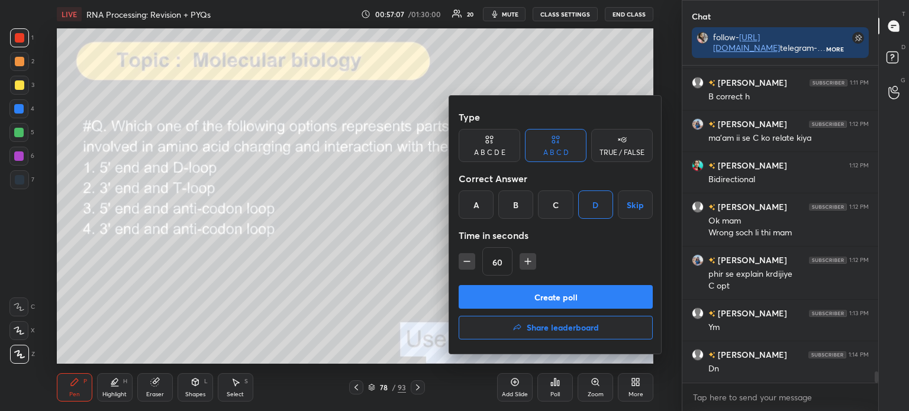
click at [356, 267] on div at bounding box center [454, 205] width 909 height 411
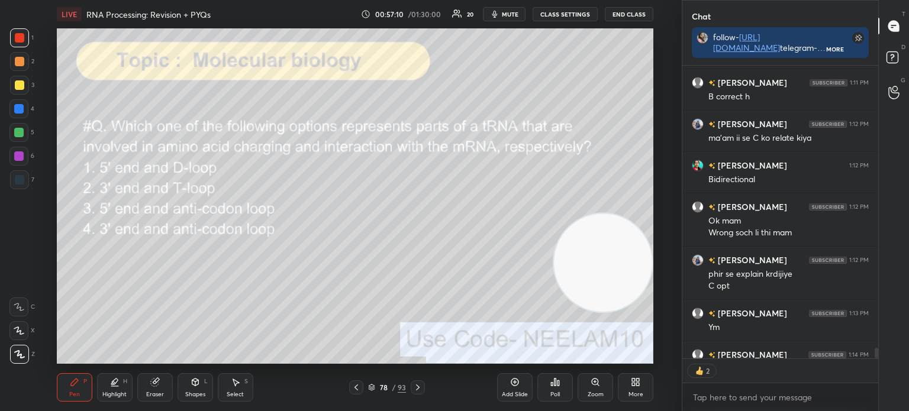
scroll to position [4, 4]
click at [549, 394] on div "Poll" at bounding box center [556, 388] width 36 height 28
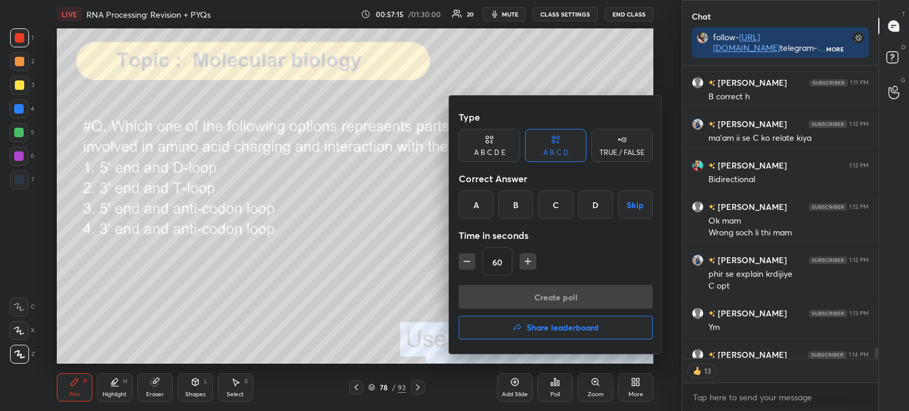
click at [594, 208] on div "D" at bounding box center [595, 205] width 35 height 28
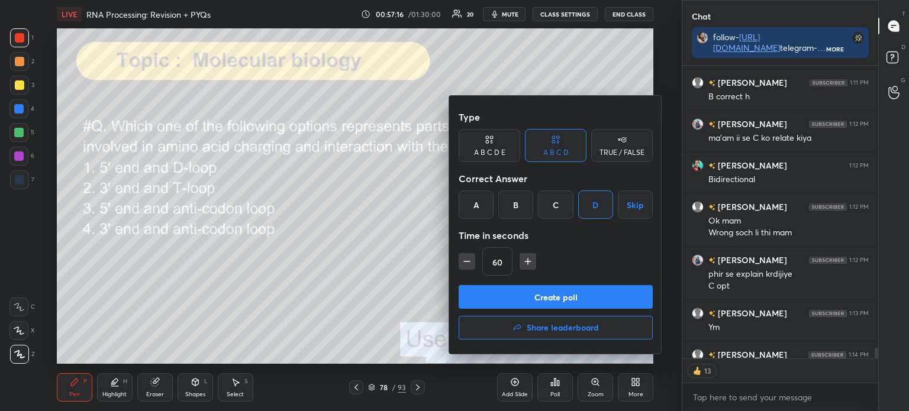
click at [568, 295] on button "Create poll" at bounding box center [556, 297] width 194 height 24
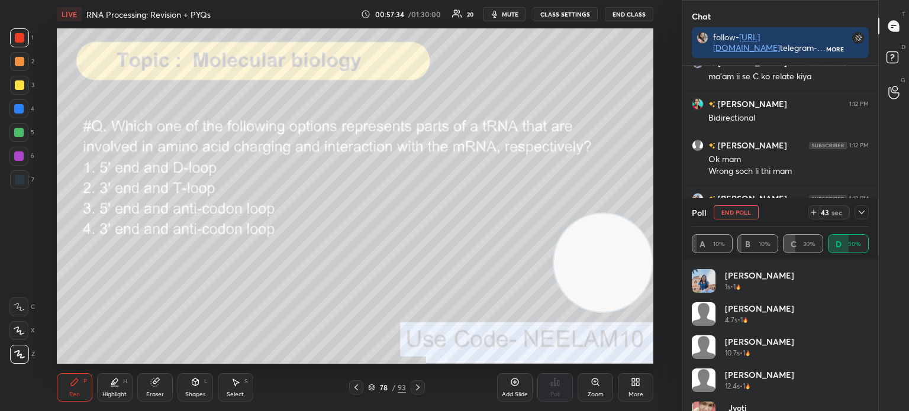
scroll to position [8699, 0]
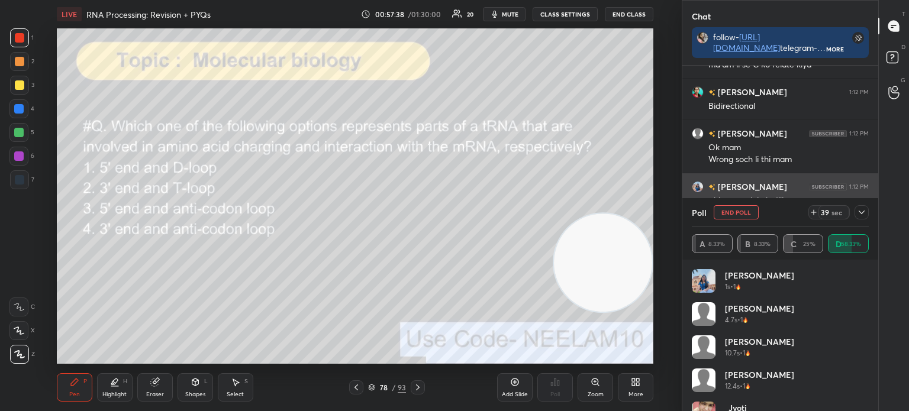
click at [859, 210] on icon at bounding box center [861, 212] width 9 height 9
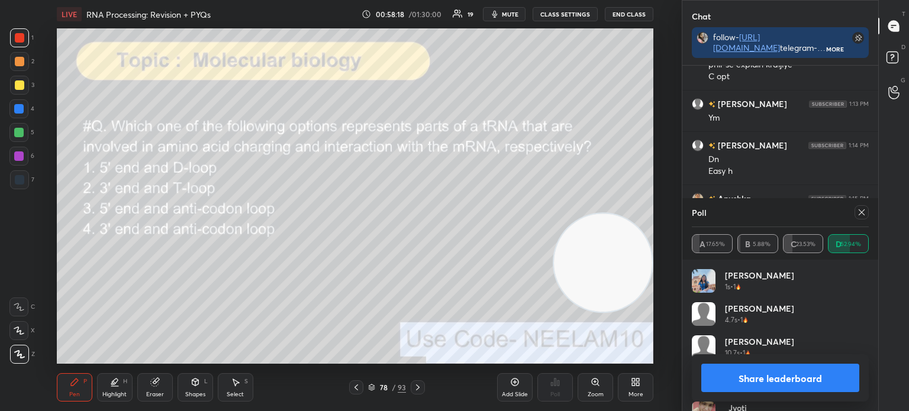
scroll to position [8876, 0]
click at [862, 215] on icon at bounding box center [861, 212] width 9 height 9
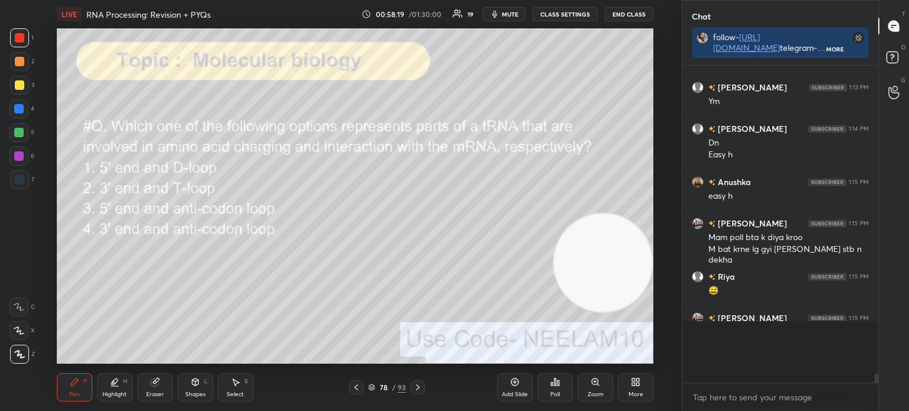
scroll to position [310, 192]
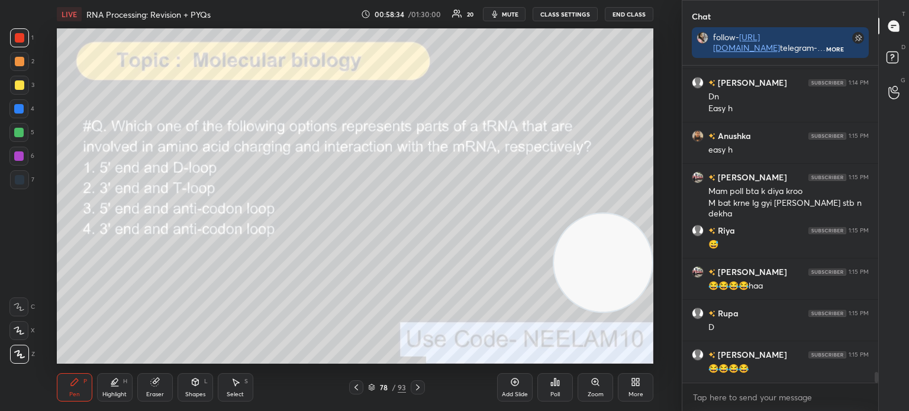
click at [373, 384] on icon at bounding box center [371, 387] width 7 height 7
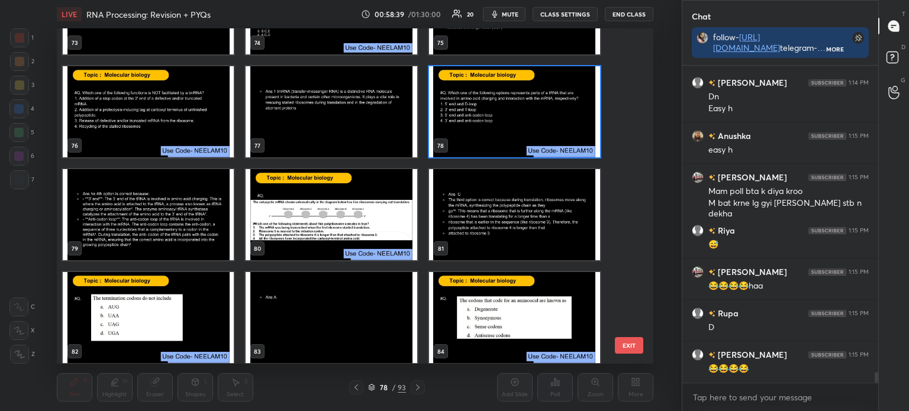
click at [350, 215] on img "grid" at bounding box center [331, 214] width 171 height 91
click at [353, 212] on img "grid" at bounding box center [331, 214] width 171 height 91
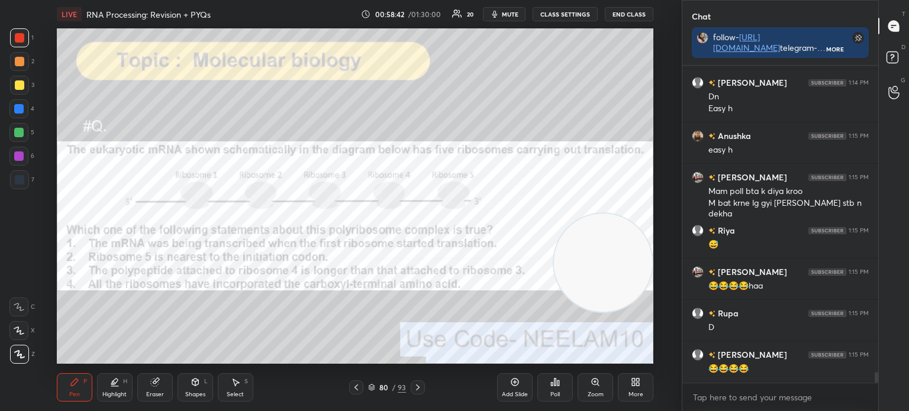
click at [374, 383] on div "80 / 93" at bounding box center [387, 387] width 38 height 11
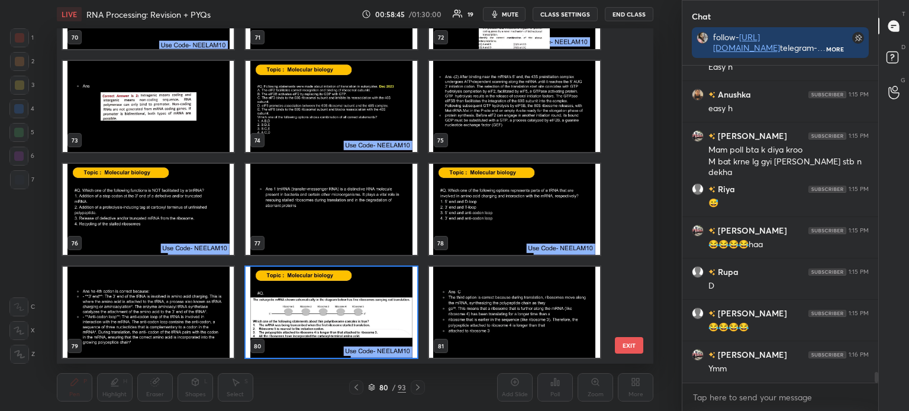
click at [330, 112] on img "grid" at bounding box center [331, 106] width 171 height 91
click at [325, 110] on img "grid" at bounding box center [331, 106] width 171 height 91
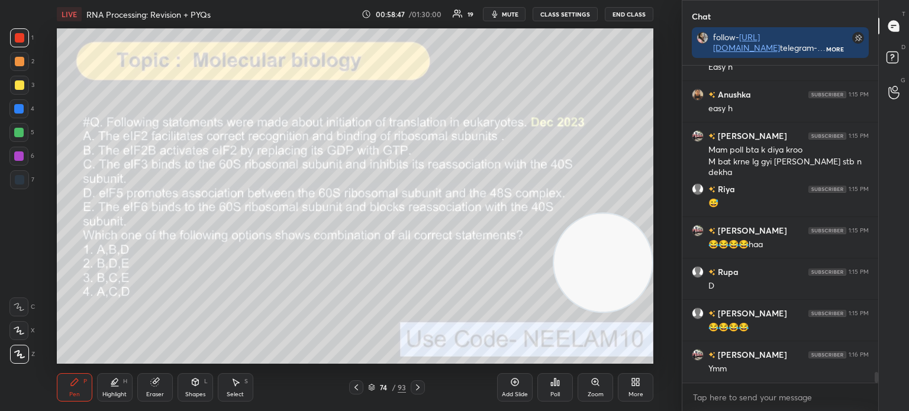
click at [424, 384] on div at bounding box center [418, 388] width 14 height 14
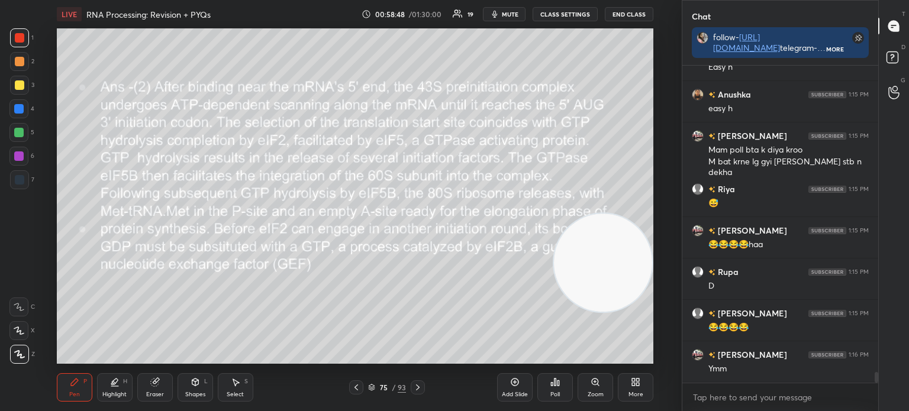
click at [374, 385] on icon at bounding box center [371, 387] width 7 height 7
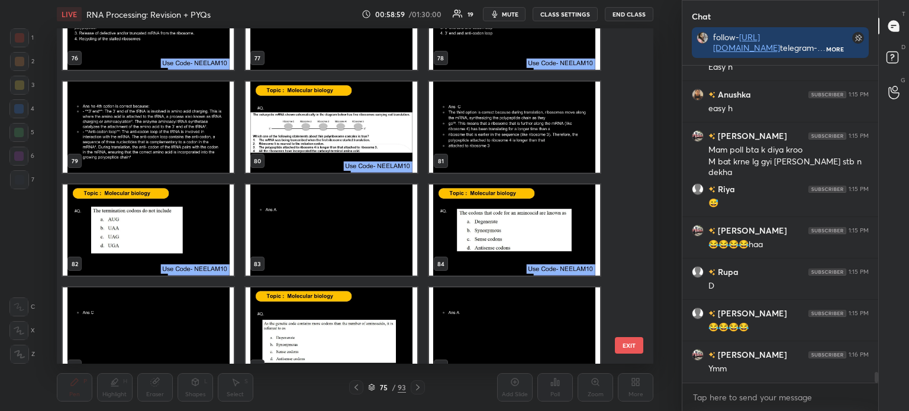
click at [199, 226] on img "grid" at bounding box center [148, 230] width 171 height 91
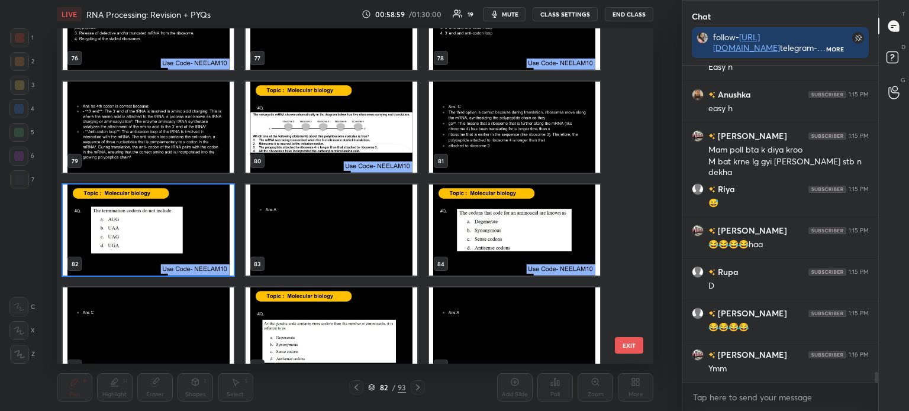
click at [201, 219] on img "grid" at bounding box center [148, 230] width 171 height 91
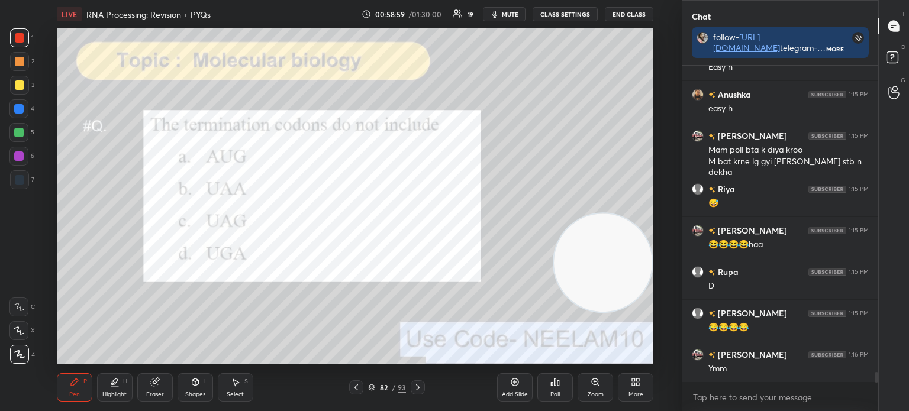
click at [200, 218] on img "grid" at bounding box center [148, 230] width 171 height 91
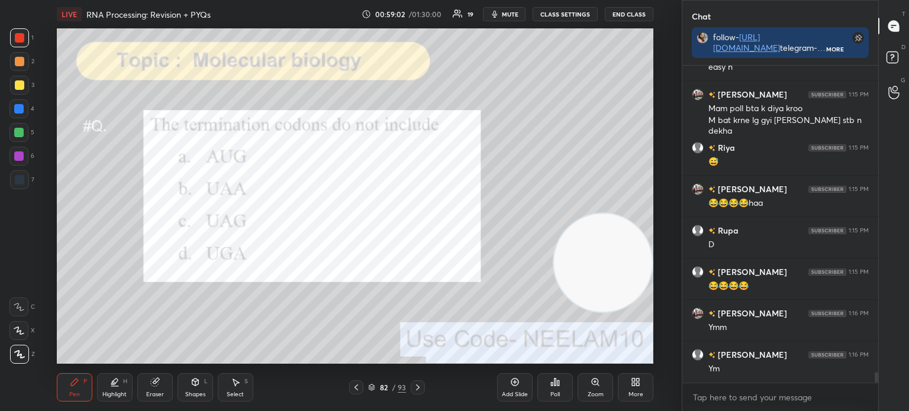
click at [641, 387] on div "More" at bounding box center [636, 388] width 36 height 28
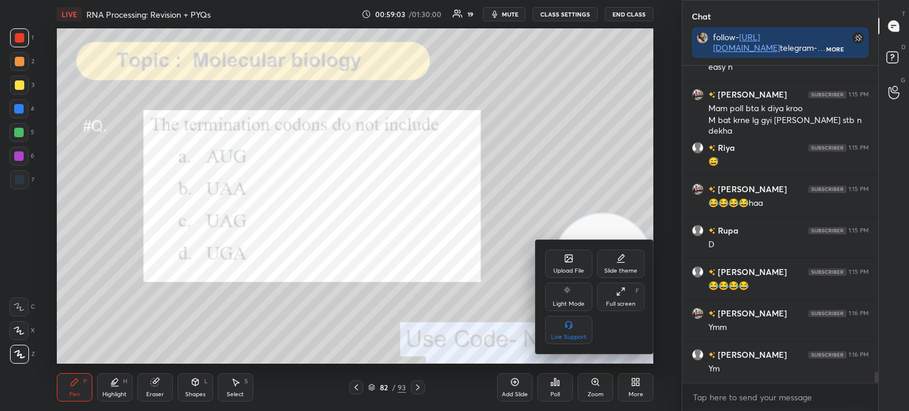
click at [568, 268] on div "Upload File" at bounding box center [569, 271] width 31 height 6
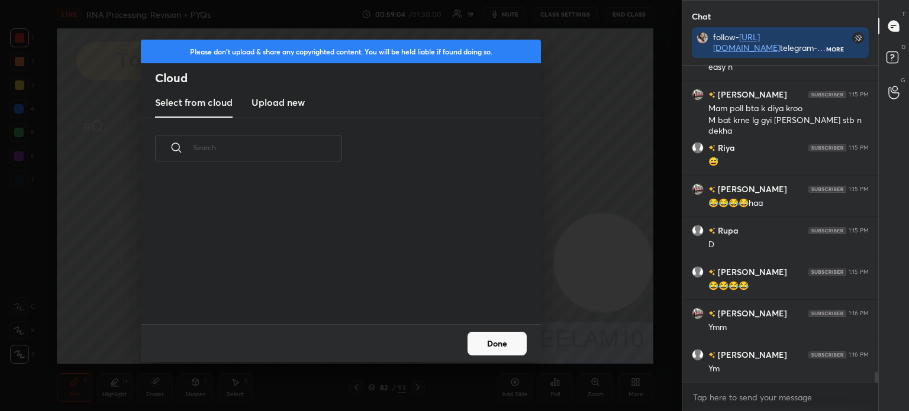
click at [300, 104] on h3 "Upload new" at bounding box center [278, 102] width 53 height 14
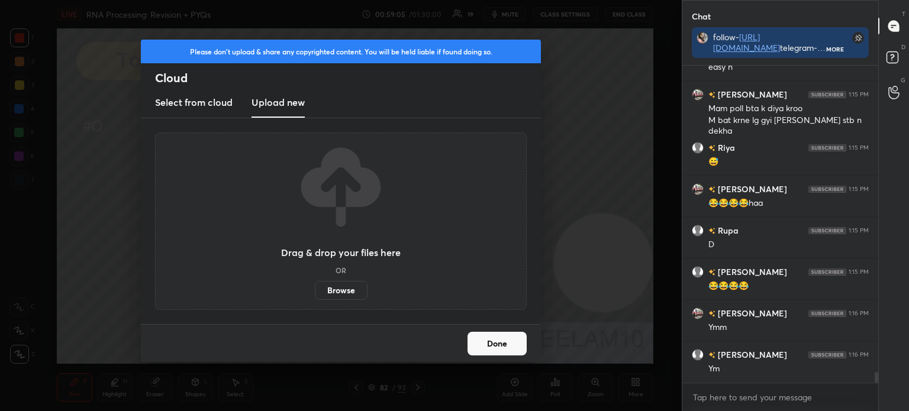
click at [349, 288] on label "Browse" at bounding box center [341, 290] width 53 height 19
click at [315, 288] on input "Browse" at bounding box center [315, 290] width 0 height 19
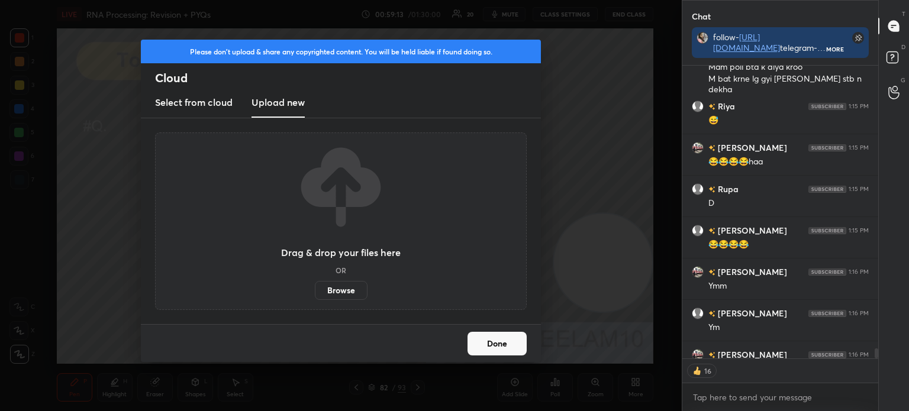
type textarea "x"
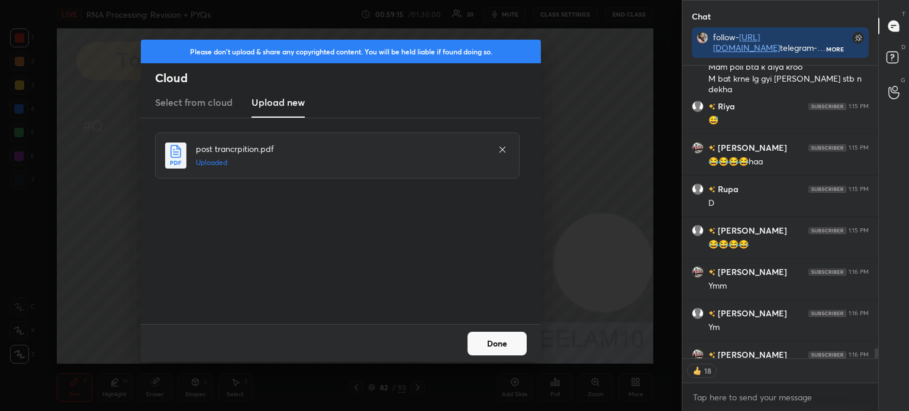
click at [491, 341] on button "Done" at bounding box center [497, 344] width 59 height 24
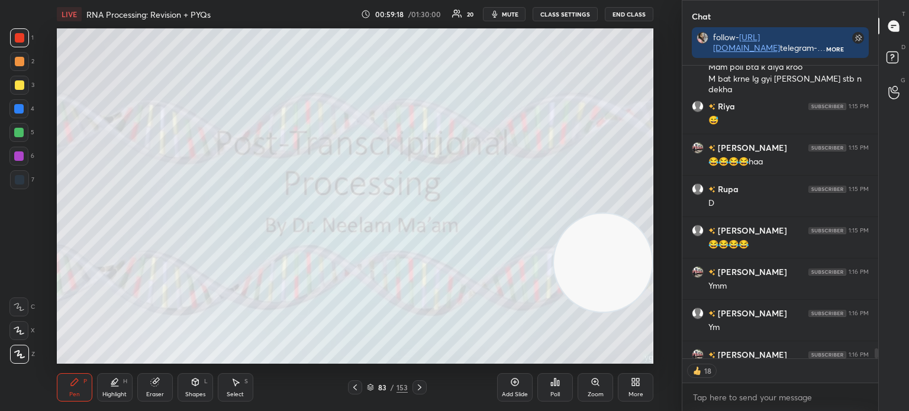
click at [373, 387] on icon at bounding box center [371, 386] width 6 height 3
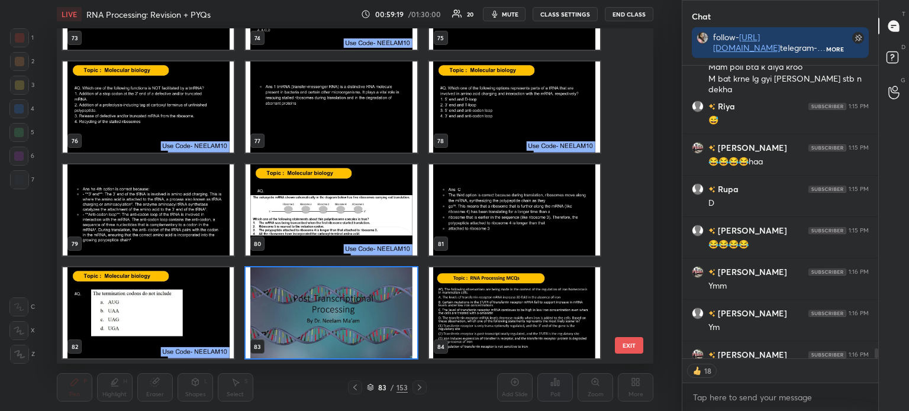
click at [170, 320] on img "grid" at bounding box center [148, 313] width 171 height 91
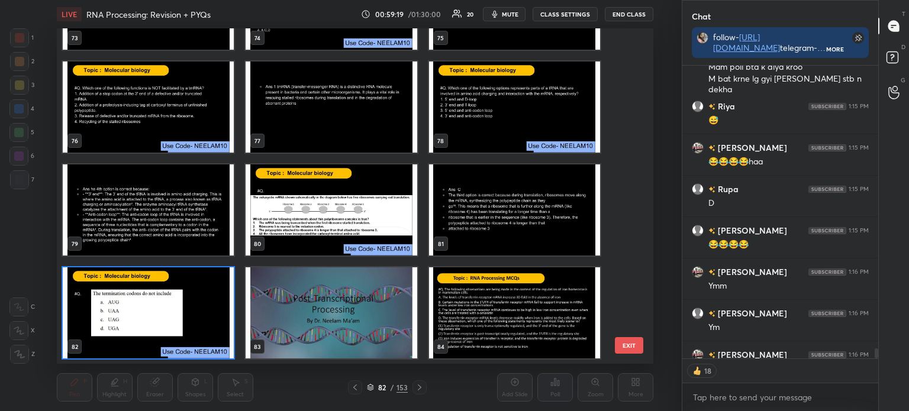
click at [171, 320] on img "grid" at bounding box center [148, 313] width 171 height 91
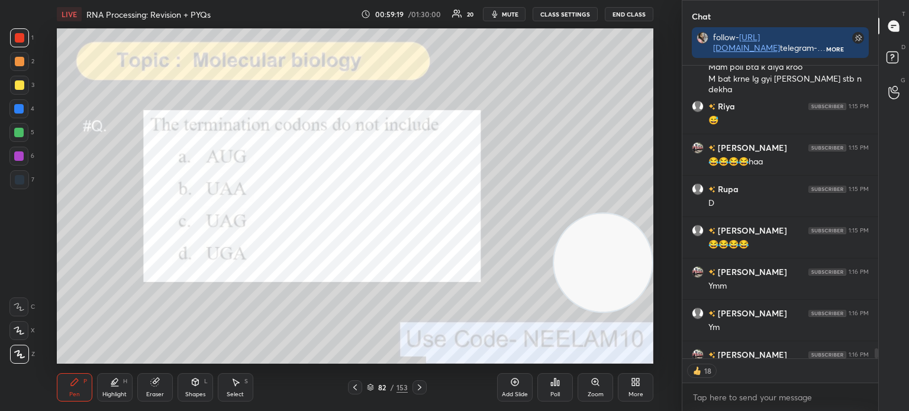
scroll to position [0, 0]
click at [556, 389] on div "Poll" at bounding box center [556, 388] width 36 height 28
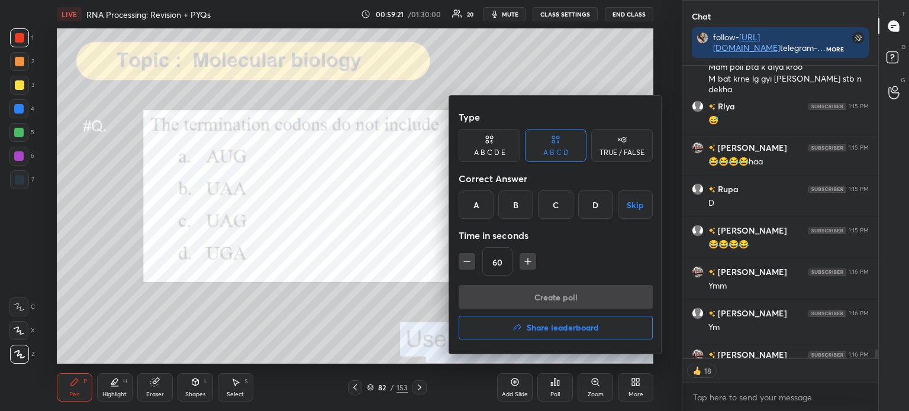
scroll to position [9088, 0]
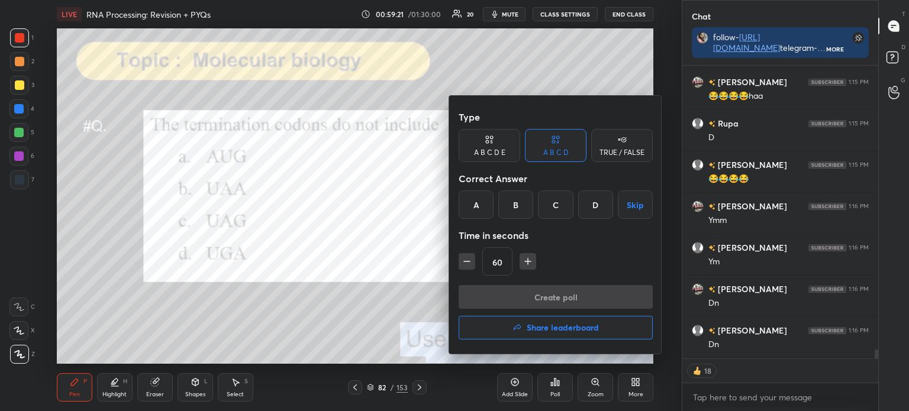
click at [471, 200] on div "A" at bounding box center [476, 205] width 35 height 28
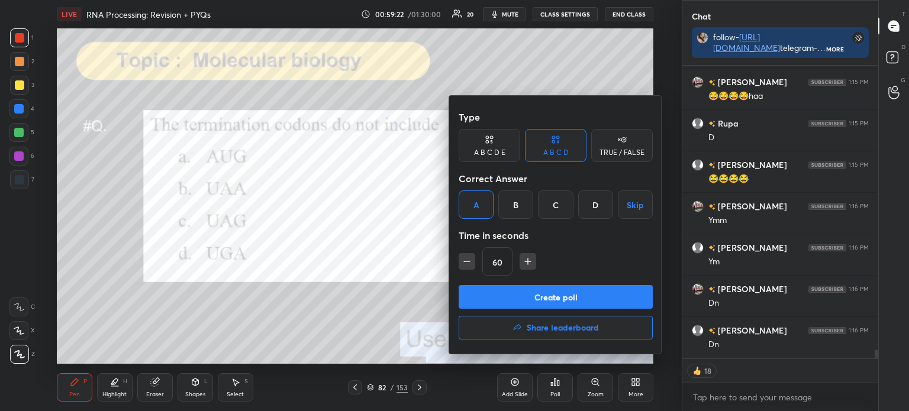
click at [467, 260] on icon "button" at bounding box center [467, 262] width 12 height 12
type input "45"
click at [488, 298] on button "Create poll" at bounding box center [556, 297] width 194 height 24
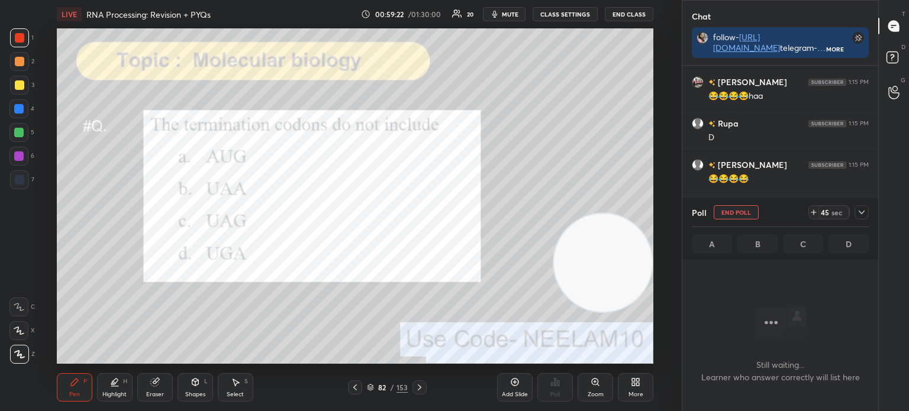
scroll to position [4, 4]
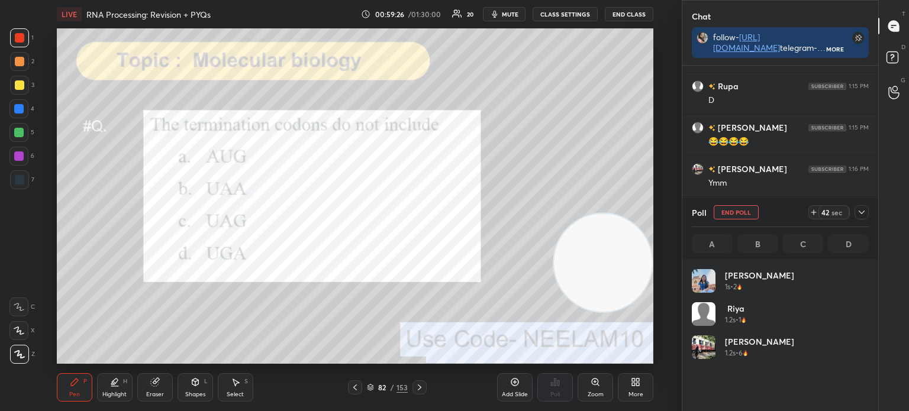
click at [864, 206] on div at bounding box center [862, 212] width 14 height 14
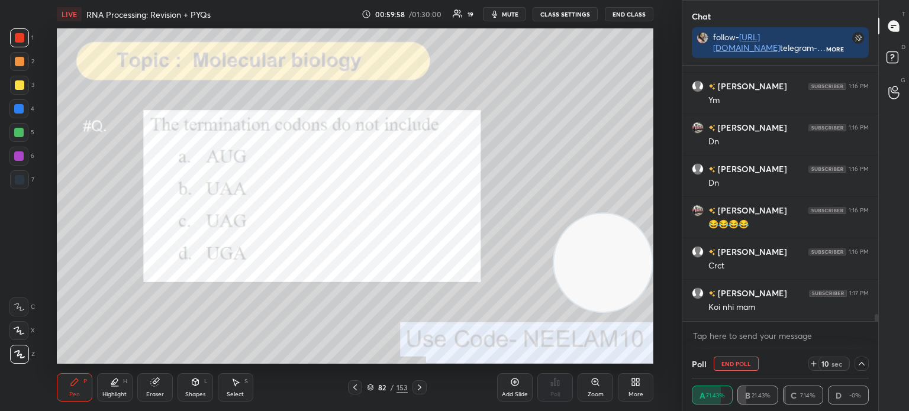
click at [365, 390] on div "82 / 153" at bounding box center [387, 388] width 79 height 14
click at [372, 377] on div "Pen P Highlight H Eraser Shapes L Select S 82 / 153 Add Slide Poll Zoom More" at bounding box center [355, 387] width 597 height 47
click at [371, 386] on icon at bounding box center [370, 387] width 7 height 7
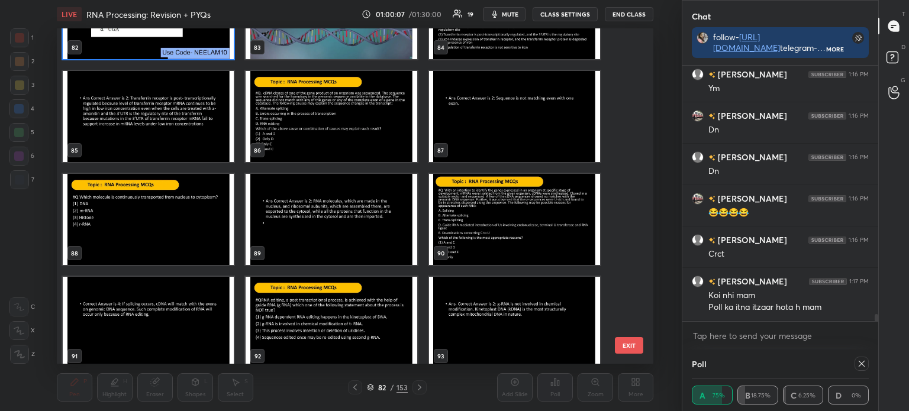
click at [338, 127] on img "grid" at bounding box center [331, 116] width 171 height 91
click at [341, 125] on img "grid" at bounding box center [331, 116] width 171 height 91
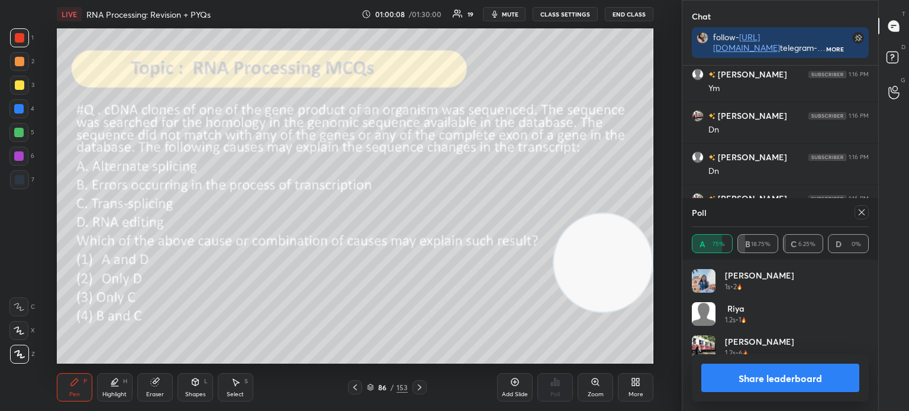
click at [340, 125] on img "grid" at bounding box center [331, 116] width 171 height 91
click at [157, 384] on icon at bounding box center [154, 383] width 8 height 8
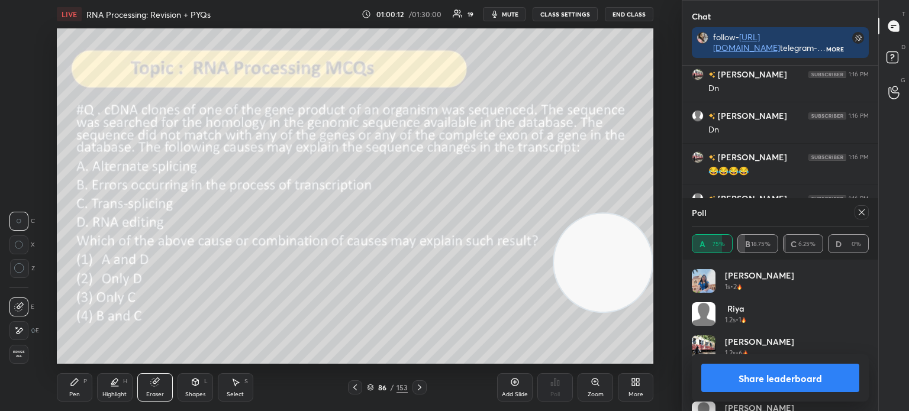
click at [82, 386] on div "Pen P" at bounding box center [75, 388] width 36 height 28
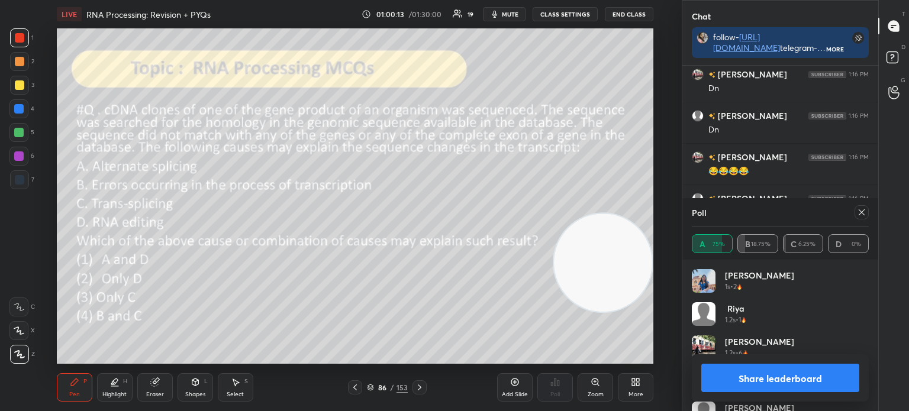
click at [867, 216] on div at bounding box center [862, 212] width 14 height 14
type textarea "x"
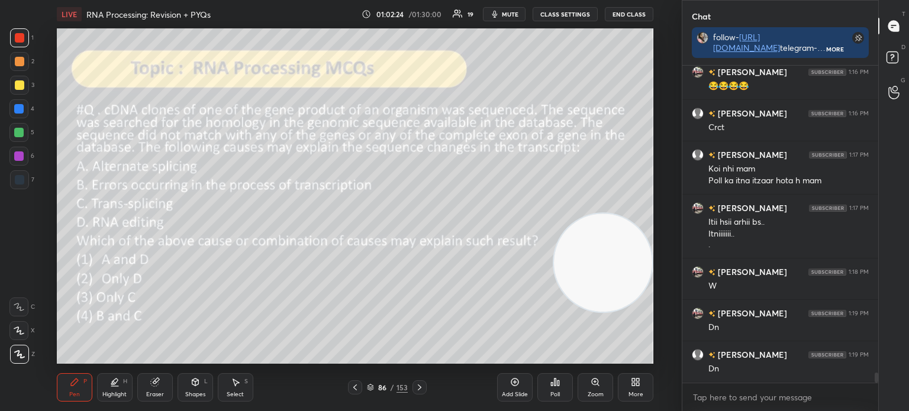
scroll to position [9429, 0]
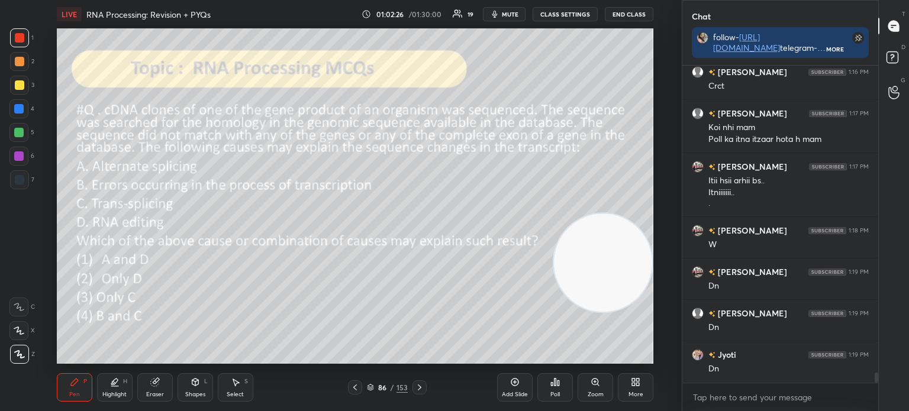
click at [370, 388] on icon at bounding box center [370, 387] width 7 height 7
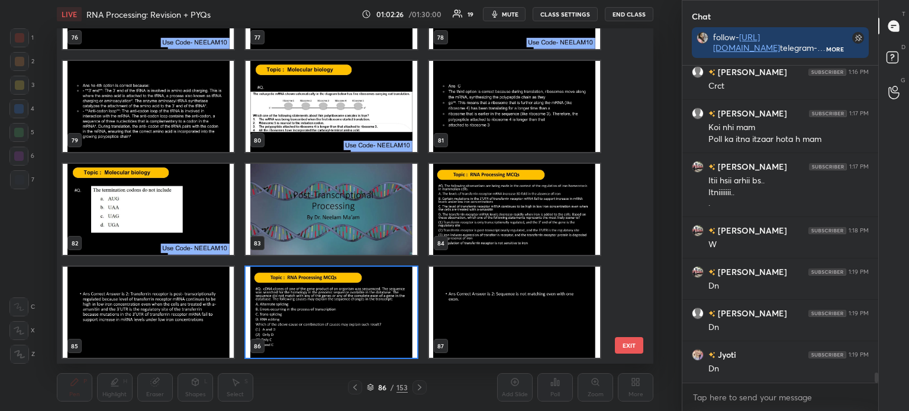
scroll to position [332, 591]
click at [337, 317] on img "grid" at bounding box center [331, 312] width 171 height 91
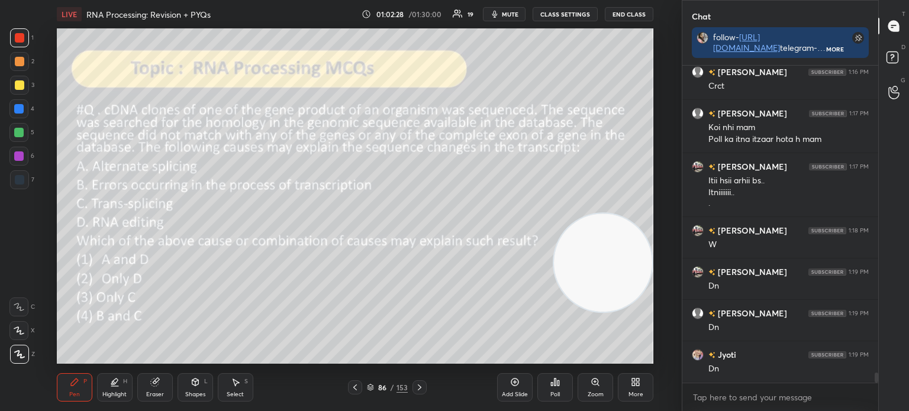
click at [336, 317] on img "grid" at bounding box center [331, 312] width 171 height 91
click at [552, 390] on div "Poll" at bounding box center [556, 388] width 36 height 28
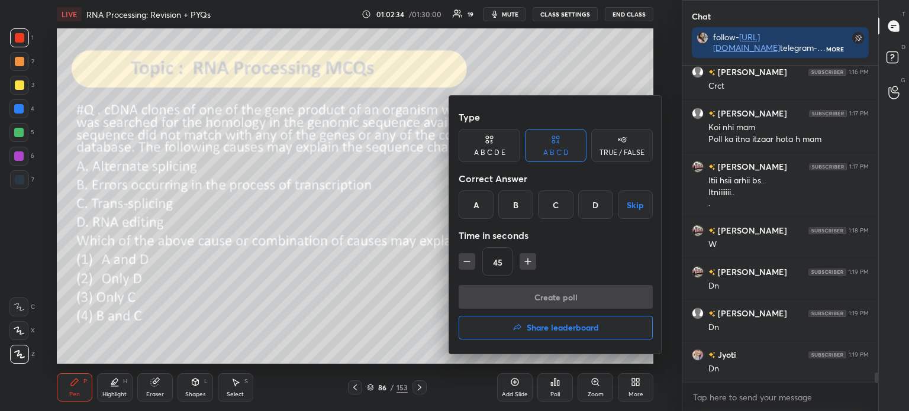
click at [519, 202] on div "B" at bounding box center [515, 205] width 35 height 28
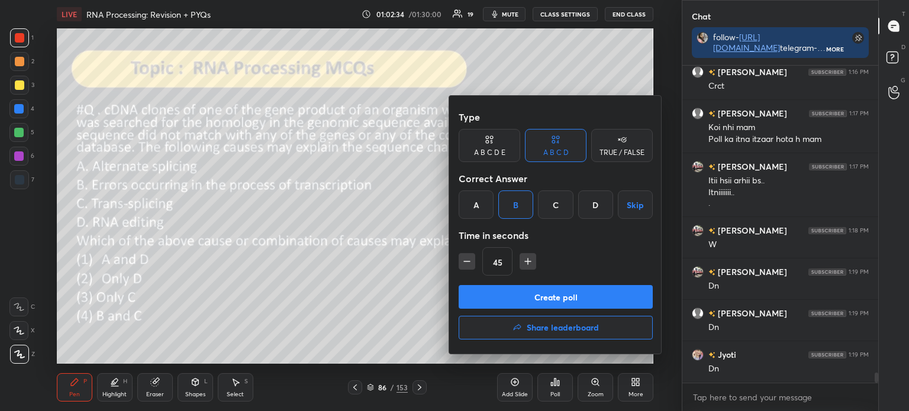
click at [526, 261] on icon "button" at bounding box center [528, 262] width 12 height 12
type input "60"
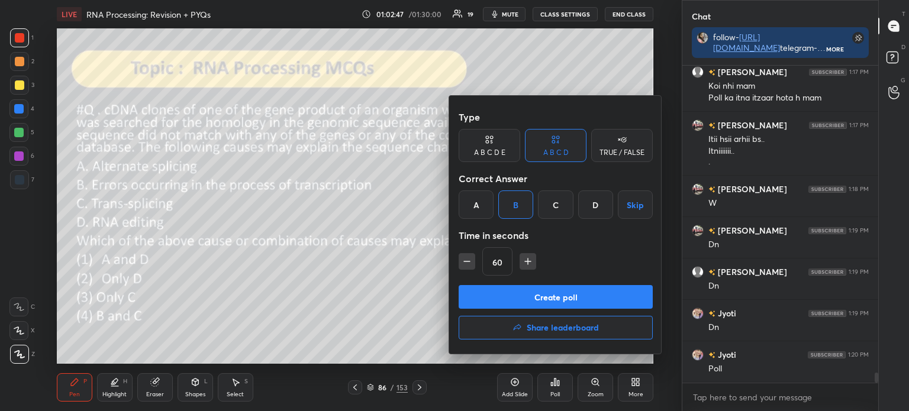
click at [559, 297] on button "Create poll" at bounding box center [556, 297] width 194 height 24
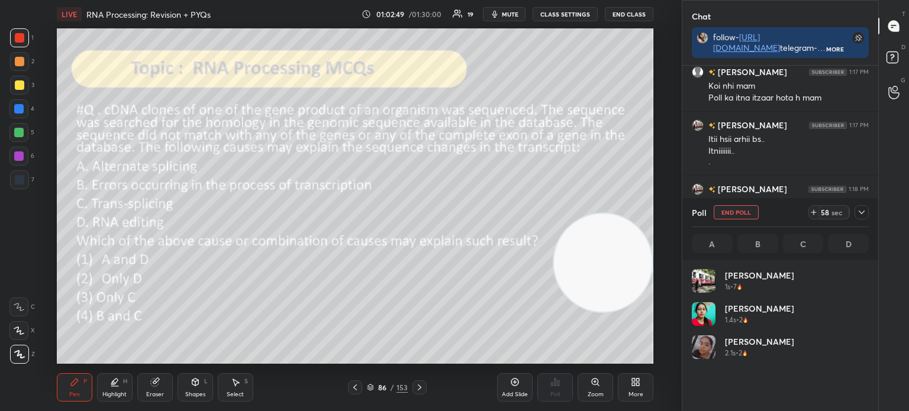
scroll to position [139, 173]
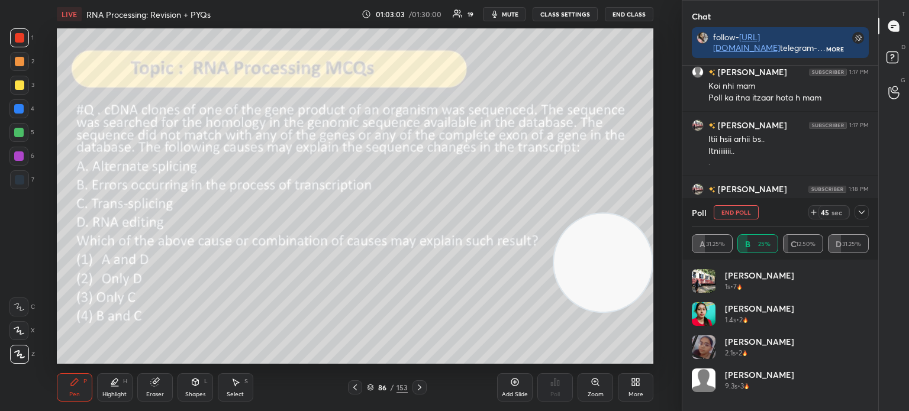
click at [864, 213] on icon at bounding box center [861, 212] width 9 height 9
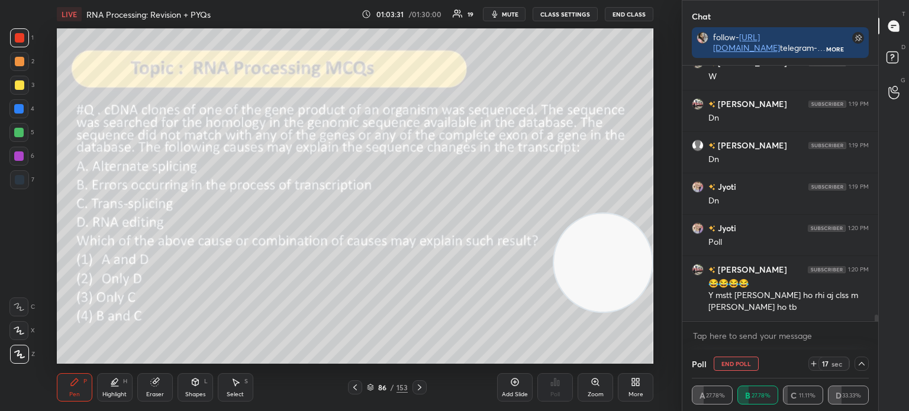
scroll to position [9639, 0]
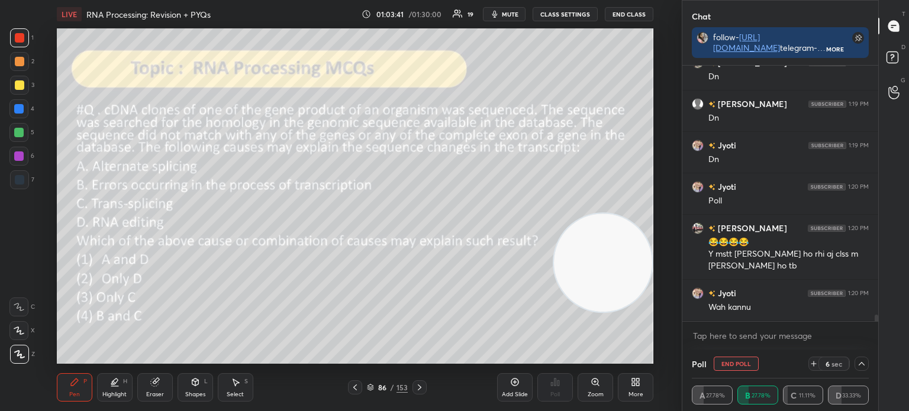
click at [864, 367] on icon at bounding box center [861, 363] width 9 height 9
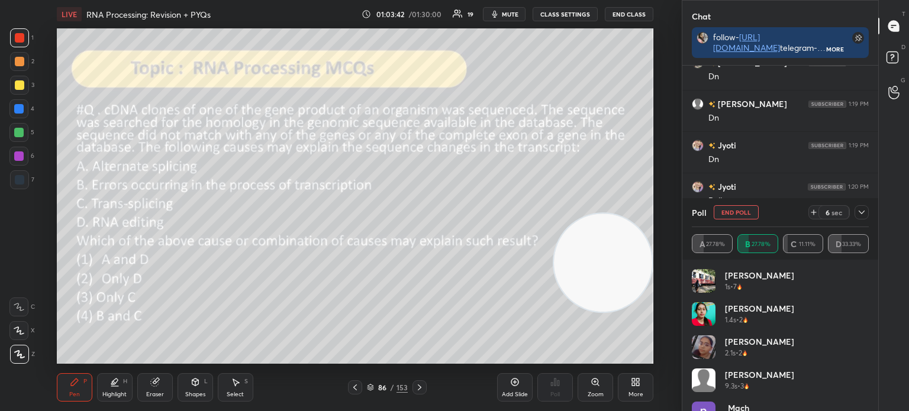
scroll to position [24, 0]
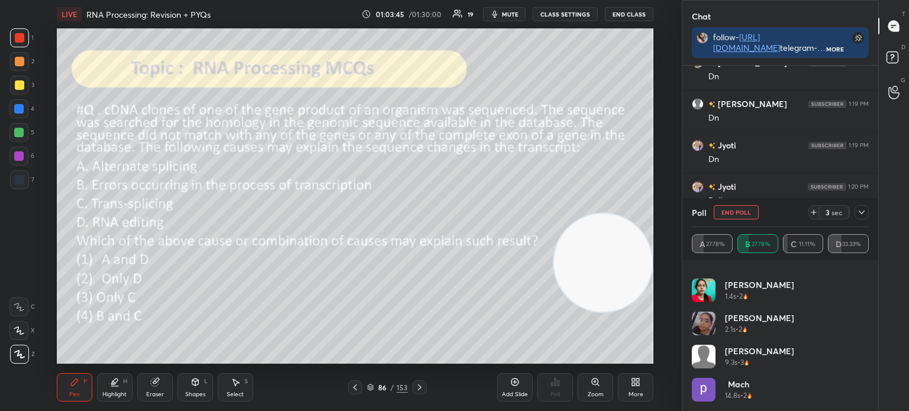
click at [859, 208] on icon at bounding box center [861, 212] width 9 height 9
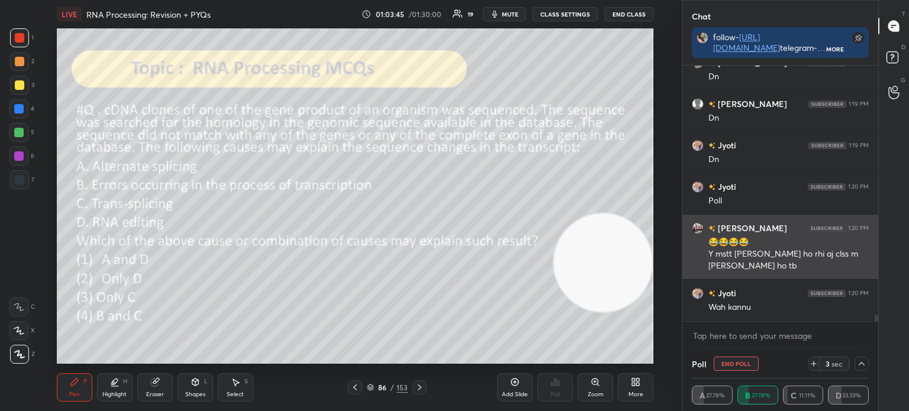
scroll to position [4, 4]
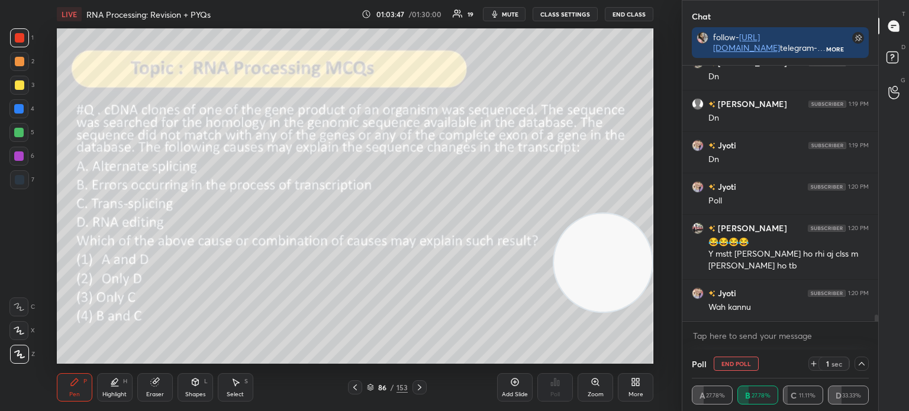
click at [161, 377] on div "Eraser" at bounding box center [155, 388] width 36 height 28
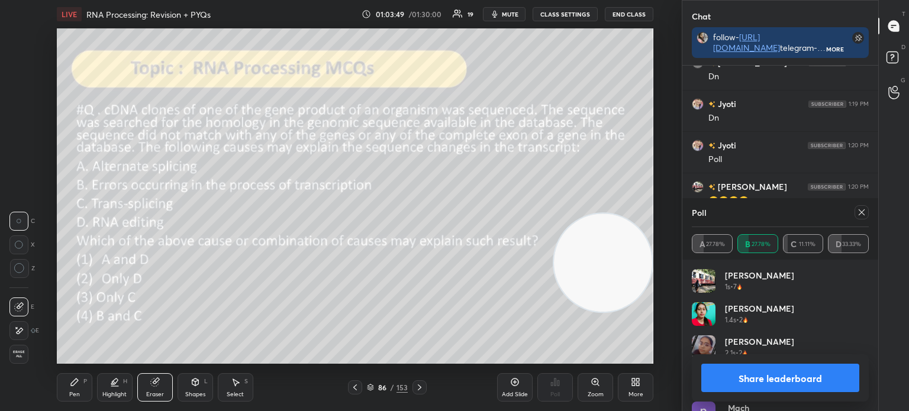
scroll to position [9722, 0]
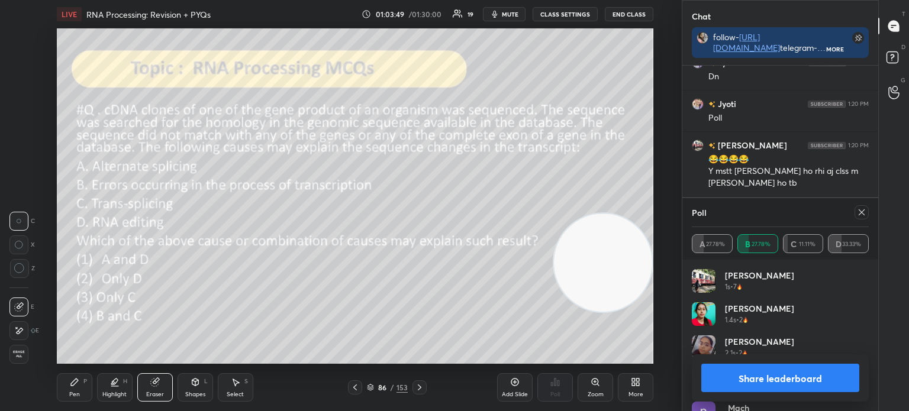
click at [863, 216] on icon at bounding box center [861, 212] width 9 height 9
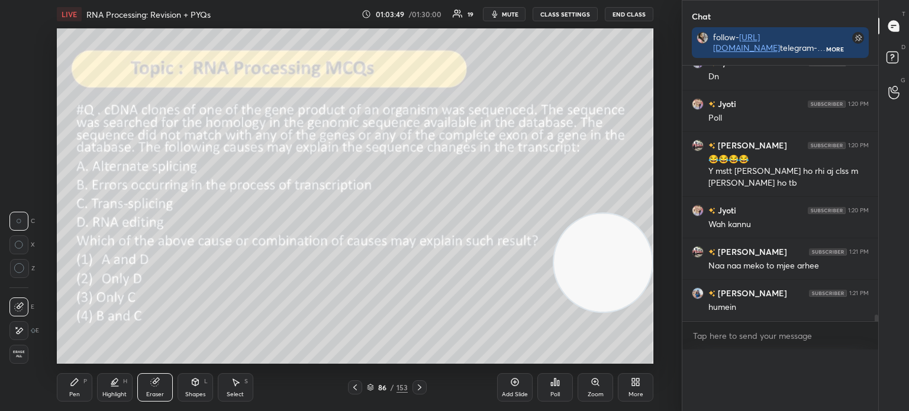
scroll to position [0, 0]
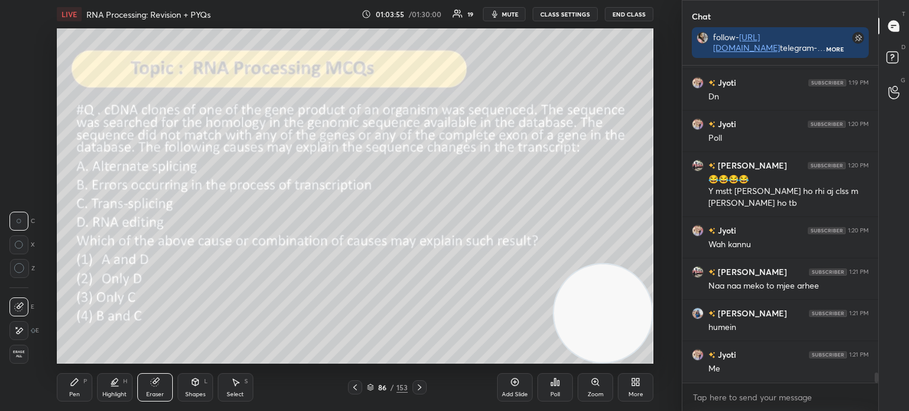
click at [78, 381] on icon at bounding box center [74, 382] width 7 height 7
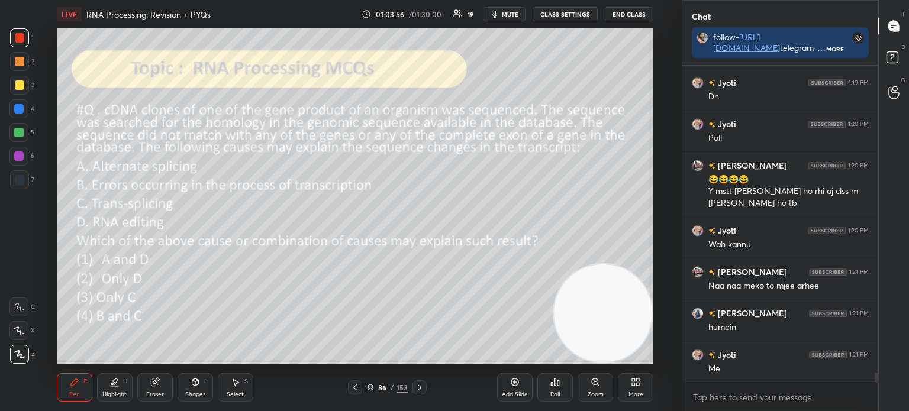
click at [22, 92] on div at bounding box center [19, 85] width 19 height 19
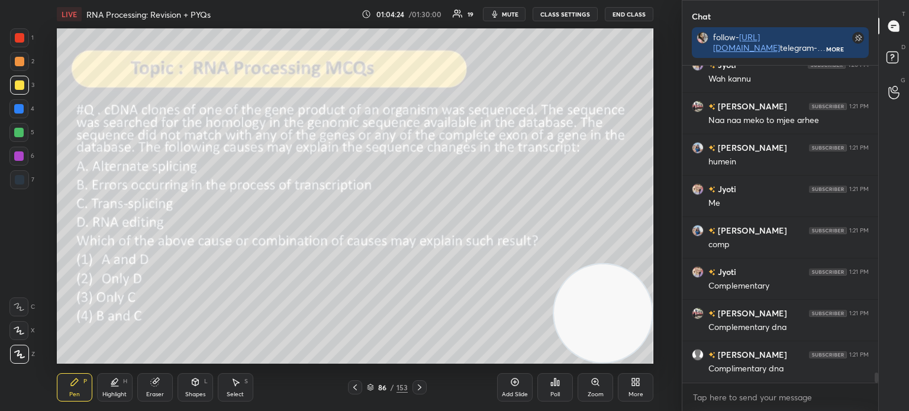
click at [556, 271] on video at bounding box center [603, 314] width 98 height 98
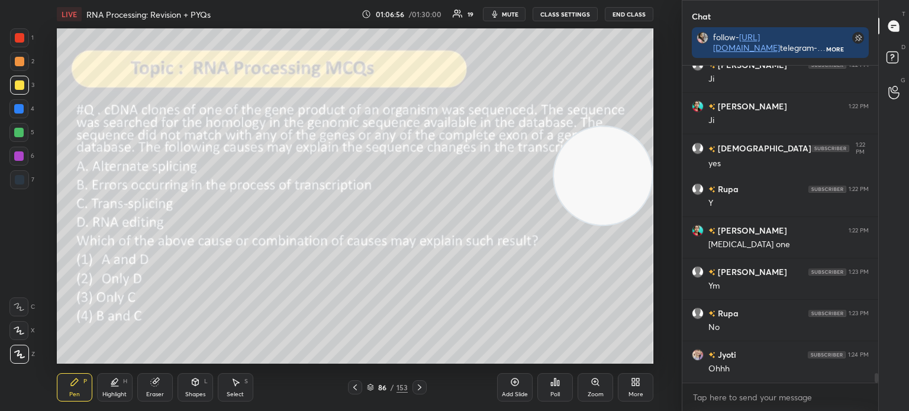
scroll to position [10365, 0]
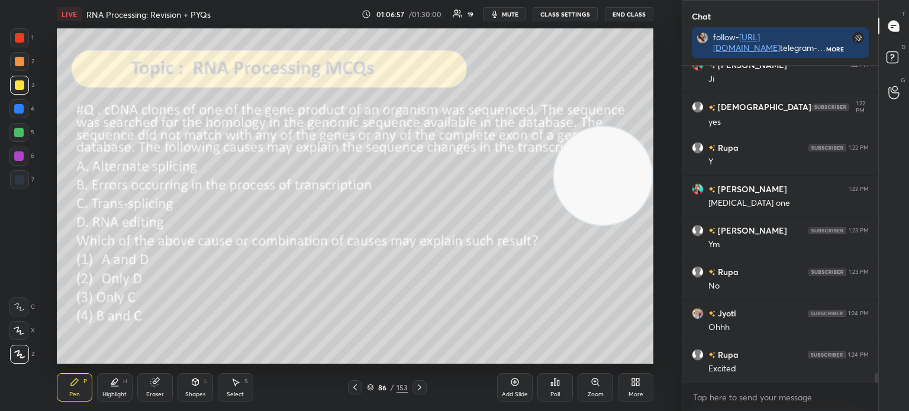
click at [371, 385] on icon at bounding box center [371, 386] width 6 height 3
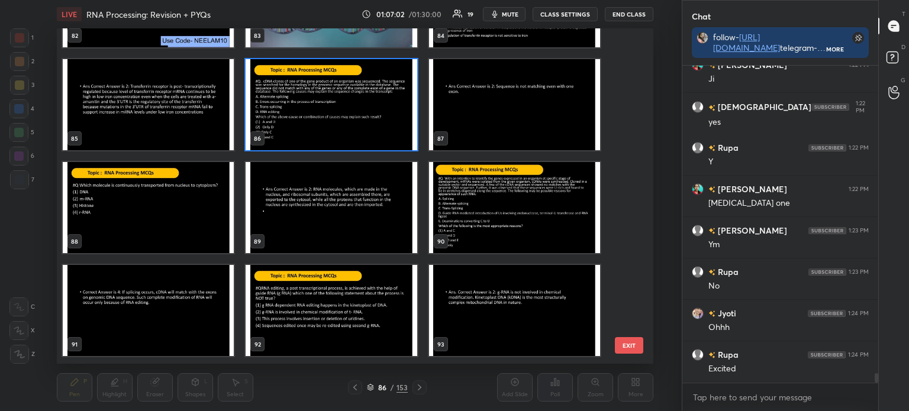
scroll to position [10406, 0]
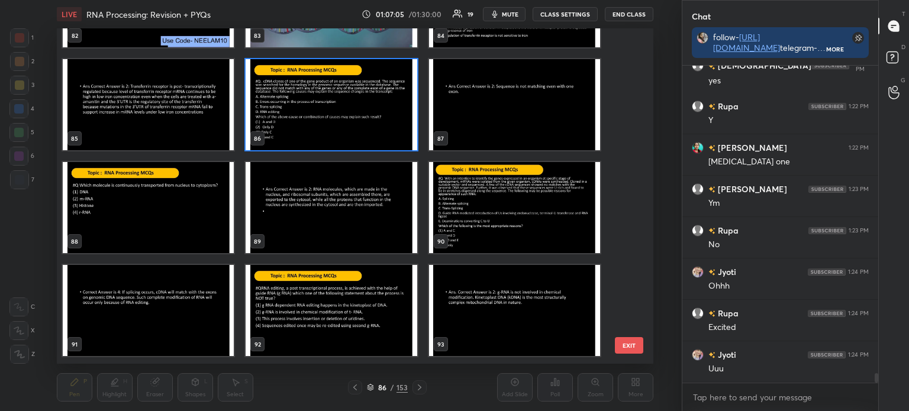
click at [498, 211] on img "grid" at bounding box center [514, 207] width 171 height 91
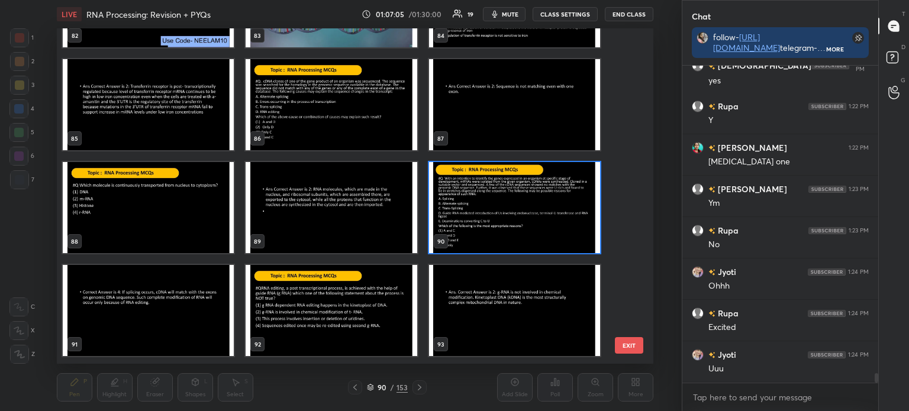
click at [501, 211] on img "grid" at bounding box center [514, 207] width 171 height 91
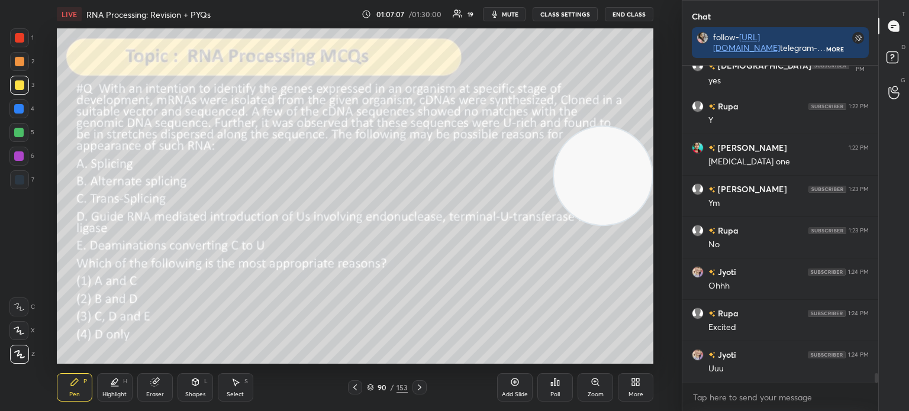
click at [371, 385] on icon at bounding box center [371, 386] width 6 height 3
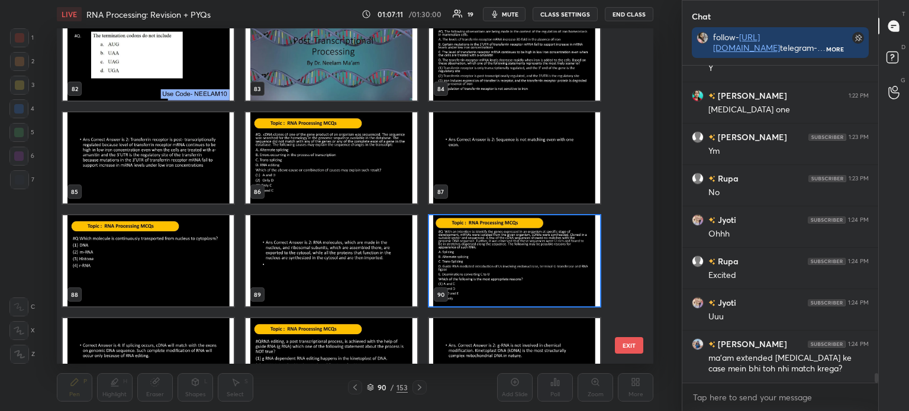
scroll to position [2806, 0]
click at [474, 259] on img "grid" at bounding box center [514, 260] width 171 height 91
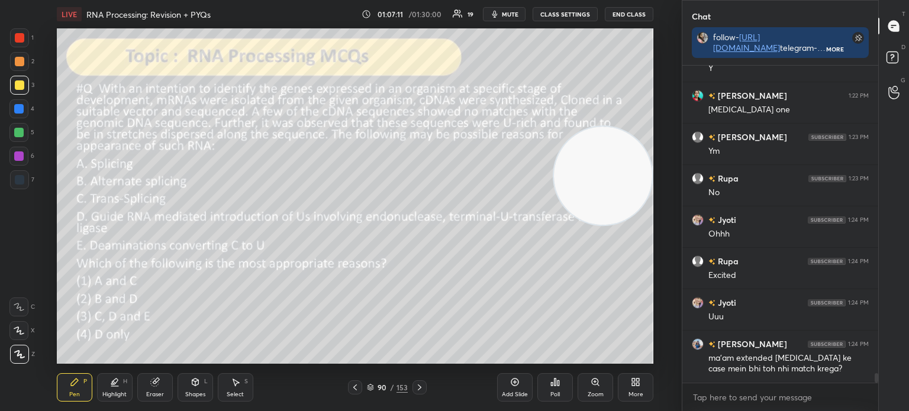
click at [482, 258] on img "grid" at bounding box center [514, 260] width 171 height 91
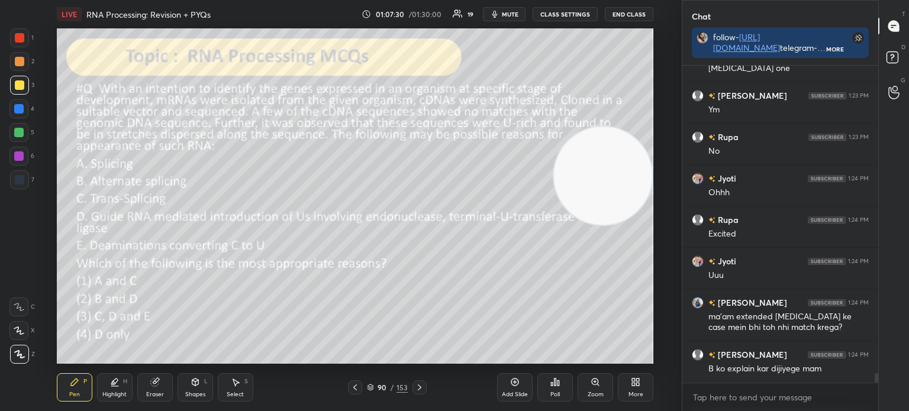
click at [419, 385] on icon at bounding box center [419, 387] width 9 height 9
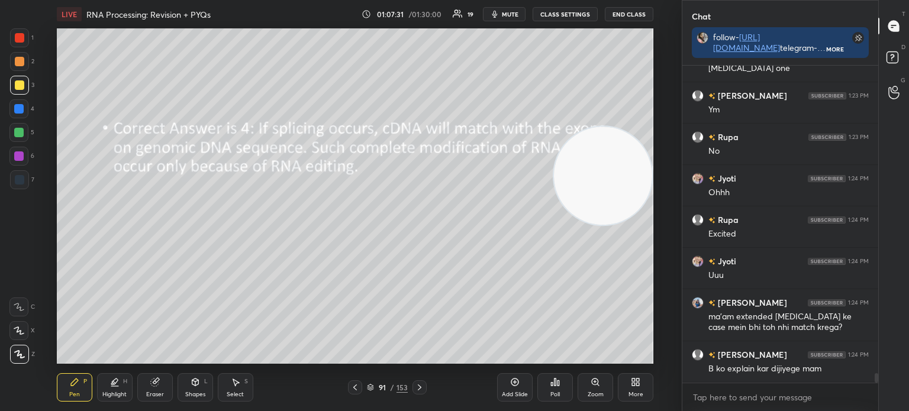
click at [346, 387] on div "91 / 153" at bounding box center [387, 388] width 220 height 14
click at [355, 387] on icon at bounding box center [355, 388] width 4 height 6
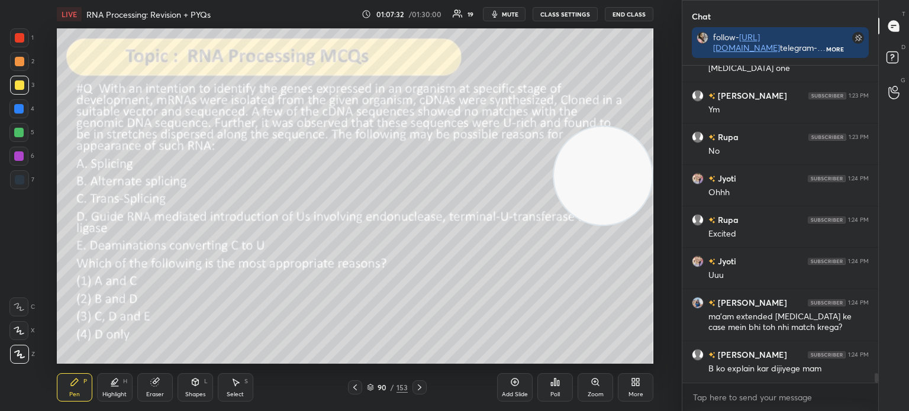
click at [554, 387] on icon at bounding box center [555, 382] width 9 height 9
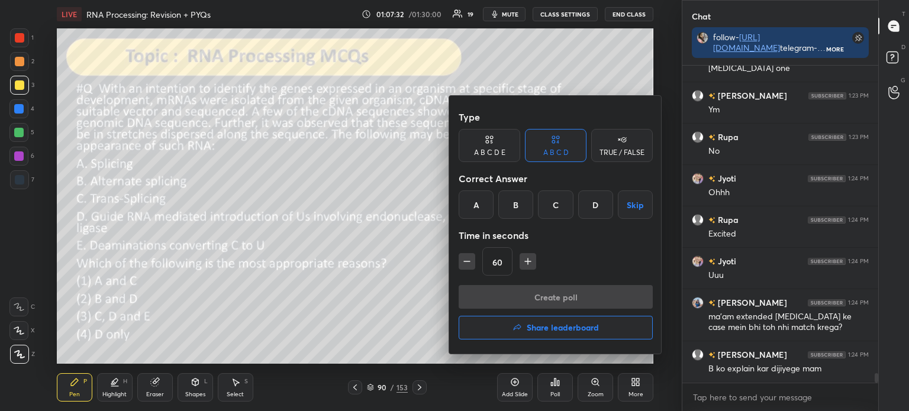
scroll to position [10541, 0]
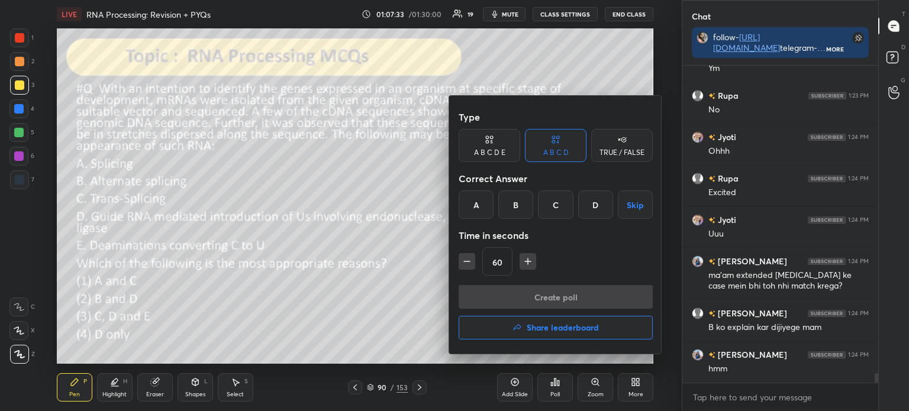
click at [395, 298] on div at bounding box center [454, 205] width 909 height 411
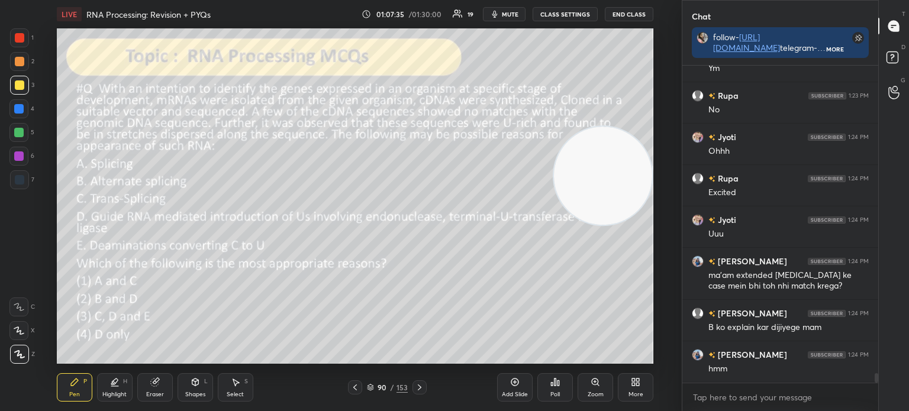
click at [371, 388] on icon at bounding box center [370, 387] width 7 height 7
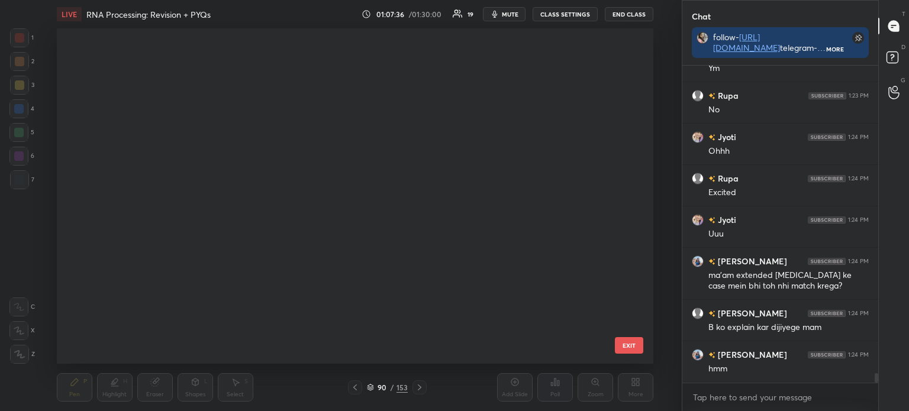
scroll to position [332, 591]
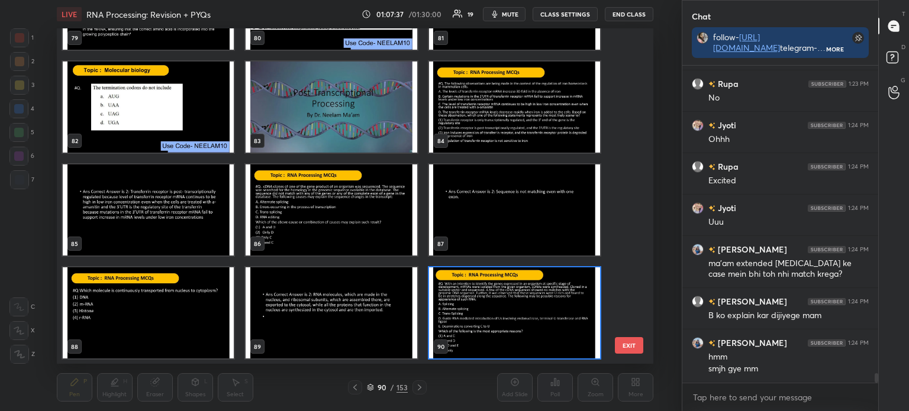
click at [332, 223] on img "grid" at bounding box center [331, 210] width 171 height 91
click at [330, 223] on img "grid" at bounding box center [331, 210] width 171 height 91
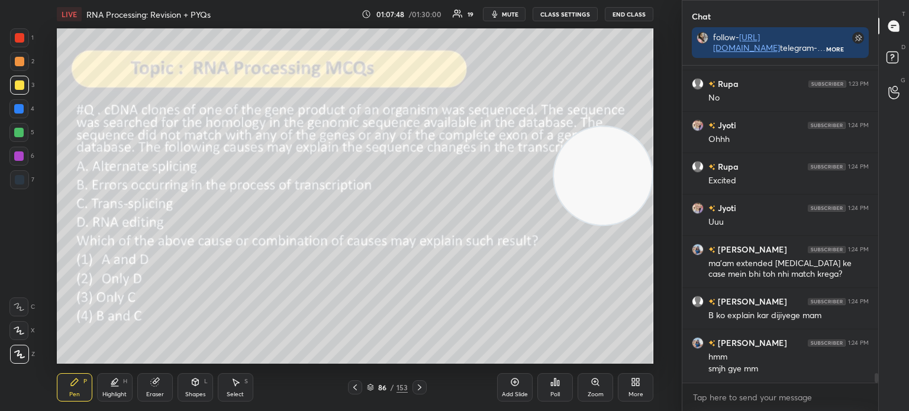
scroll to position [10594, 0]
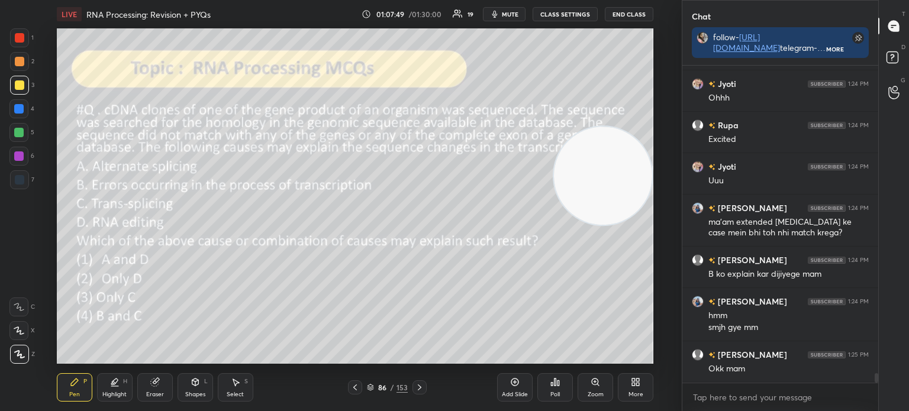
click at [372, 390] on icon at bounding box center [370, 387] width 7 height 7
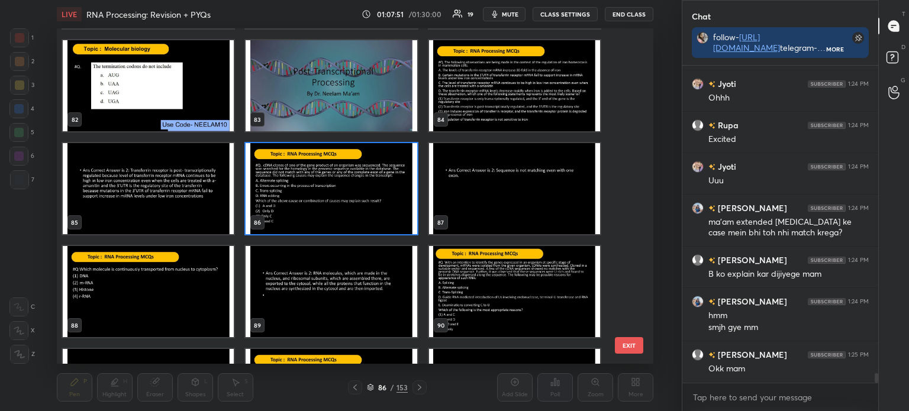
scroll to position [2776, 0]
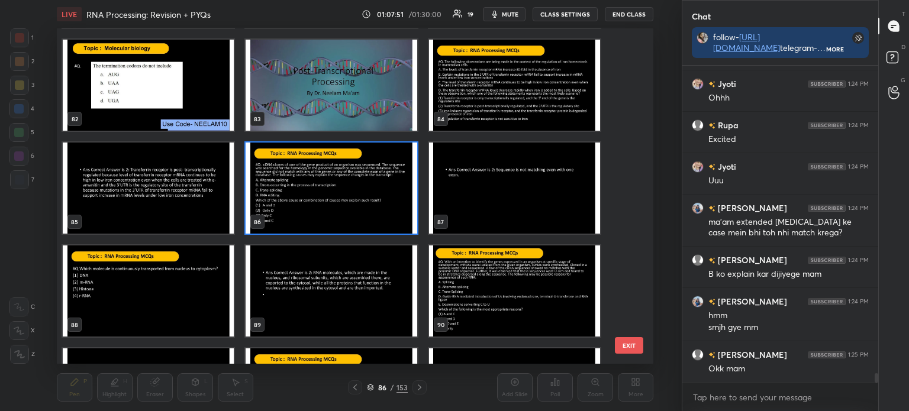
click at [477, 278] on img "grid" at bounding box center [514, 291] width 171 height 91
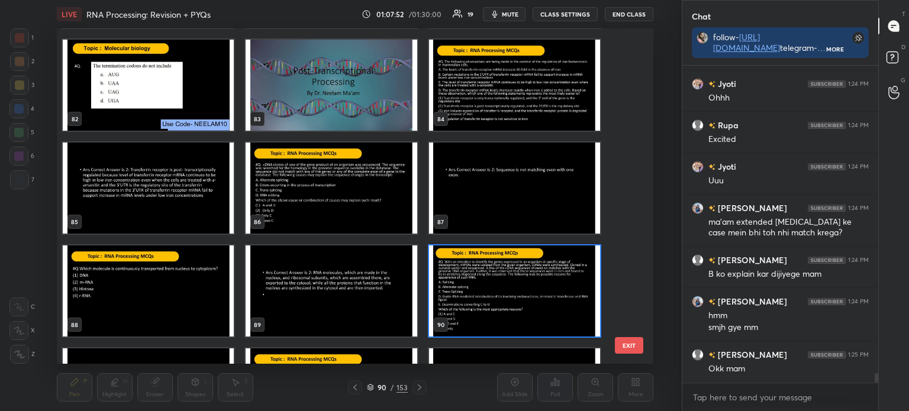
click at [481, 284] on img "grid" at bounding box center [514, 291] width 171 height 91
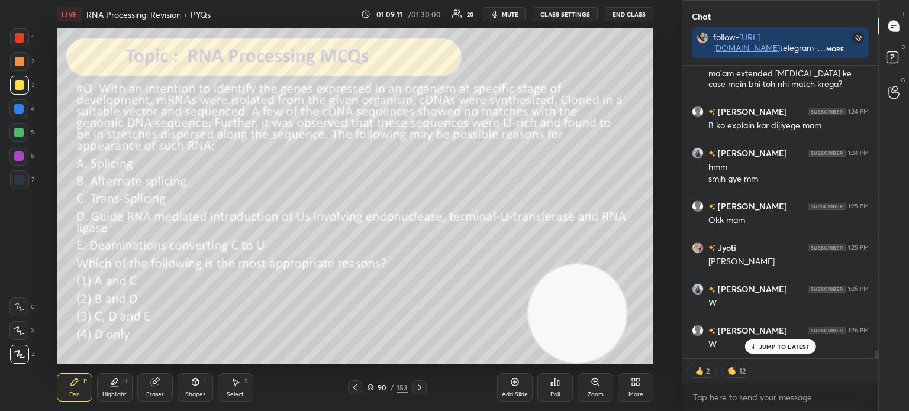
scroll to position [10784, 0]
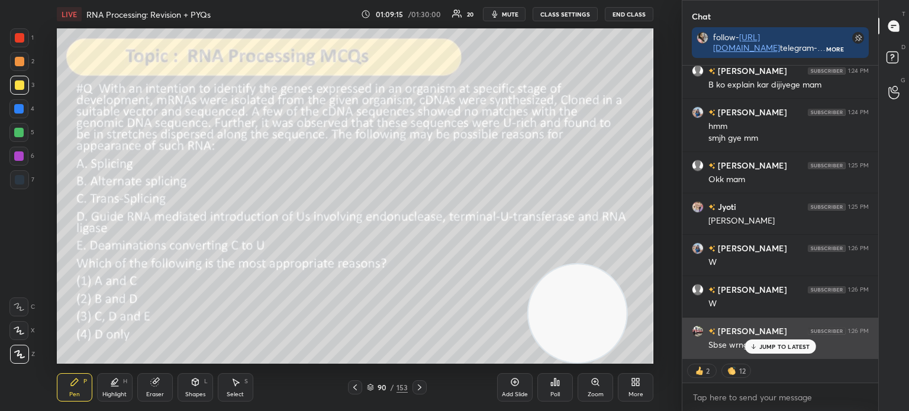
click at [760, 346] on p "JUMP TO LATEST" at bounding box center [785, 346] width 51 height 7
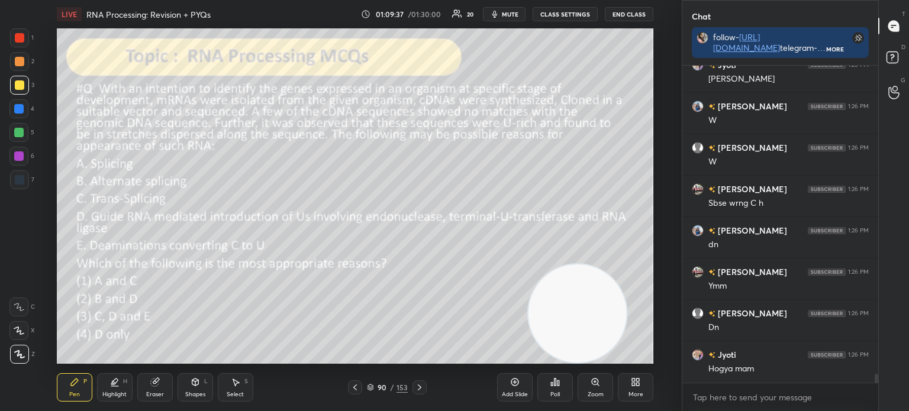
scroll to position [10978, 0]
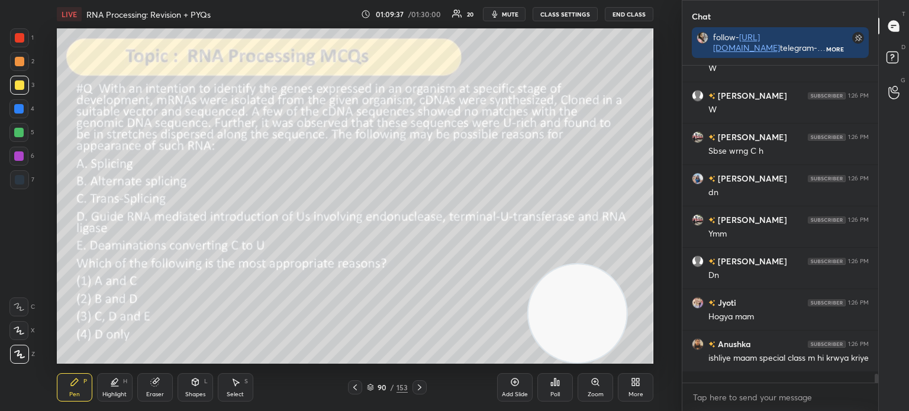
click at [559, 385] on icon at bounding box center [555, 382] width 9 height 9
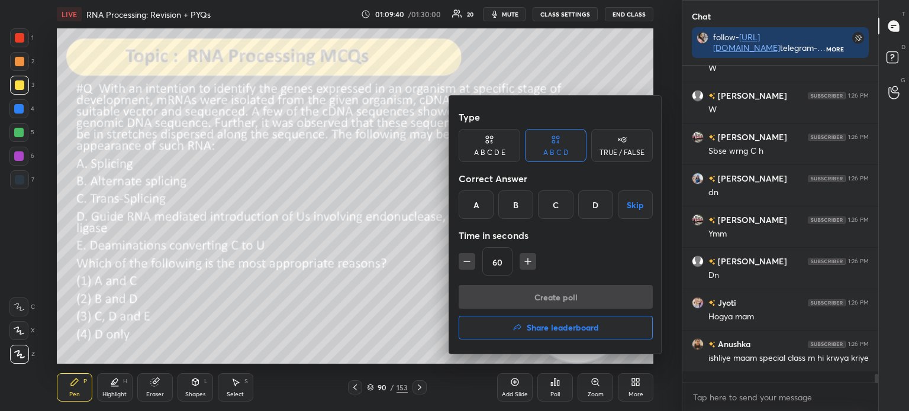
click at [597, 205] on div "D" at bounding box center [595, 205] width 35 height 28
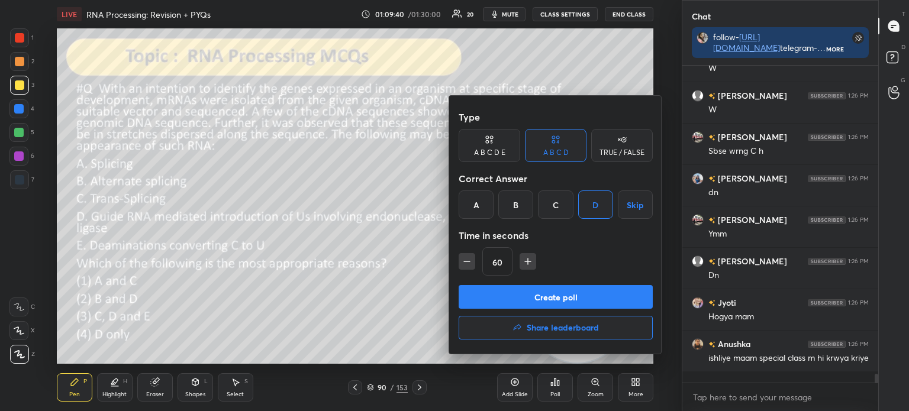
click at [564, 295] on button "Create poll" at bounding box center [556, 297] width 194 height 24
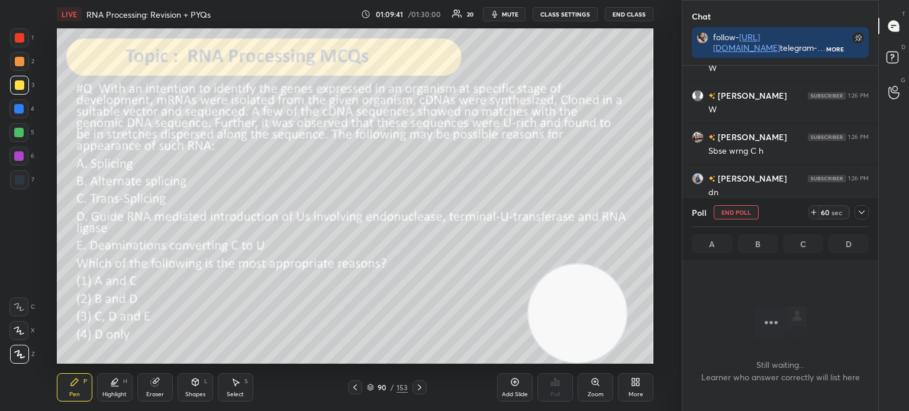
scroll to position [4, 4]
click at [858, 209] on icon at bounding box center [861, 212] width 9 height 9
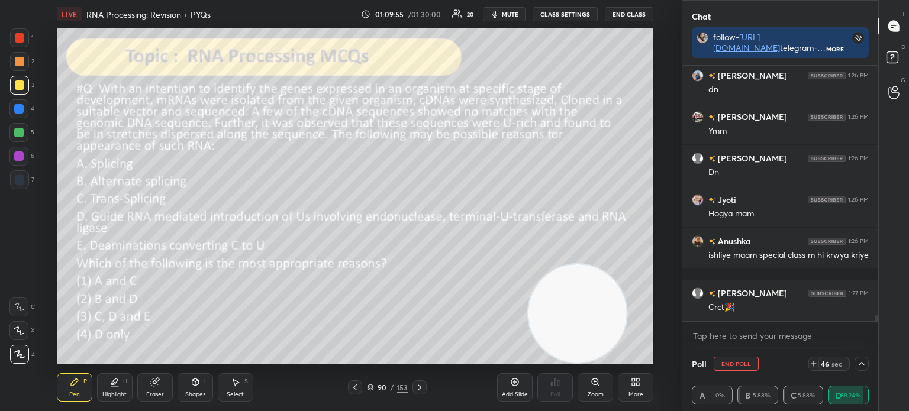
scroll to position [11122, 0]
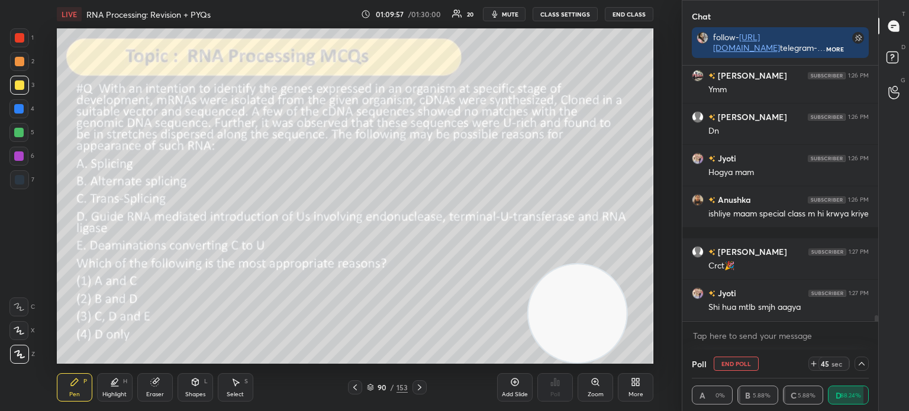
click at [864, 362] on icon at bounding box center [861, 363] width 9 height 9
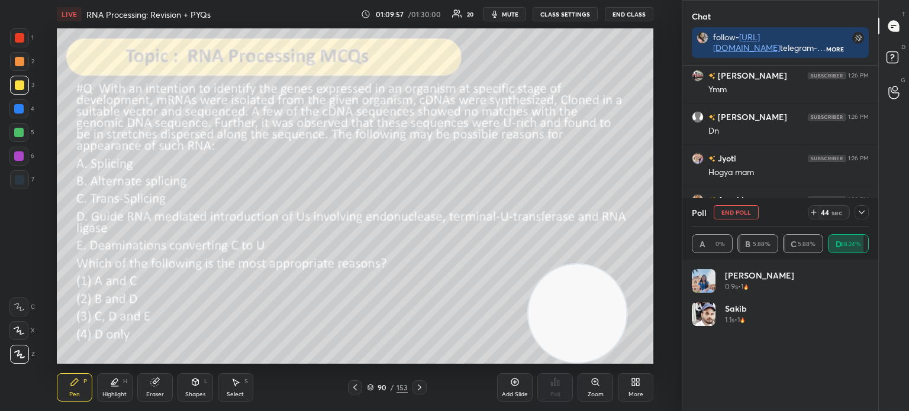
scroll to position [4, 4]
click at [864, 211] on icon at bounding box center [861, 212] width 9 height 9
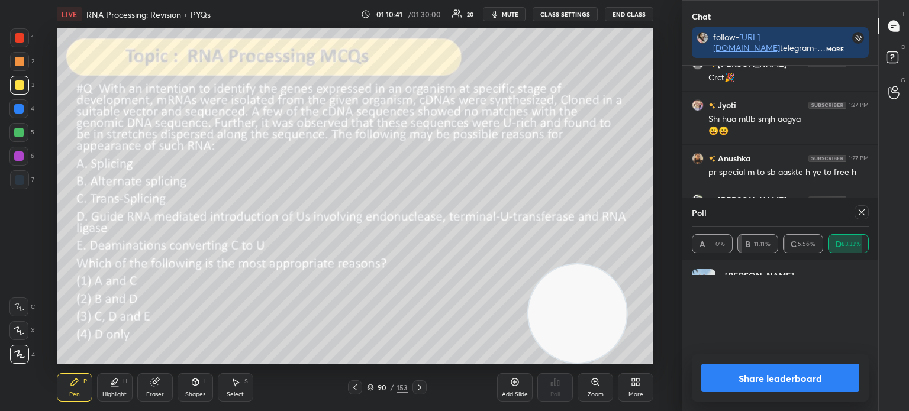
scroll to position [139, 173]
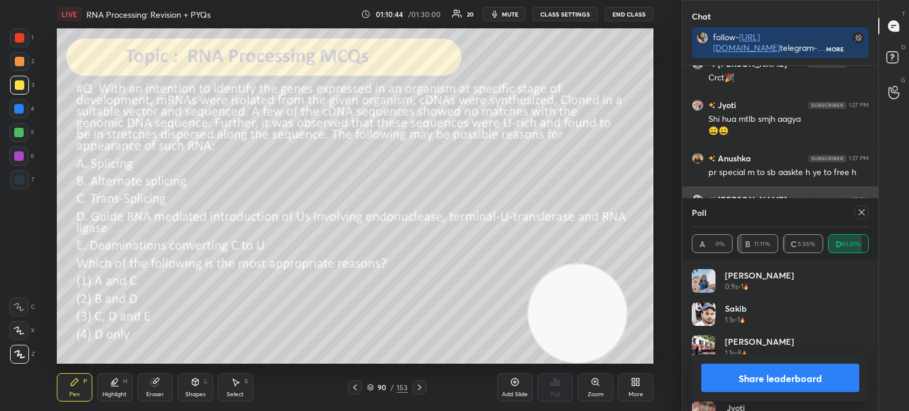
click at [867, 214] on div at bounding box center [862, 212] width 14 height 14
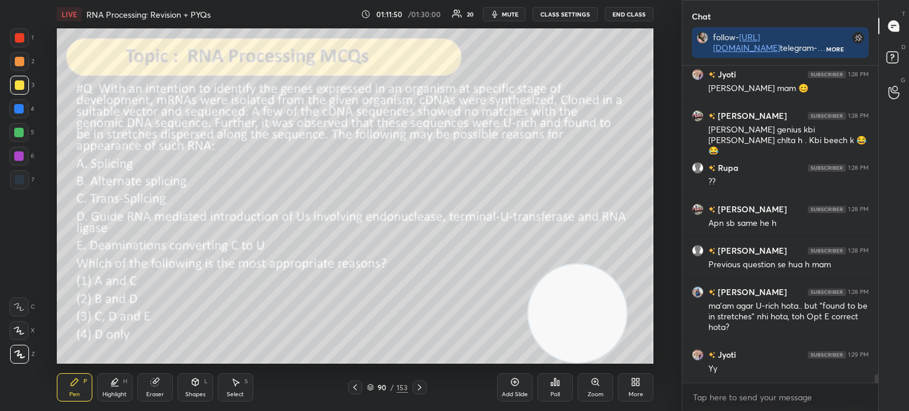
scroll to position [11820, 0]
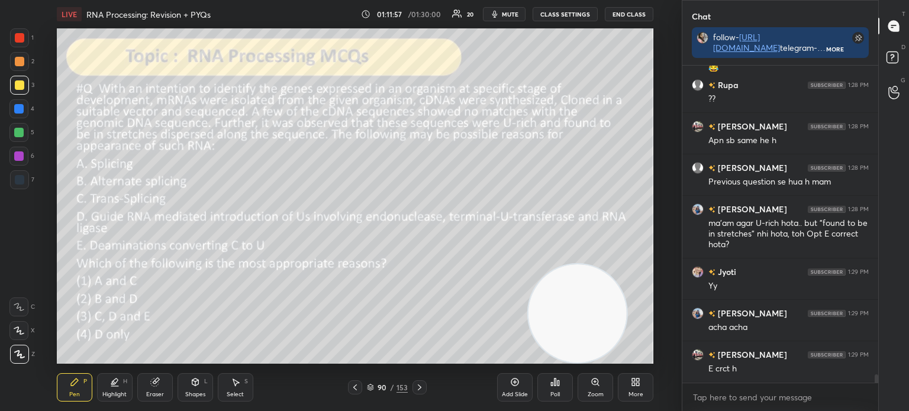
click at [165, 391] on div "Eraser" at bounding box center [155, 388] width 36 height 28
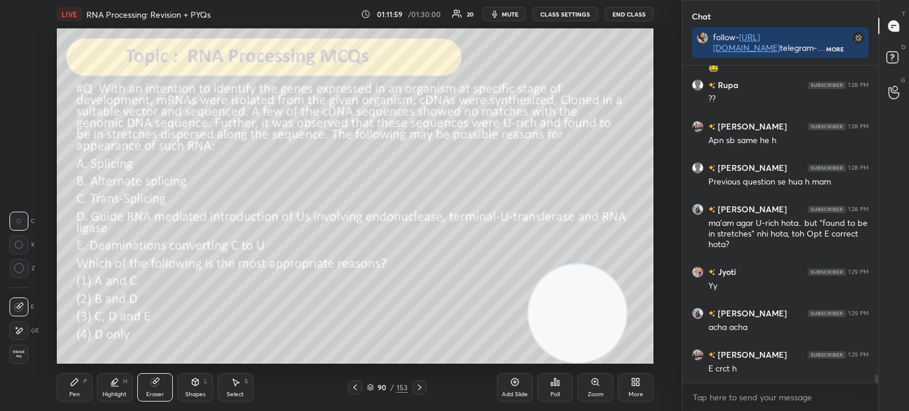
scroll to position [11832, 0]
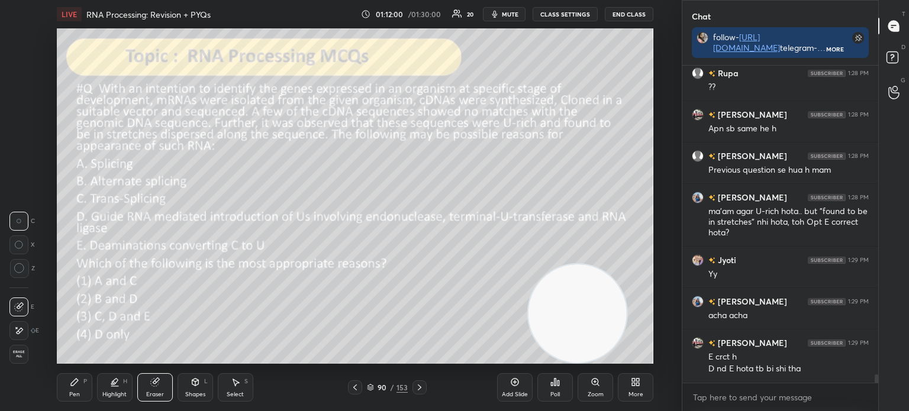
click at [78, 385] on icon at bounding box center [74, 382] width 9 height 9
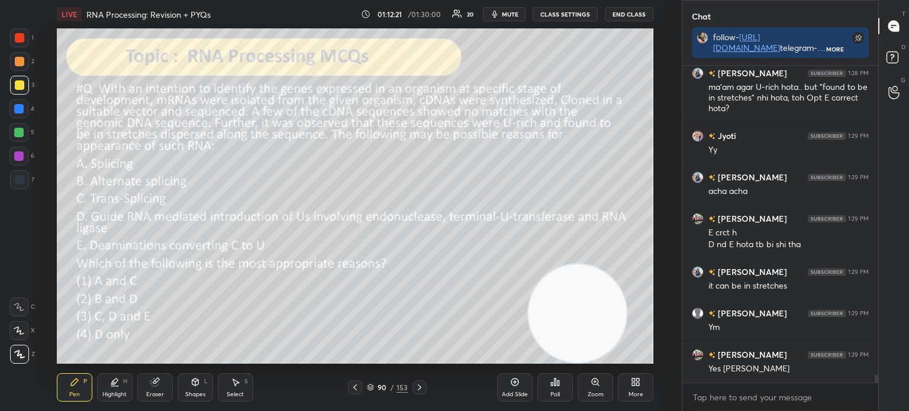
scroll to position [11997, 0]
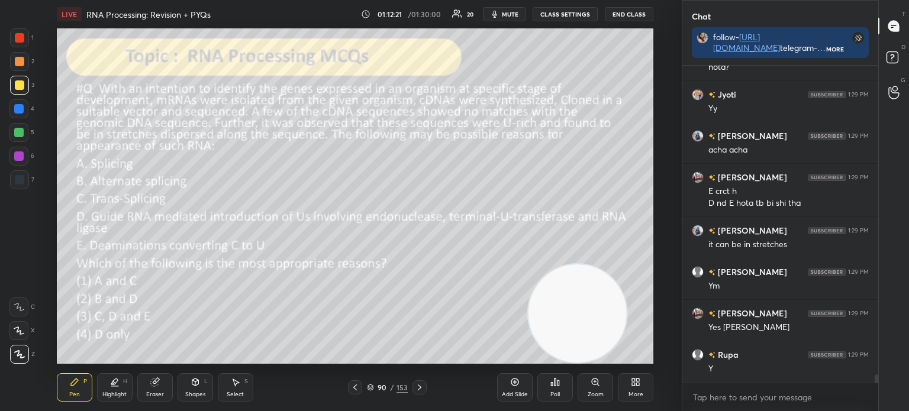
click at [369, 384] on icon at bounding box center [370, 387] width 7 height 7
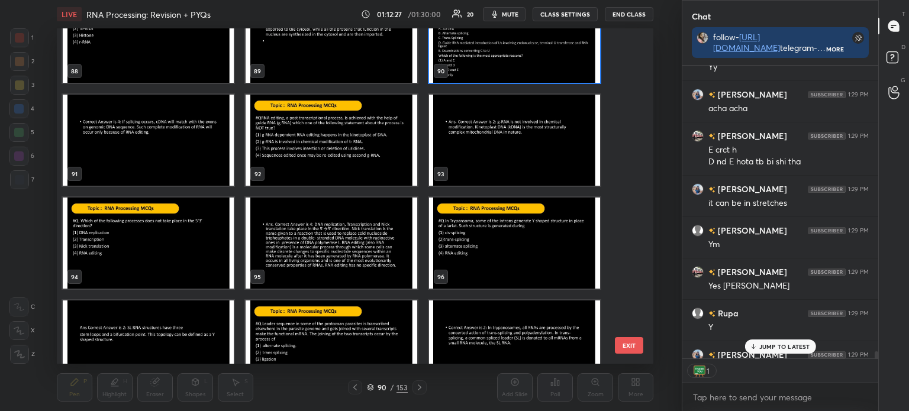
scroll to position [12091, 0]
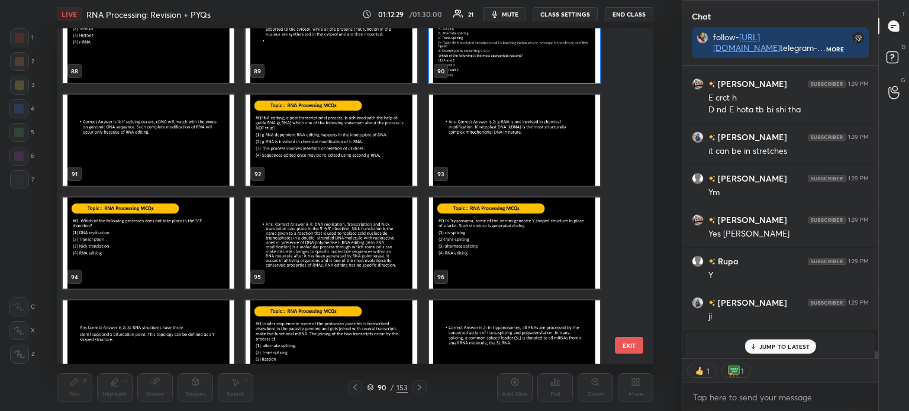
click at [484, 242] on img "grid" at bounding box center [514, 243] width 171 height 91
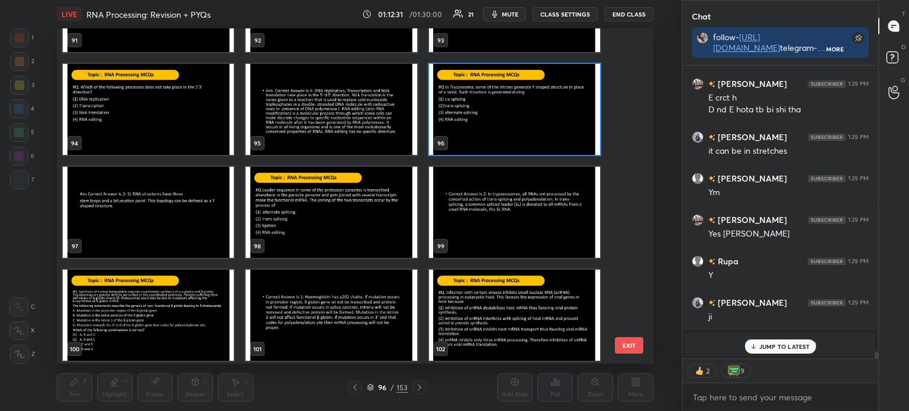
scroll to position [3160, 0]
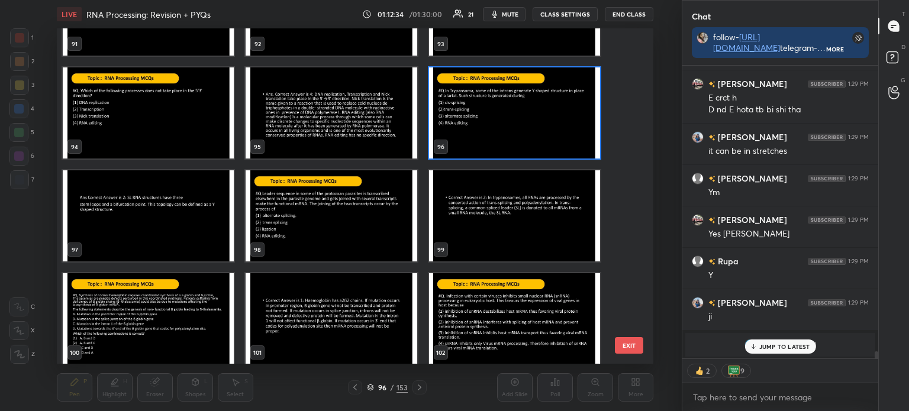
click at [352, 234] on img "grid" at bounding box center [331, 215] width 171 height 91
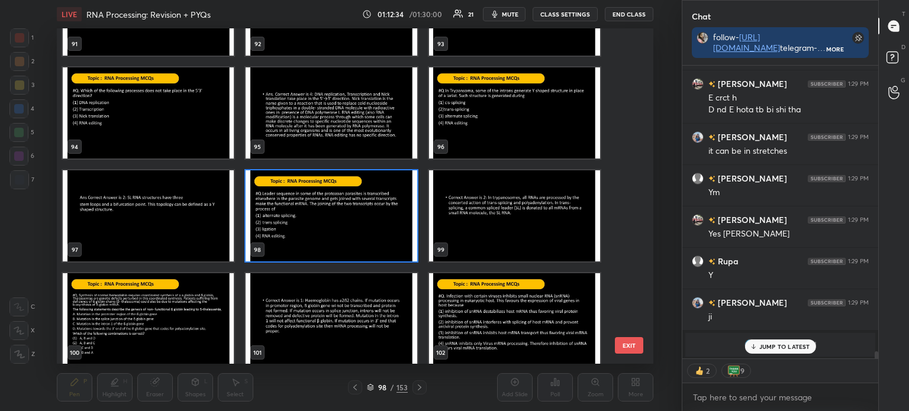
click at [353, 234] on img "grid" at bounding box center [331, 215] width 171 height 91
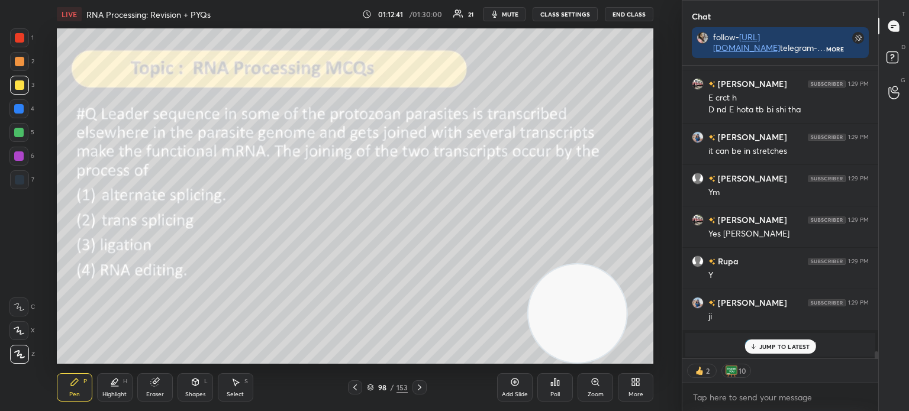
click at [776, 342] on div "JUMP TO LATEST" at bounding box center [780, 347] width 71 height 14
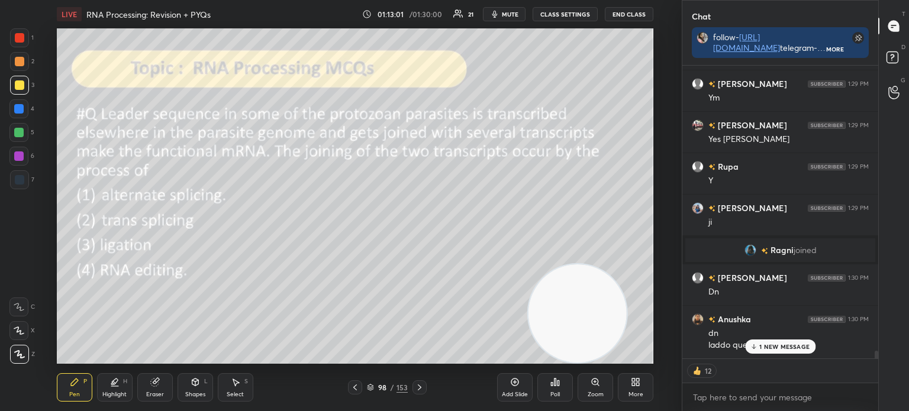
scroll to position [10980, 0]
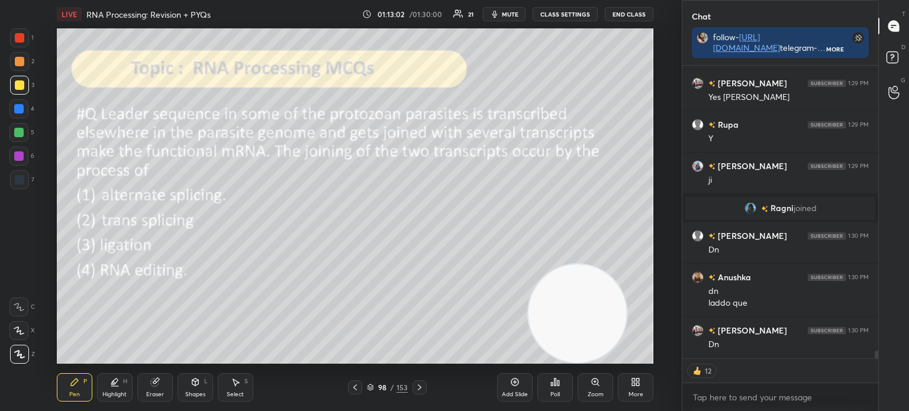
click at [558, 387] on icon at bounding box center [555, 382] width 9 height 9
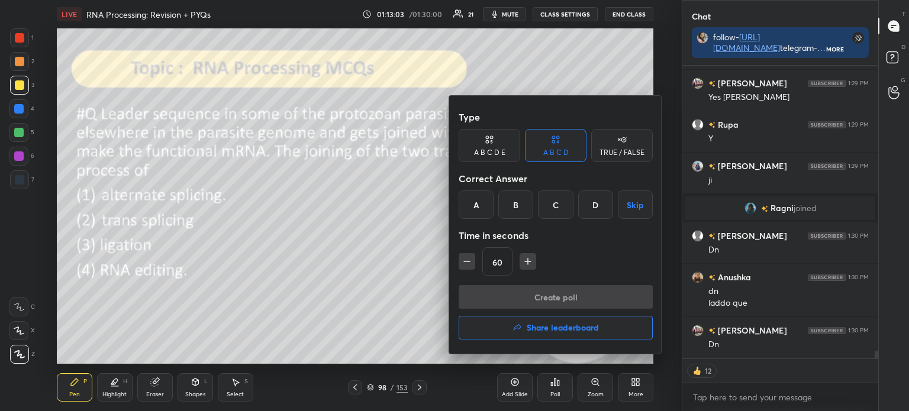
click at [521, 201] on div "B" at bounding box center [515, 205] width 35 height 28
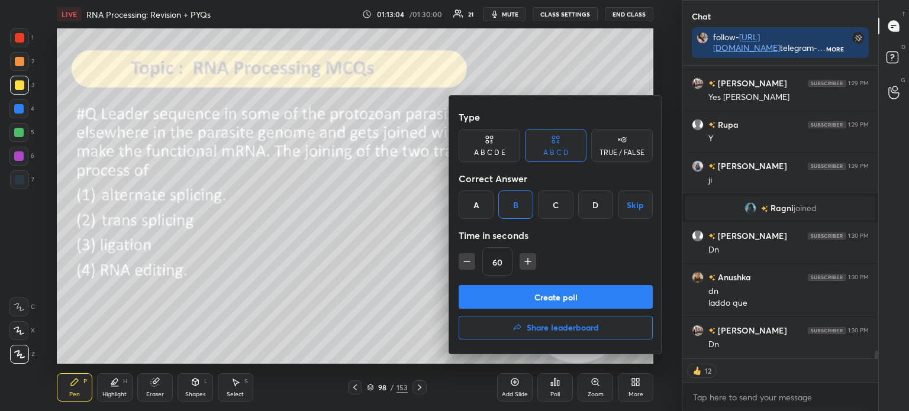
click at [561, 295] on button "Create poll" at bounding box center [556, 297] width 194 height 24
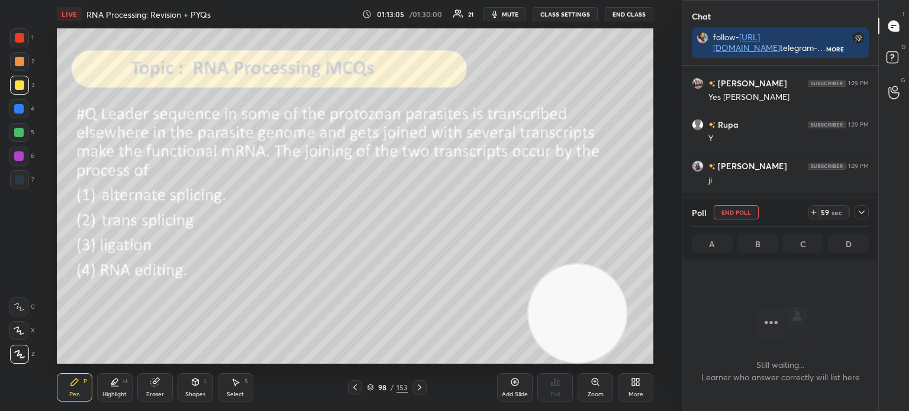
scroll to position [3, 4]
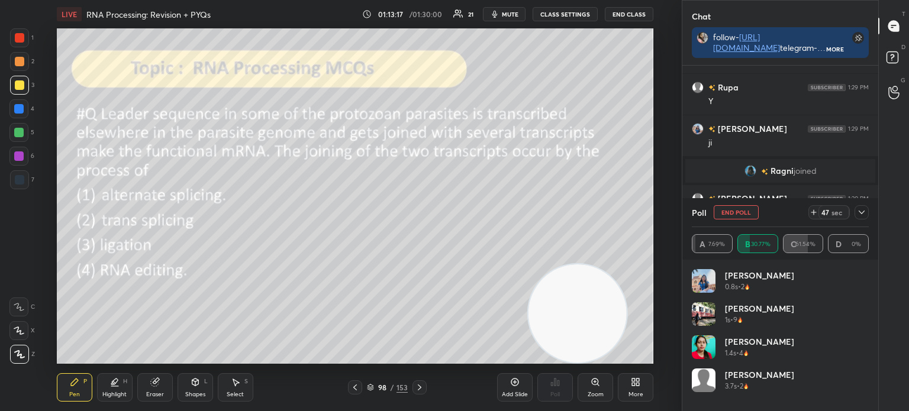
click at [861, 211] on icon at bounding box center [861, 212] width 9 height 9
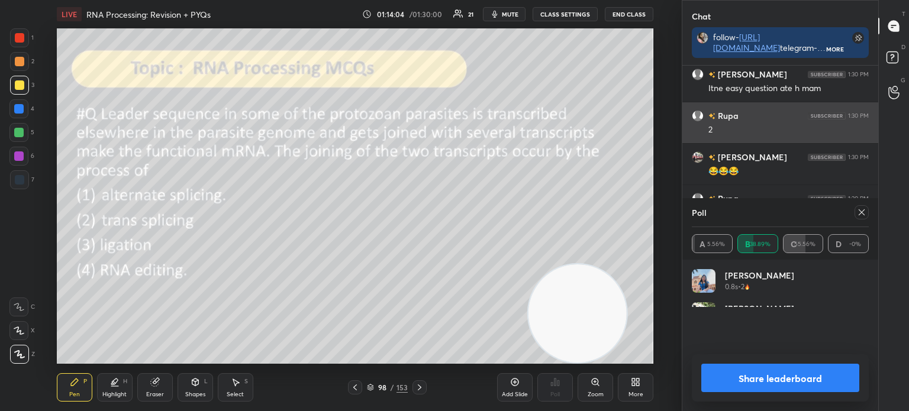
scroll to position [139, 173]
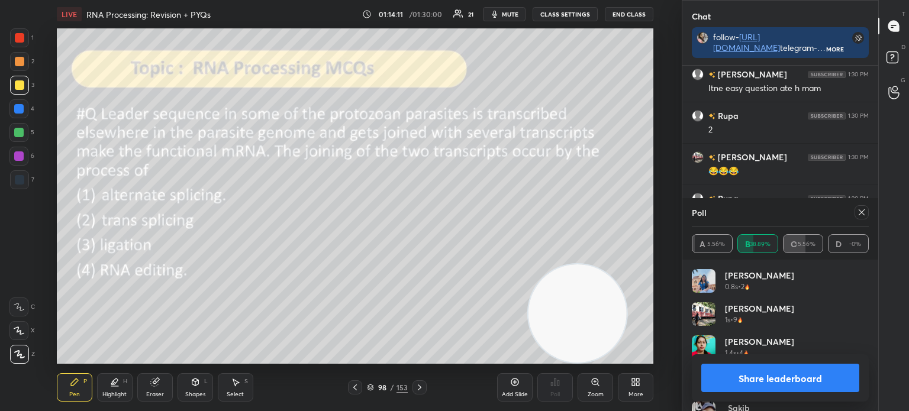
click at [863, 213] on icon at bounding box center [861, 212] width 9 height 9
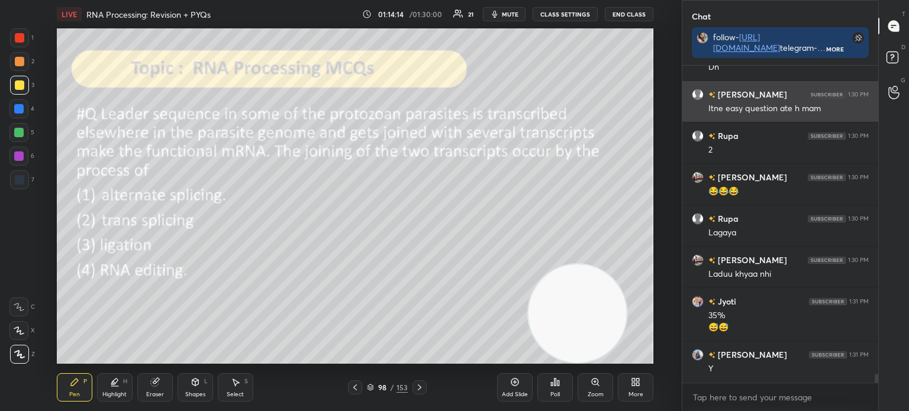
scroll to position [11299, 0]
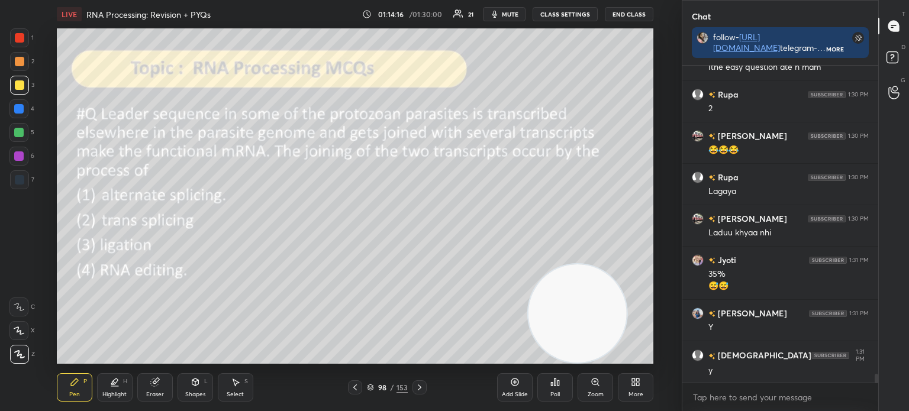
click at [375, 385] on div "98 / 153" at bounding box center [387, 387] width 41 height 11
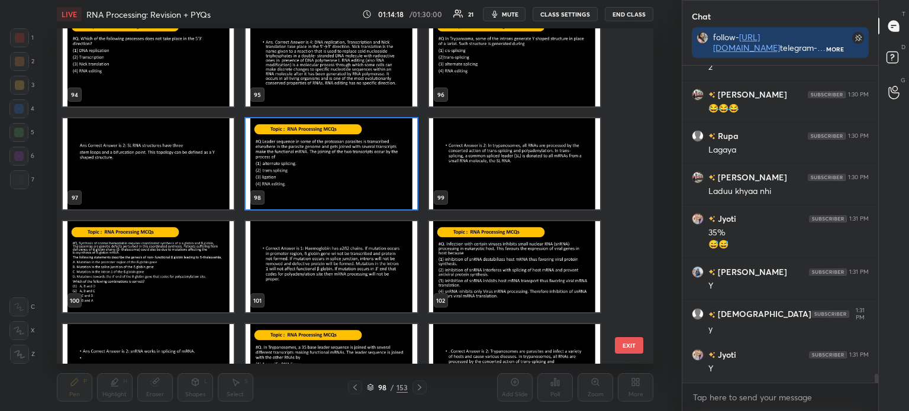
scroll to position [11382, 0]
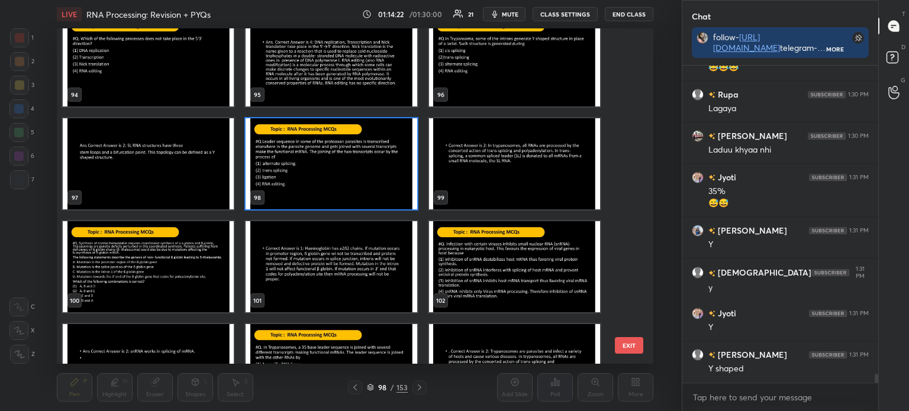
click at [184, 265] on img "grid" at bounding box center [148, 266] width 171 height 91
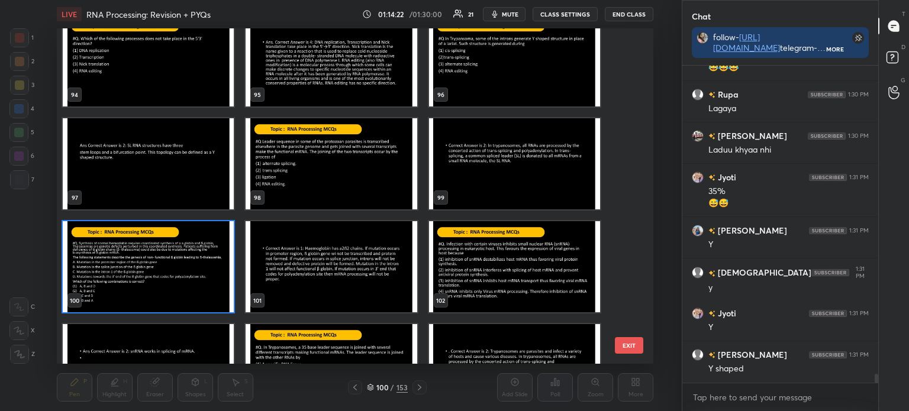
click at [184, 266] on img "grid" at bounding box center [148, 266] width 171 height 91
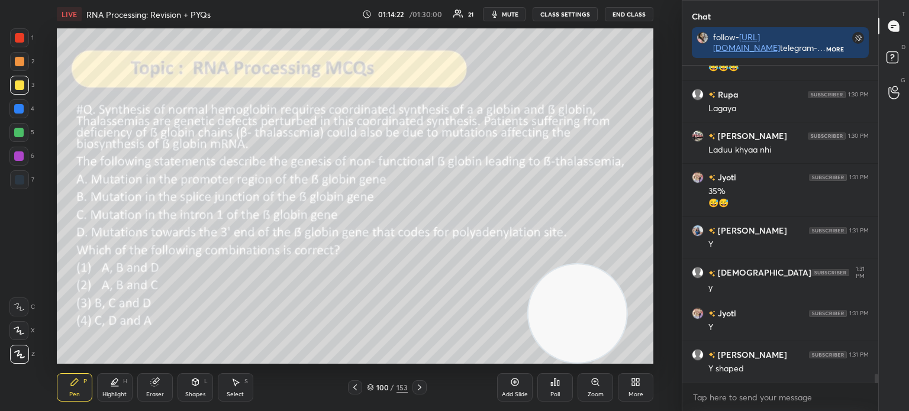
scroll to position [11423, 0]
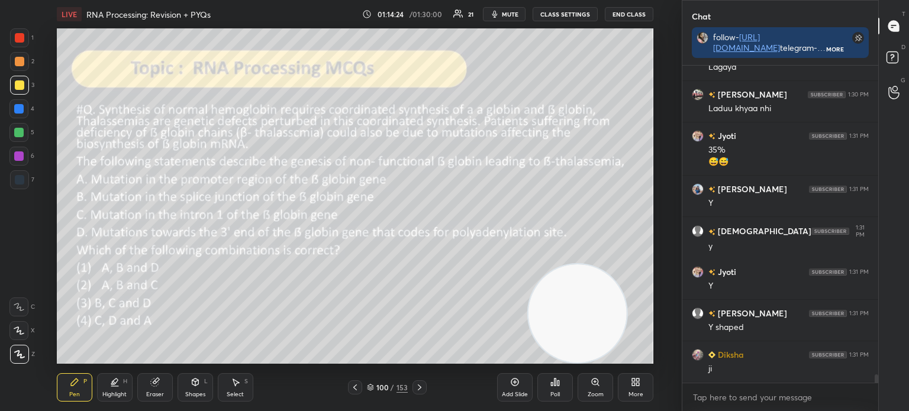
click at [370, 386] on icon at bounding box center [370, 387] width 7 height 7
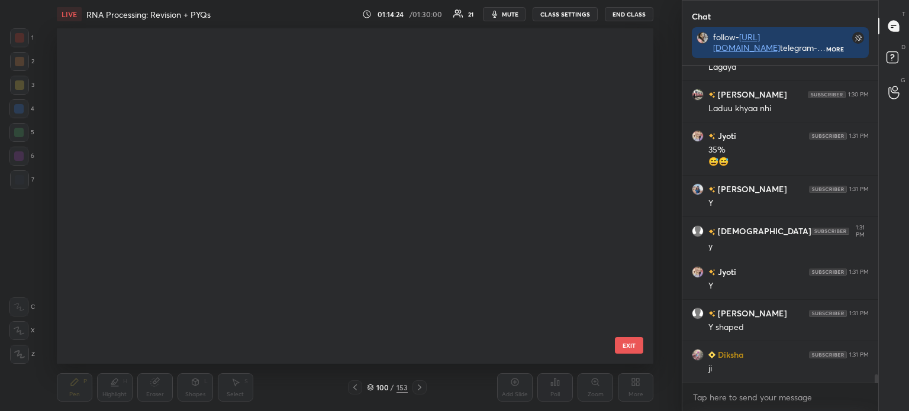
scroll to position [3166, 0]
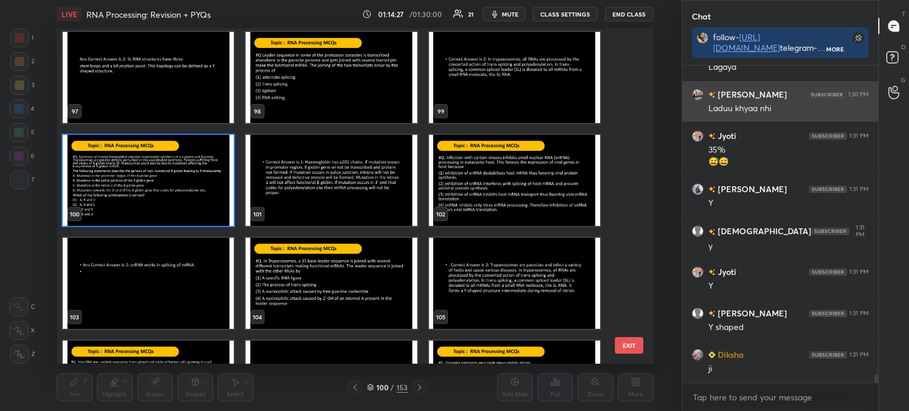
click at [347, 291] on img "grid" at bounding box center [331, 283] width 171 height 91
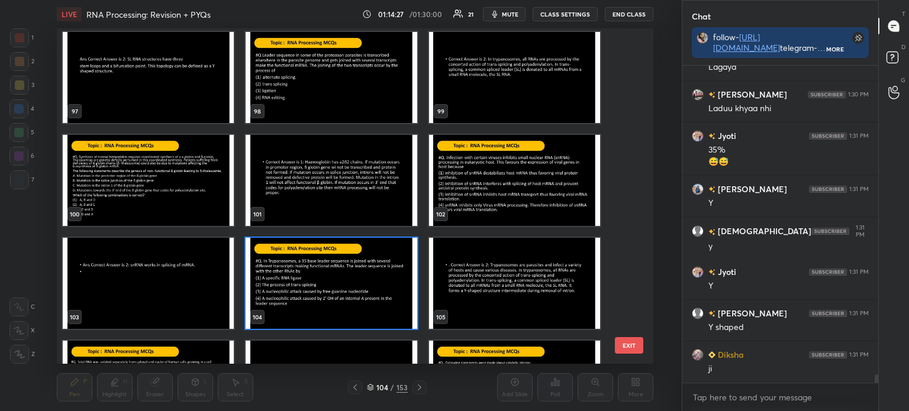
click at [354, 297] on img "grid" at bounding box center [331, 283] width 171 height 91
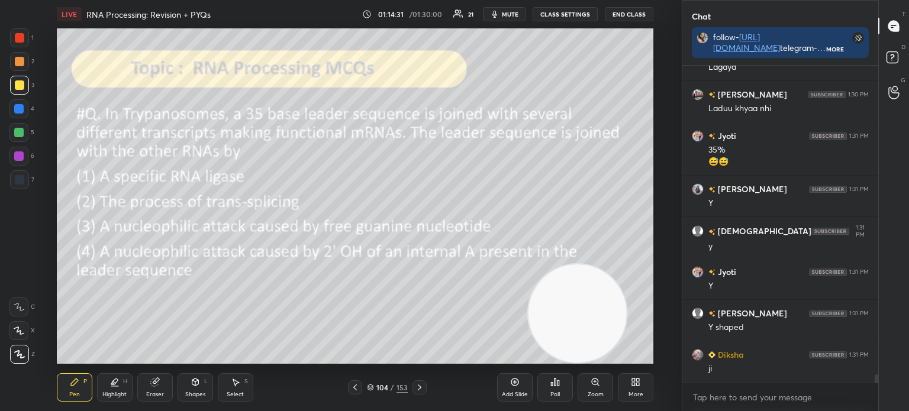
click at [561, 390] on div "Poll" at bounding box center [556, 388] width 36 height 28
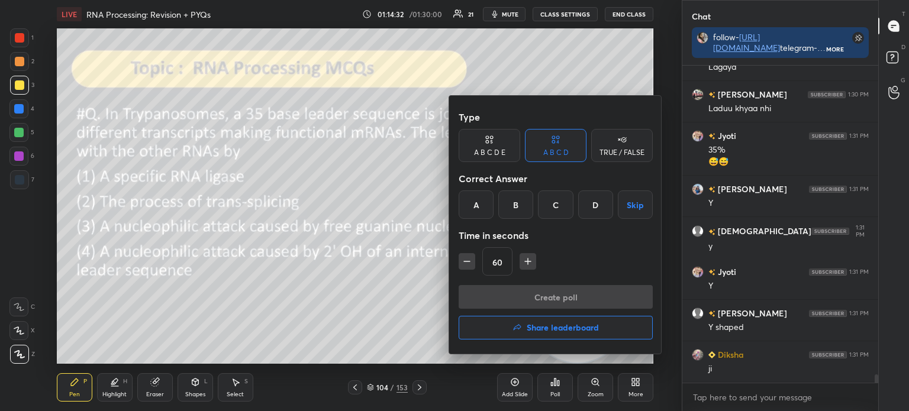
click at [526, 204] on div "B" at bounding box center [515, 205] width 35 height 28
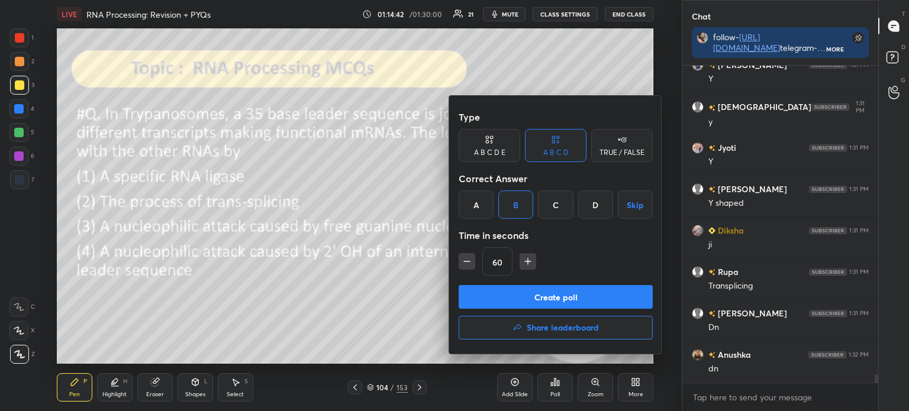
click at [582, 295] on button "Create poll" at bounding box center [556, 297] width 194 height 24
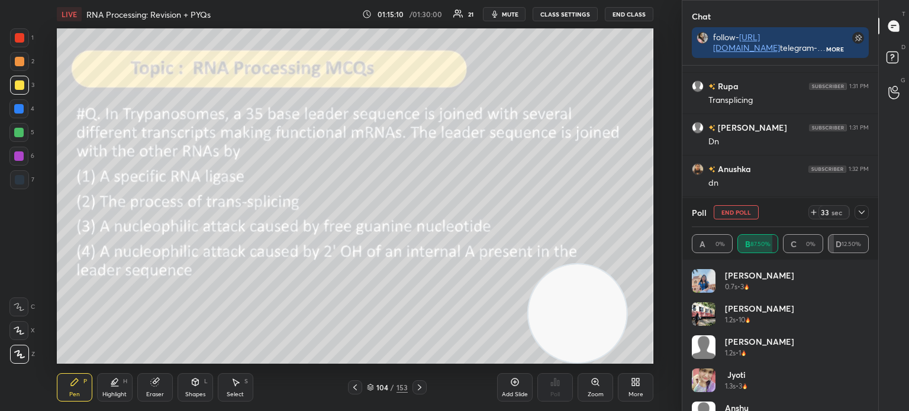
click at [863, 208] on icon at bounding box center [861, 212] width 9 height 9
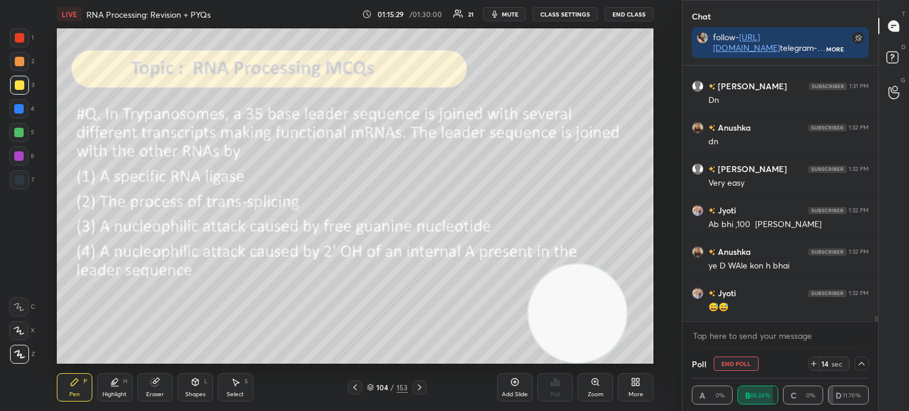
click at [370, 385] on icon at bounding box center [371, 386] width 6 height 3
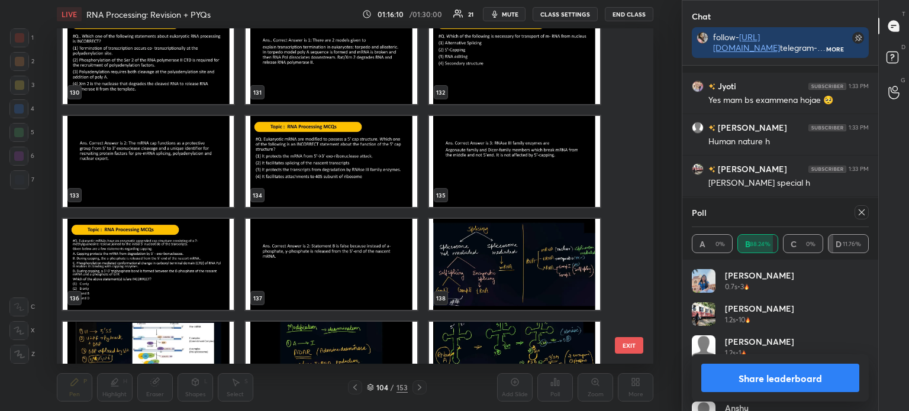
scroll to position [12130, 0]
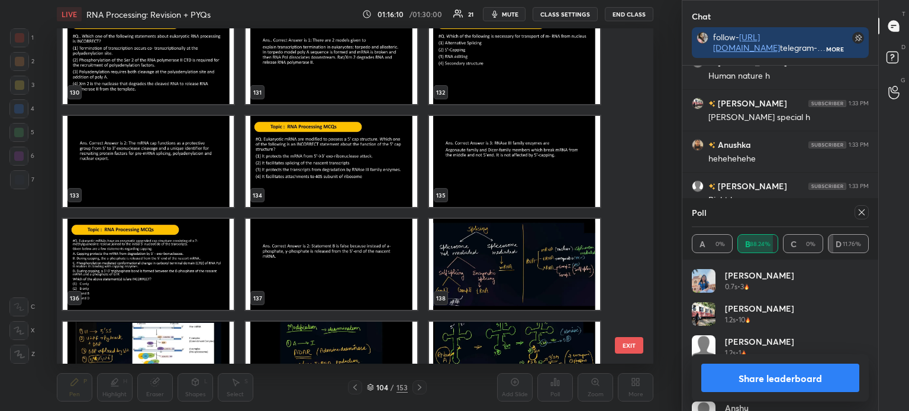
click at [340, 153] on img "grid" at bounding box center [331, 161] width 171 height 91
click at [339, 155] on img "grid" at bounding box center [331, 161] width 171 height 91
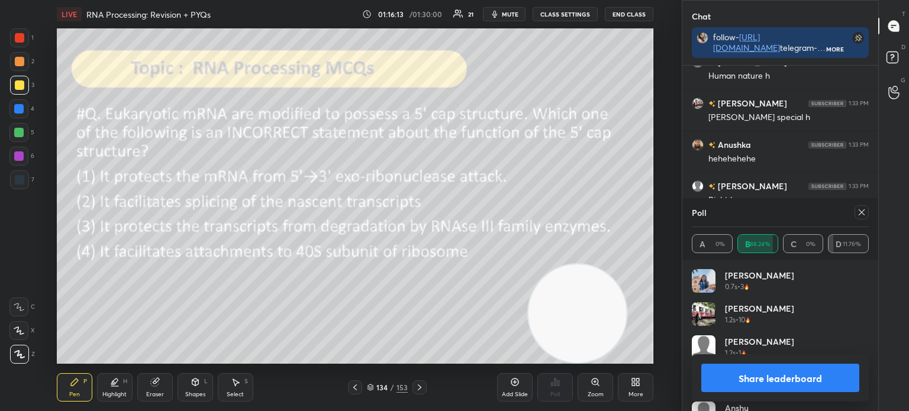
click at [860, 212] on icon at bounding box center [861, 212] width 9 height 9
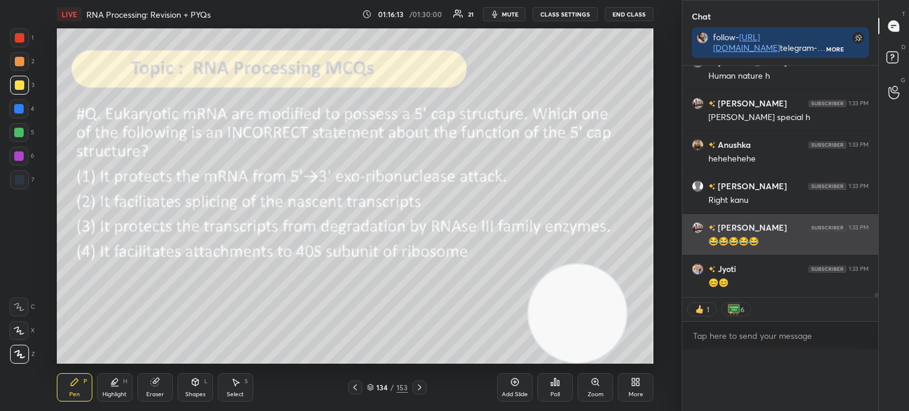
scroll to position [0, 4]
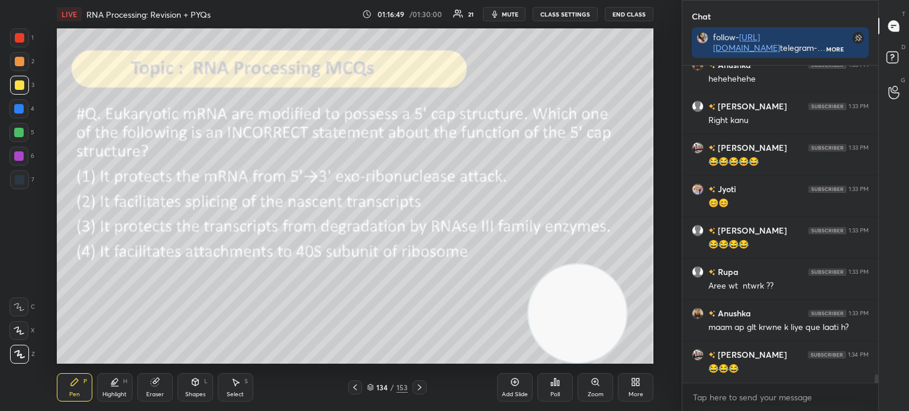
click at [562, 387] on div "Poll" at bounding box center [556, 388] width 36 height 28
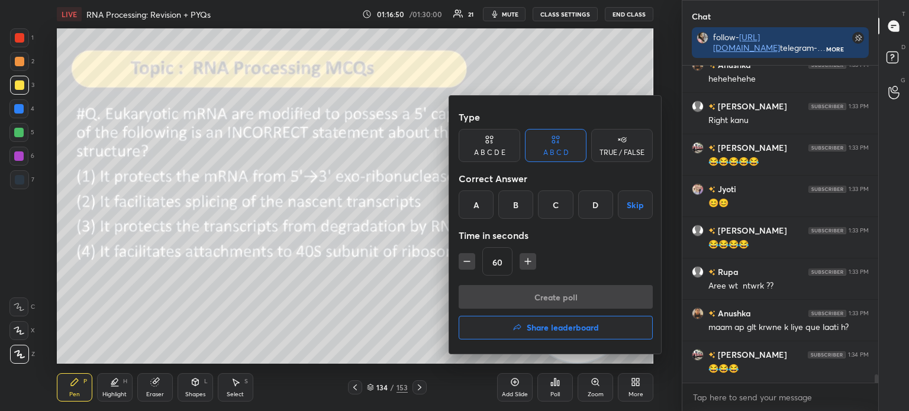
click at [562, 203] on div "C" at bounding box center [555, 205] width 35 height 28
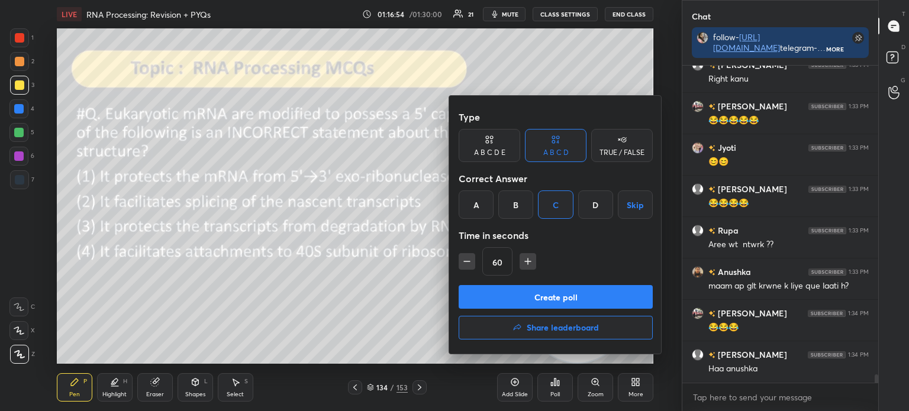
click at [583, 295] on button "Create poll" at bounding box center [556, 297] width 194 height 24
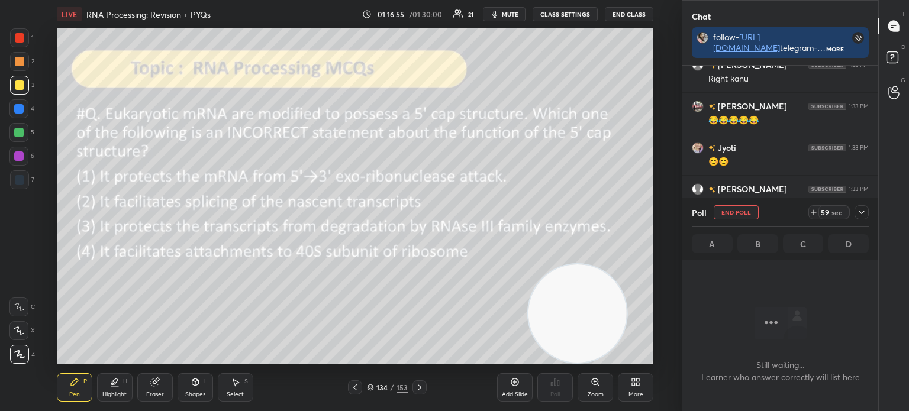
click at [865, 208] on div at bounding box center [862, 212] width 14 height 14
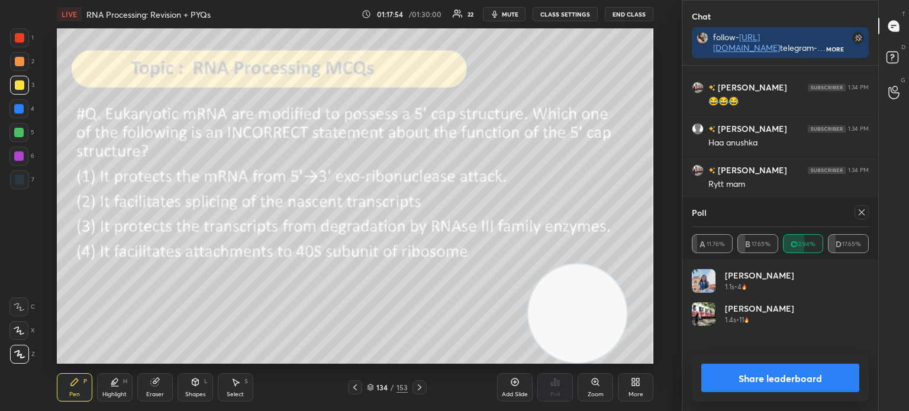
scroll to position [139, 173]
click at [863, 213] on icon at bounding box center [861, 212] width 9 height 9
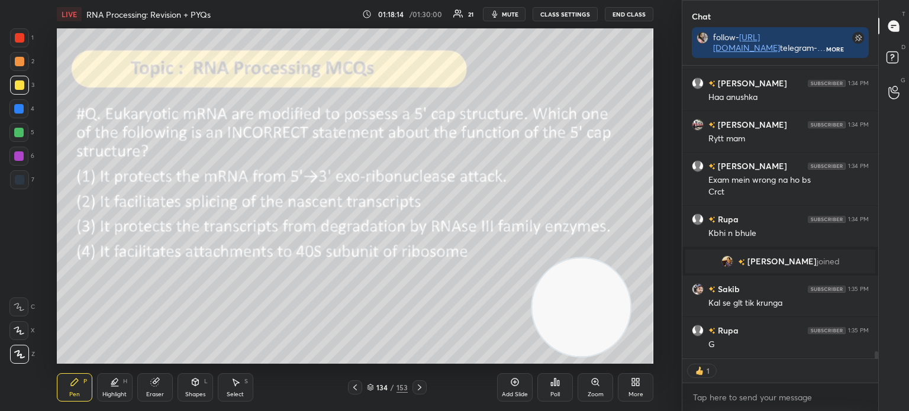
scroll to position [4, 4]
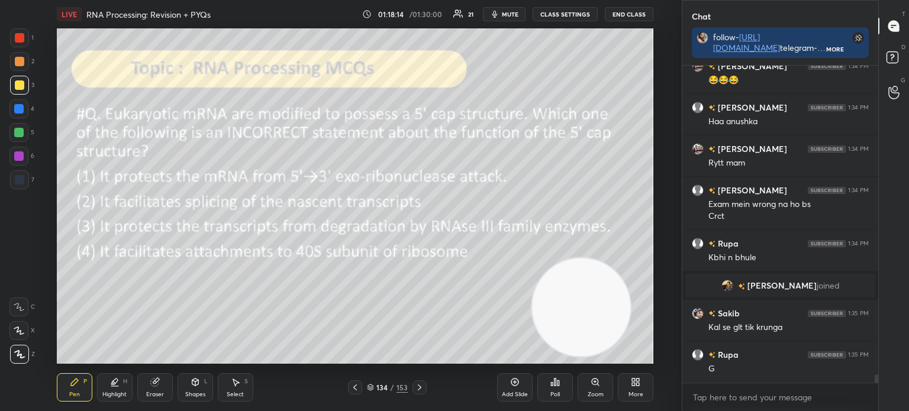
click at [417, 390] on icon at bounding box center [419, 387] width 9 height 9
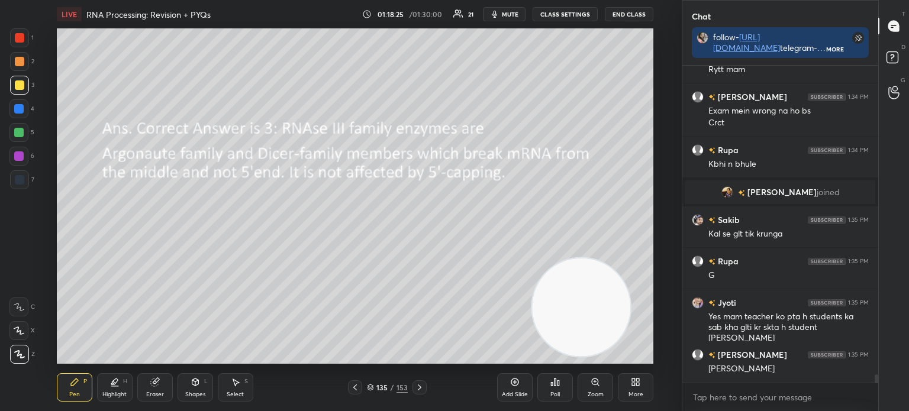
click at [360, 388] on div at bounding box center [355, 388] width 14 height 14
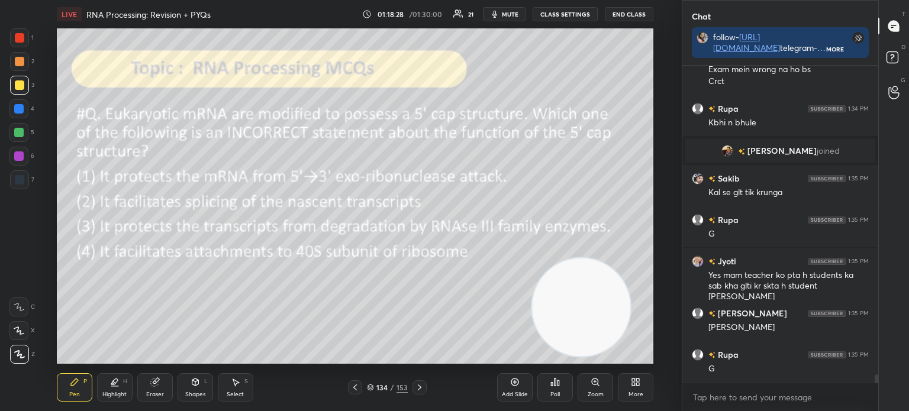
click at [372, 387] on icon at bounding box center [371, 386] width 6 height 3
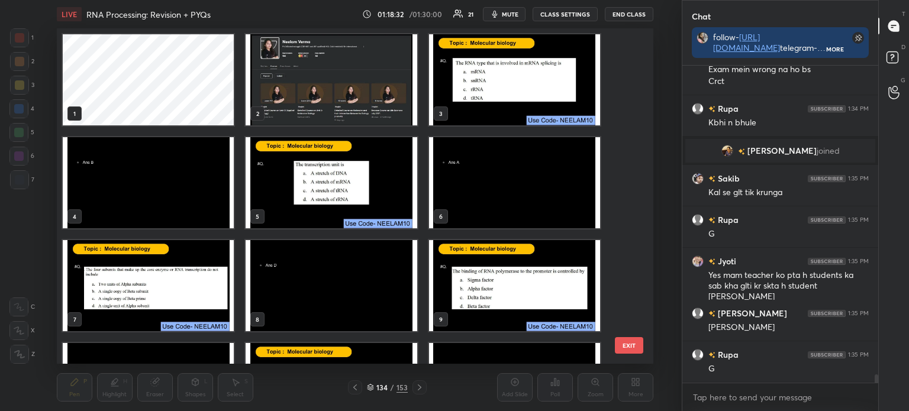
click at [339, 85] on img "grid" at bounding box center [331, 79] width 171 height 91
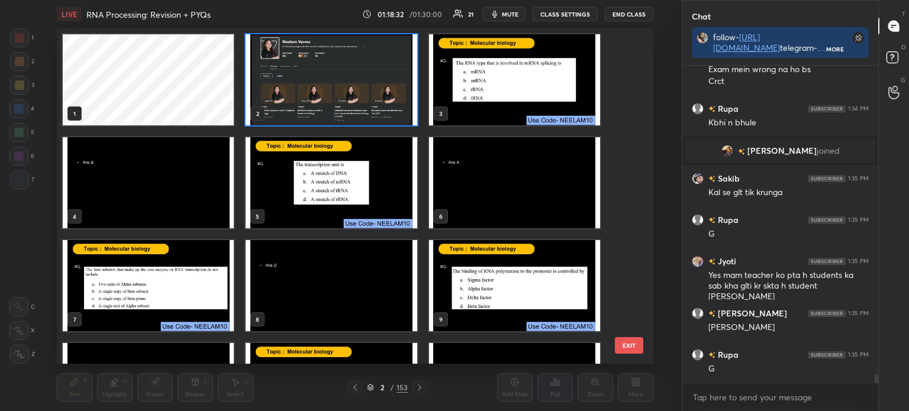
click at [334, 83] on img "grid" at bounding box center [331, 79] width 171 height 91
click at [338, 84] on img "grid" at bounding box center [331, 79] width 171 height 91
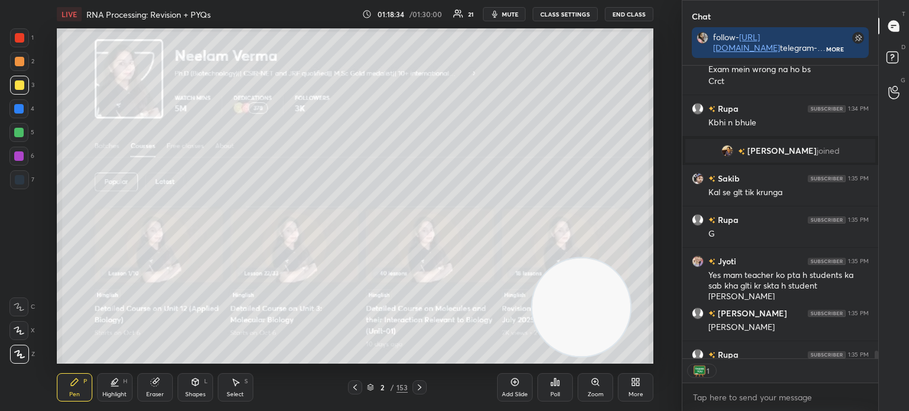
click at [356, 390] on icon at bounding box center [355, 388] width 4 height 6
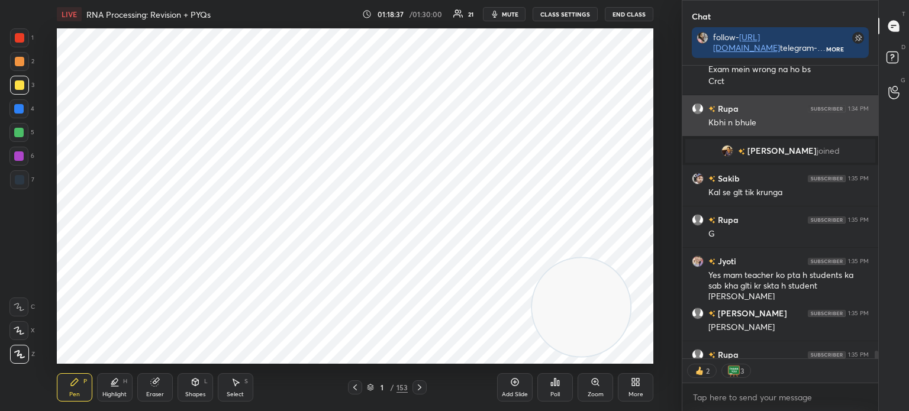
click at [421, 390] on icon at bounding box center [419, 387] width 9 height 9
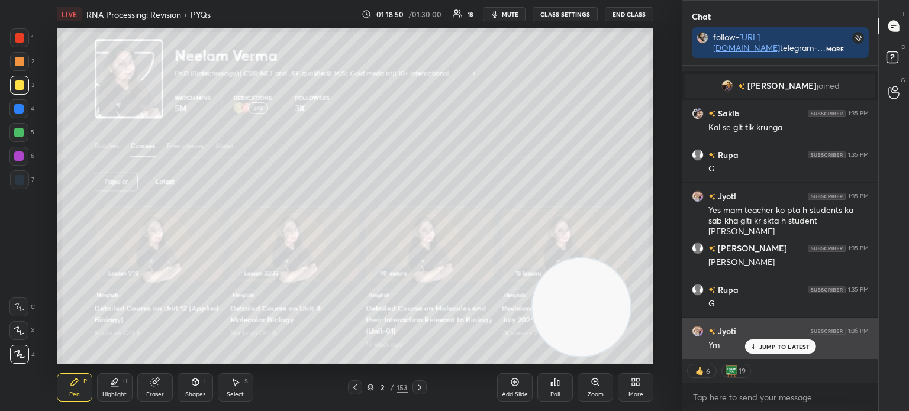
click at [796, 345] on p "JUMP TO LATEST" at bounding box center [785, 346] width 51 height 7
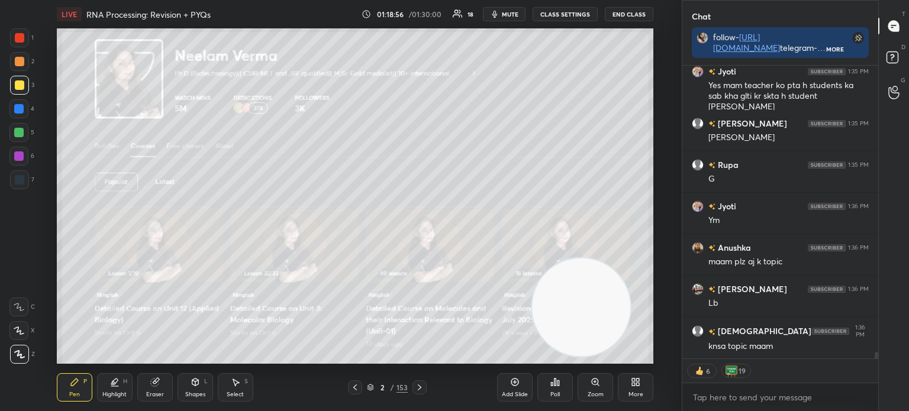
click at [561, 390] on div "Poll" at bounding box center [556, 388] width 36 height 28
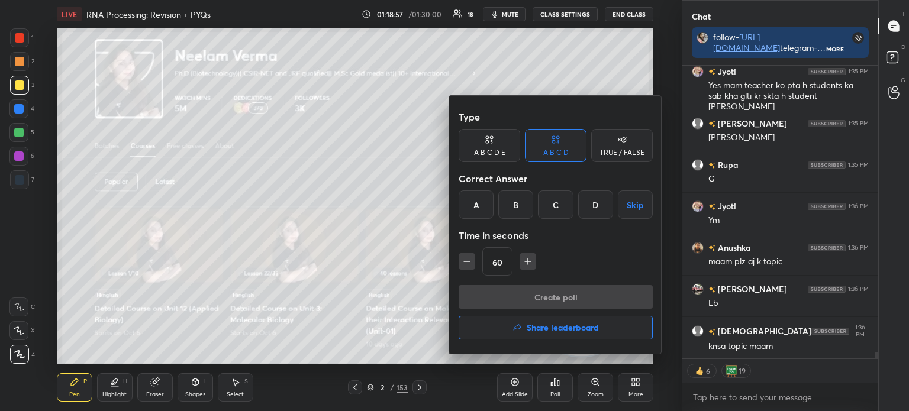
click at [539, 328] on h4 "Share leaderboard" at bounding box center [563, 328] width 72 height 8
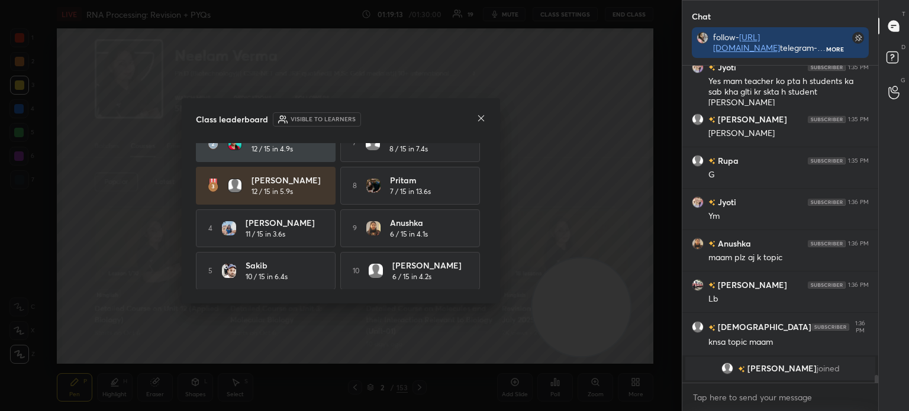
scroll to position [0, 0]
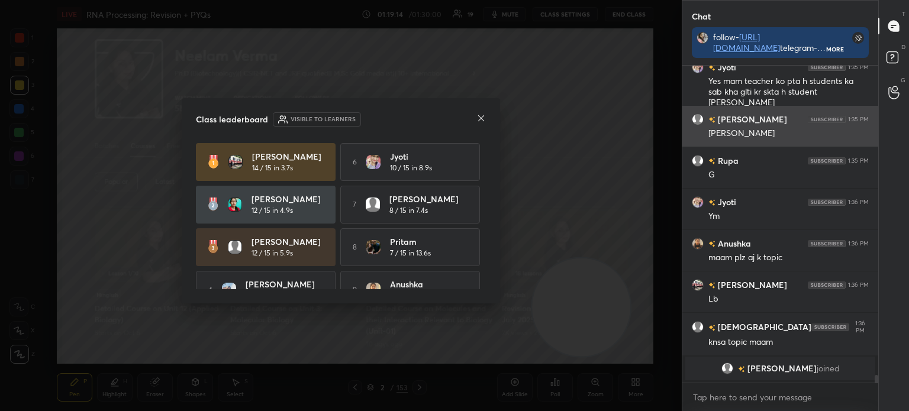
click at [478, 118] on icon at bounding box center [481, 118] width 9 height 9
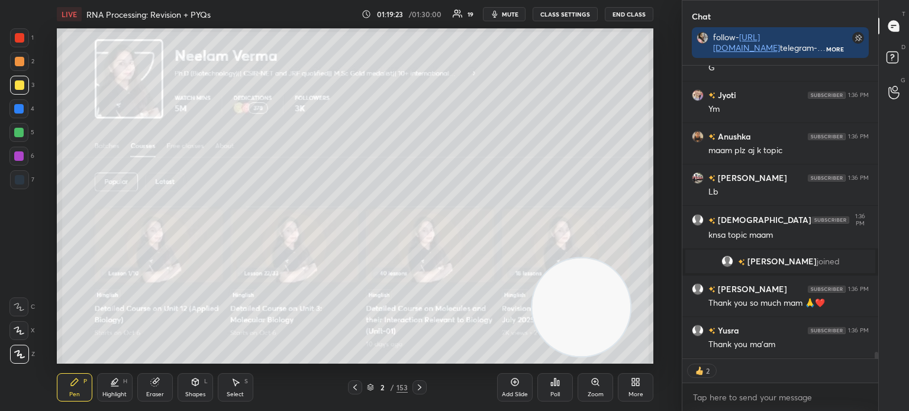
scroll to position [12366, 0]
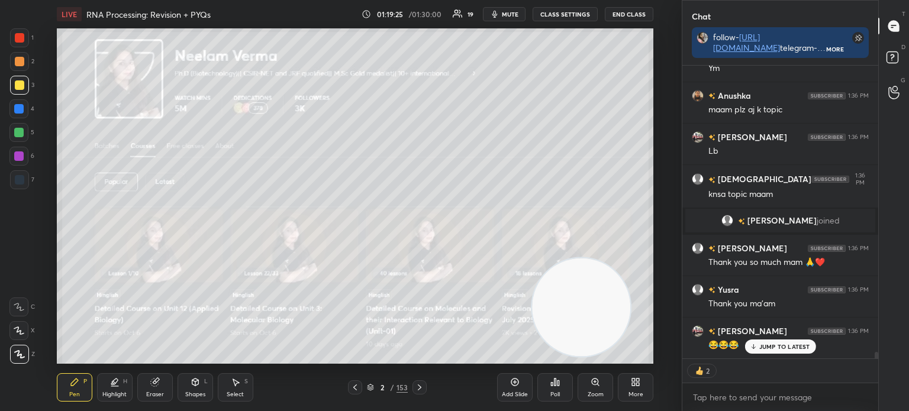
click at [776, 349] on p "JUMP TO LATEST" at bounding box center [785, 346] width 51 height 7
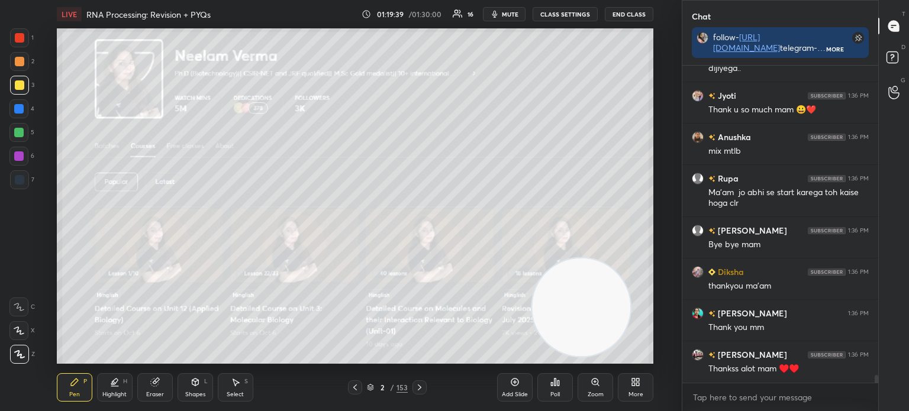
scroll to position [314, 192]
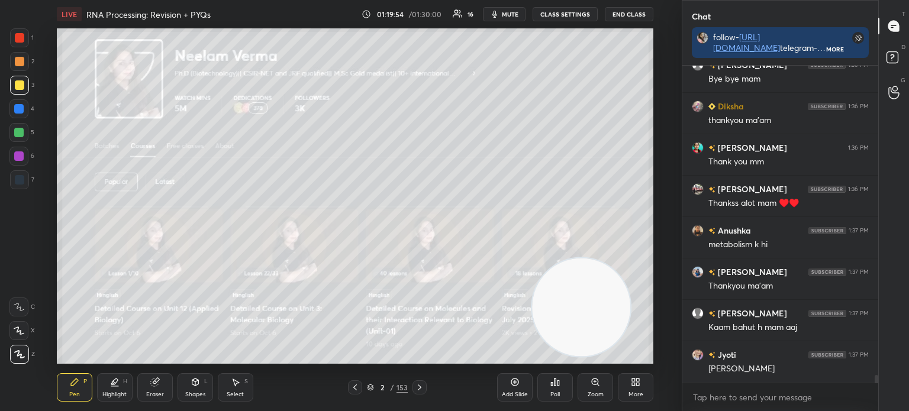
click at [371, 385] on icon at bounding box center [371, 386] width 6 height 3
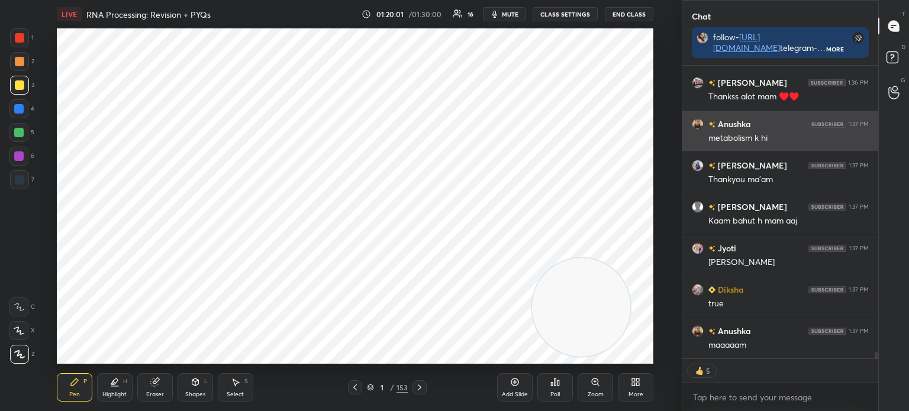
scroll to position [13009, 0]
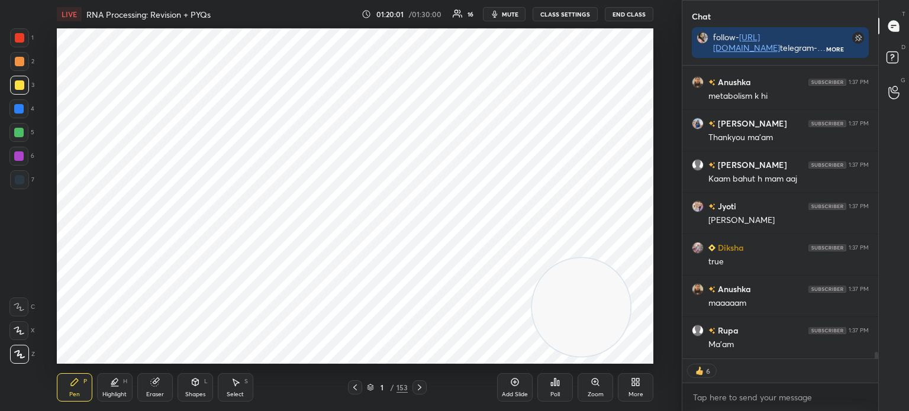
click at [20, 182] on div at bounding box center [19, 179] width 9 height 9
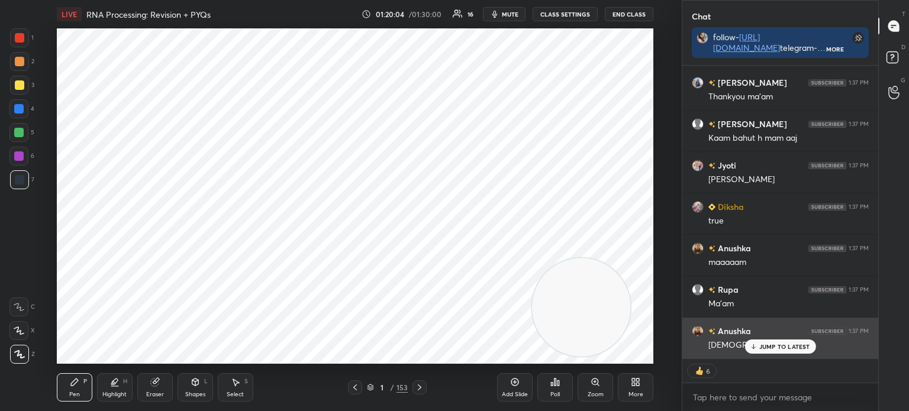
click at [762, 349] on p "JUMP TO LATEST" at bounding box center [785, 346] width 51 height 7
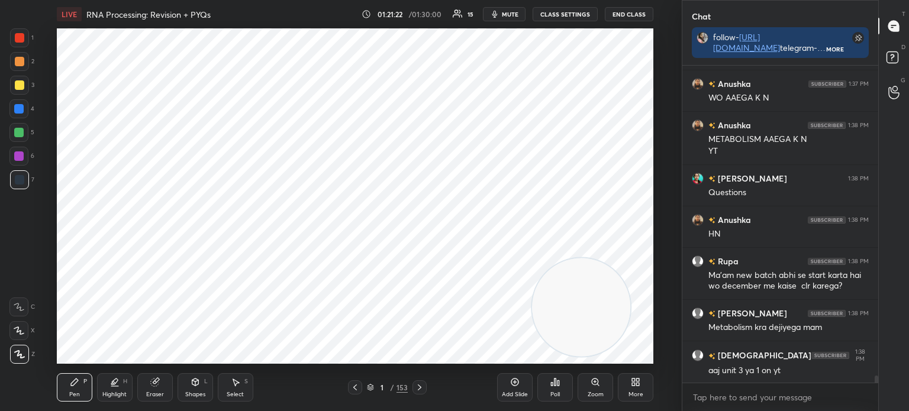
scroll to position [13587, 0]
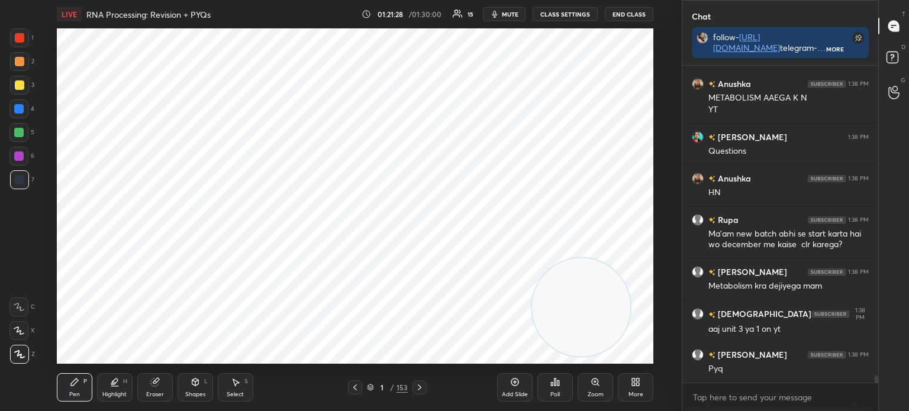
click at [247, 390] on div "Select S" at bounding box center [236, 388] width 36 height 28
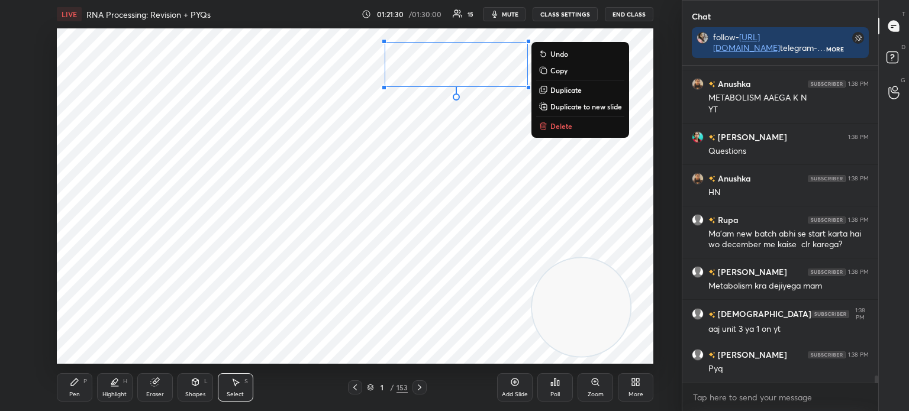
click at [552, 121] on button "Delete" at bounding box center [580, 126] width 88 height 14
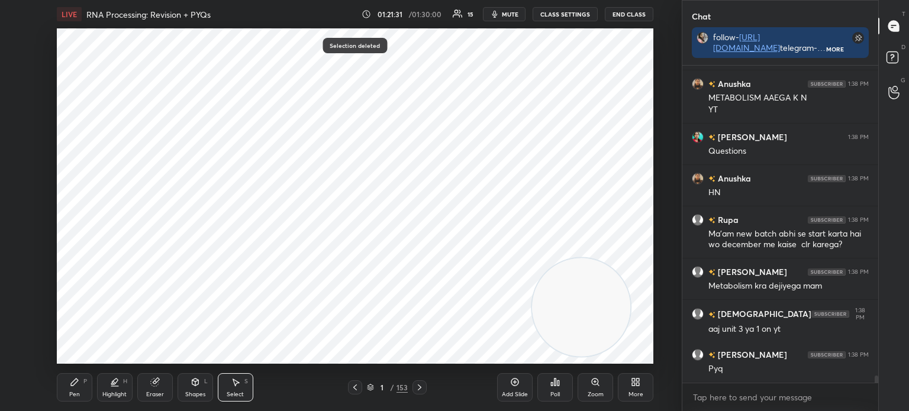
click at [72, 397] on div "Pen" at bounding box center [74, 395] width 11 height 6
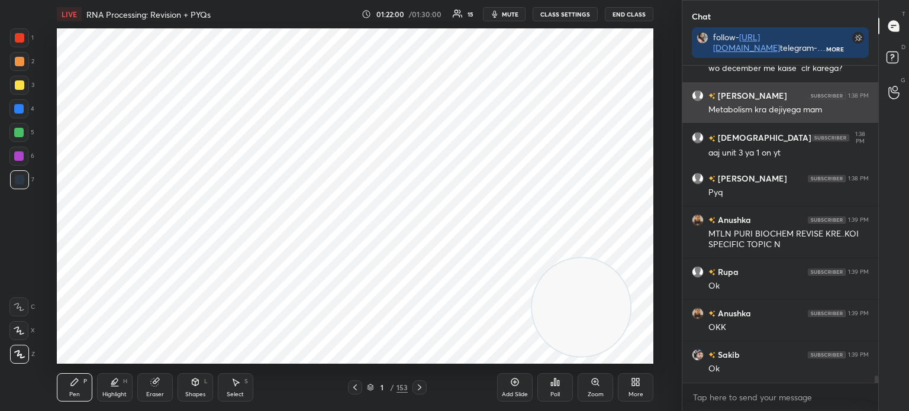
scroll to position [13815, 0]
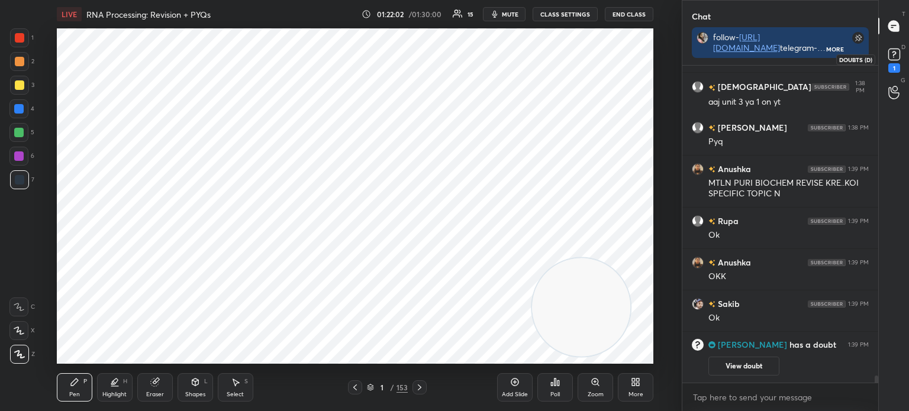
click at [890, 57] on rect at bounding box center [894, 54] width 11 height 11
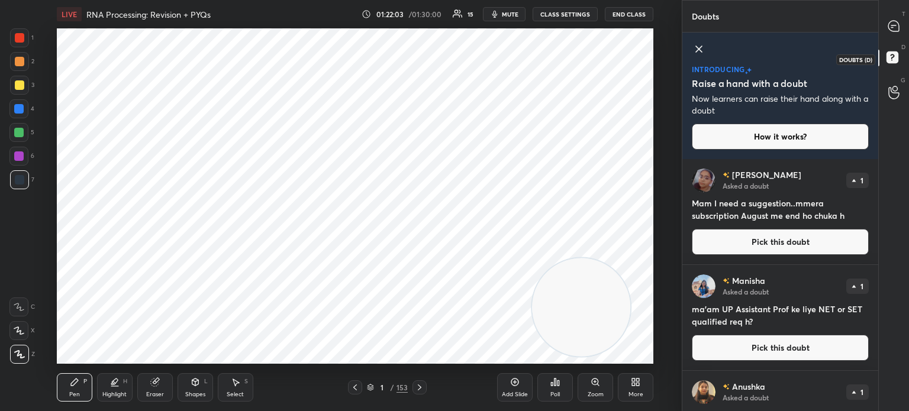
scroll to position [249, 192]
click at [789, 212] on h4 "Mam I need a suggestion..mmera subscription August me end ho chuka h" at bounding box center [780, 209] width 177 height 25
click at [371, 382] on div "1 / 153" at bounding box center [387, 388] width 79 height 14
click at [369, 391] on icon at bounding box center [370, 387] width 7 height 7
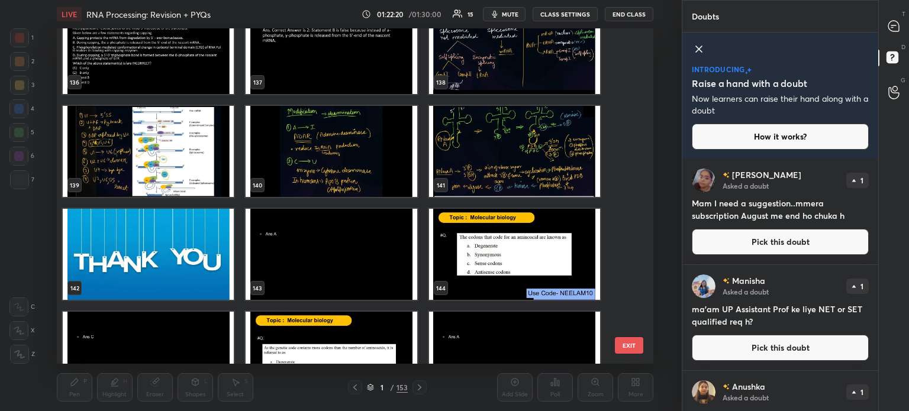
scroll to position [4674, 0]
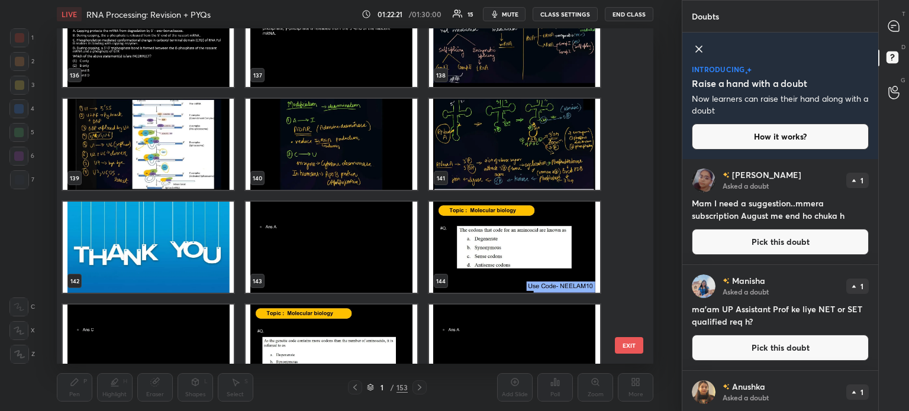
click at [204, 233] on img "grid" at bounding box center [148, 247] width 171 height 91
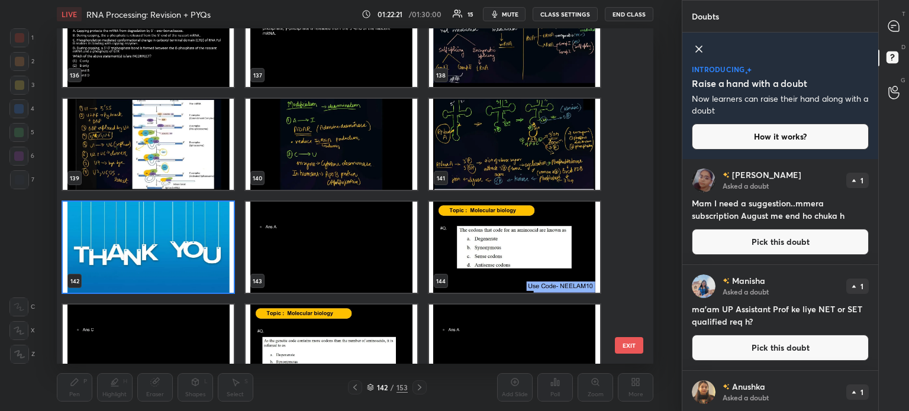
click at [201, 236] on img "grid" at bounding box center [148, 247] width 171 height 91
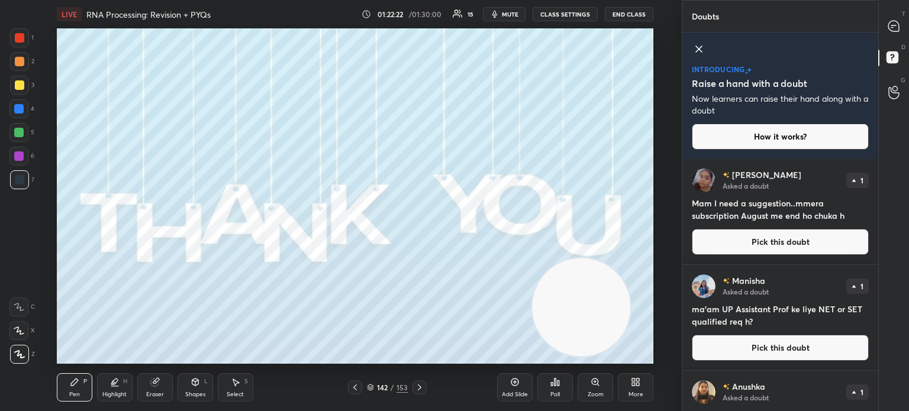
click at [809, 137] on button "How it works?" at bounding box center [780, 137] width 177 height 26
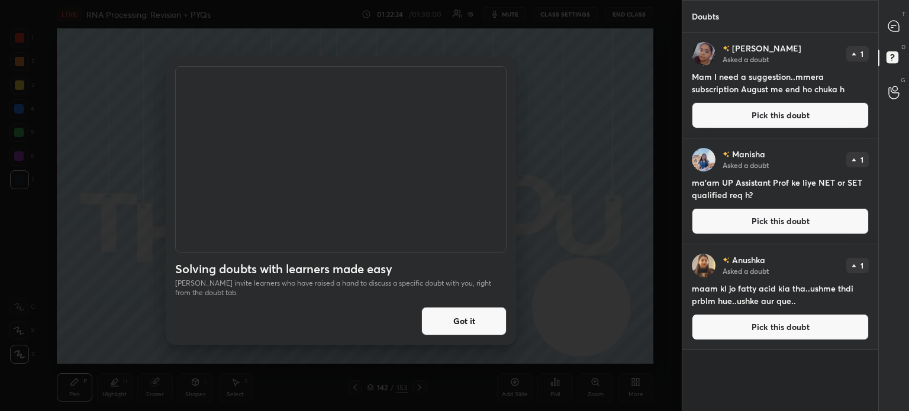
click at [464, 313] on button "Got it" at bounding box center [463, 321] width 85 height 28
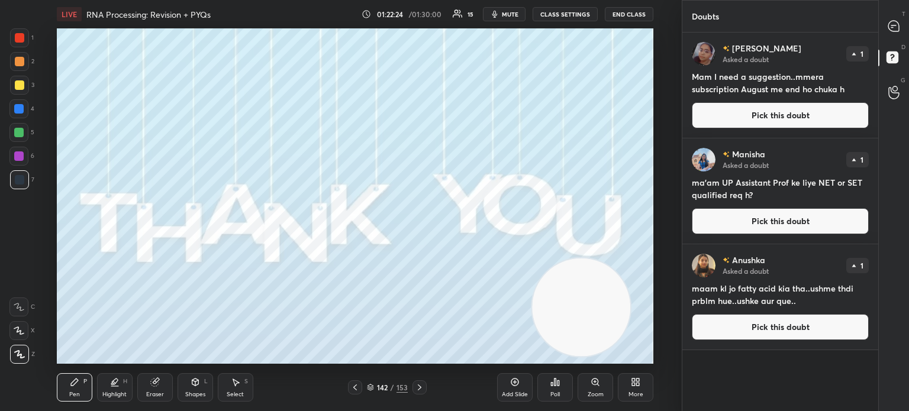
click at [772, 217] on button "Pick this doubt" at bounding box center [780, 221] width 177 height 26
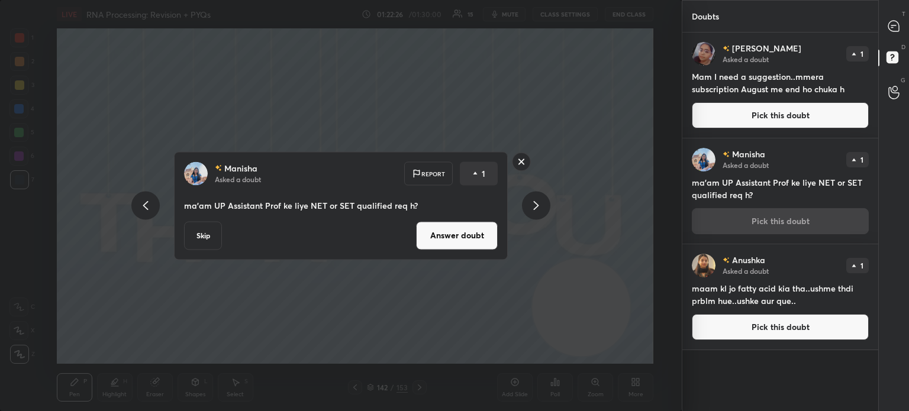
click at [750, 136] on div "[PERSON_NAME] Asked a doubt 1 Mam I need a suggestion..mmera subscription Augus…" at bounding box center [781, 85] width 196 height 105
click at [770, 115] on button "Pick this doubt" at bounding box center [780, 115] width 177 height 26
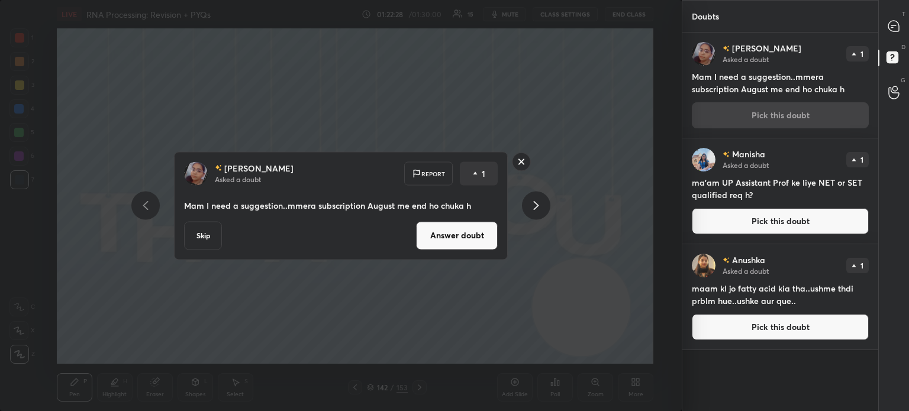
click at [443, 233] on button "Answer doubt" at bounding box center [457, 235] width 82 height 28
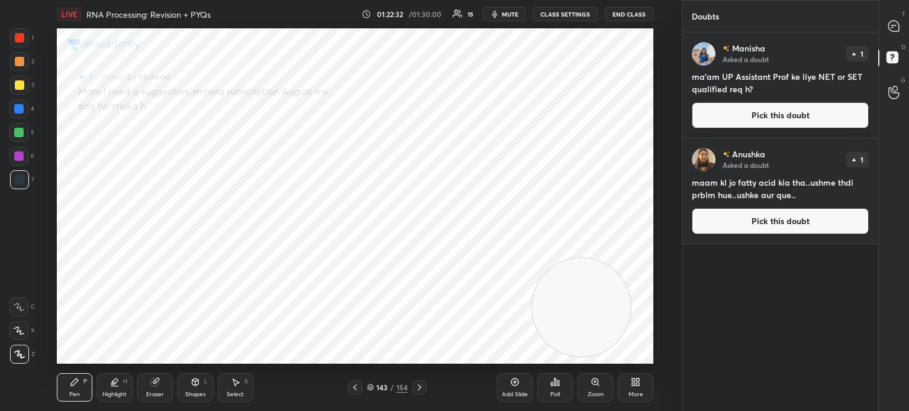
click at [782, 110] on button "Pick this doubt" at bounding box center [780, 115] width 177 height 26
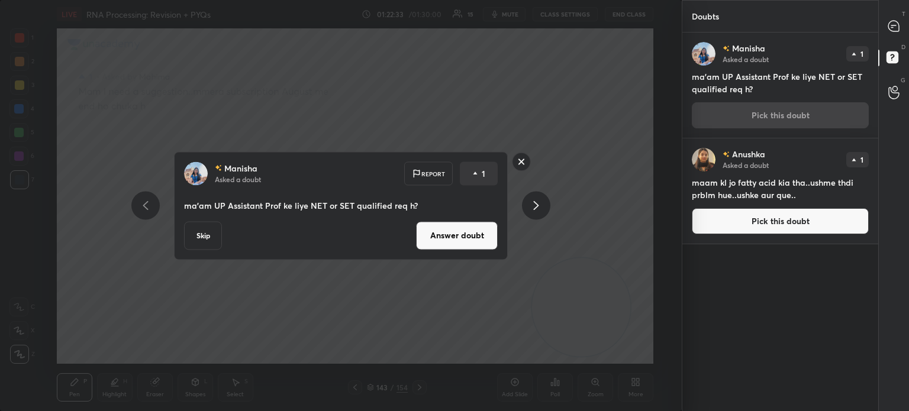
click at [461, 240] on button "Answer doubt" at bounding box center [457, 235] width 82 height 28
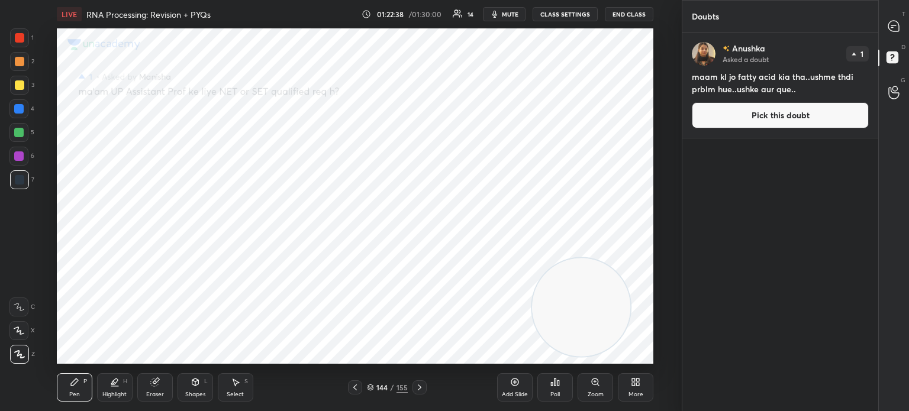
click at [781, 117] on button "Pick this doubt" at bounding box center [780, 115] width 177 height 26
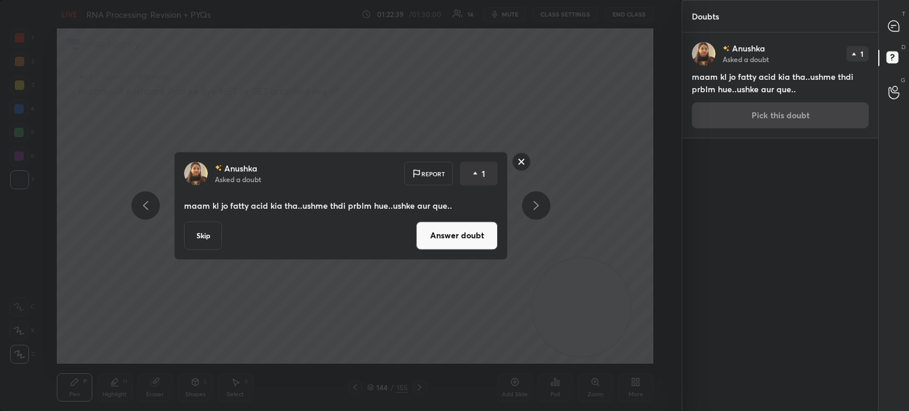
click at [472, 237] on button "Answer doubt" at bounding box center [457, 235] width 82 height 28
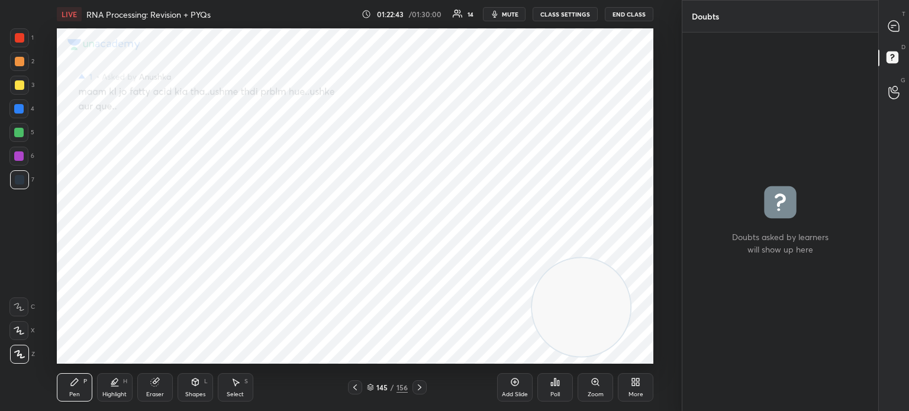
click at [886, 31] on div at bounding box center [895, 25] width 24 height 21
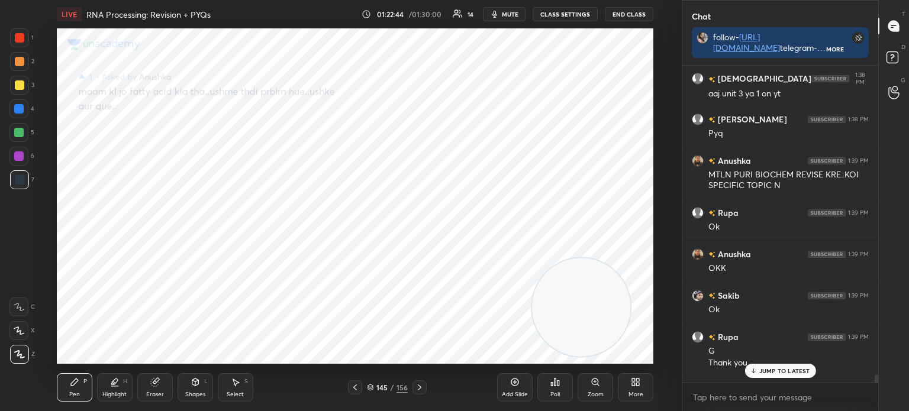
scroll to position [13416, 0]
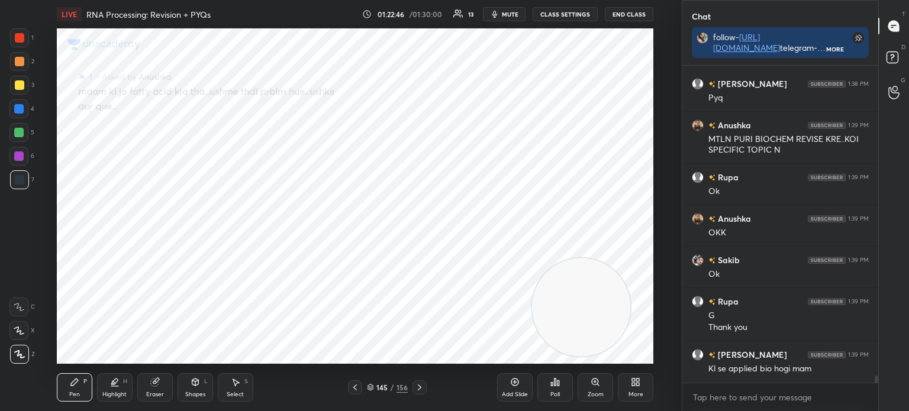
click at [354, 382] on div at bounding box center [355, 388] width 14 height 14
click at [361, 388] on div at bounding box center [355, 388] width 14 height 14
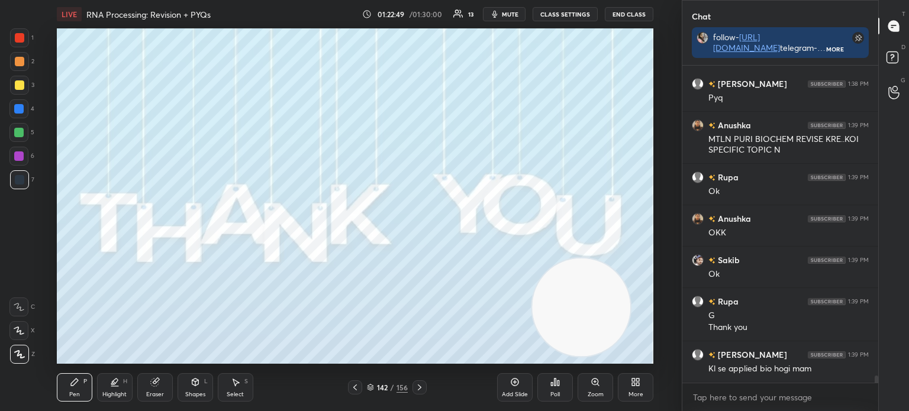
click at [419, 388] on icon at bounding box center [419, 387] width 9 height 9
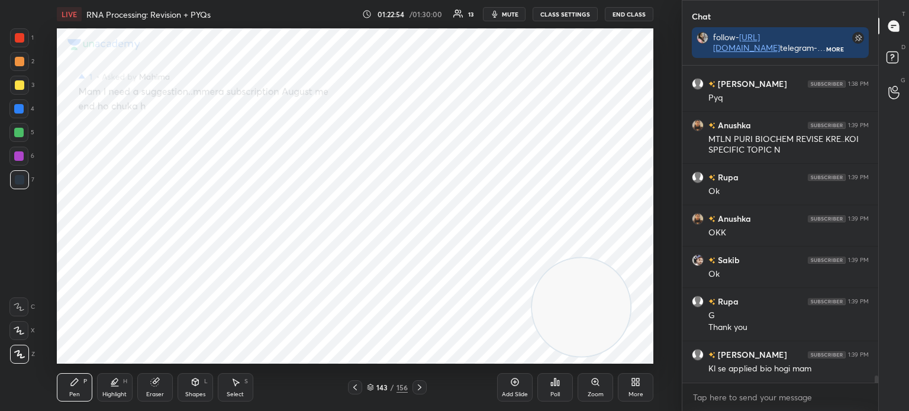
scroll to position [13457, 0]
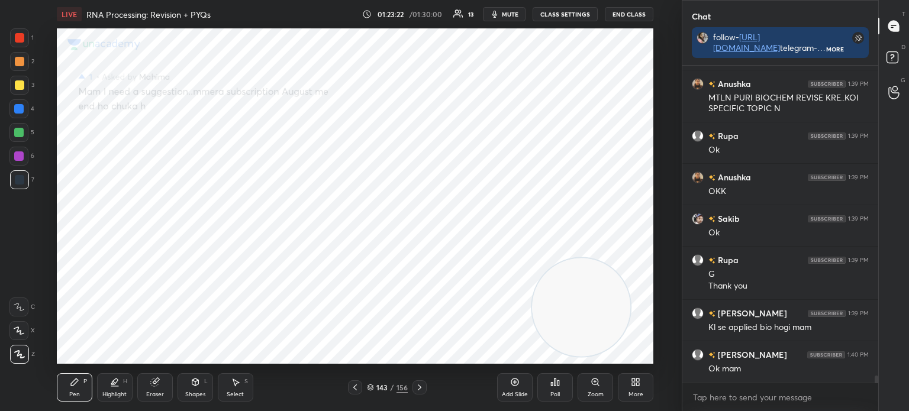
click at [372, 388] on icon at bounding box center [371, 389] width 6 height 2
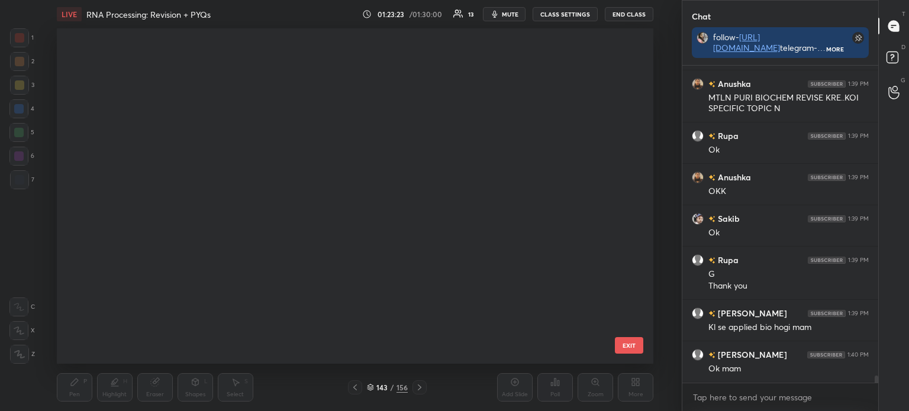
scroll to position [0, 0]
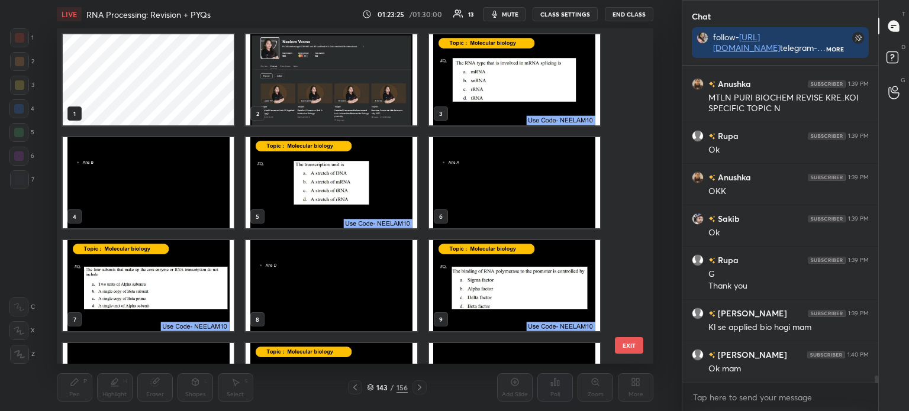
click at [322, 102] on img "grid" at bounding box center [331, 79] width 171 height 91
click at [322, 107] on img "grid" at bounding box center [331, 79] width 171 height 91
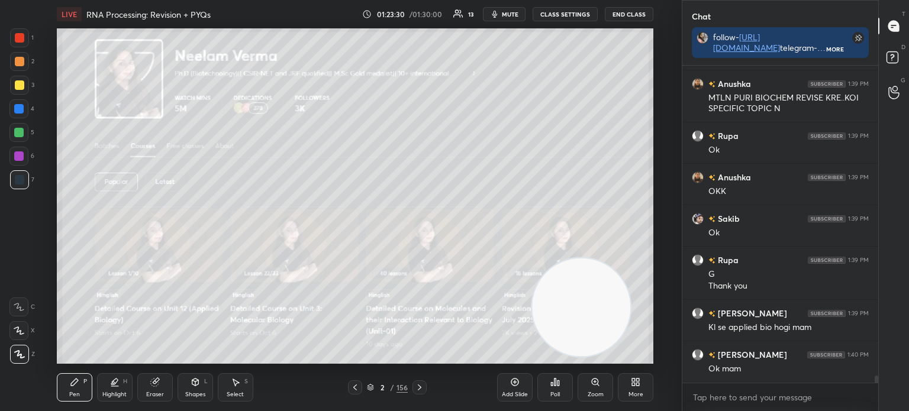
click at [15, 85] on div at bounding box center [19, 85] width 9 height 9
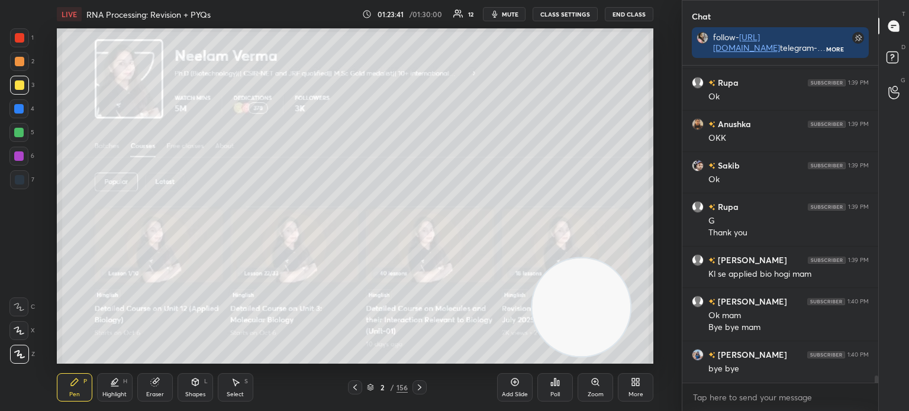
scroll to position [13552, 0]
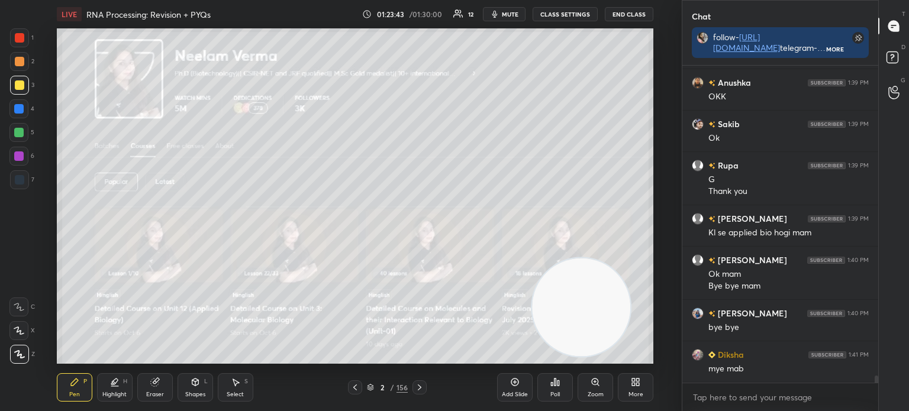
click at [643, 11] on button "End Class" at bounding box center [629, 14] width 49 height 14
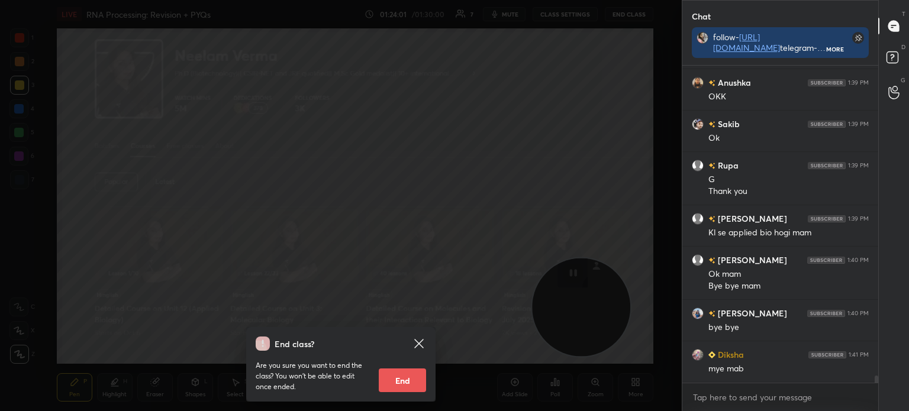
click at [406, 377] on button "End" at bounding box center [402, 381] width 47 height 24
type textarea "x"
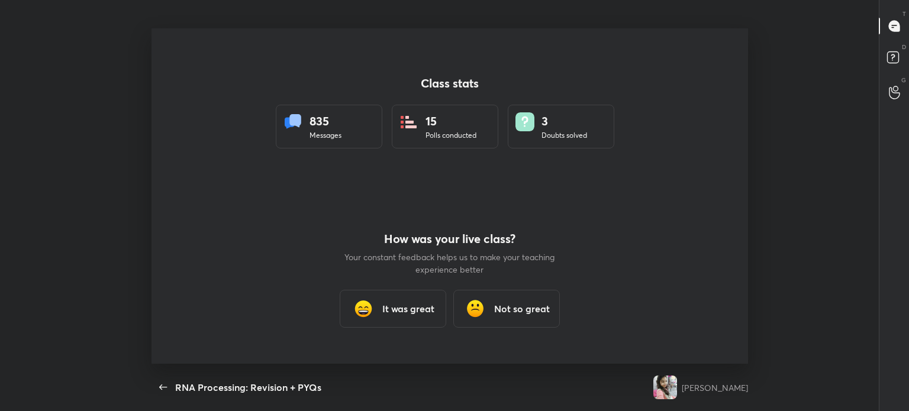
scroll to position [58863, 58299]
click at [390, 309] on h3 "It was great" at bounding box center [408, 309] width 52 height 14
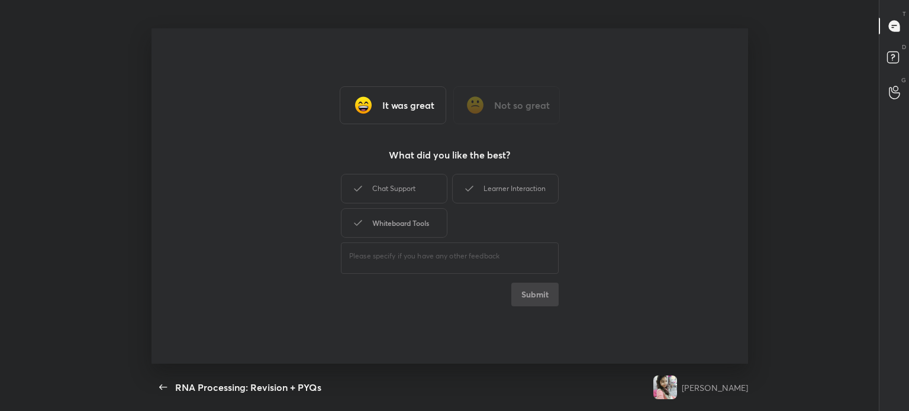
click at [399, 192] on div "Chat Support" at bounding box center [394, 189] width 107 height 30
click at [397, 221] on div "Whiteboard Tools" at bounding box center [394, 223] width 107 height 30
click at [508, 184] on div "Learner Interaction" at bounding box center [505, 189] width 107 height 30
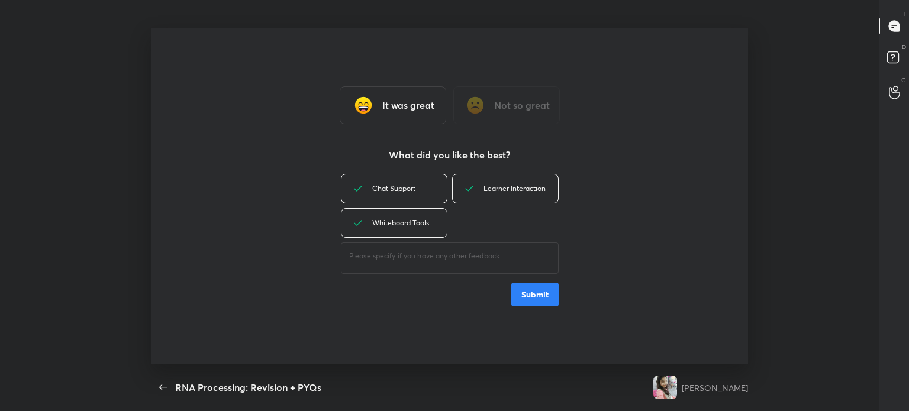
click at [540, 300] on button "Submit" at bounding box center [534, 295] width 47 height 24
